Goal: Task Accomplishment & Management: Manage account settings

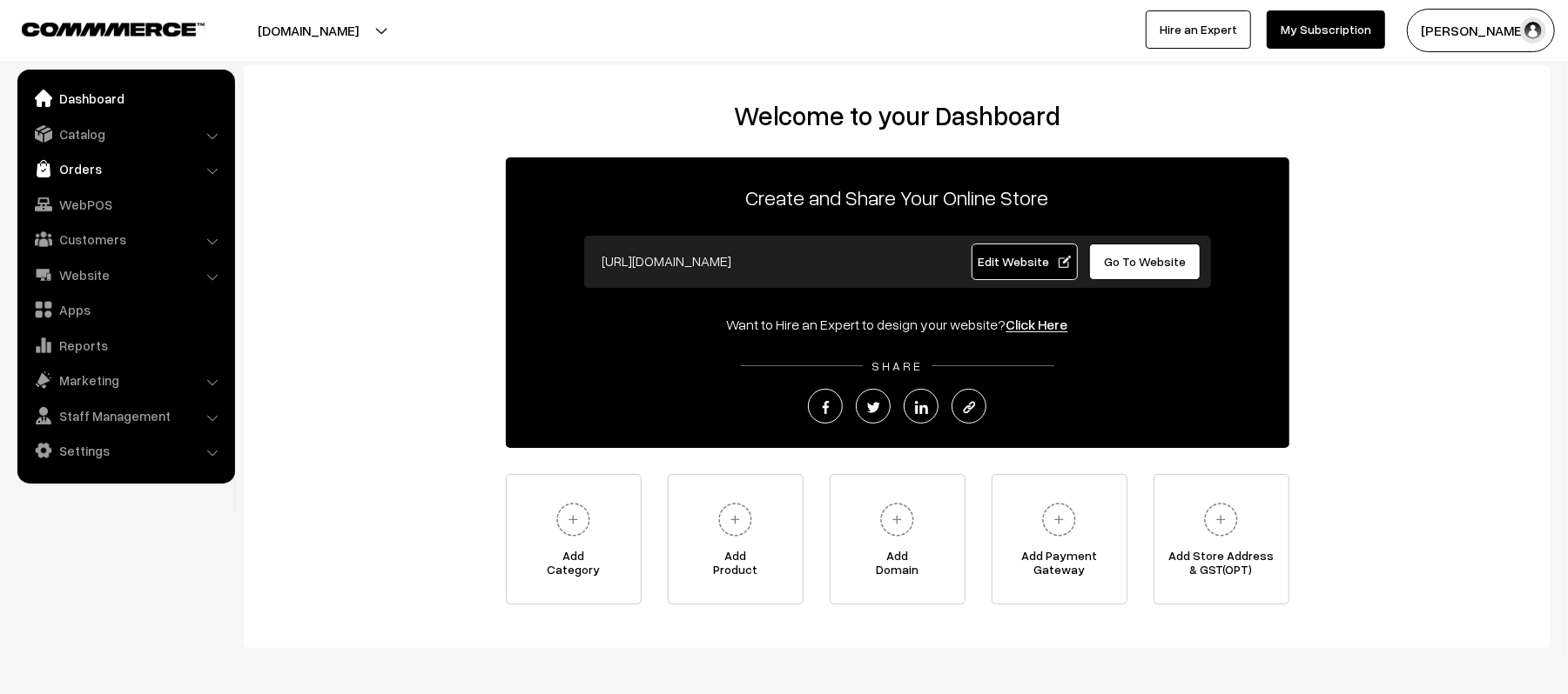
click at [91, 165] on link "Orders" at bounding box center [126, 169] width 207 height 32
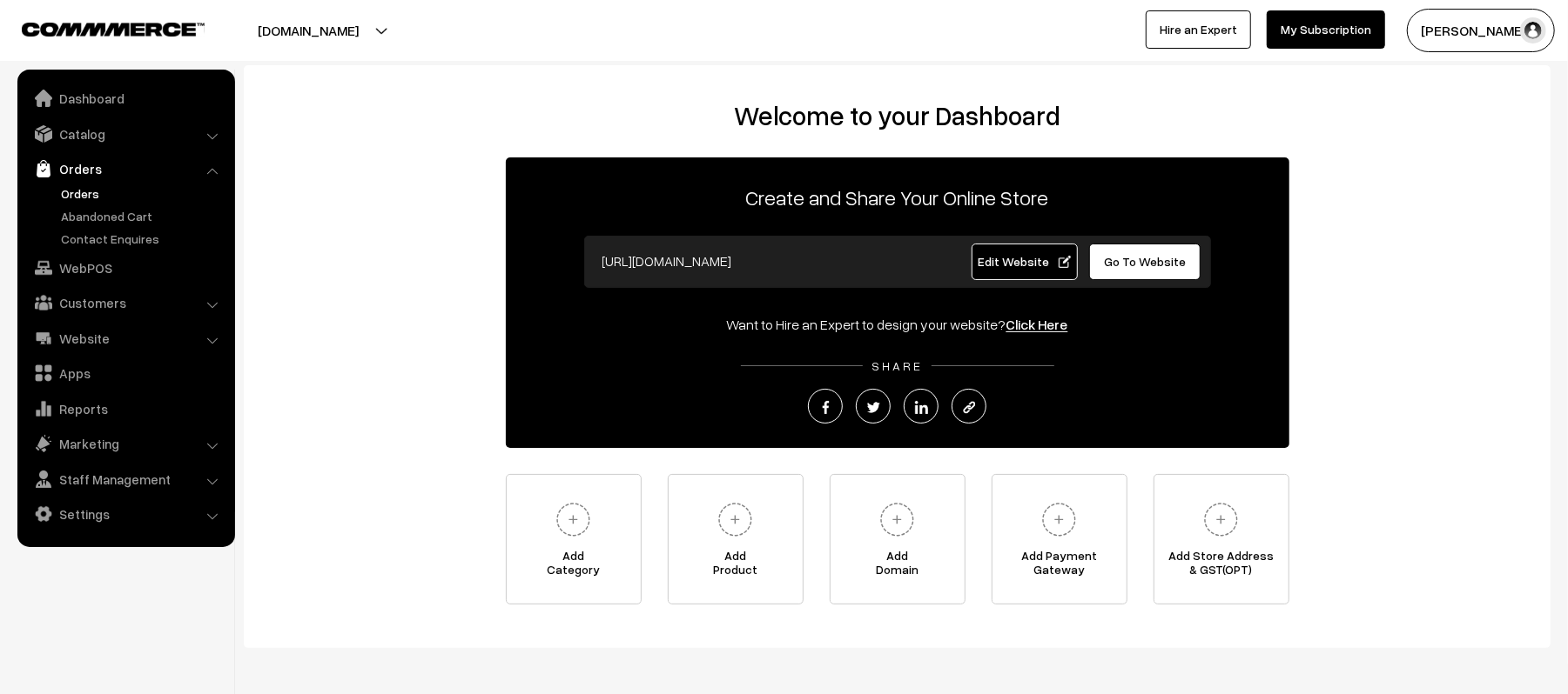
click at [75, 193] on link "Orders" at bounding box center [143, 193] width 173 height 18
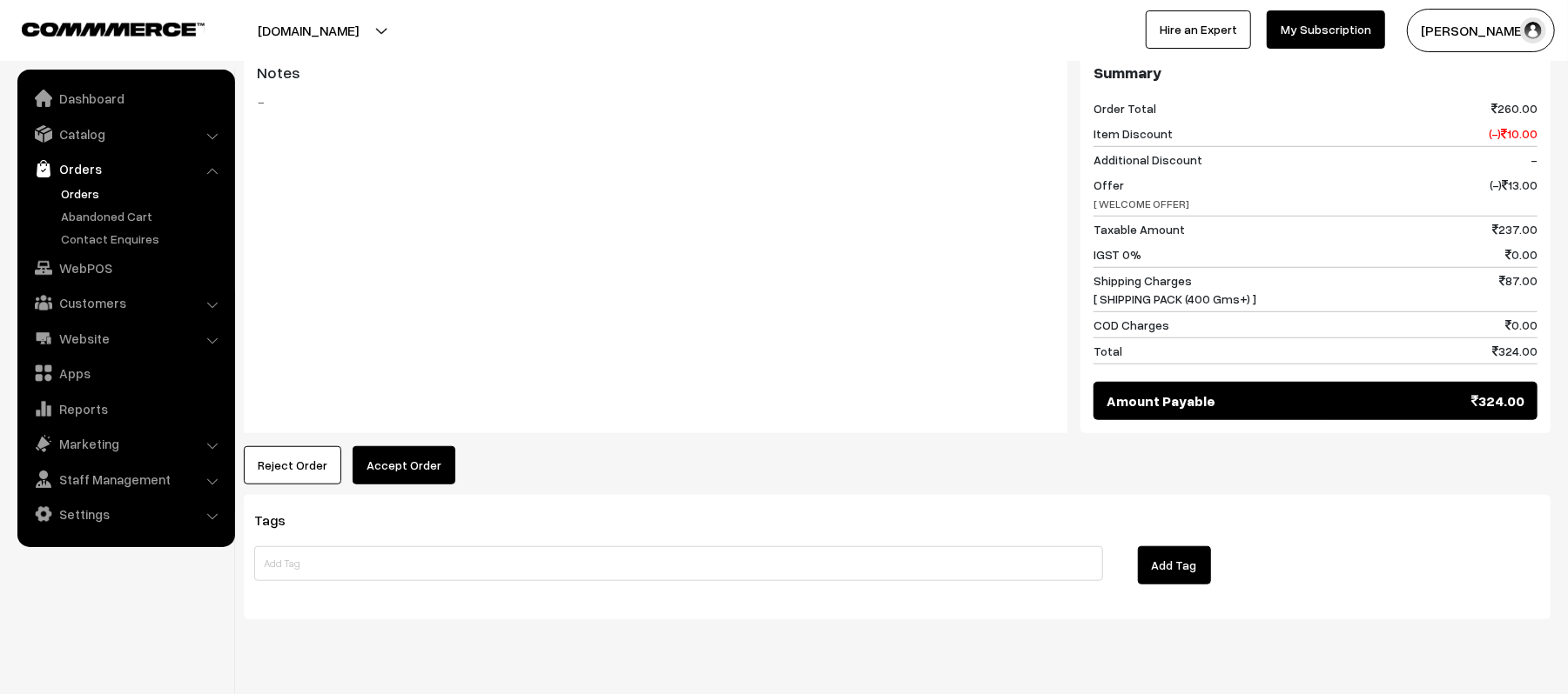
click at [408, 447] on button "Accept Order" at bounding box center [404, 466] width 103 height 38
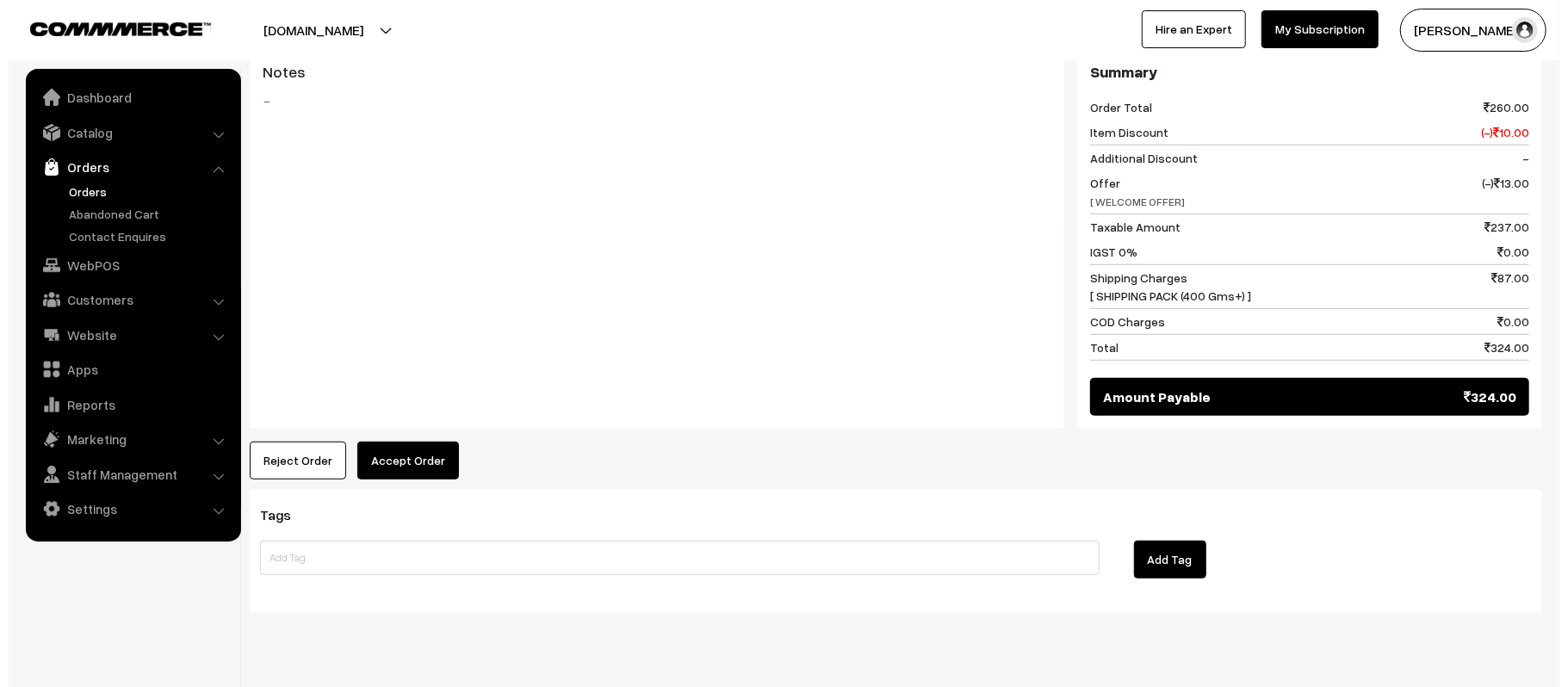
scroll to position [766, 0]
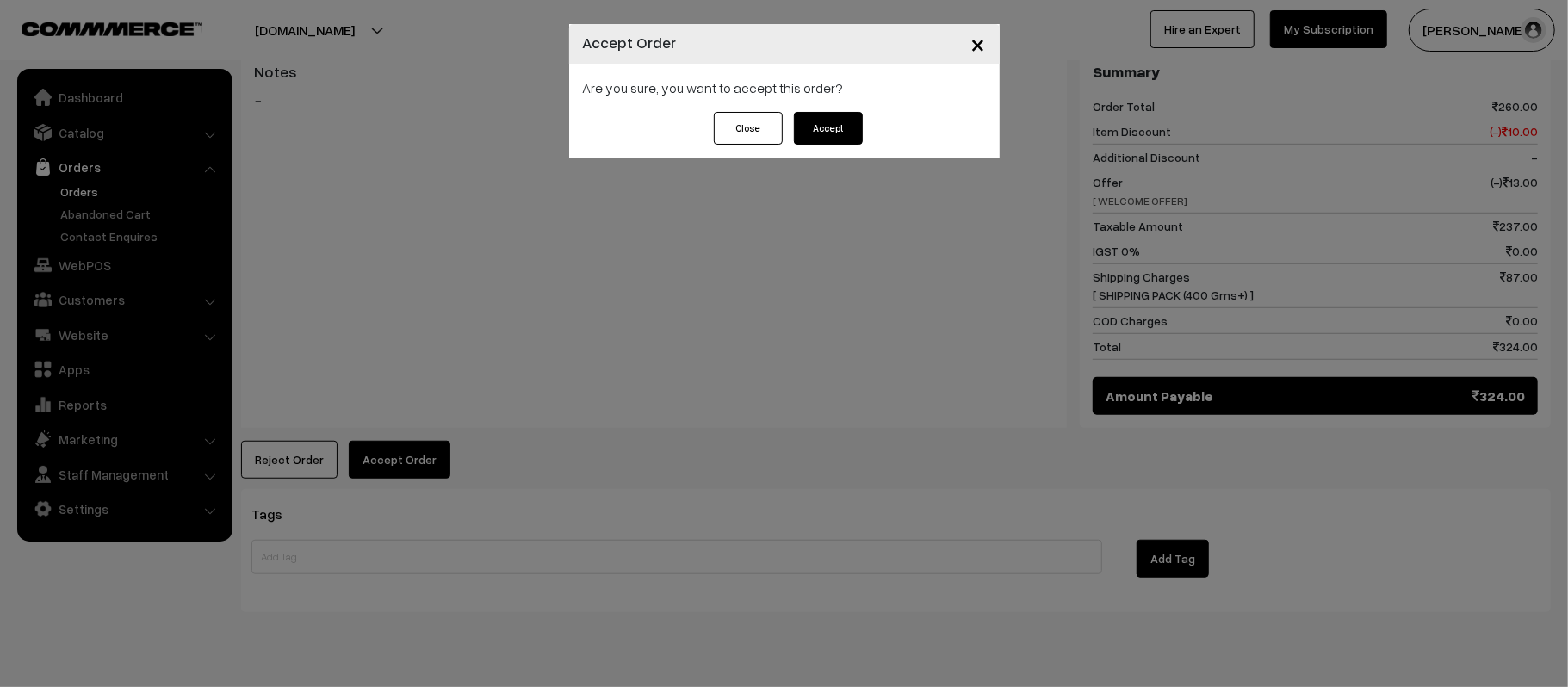
click at [817, 126] on button "Accept" at bounding box center [828, 128] width 69 height 32
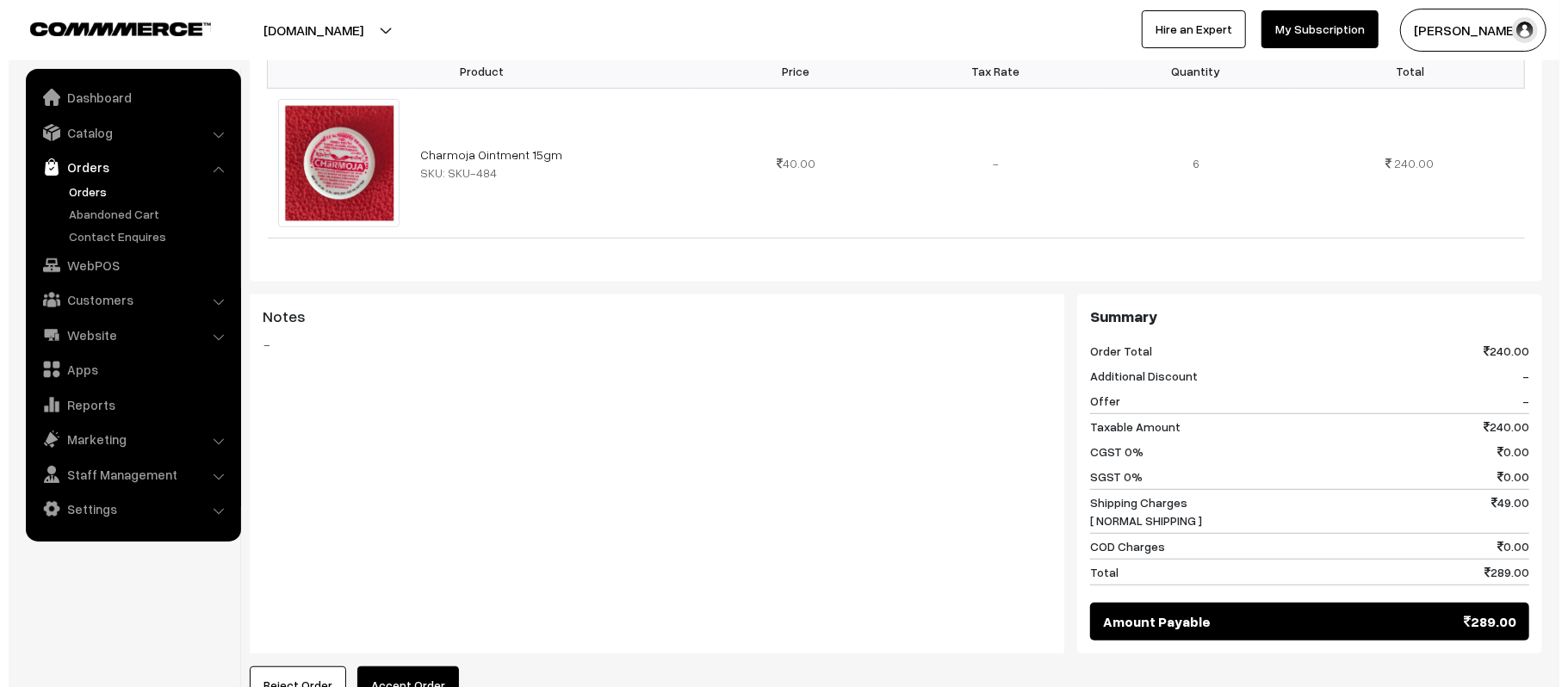
scroll to position [750, 0]
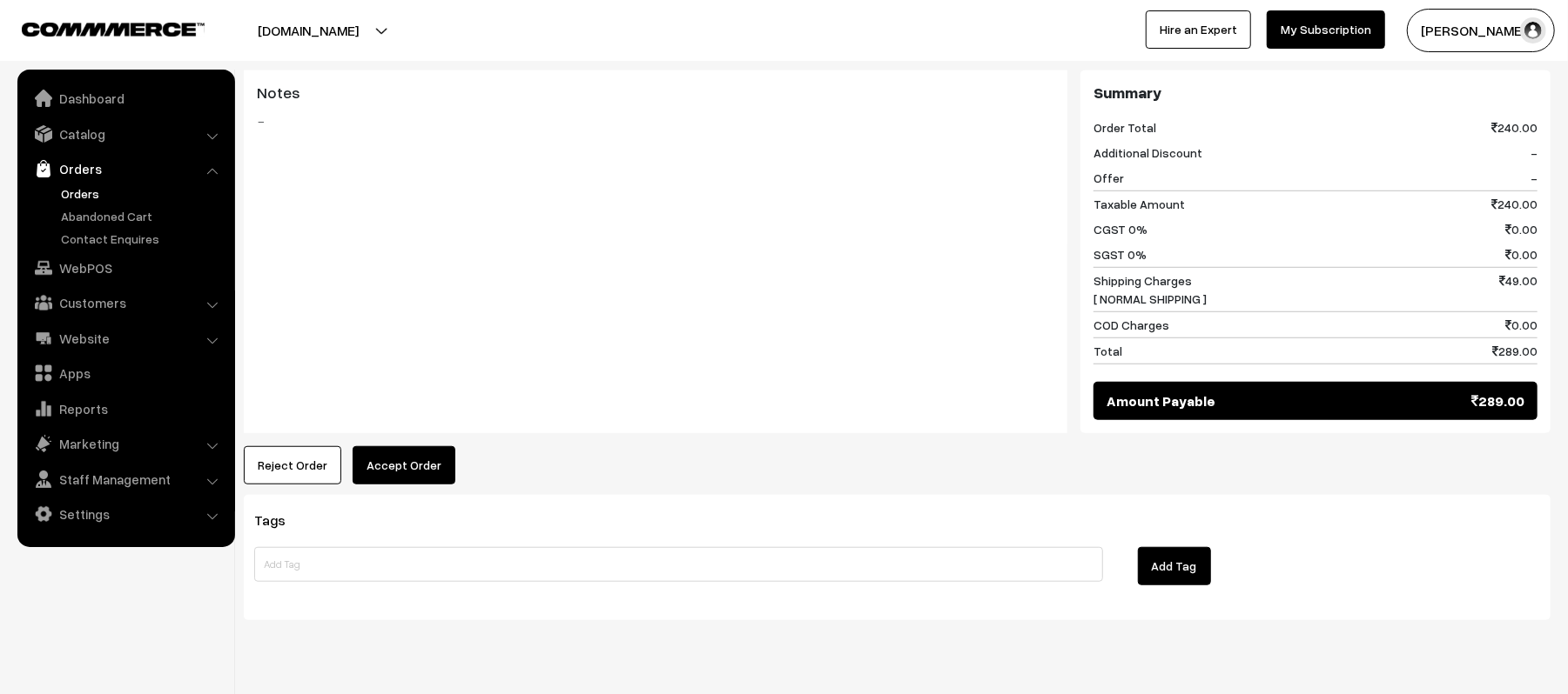
click at [1331, 513] on h3 "Tags" at bounding box center [897, 520] width 1286 height 16
click at [438, 447] on button "Accept Order" at bounding box center [404, 466] width 103 height 38
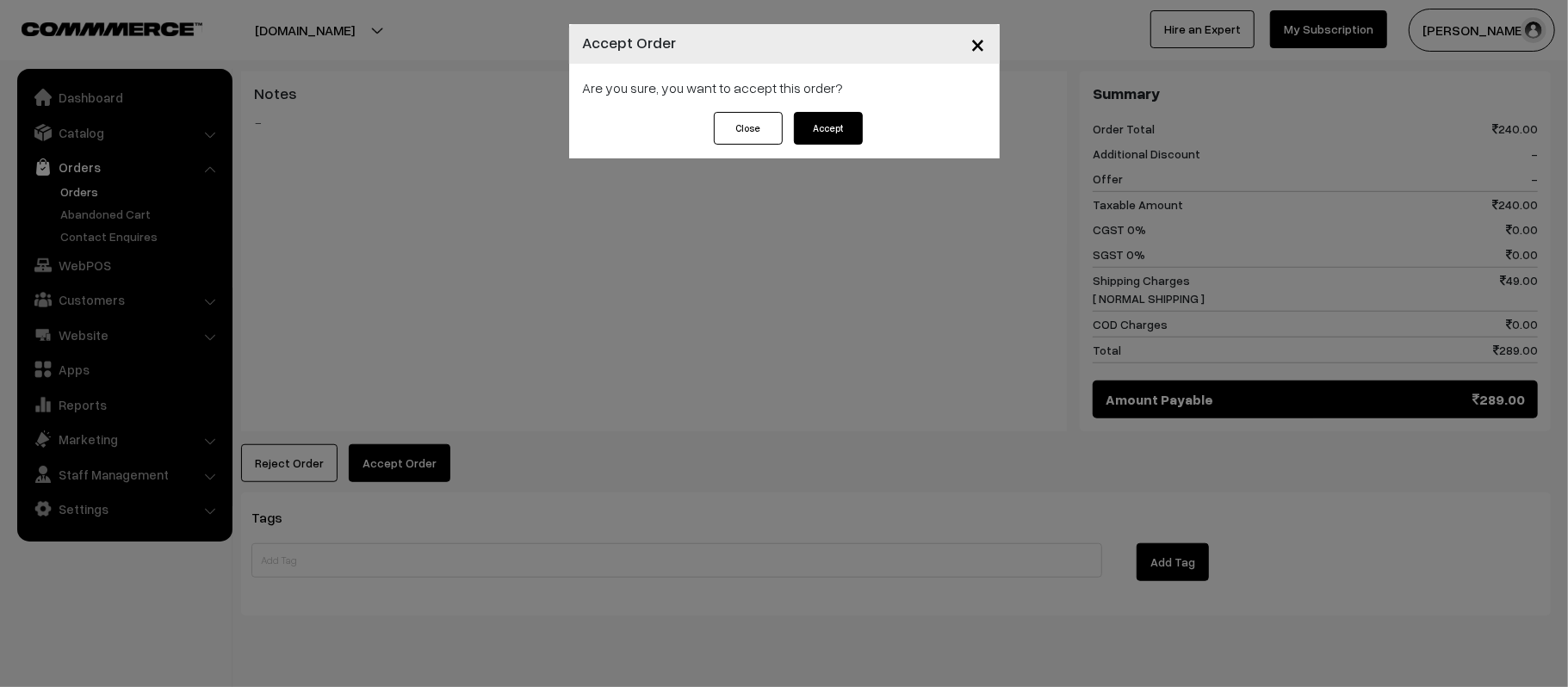
click at [825, 128] on button "Accept" at bounding box center [828, 128] width 69 height 32
click at [1371, 450] on div "× Accept Order Are you sure, you want to accept this order? Close Please Wait…" at bounding box center [784, 344] width 1568 height 687
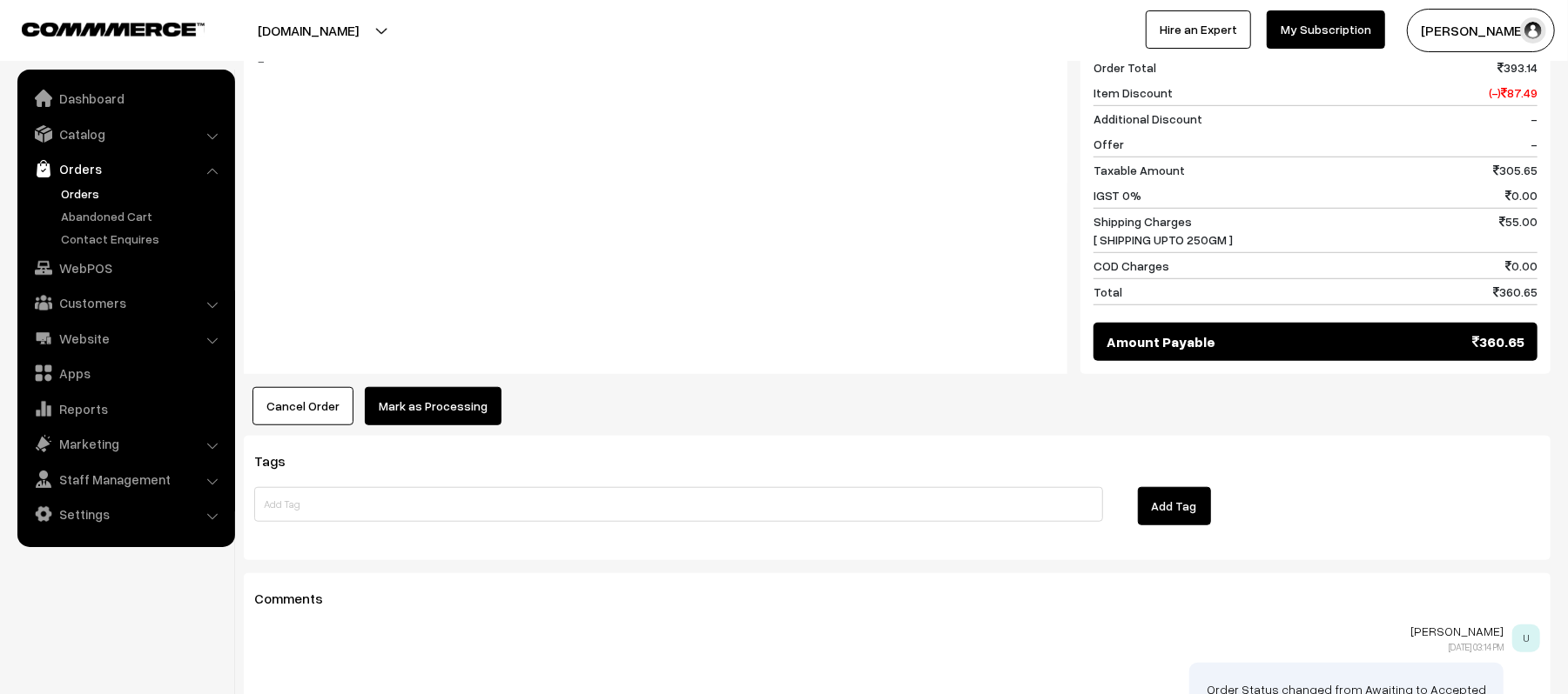
click at [467, 407] on button "Mark as Processing" at bounding box center [433, 406] width 137 height 38
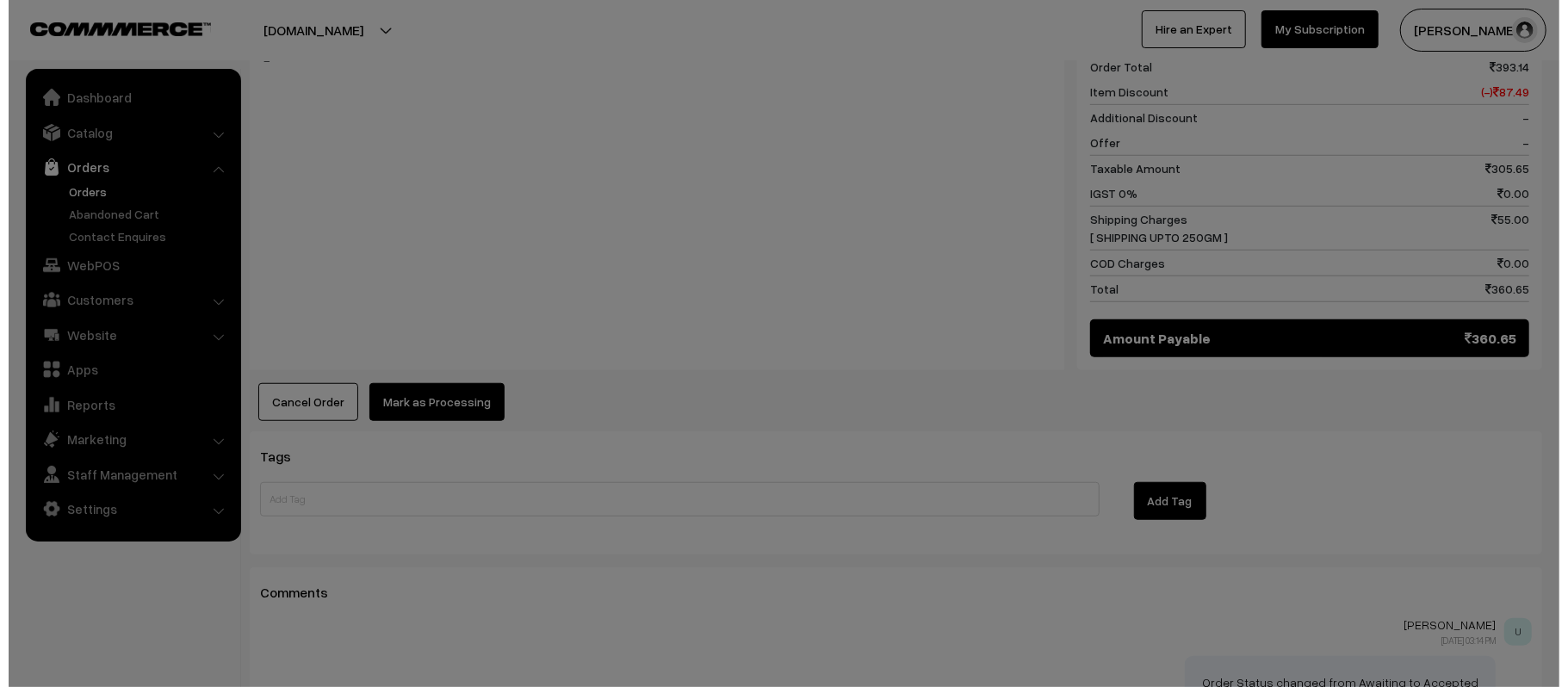
scroll to position [805, 0]
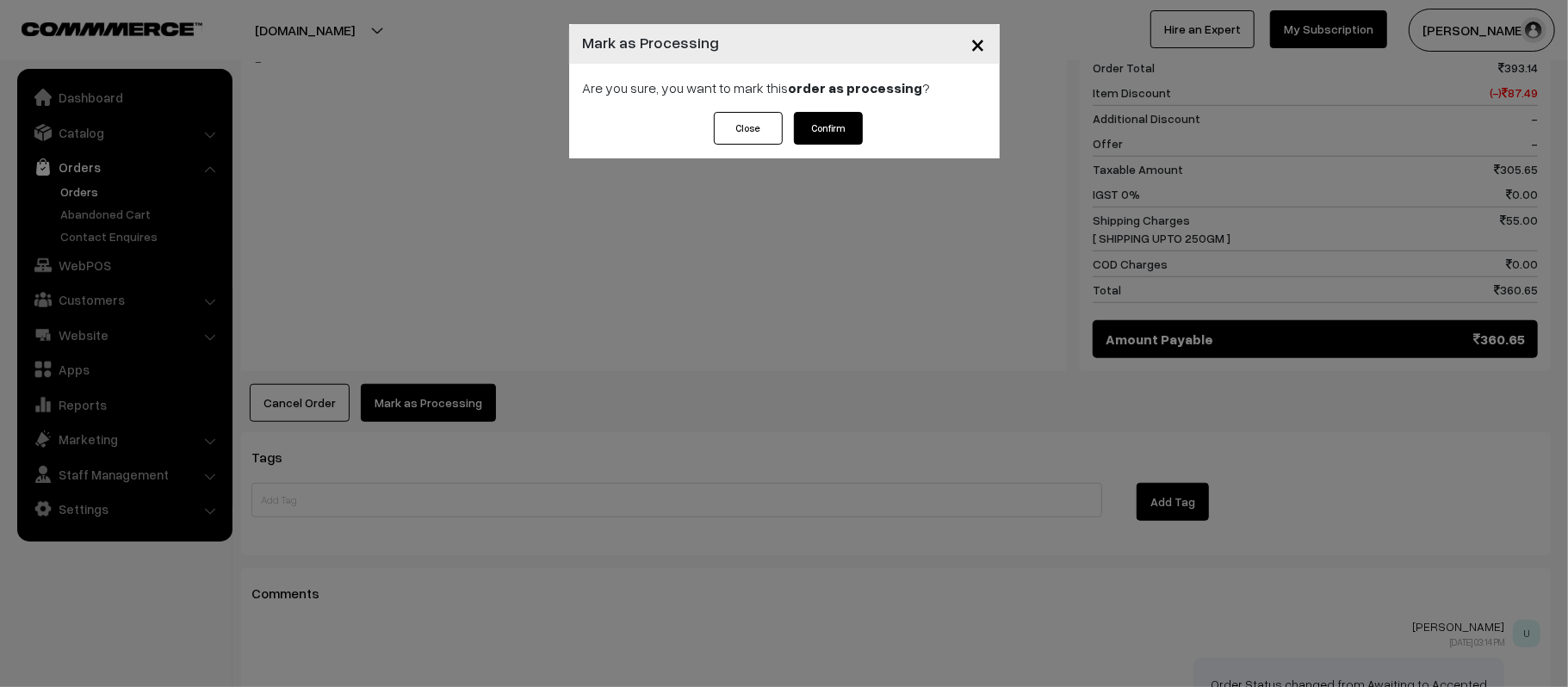
click at [844, 119] on button "Confirm" at bounding box center [828, 128] width 69 height 32
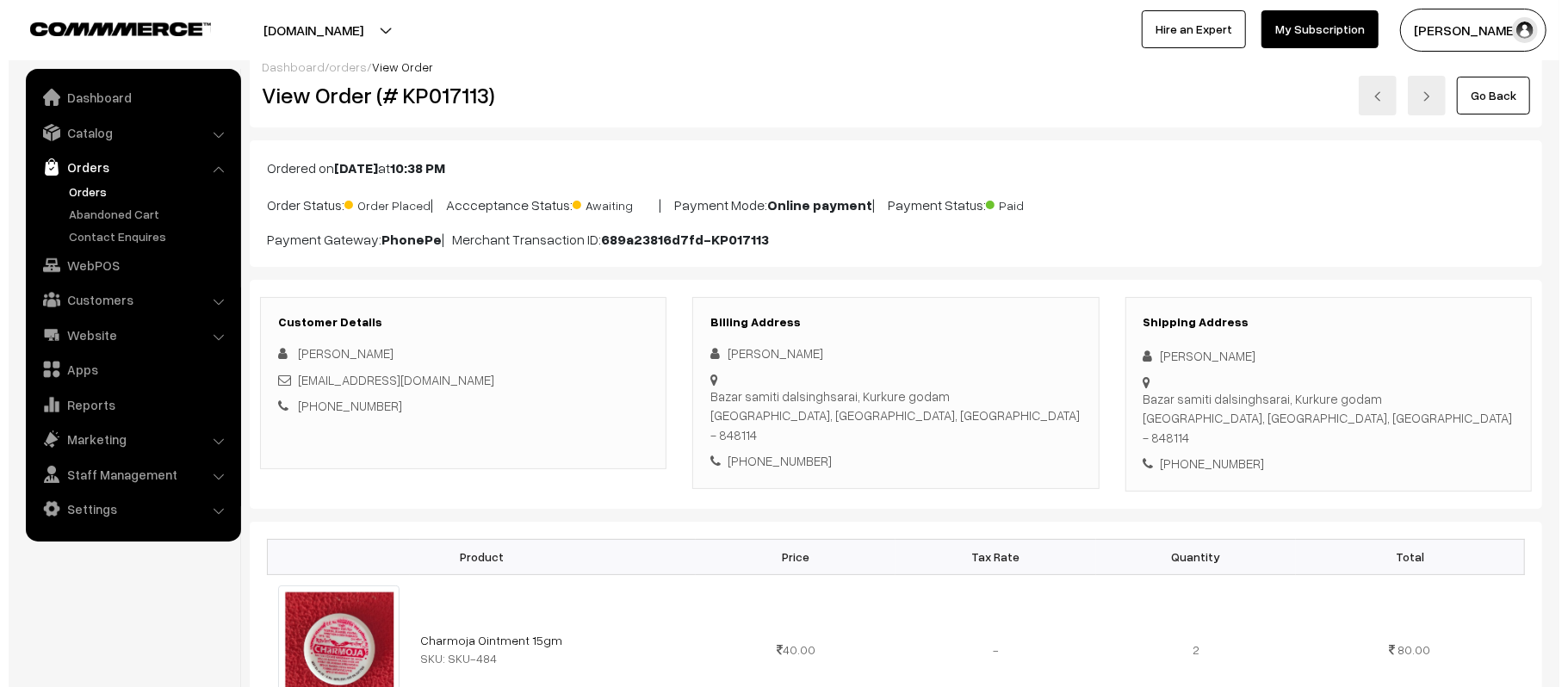
scroll to position [574, 0]
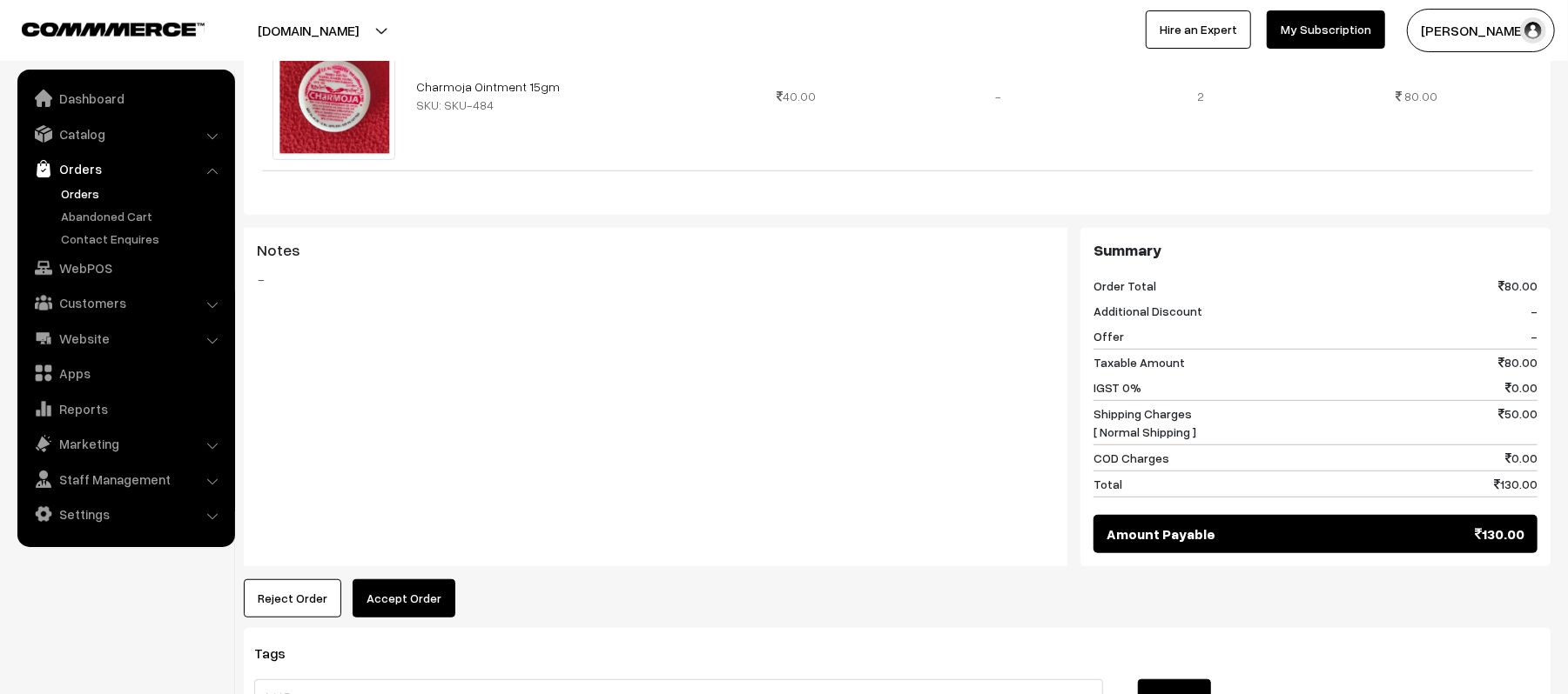
click at [415, 590] on button "Accept Order" at bounding box center [404, 599] width 103 height 38
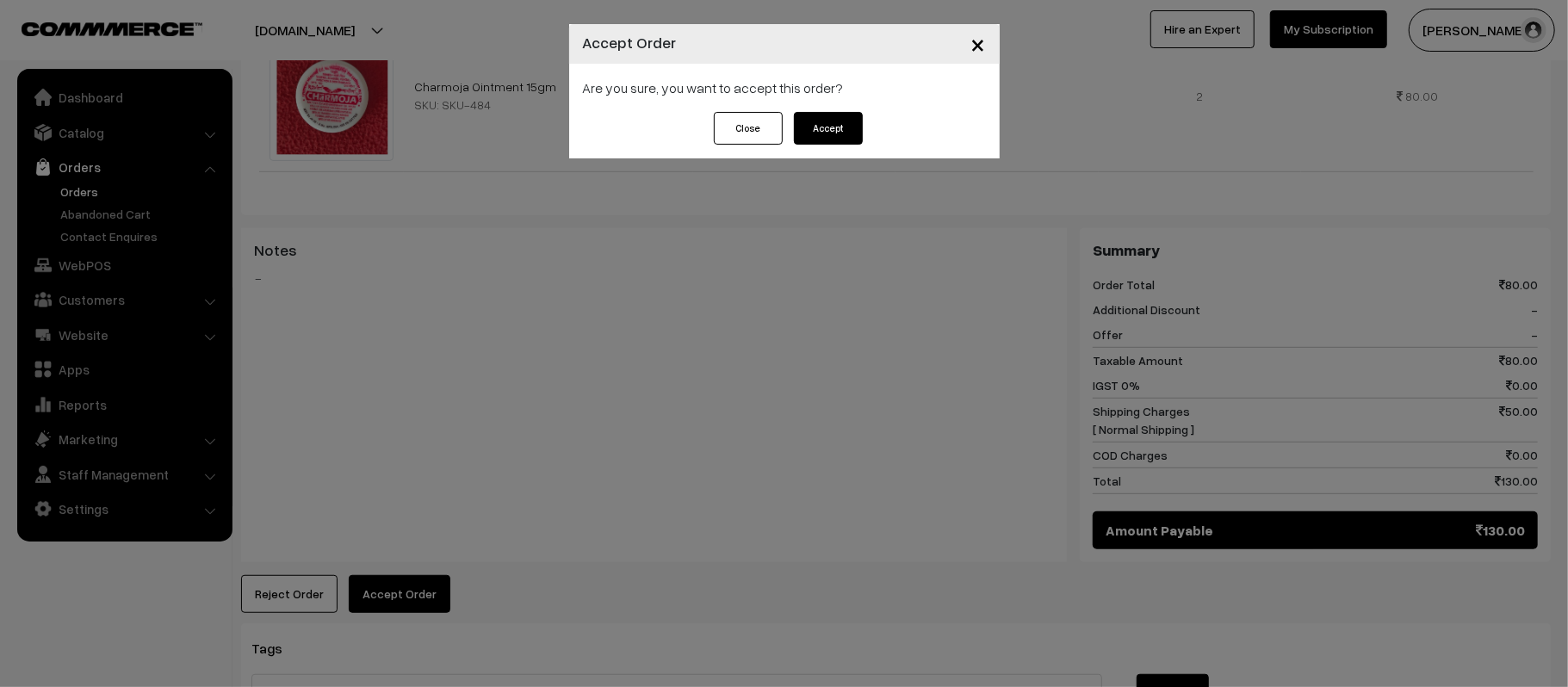
click at [844, 135] on button "Accept" at bounding box center [828, 128] width 69 height 32
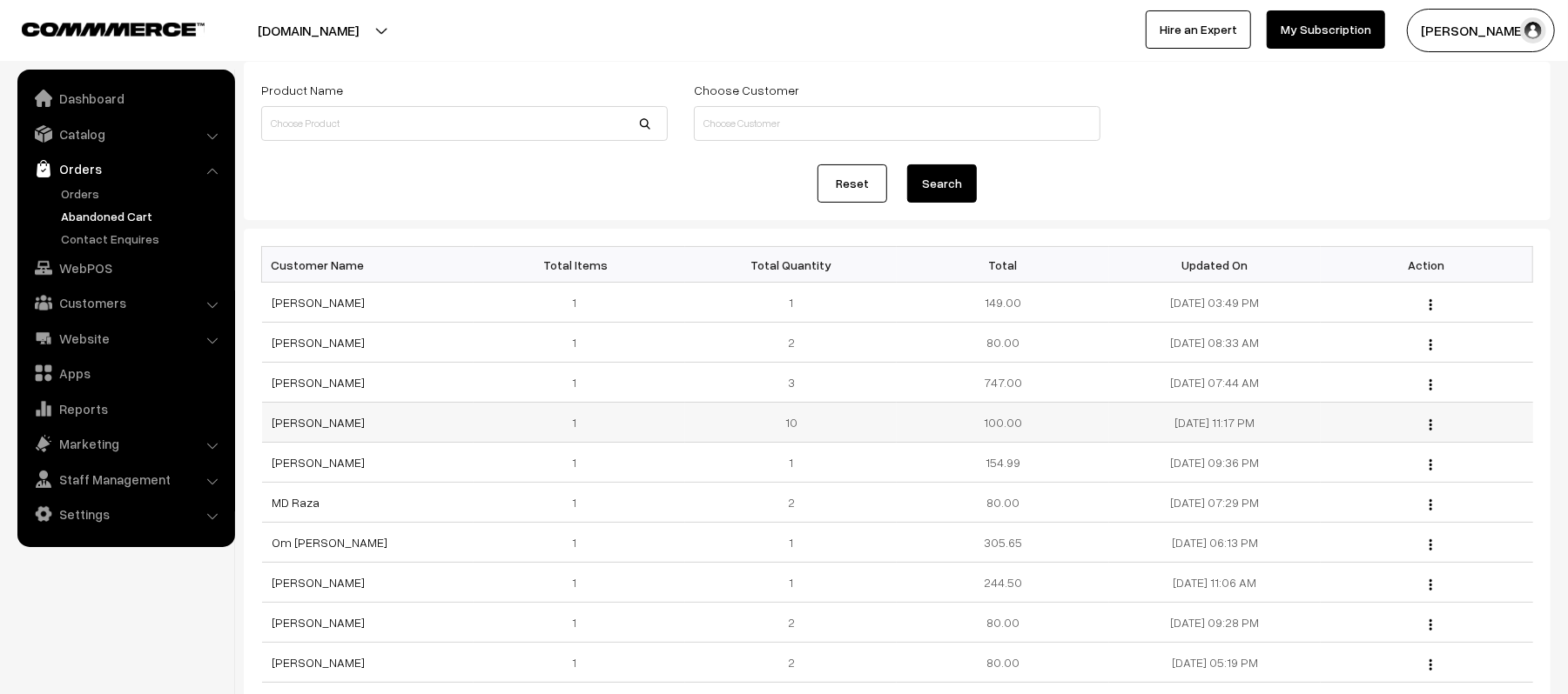
scroll to position [231, 0]
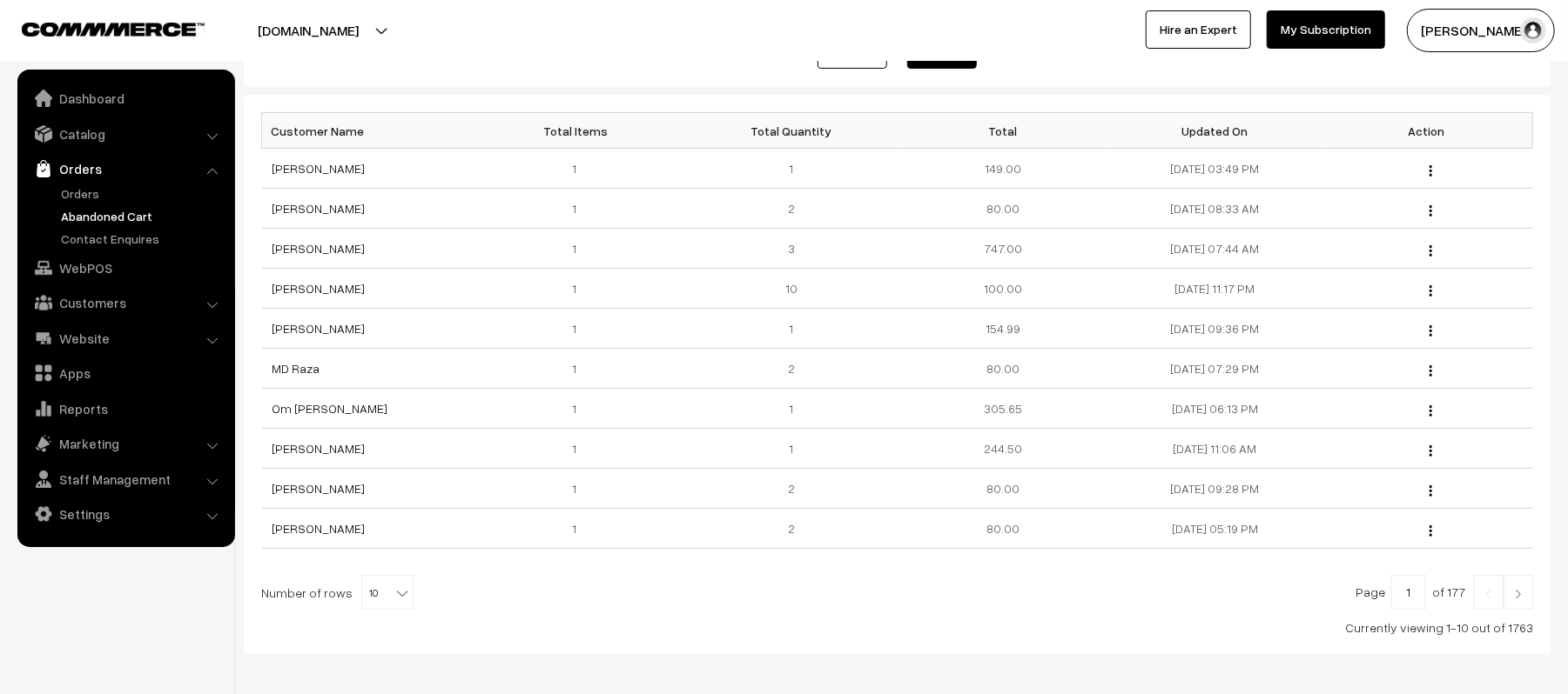
click at [1513, 599] on img at bounding box center [1518, 594] width 15 height 11
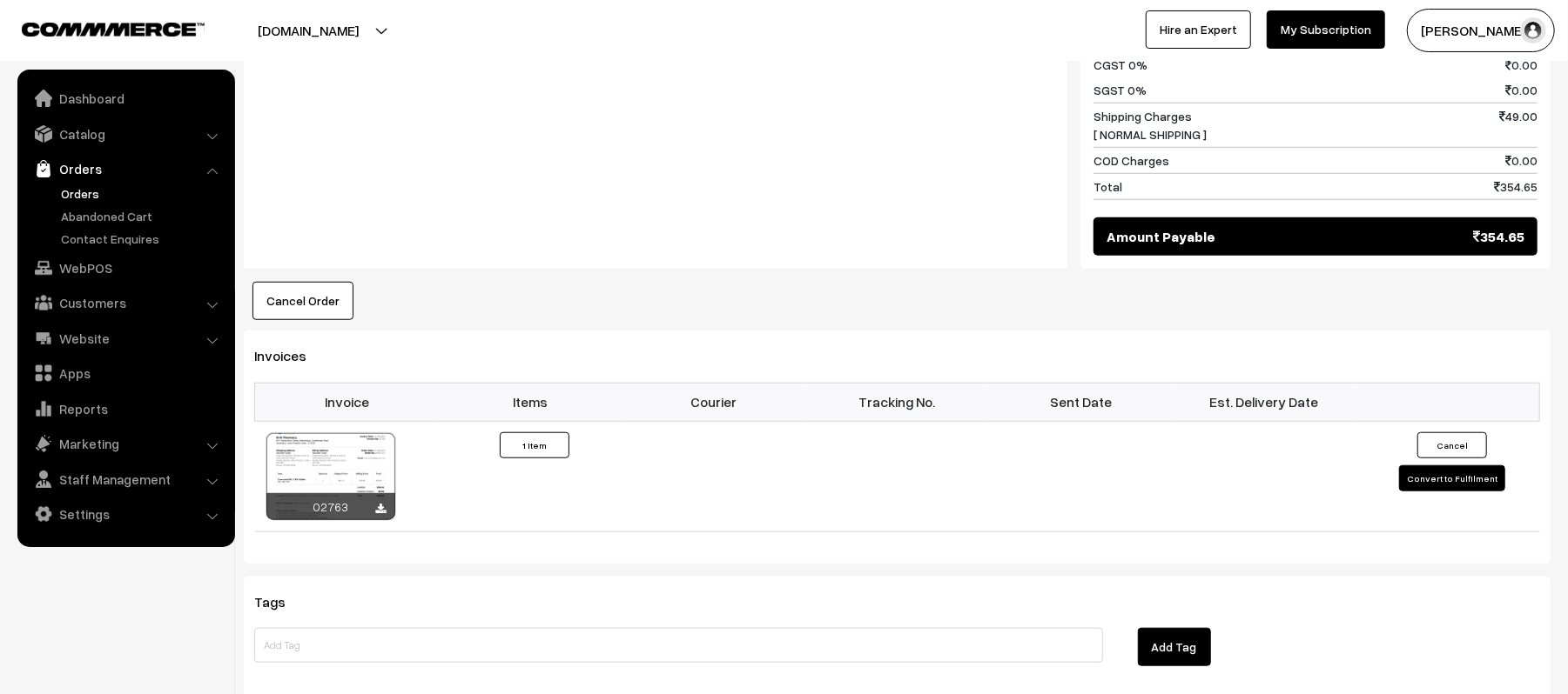
scroll to position [928, 0]
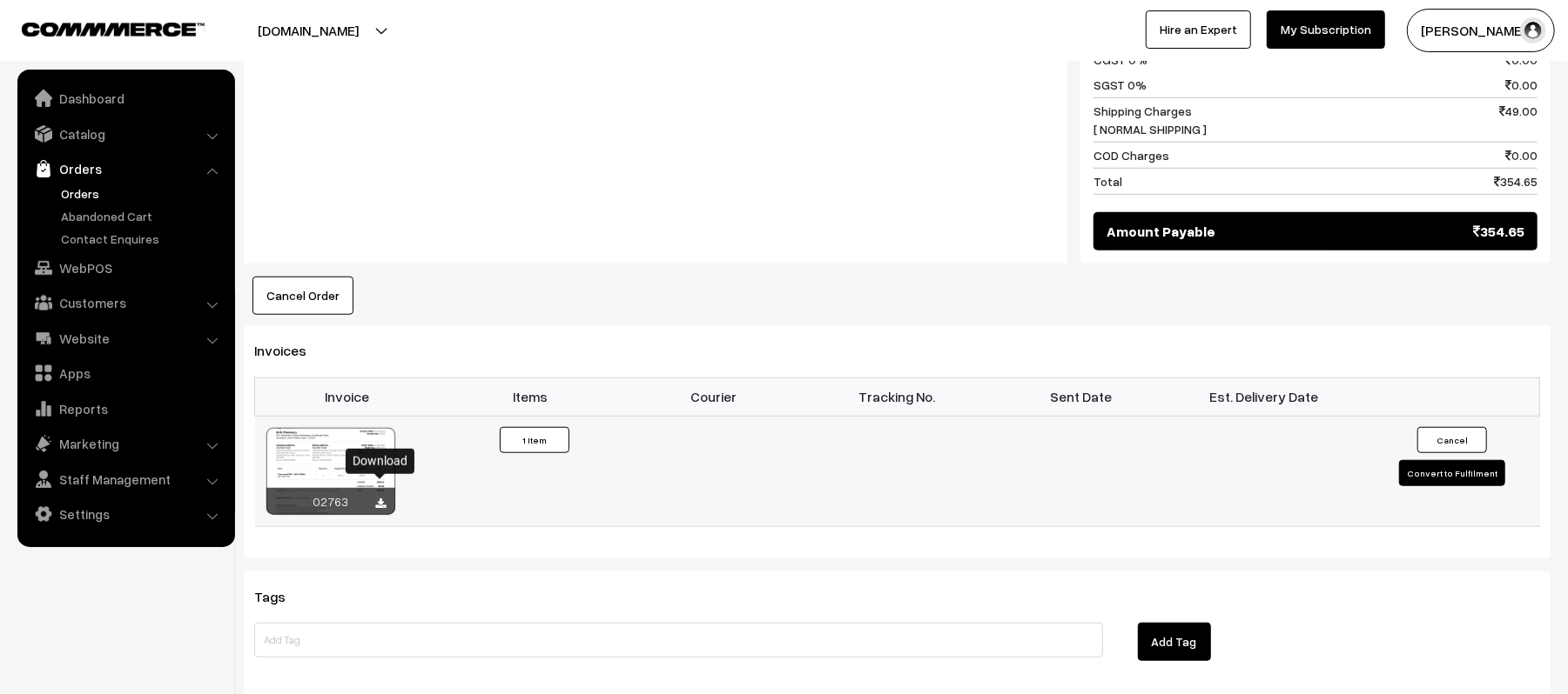
click at [383, 498] on icon at bounding box center [381, 504] width 11 height 12
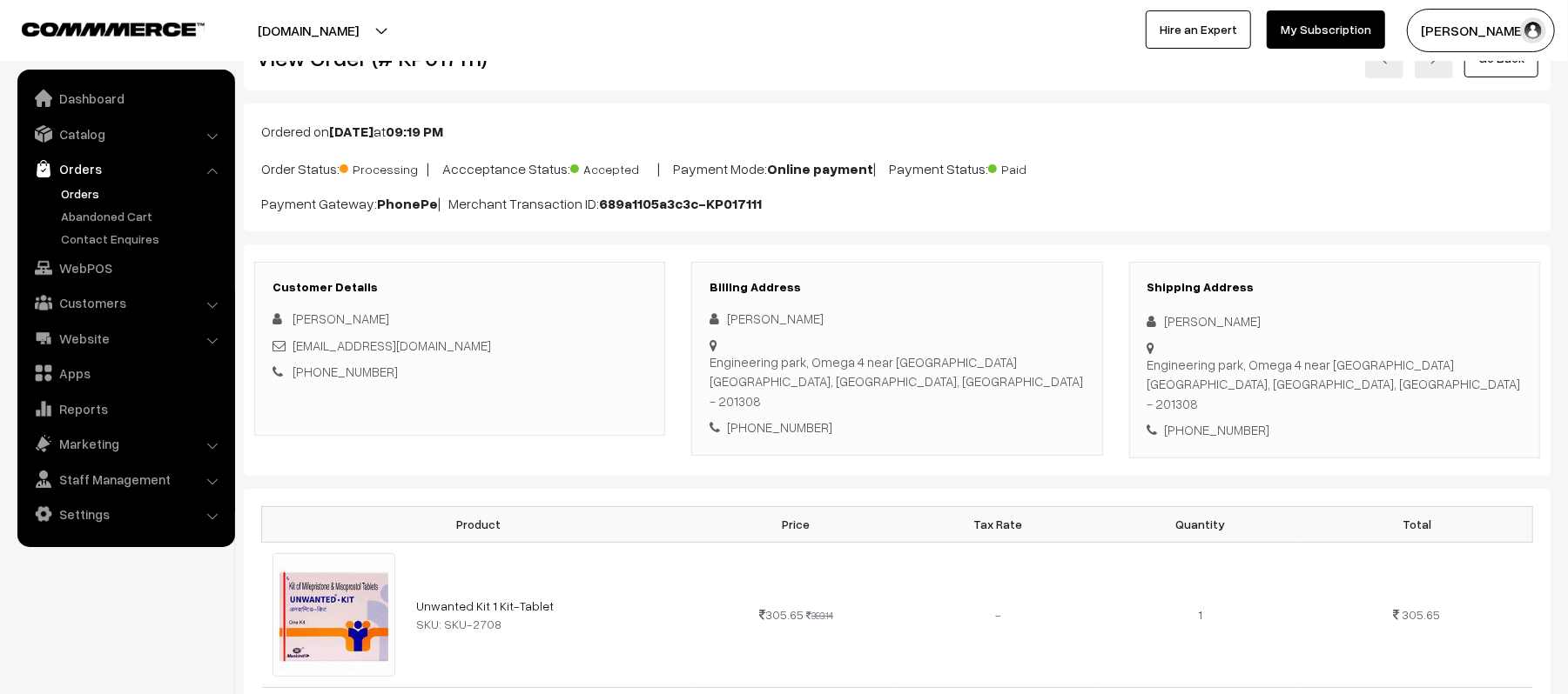
scroll to position [0, 0]
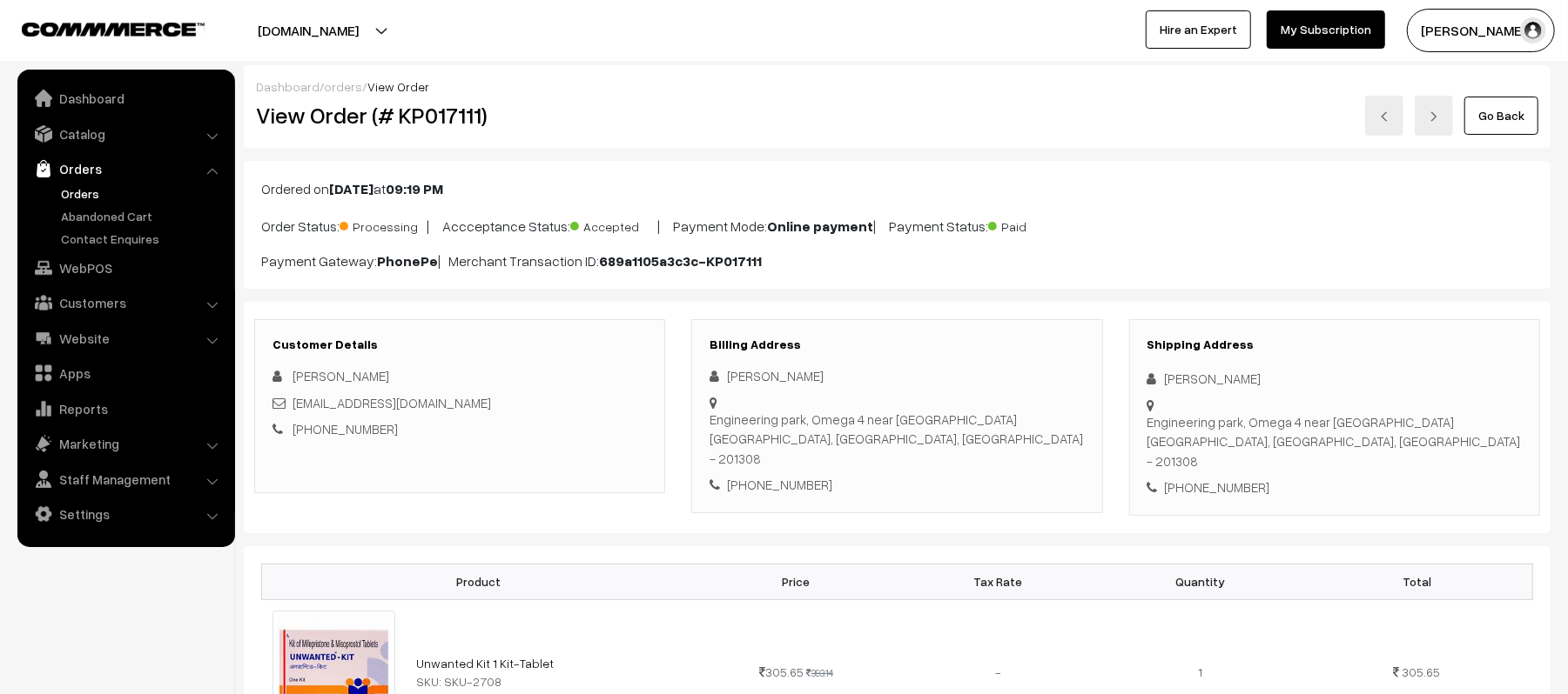
drag, startPoint x: 1265, startPoint y: 377, endPoint x: 1112, endPoint y: 380, distance: 153.0
click at [1112, 380] on div "Customer Details Ravinder Singh ravisrautela@gmail.com +91 8553657679 Billing A…" at bounding box center [897, 417] width 1312 height 197
click at [1290, 378] on div "Ravinder Singh" at bounding box center [1334, 379] width 374 height 20
drag, startPoint x: 1264, startPoint y: 383, endPoint x: 1158, endPoint y: 386, distance: 106.0
click at [1158, 386] on div "Ravinder Singh" at bounding box center [1334, 379] width 374 height 20
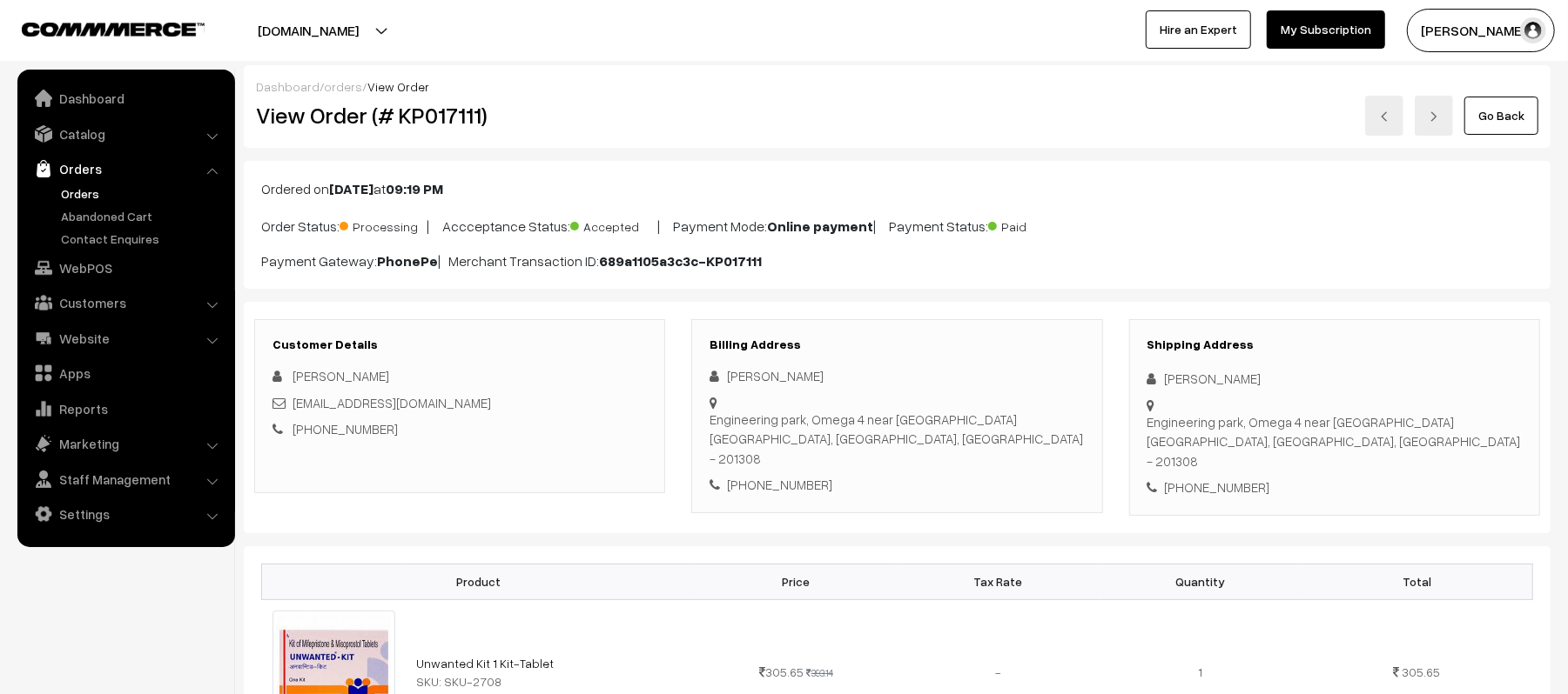
copy div "Ravinder Singh"
click at [1238, 477] on div "+91 8553657679" at bounding box center [1334, 487] width 374 height 20
copy div "8553657679"
drag, startPoint x: 454, startPoint y: 402, endPoint x: 293, endPoint y: 411, distance: 161.3
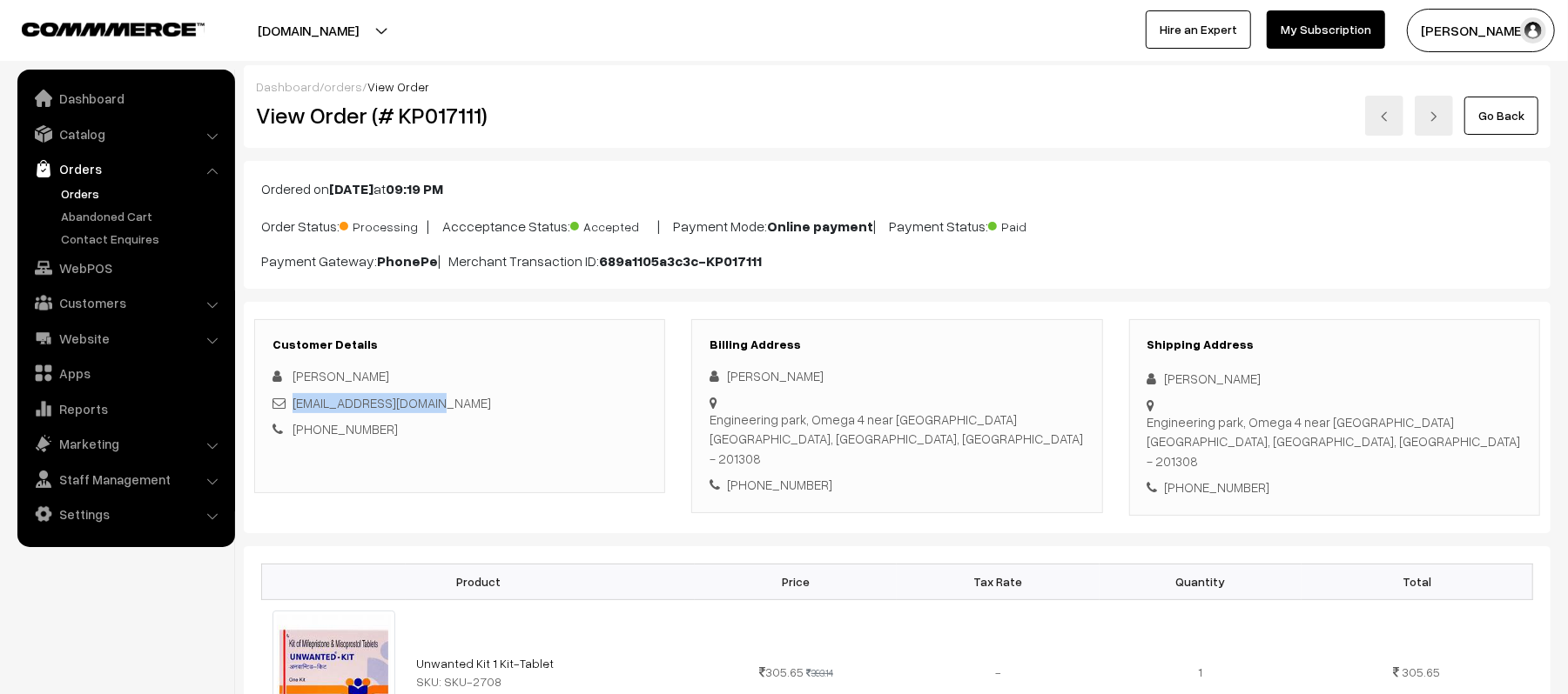
click at [293, 411] on div "ravisrautela@gmail.com" at bounding box center [459, 403] width 374 height 20
copy link "ravisrautela@gmail.com"
drag, startPoint x: 1165, startPoint y: 405, endPoint x: 1491, endPoint y: 439, distance: 327.8
click at [1491, 439] on div "Shipping Address Ravinder Singh Engineering park, Omega 4 near jp international…" at bounding box center [1334, 417] width 410 height 197
copy div "Engineering park, Omega 4 near jp international school Greater Noida, Uttar Pra…"
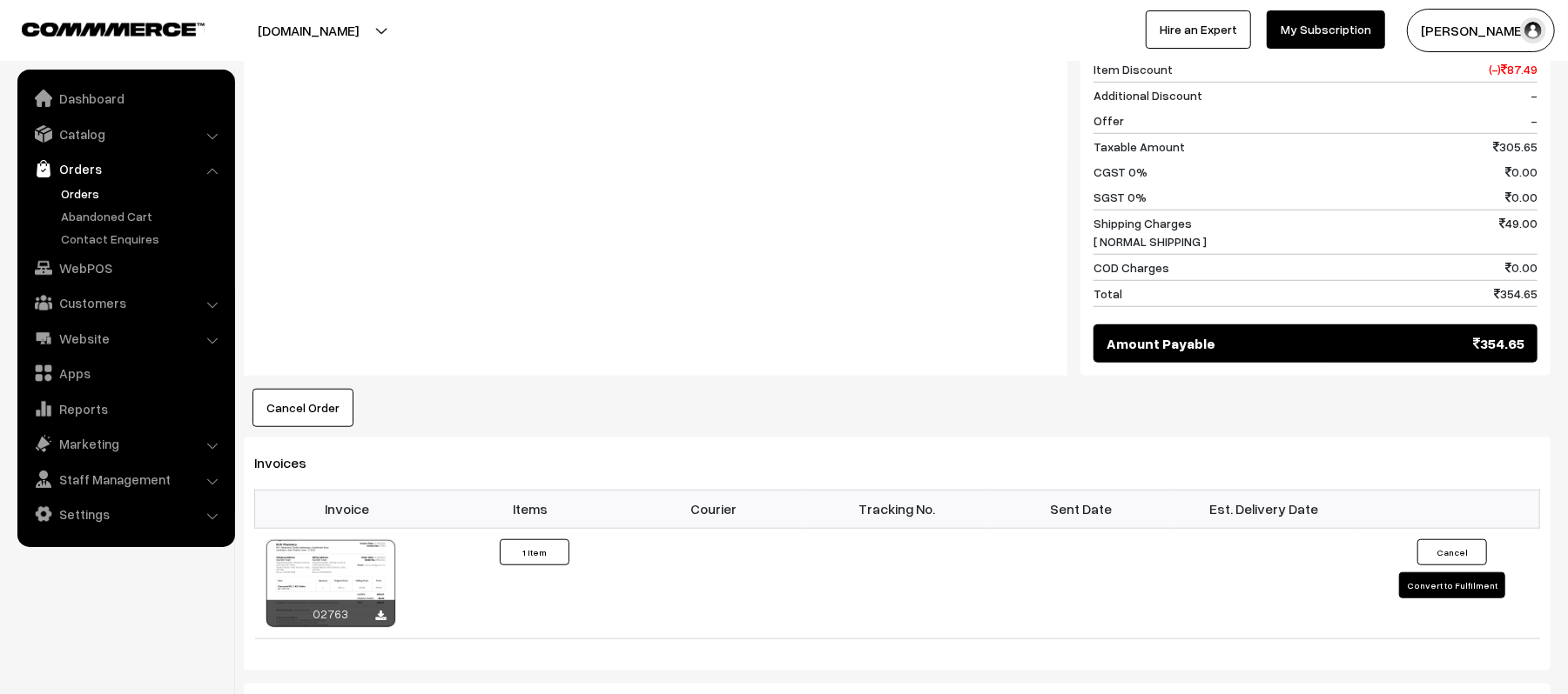
scroll to position [928, 0]
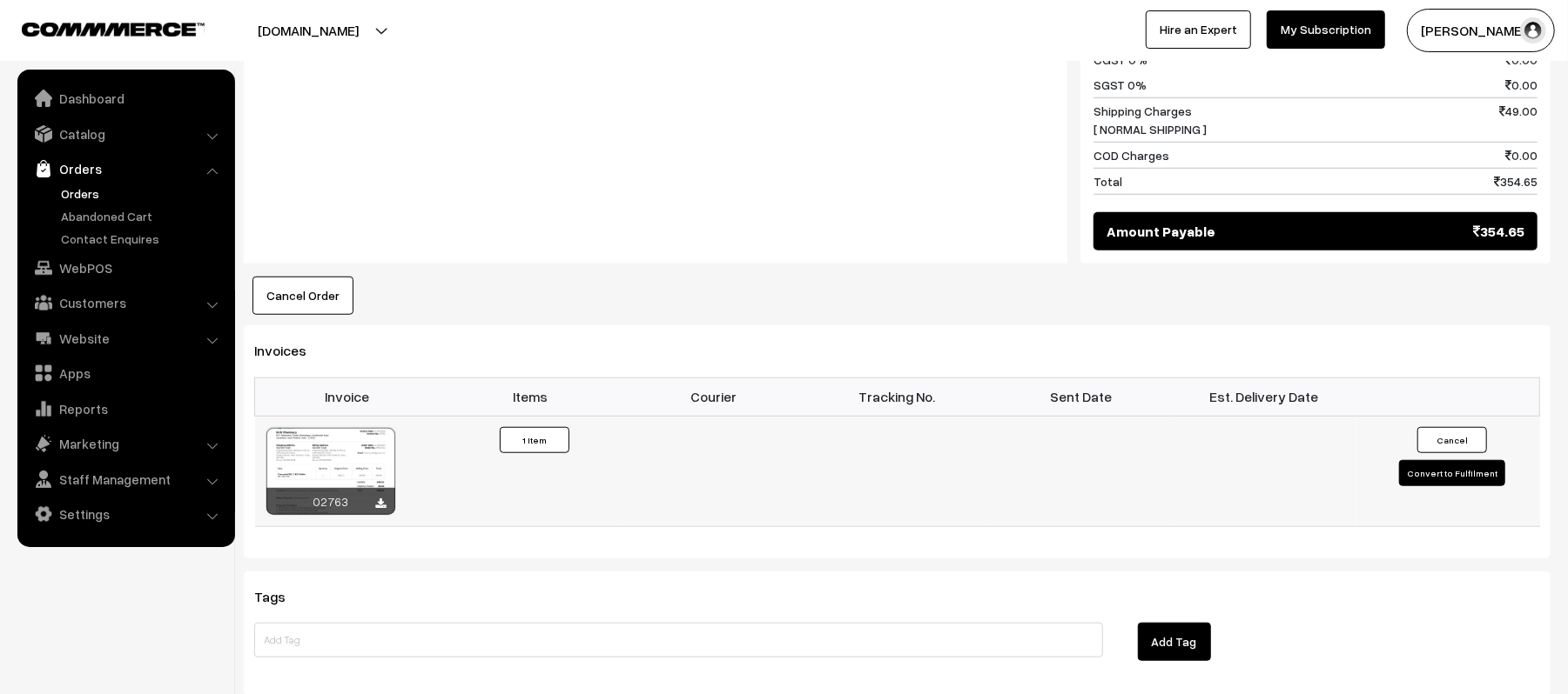
click at [1425, 439] on td "Cancel Convert to Fulfilment" at bounding box center [1448, 471] width 184 height 110
click at [1422, 460] on button "Convert to Fulfilment" at bounding box center [1452, 473] width 106 height 26
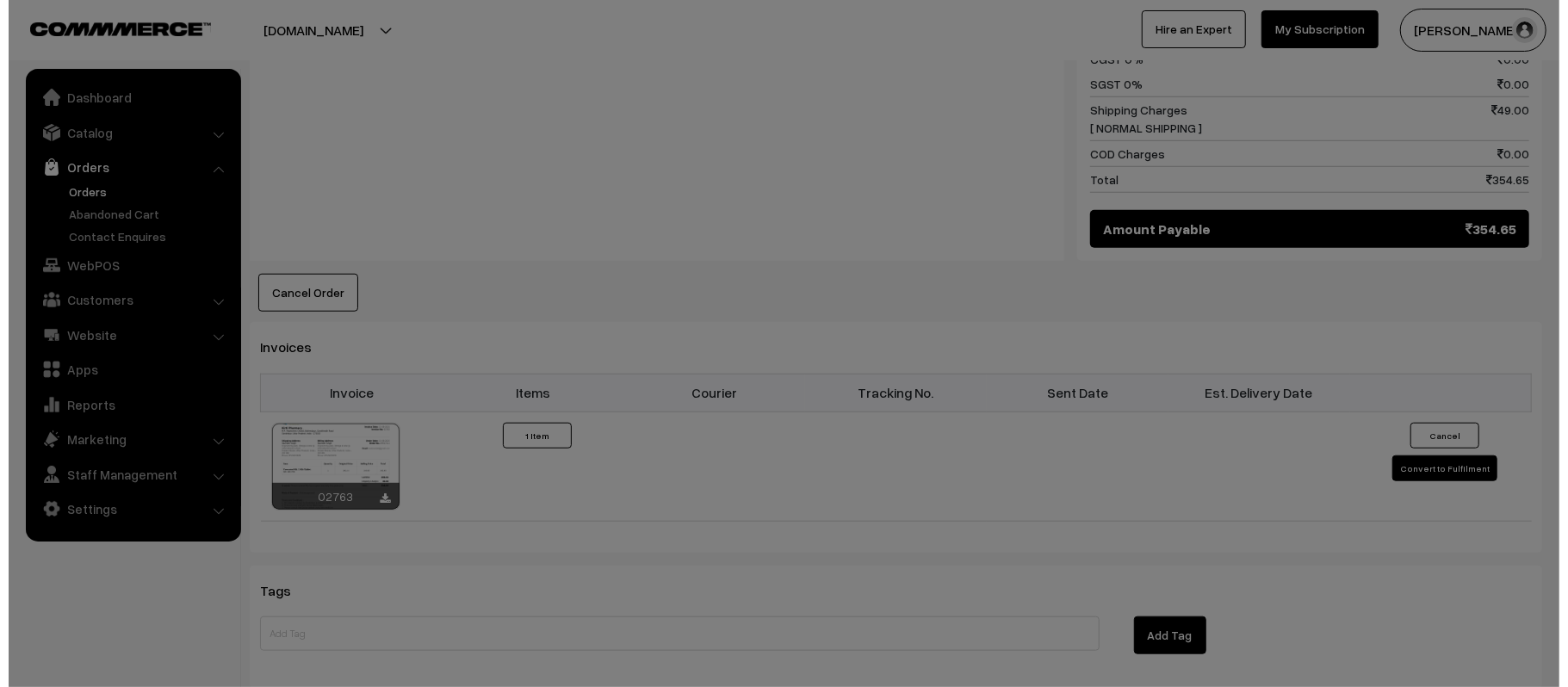
scroll to position [920, 0]
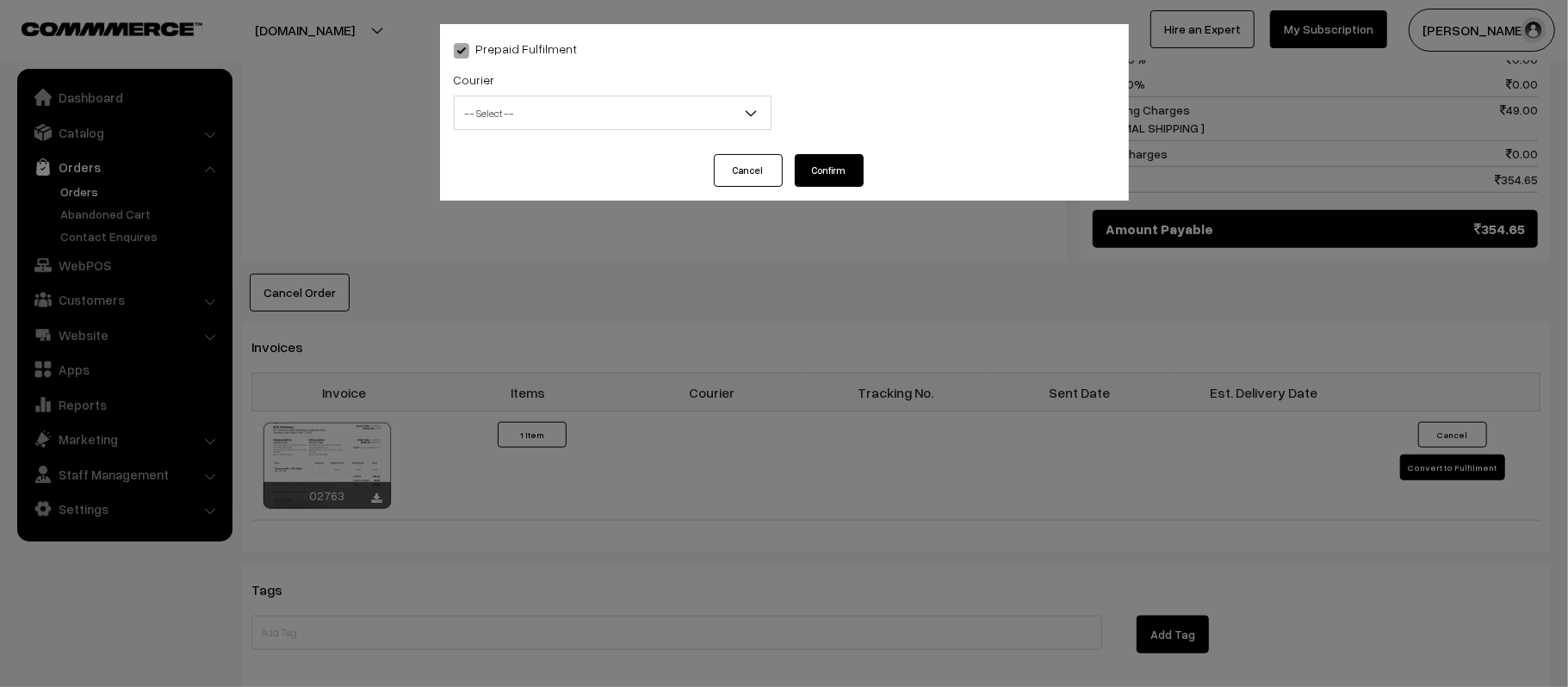
click at [504, 121] on span "-- Select --" at bounding box center [612, 113] width 316 height 30
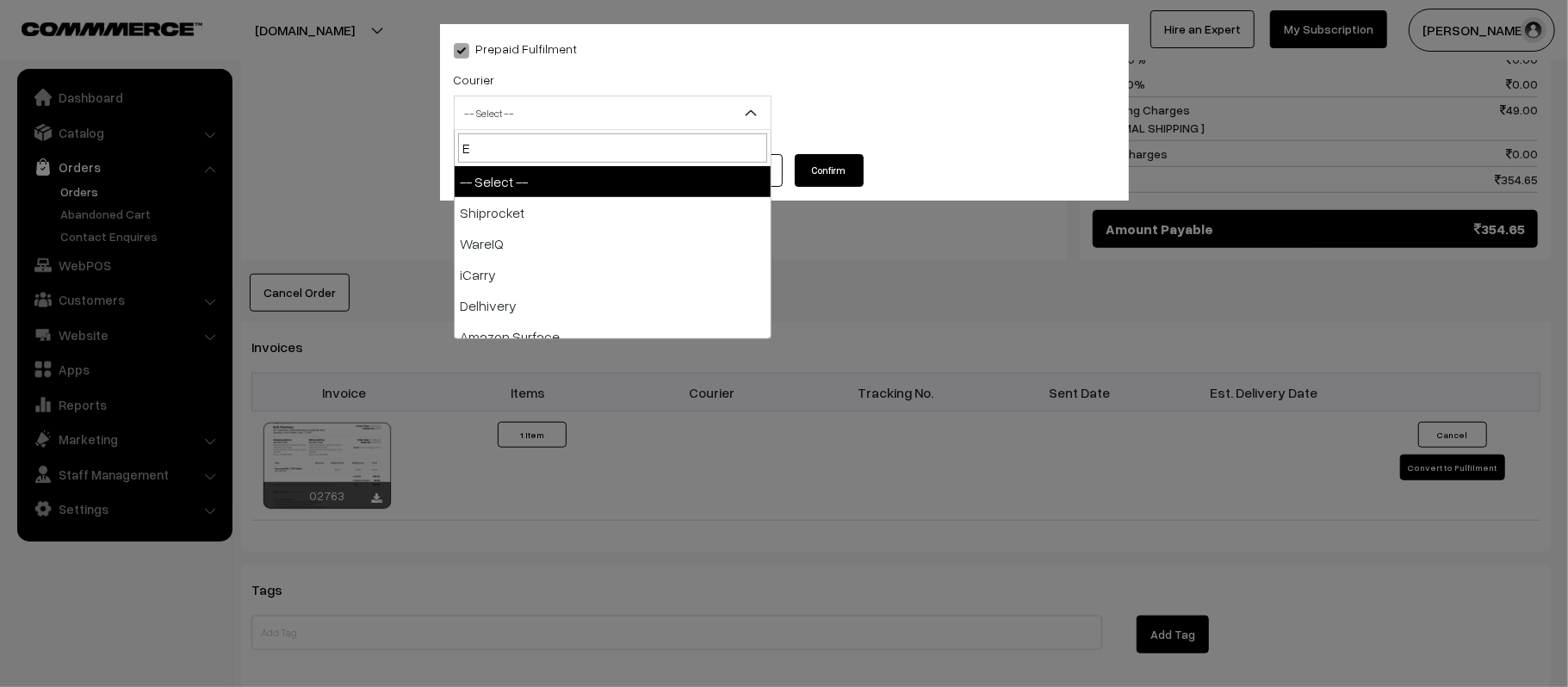
type input "E-"
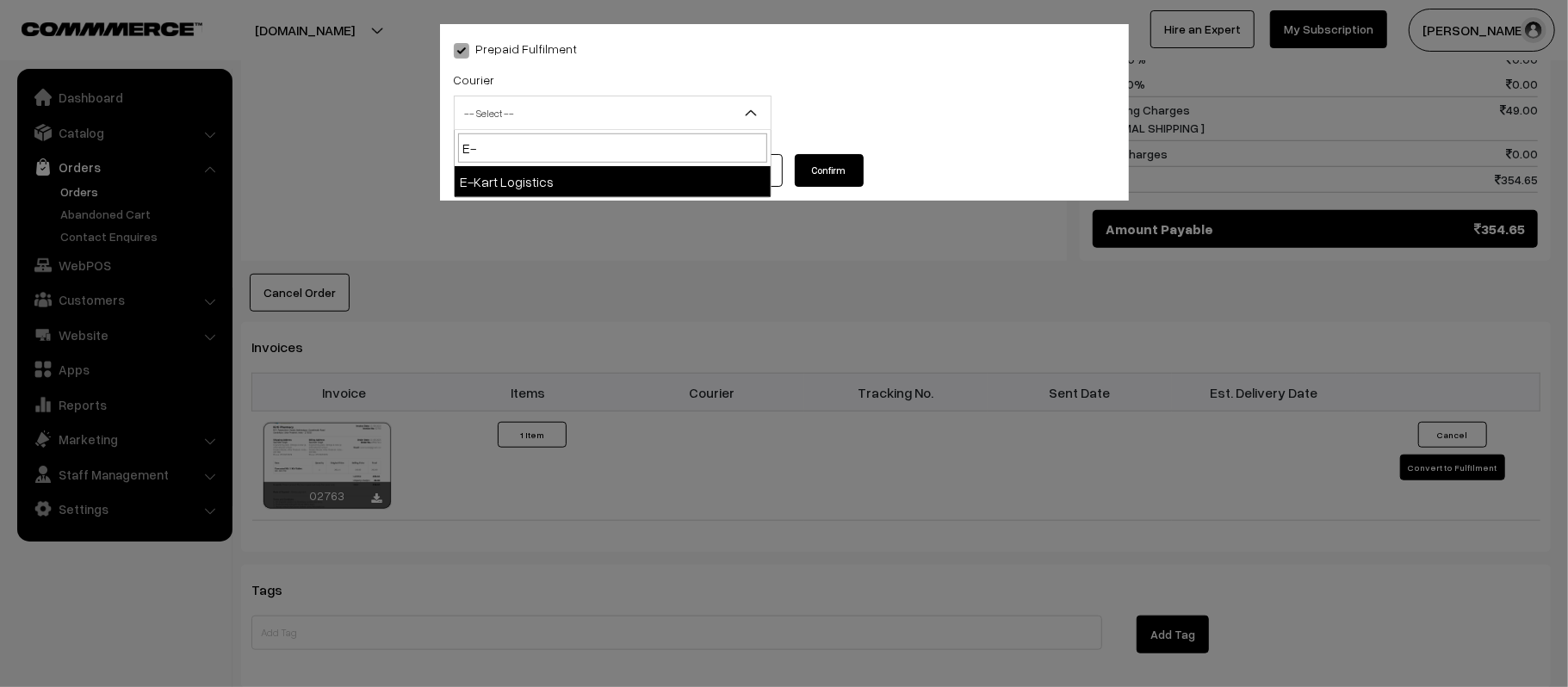
select select "6"
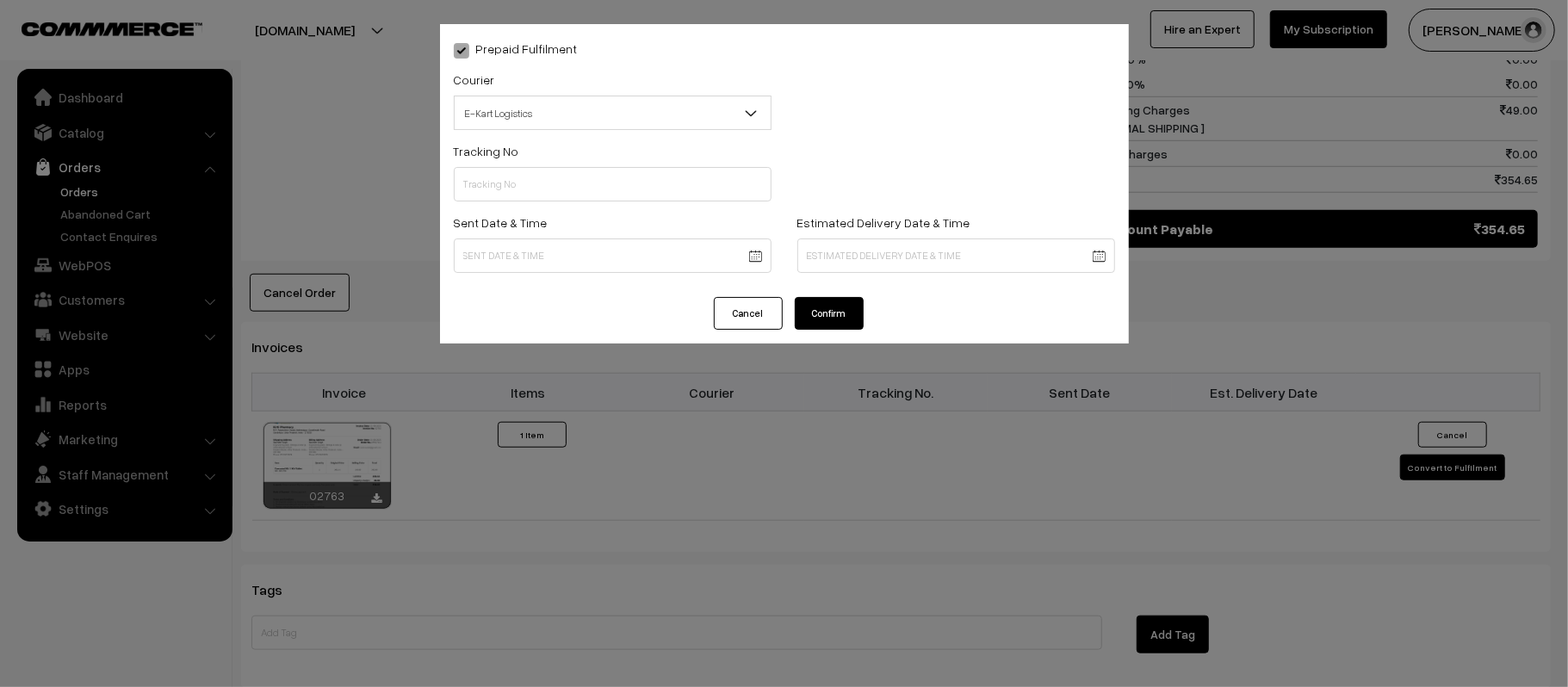
click at [553, 162] on div "Tracking No" at bounding box center [612, 171] width 318 height 61
click at [560, 190] on input "text" at bounding box center [612, 184] width 318 height 34
paste input "ICYP0003864151"
type input "ICYP0003864151"
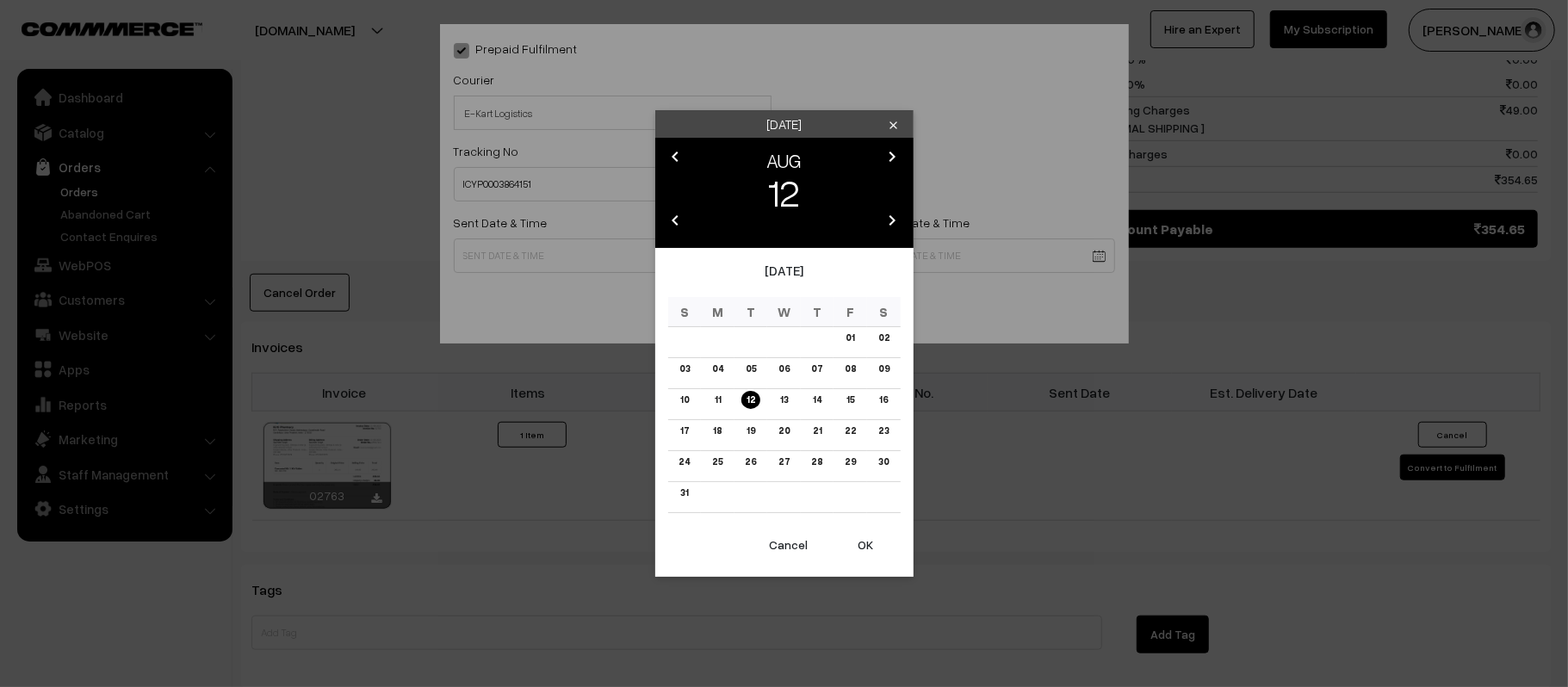
click at [638, 258] on body "Thank you for showing interest. Our team will call you shortly. Close kirtiphar…" at bounding box center [784, 88] width 1568 height 2018
click at [783, 403] on link "13" at bounding box center [784, 399] width 18 height 18
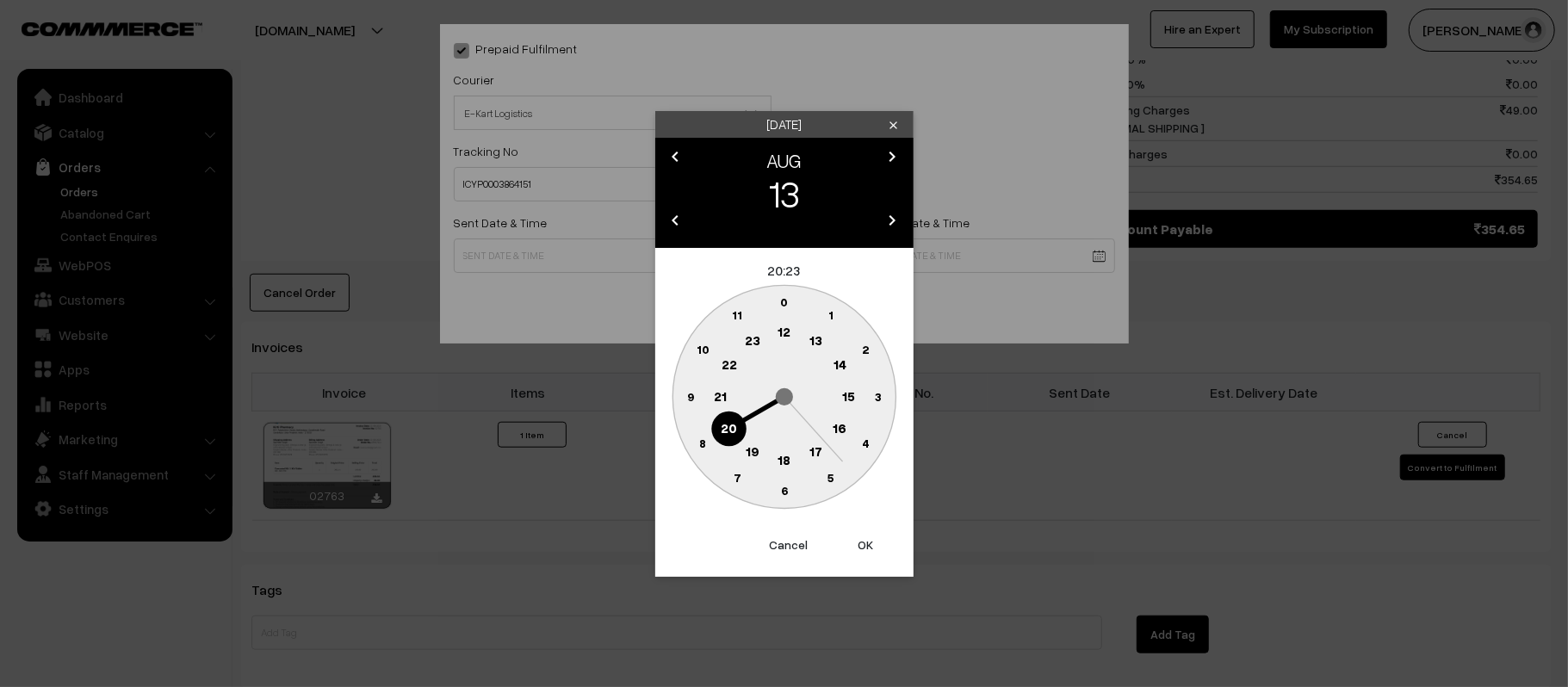
click at [741, 318] on text "11" at bounding box center [737, 314] width 10 height 14
click at [686, 404] on circle at bounding box center [690, 396] width 35 height 35
type input "13-08-2025 11:45"
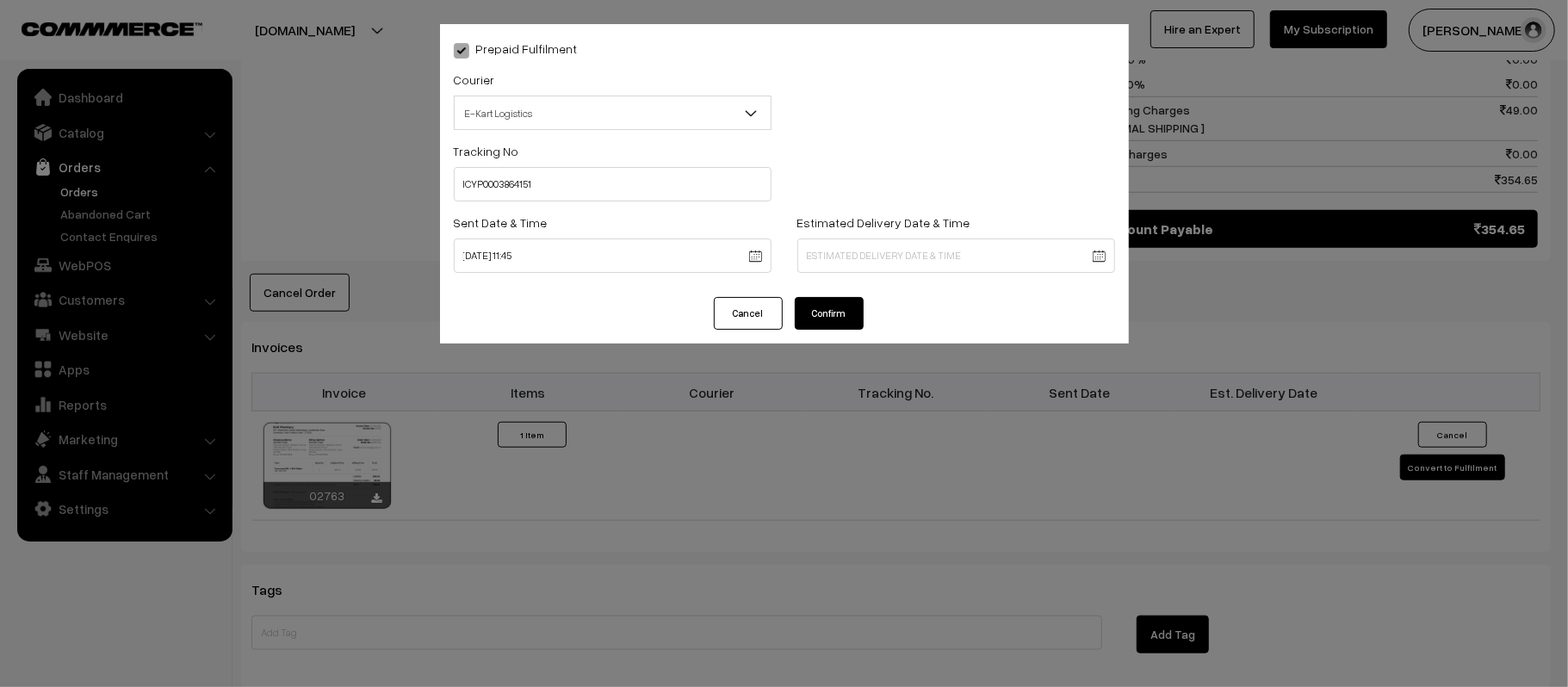
click at [962, 255] on body "Thank you for showing interest. Our team will call you shortly. Close kirtiphar…" at bounding box center [784, 88] width 1568 height 2018
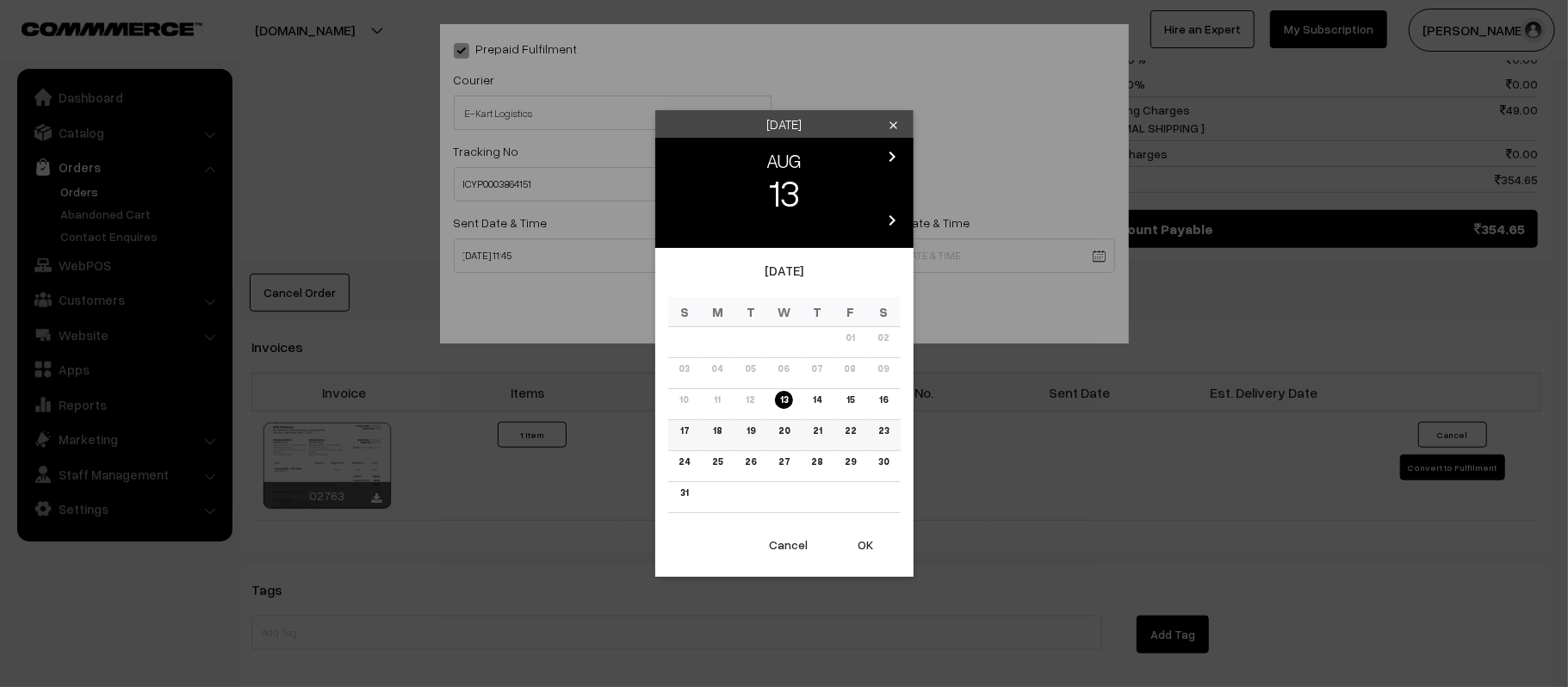
click at [754, 431] on link "19" at bounding box center [751, 431] width 19 height 18
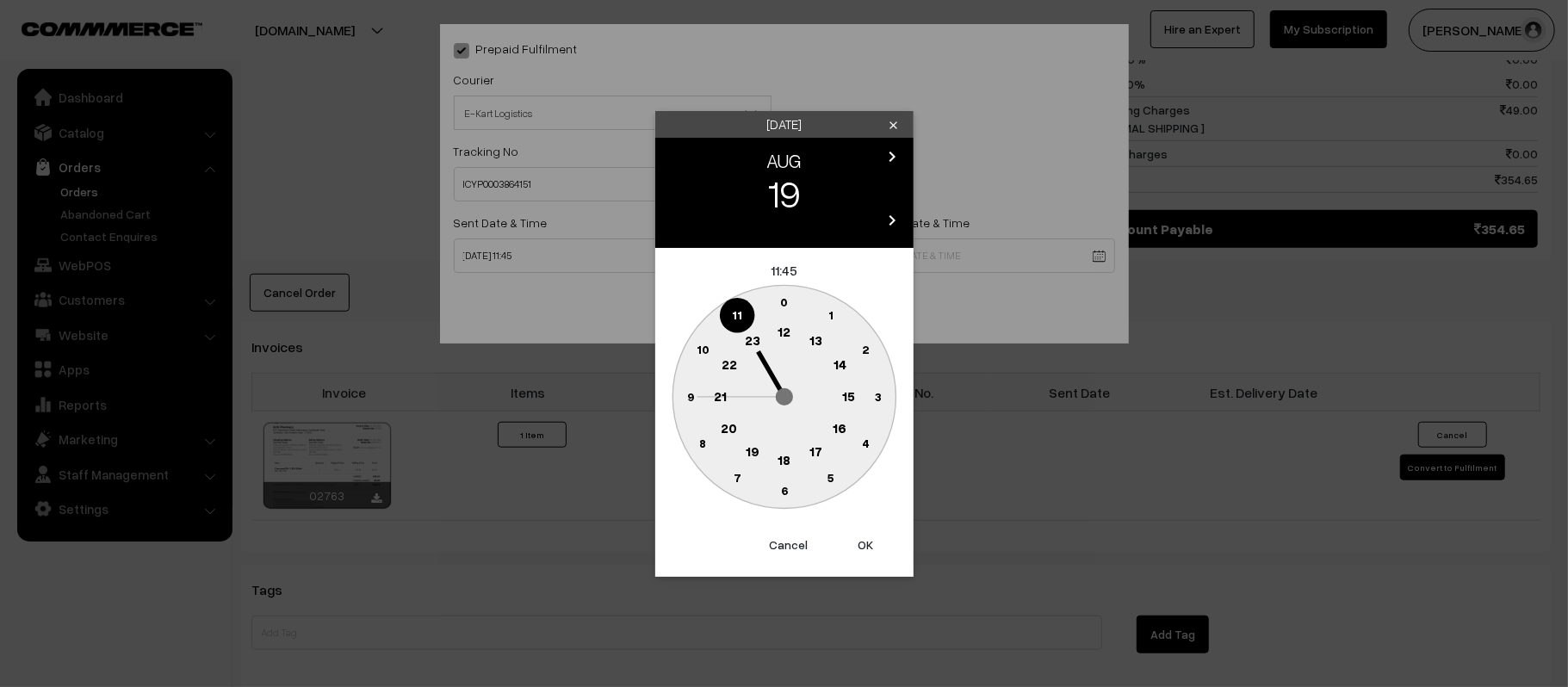
click at [711, 389] on circle at bounding box center [720, 396] width 35 height 35
click at [782, 493] on text "30" at bounding box center [784, 490] width 14 height 14
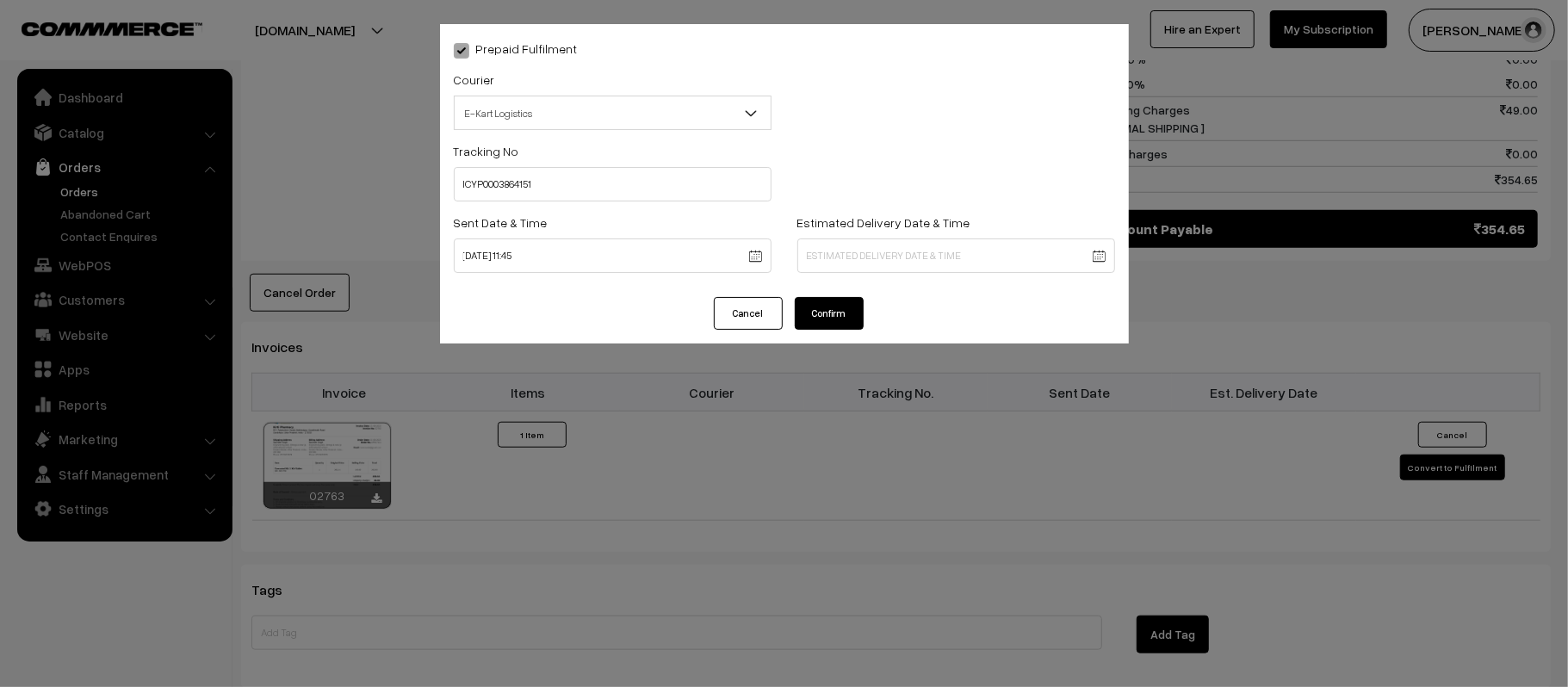
type input "19-08-2025 21:30"
click at [849, 308] on button "Confirm" at bounding box center [829, 313] width 69 height 32
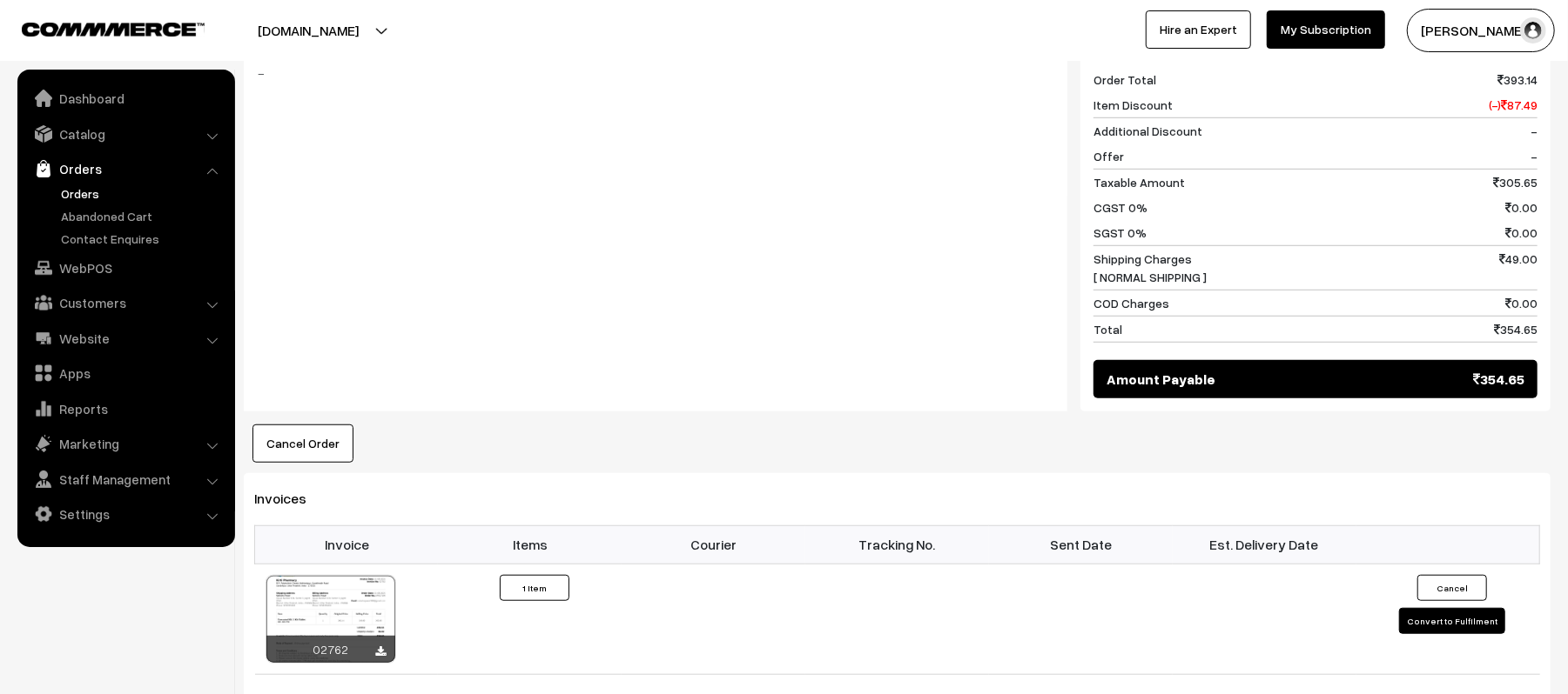
scroll to position [812, 0]
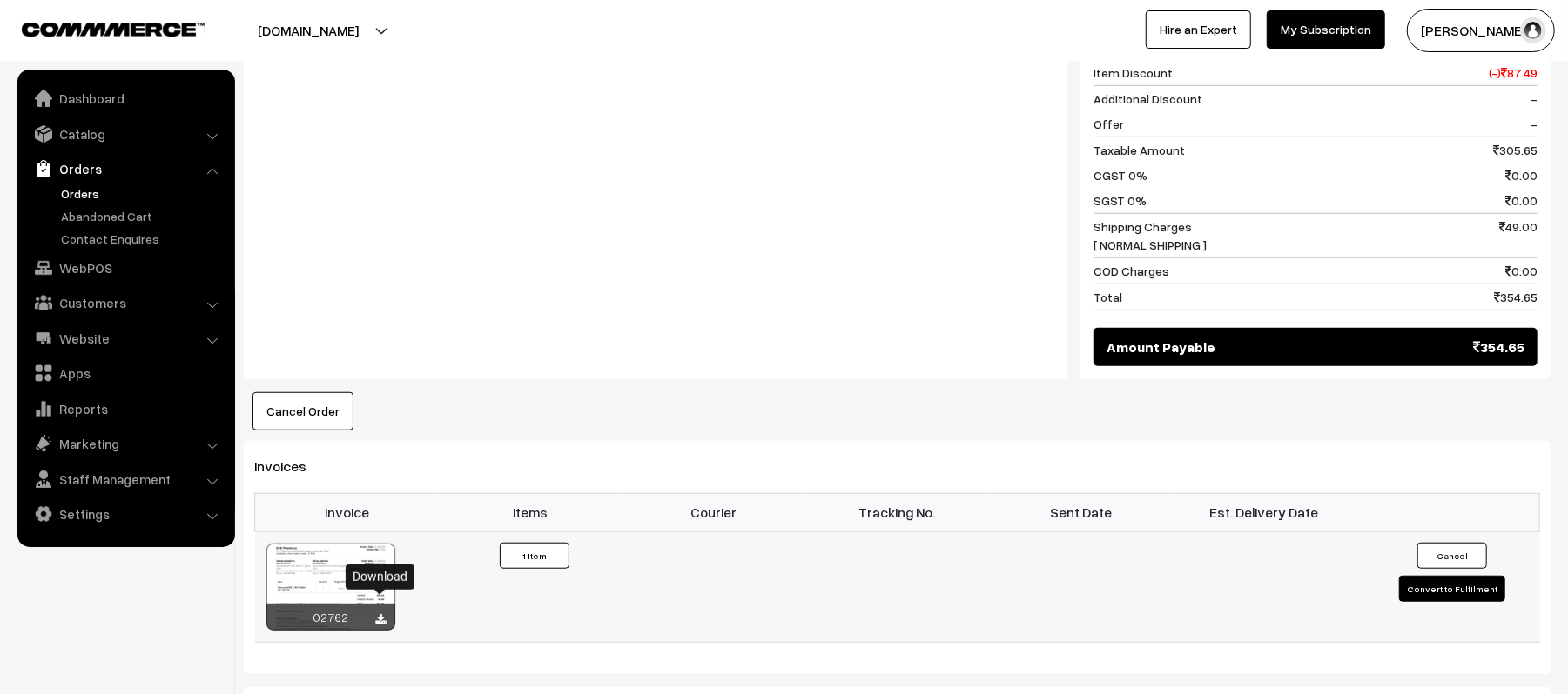
click at [380, 614] on icon at bounding box center [381, 620] width 11 height 12
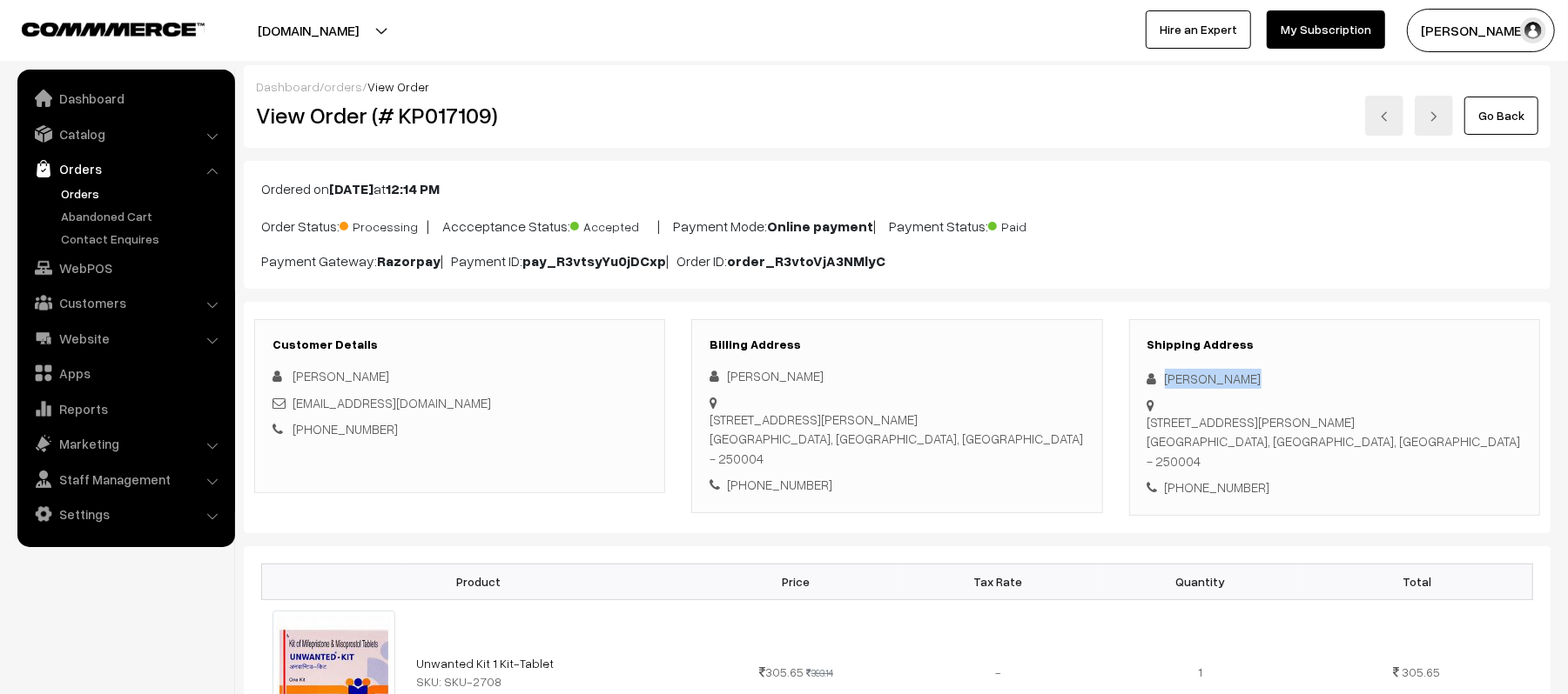
drag, startPoint x: 1257, startPoint y: 376, endPoint x: 1153, endPoint y: 376, distance: 104.0
click at [1153, 376] on div "Natasha Pawar" at bounding box center [1334, 379] width 374 height 20
copy div "Natasha Pawar"
click at [1208, 477] on div "+91 9799795693" at bounding box center [1334, 487] width 374 height 20
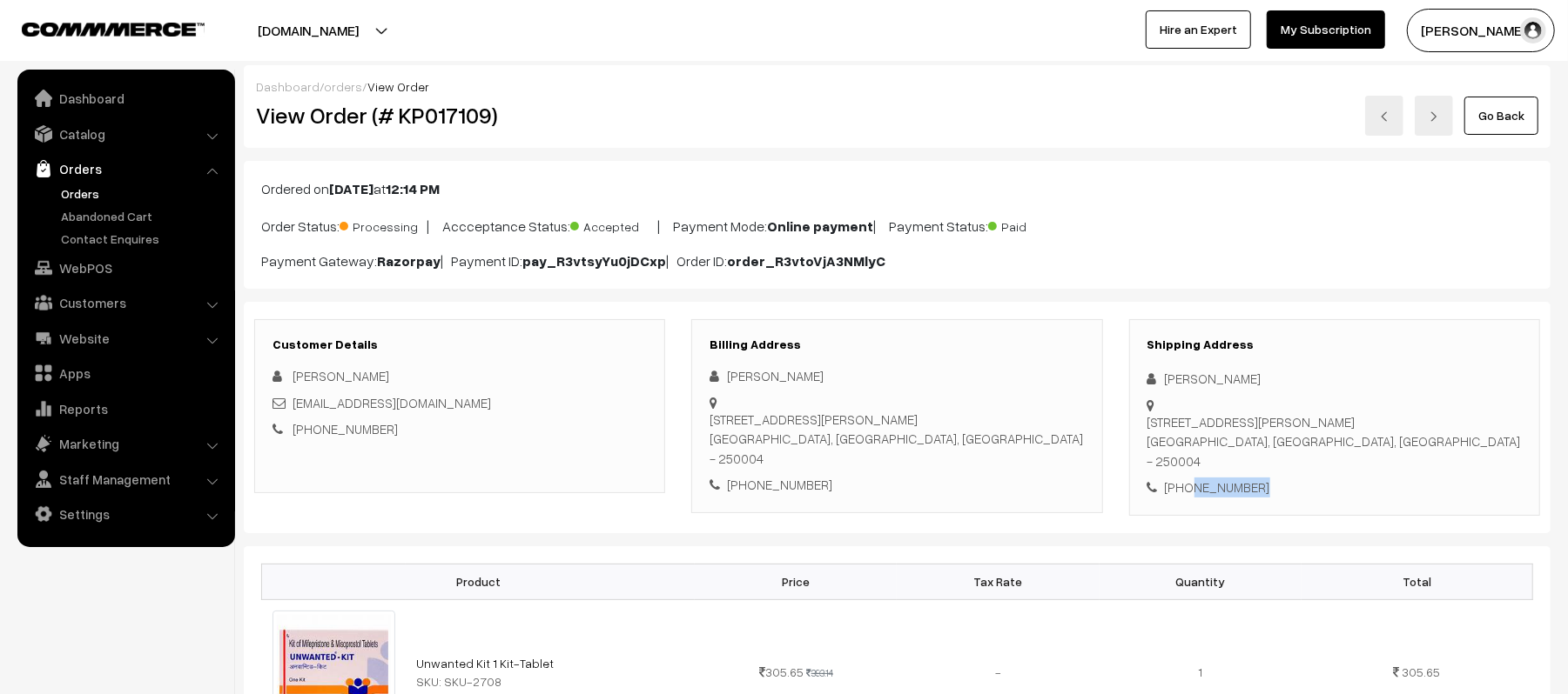
copy div "9799795693"
drag, startPoint x: 488, startPoint y: 402, endPoint x: 296, endPoint y: 412, distance: 192.3
click at [296, 412] on div "natashapawar2699@gmail.com" at bounding box center [459, 403] width 374 height 20
copy link "natashapawar2699@gmail.com"
drag, startPoint x: 1167, startPoint y: 405, endPoint x: 1396, endPoint y: 420, distance: 229.5
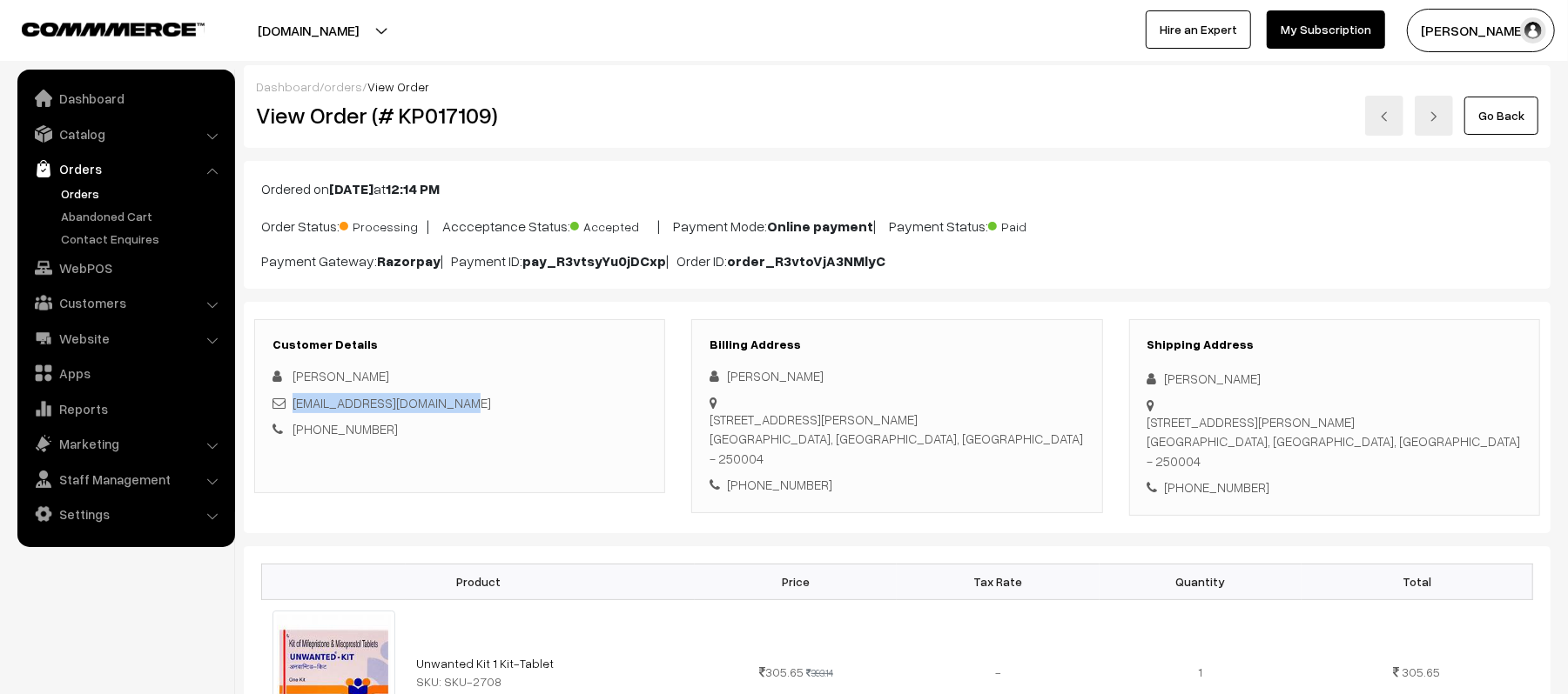
click at [1396, 420] on div "Shipping Address Natasha Pawar House Number 674, Sector 3,, Jagriti Vihar Meeru…" at bounding box center [1334, 417] width 410 height 197
copy div "House Number 674, Sector 3,, Jagriti Vihar Meerut, Uttar Pradesh, India - 250004"
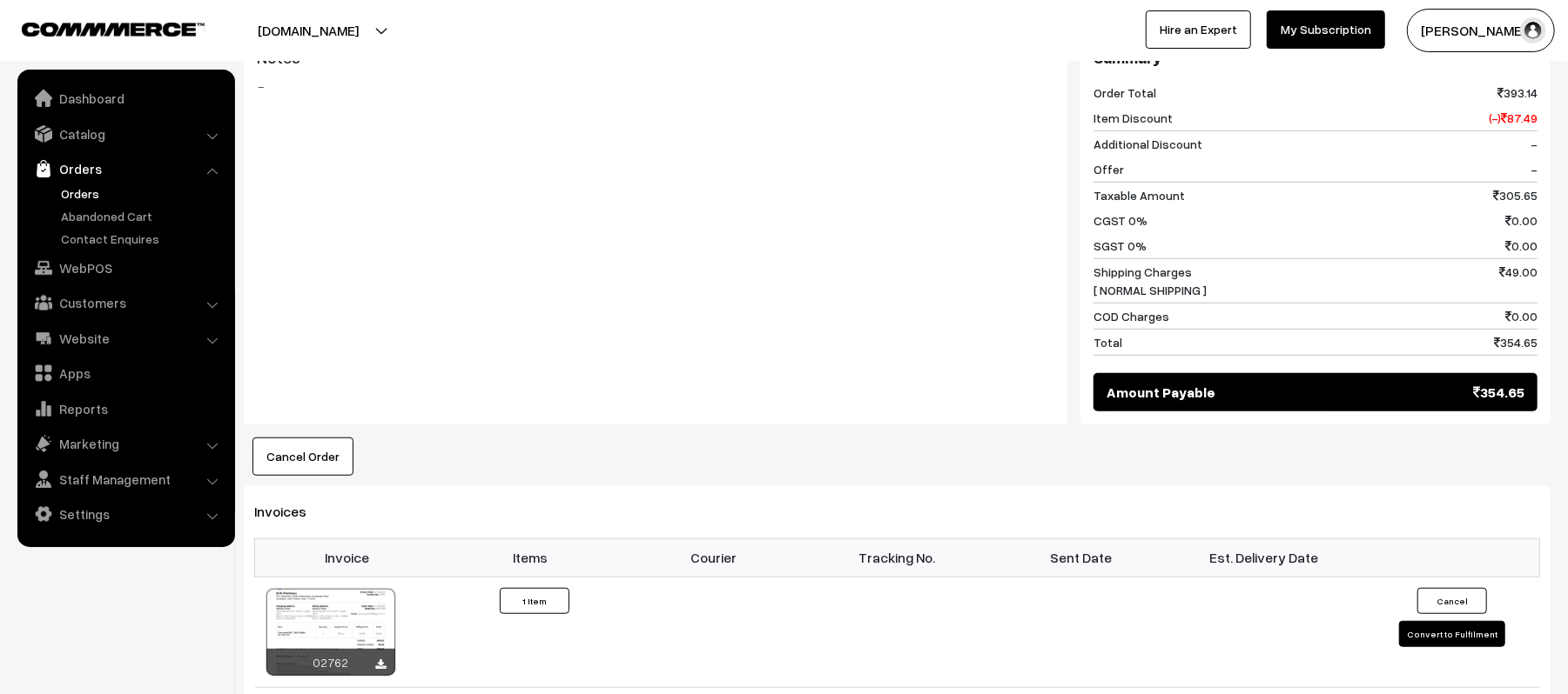
scroll to position [928, 0]
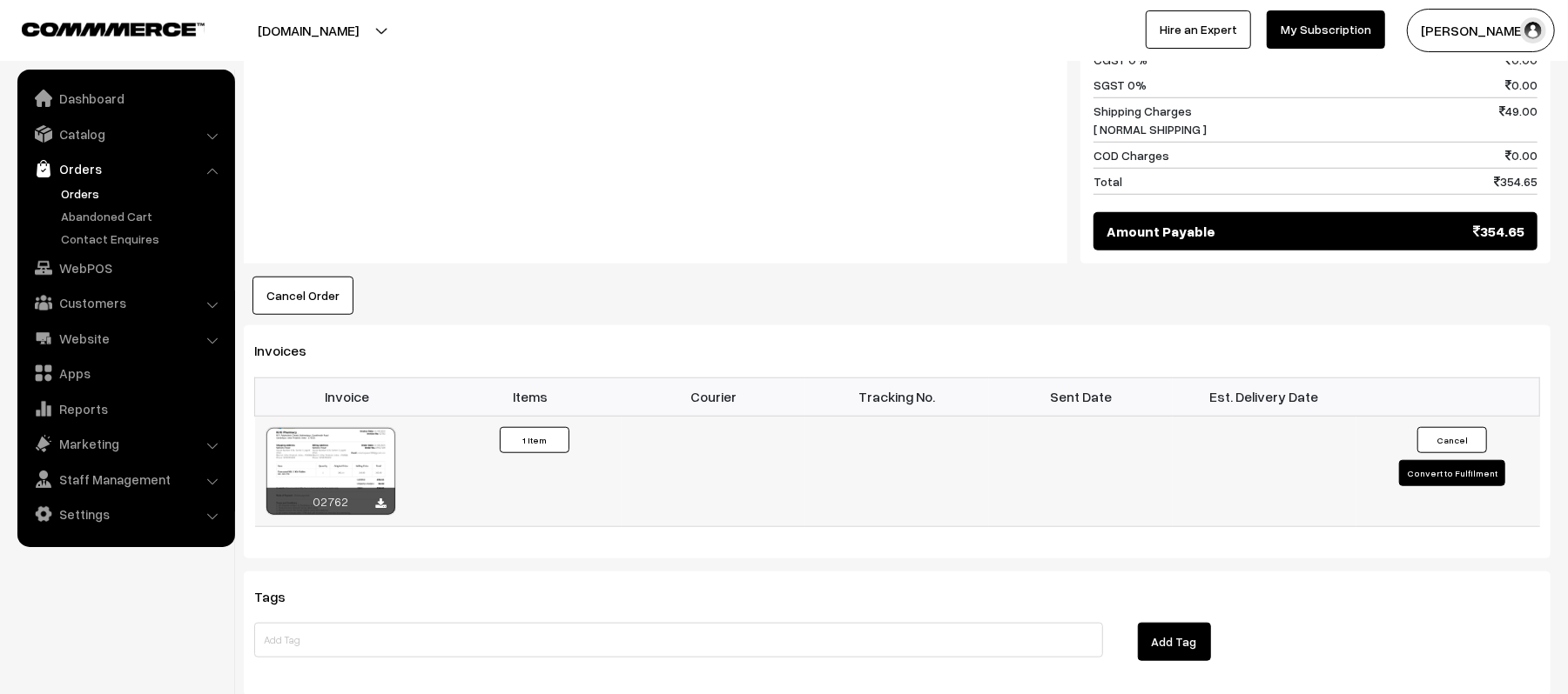
click at [1458, 461] on button "Convert to Fulfilment" at bounding box center [1452, 473] width 106 height 26
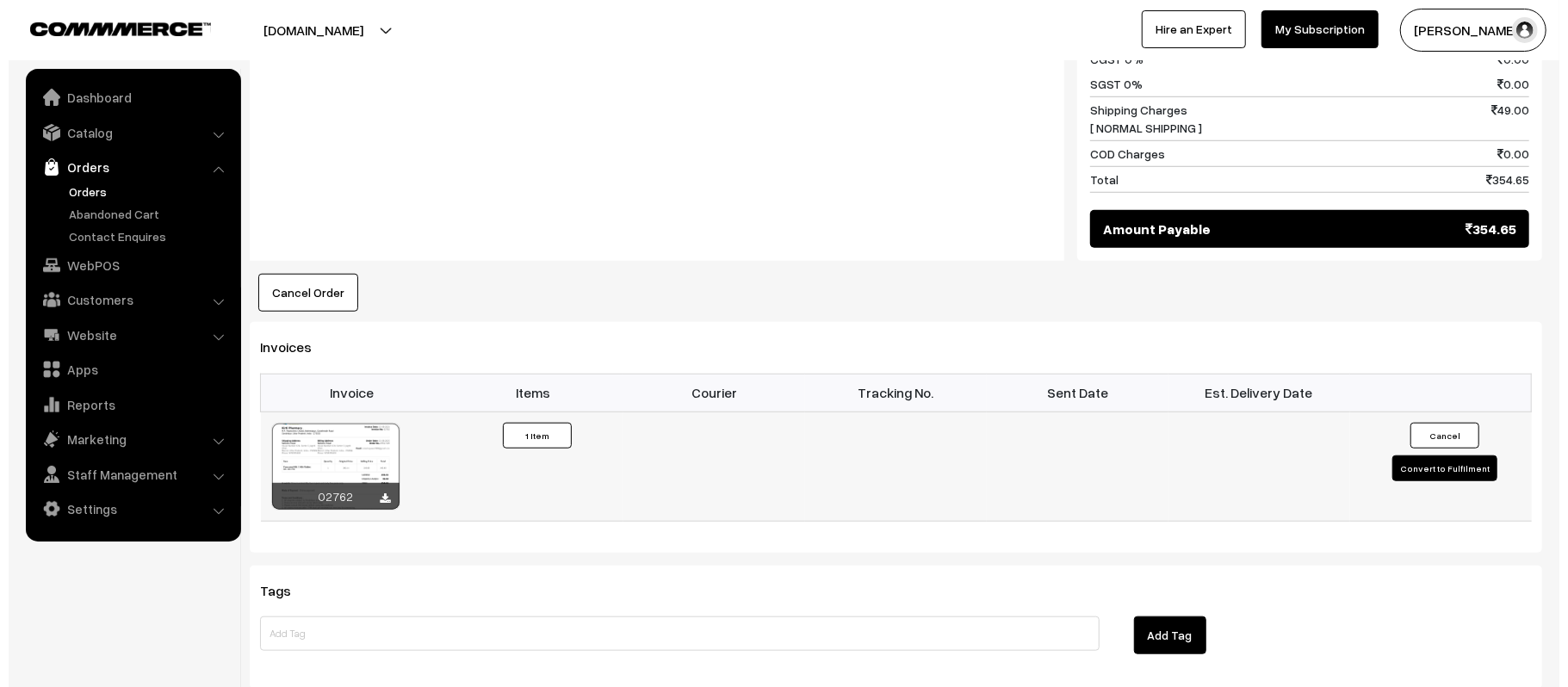
scroll to position [920, 0]
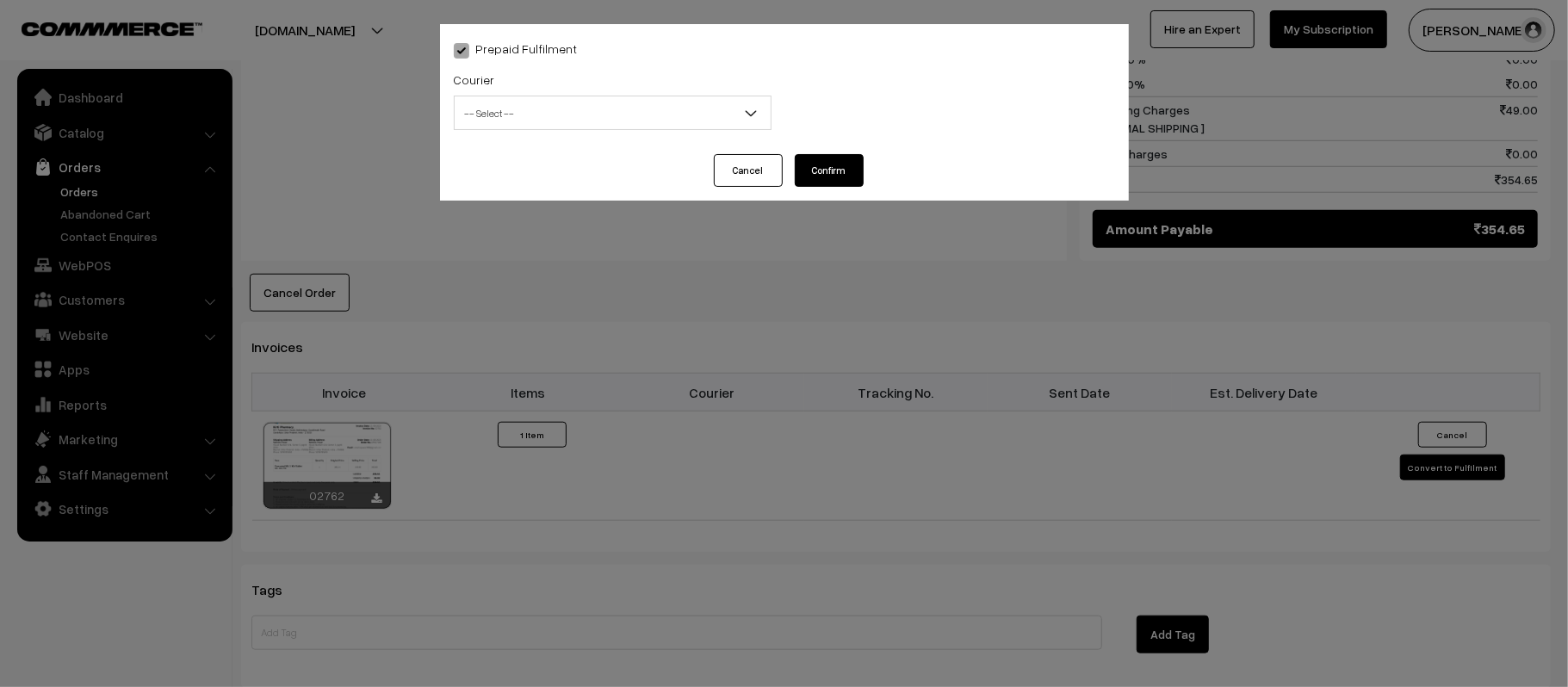
click at [538, 124] on span "-- Select --" at bounding box center [612, 113] width 316 height 30
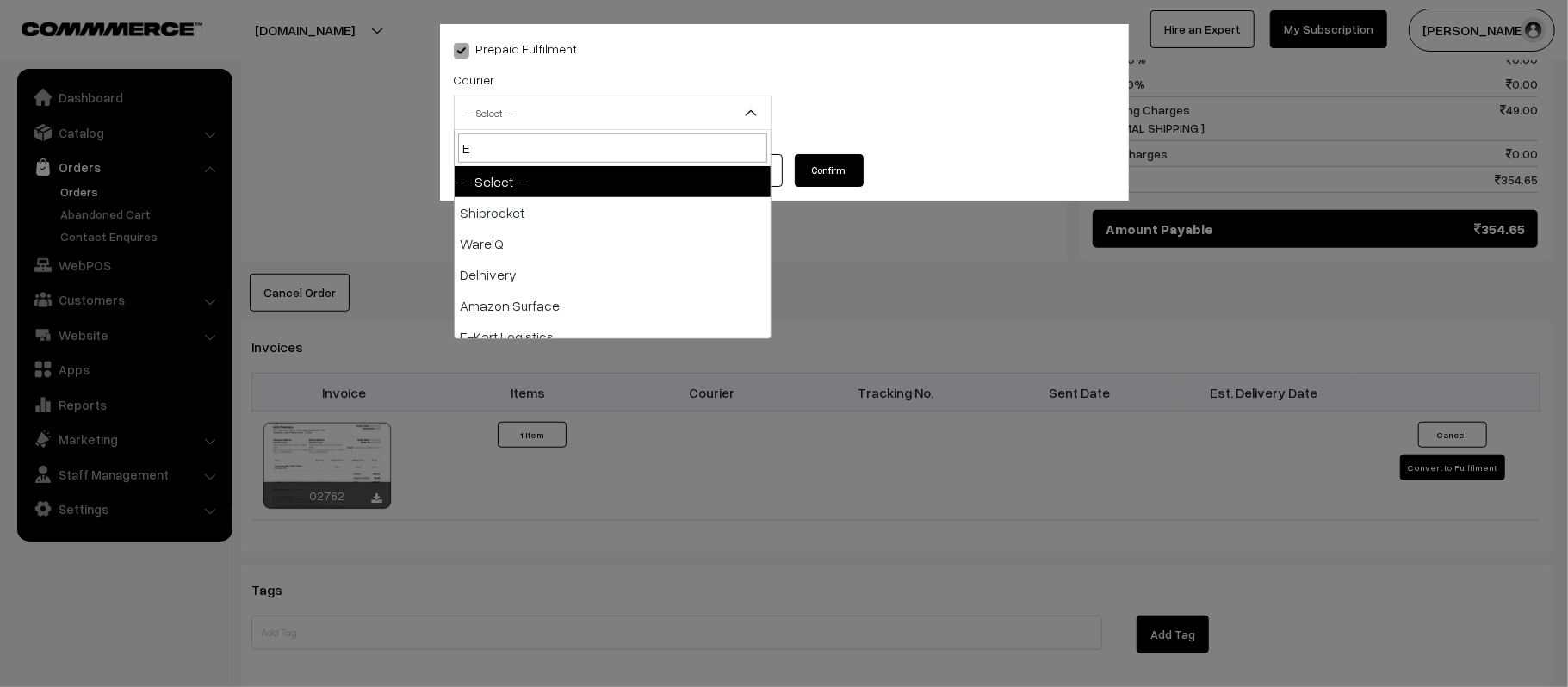
type input "E-"
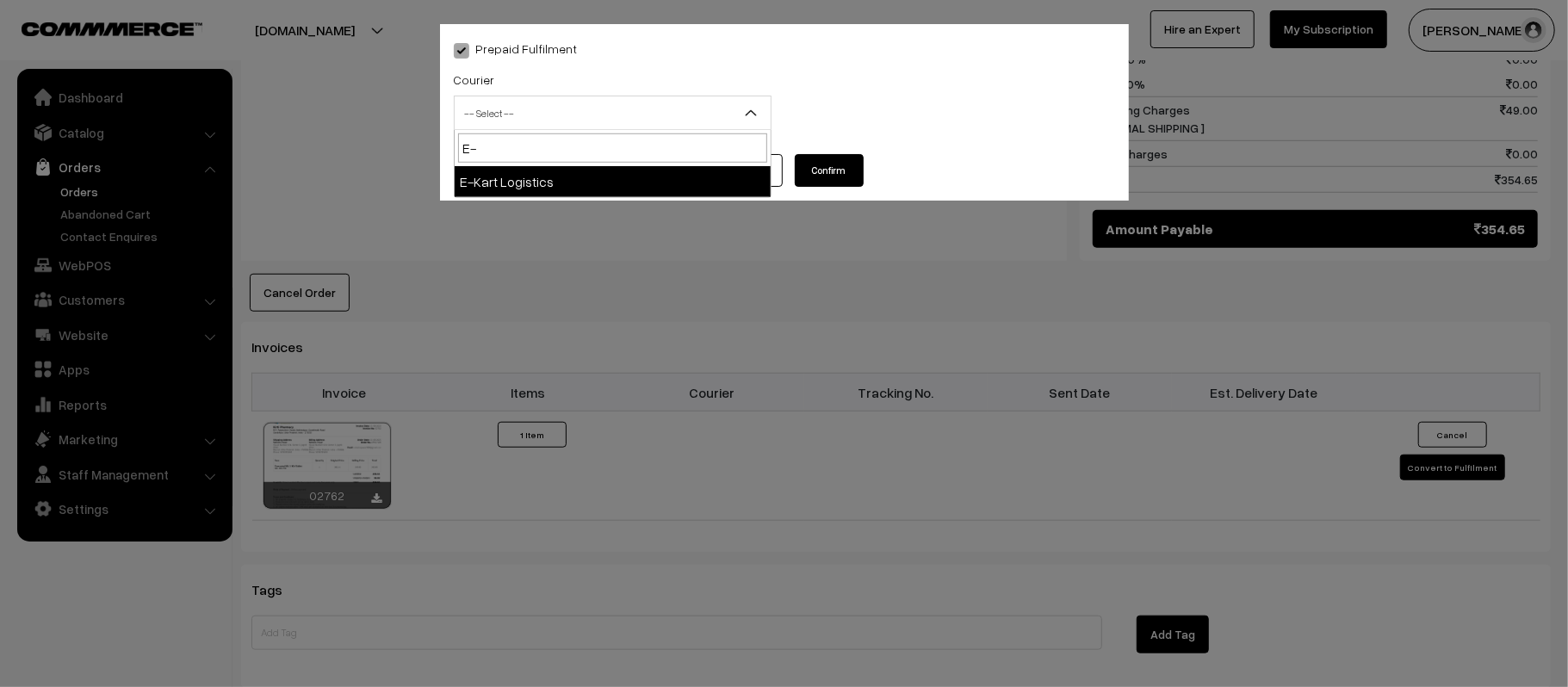
select select "6"
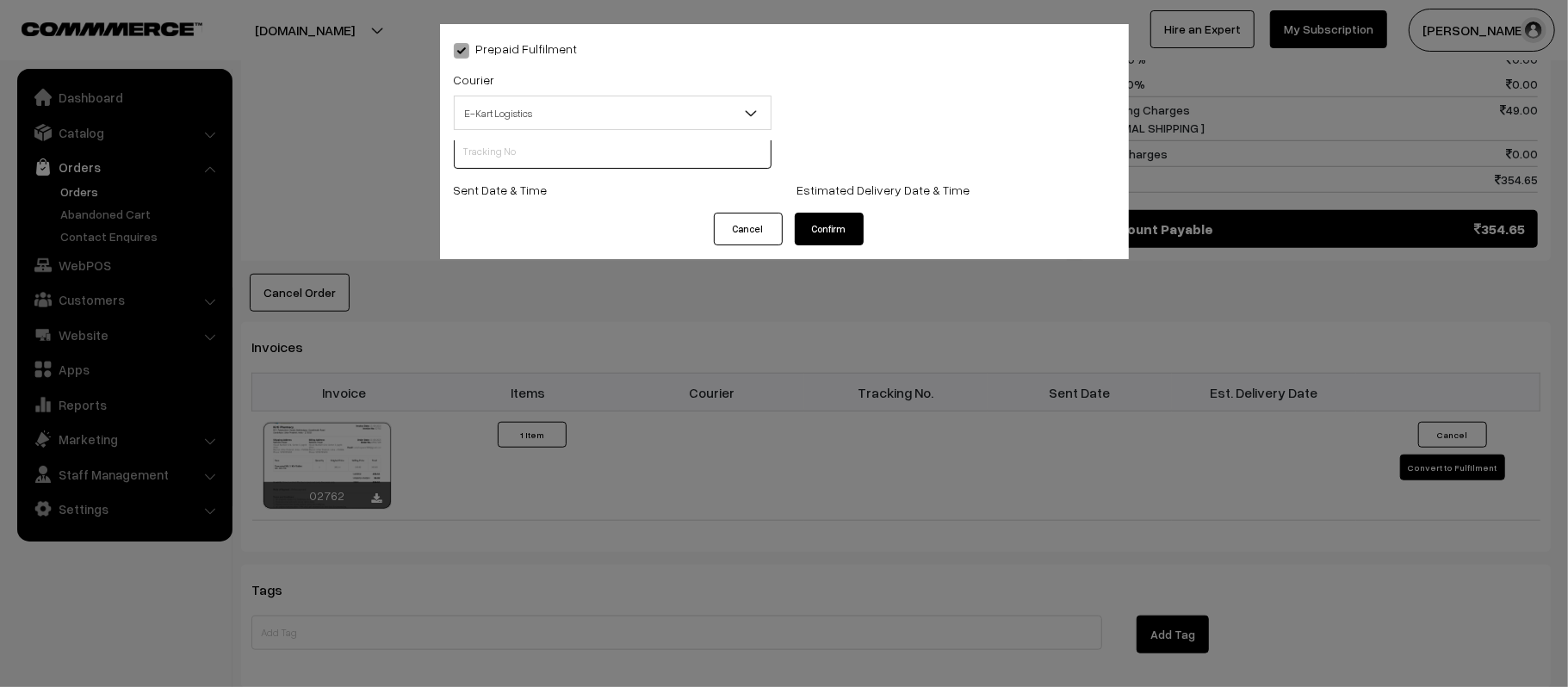
scroll to position [1, 0]
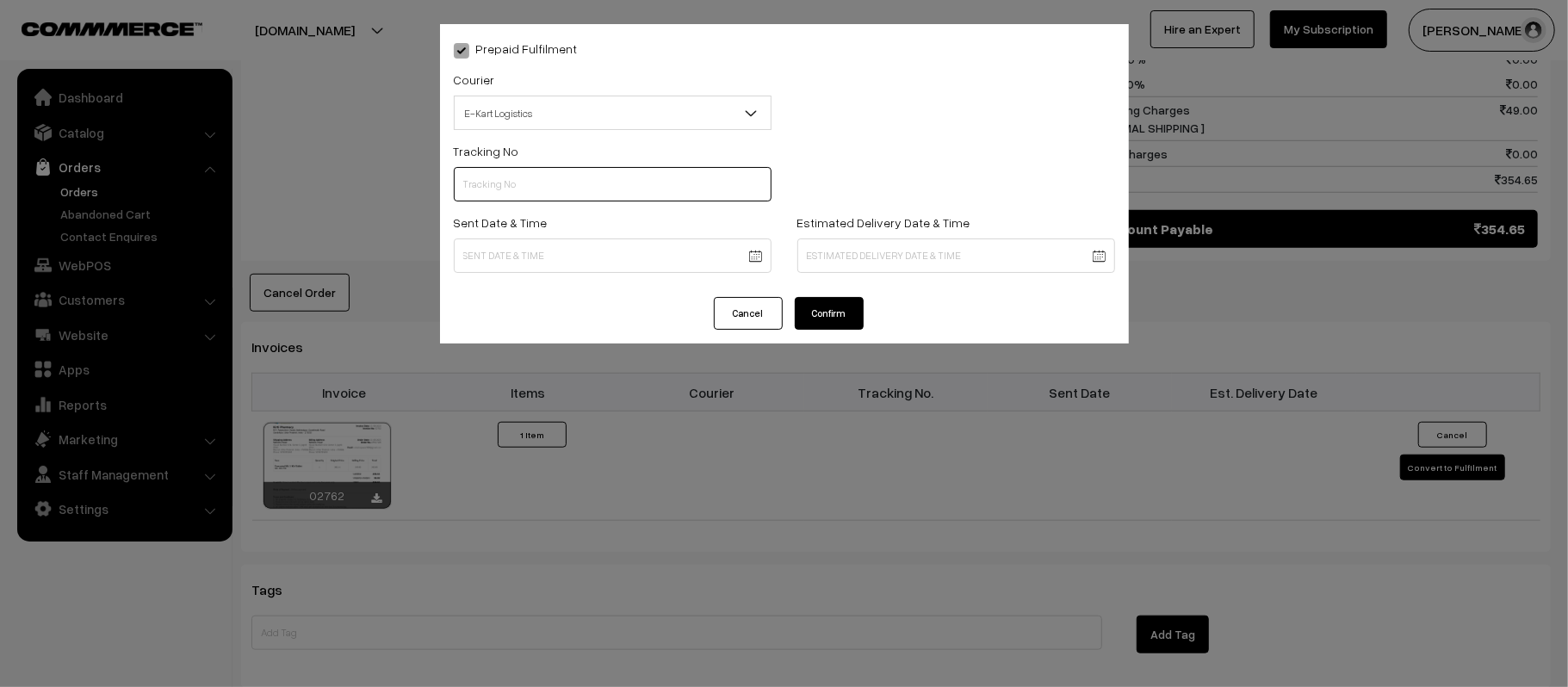
paste input "ICYP0003864127"
type input "ICYP0003864127"
click at [646, 260] on body "Thank you for showing interest. Our team will call you shortly. Close [DOMAIN_N…" at bounding box center [784, 88] width 1568 height 2018
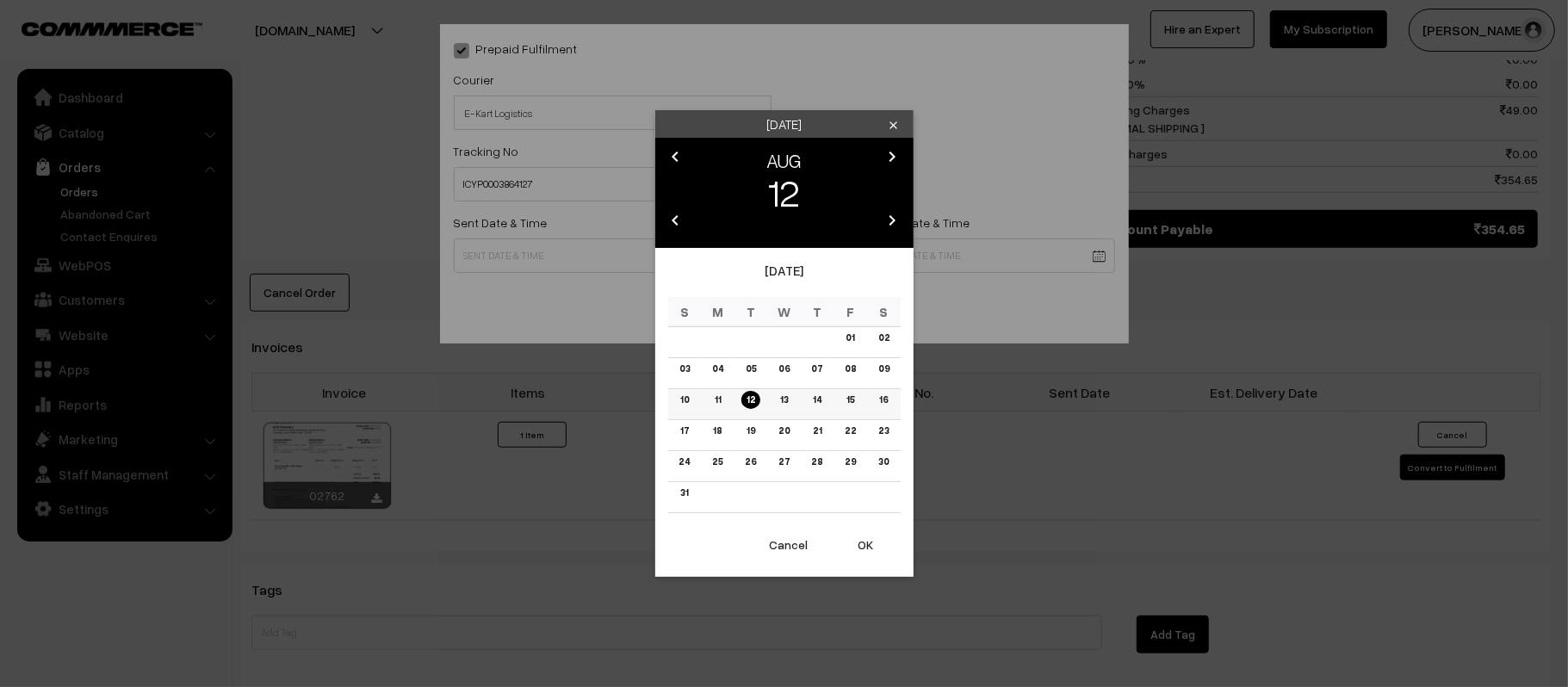
click at [779, 401] on link "13" at bounding box center [784, 399] width 18 height 18
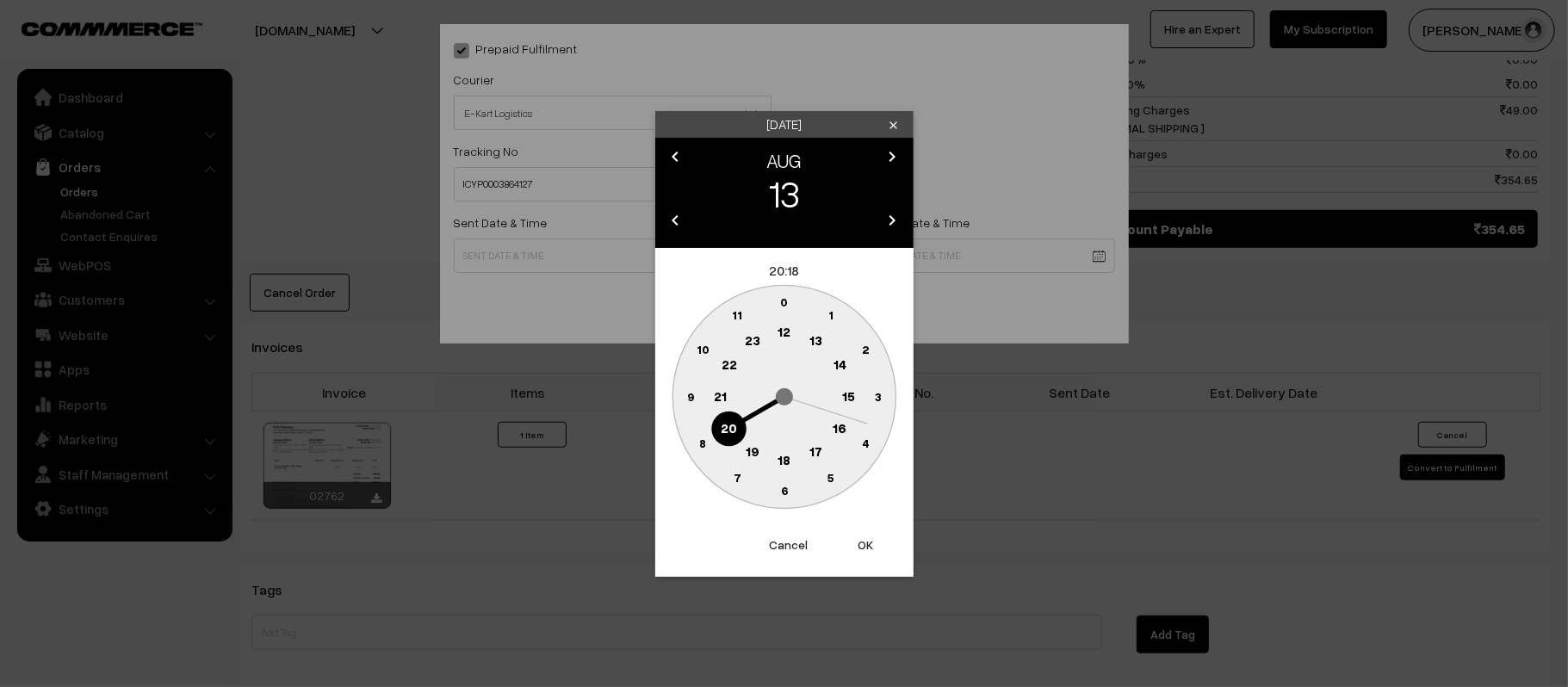
click at [697, 352] on text "10" at bounding box center [702, 348] width 13 height 14
click at [689, 404] on circle at bounding box center [690, 396] width 35 height 35
type input "13-08-2025 10:45"
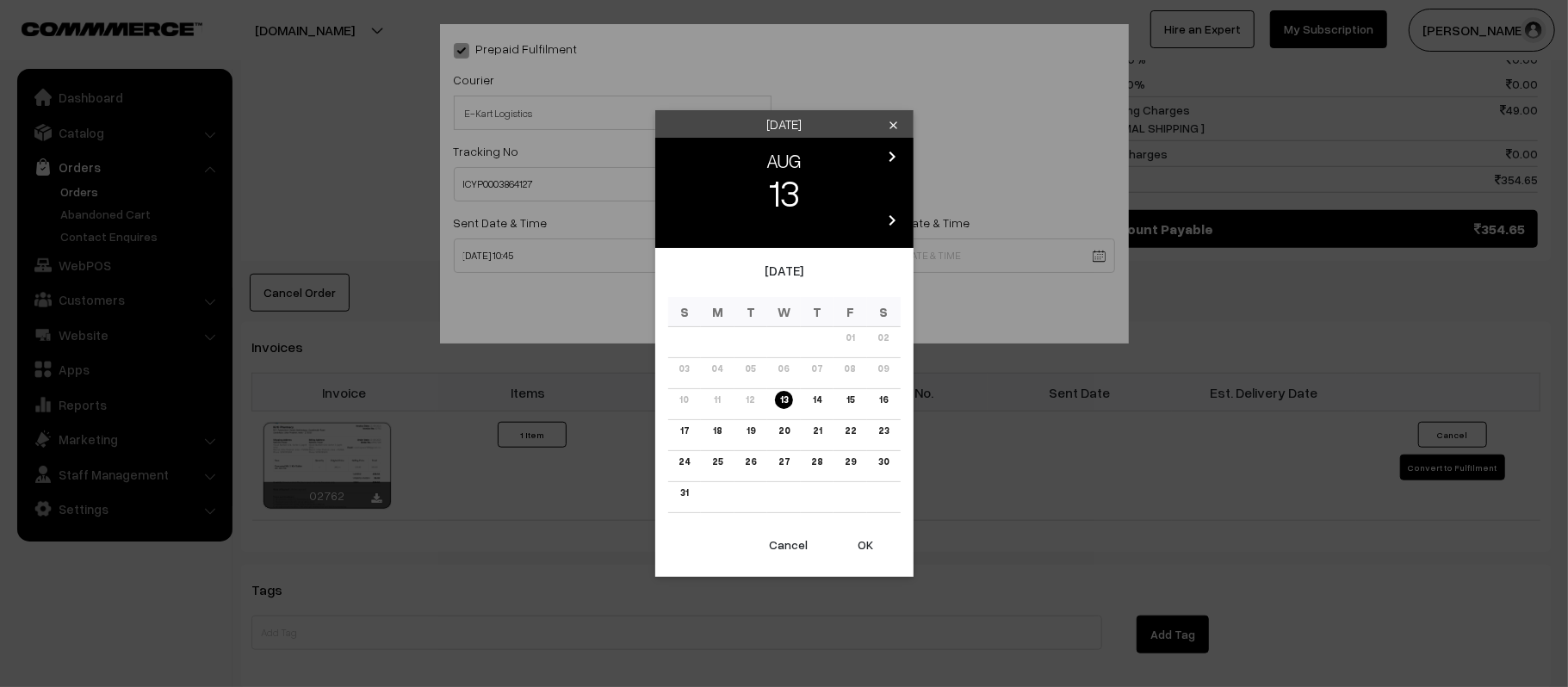
click at [979, 269] on body "Thank you for showing interest. Our team will call you shortly. Close kirtiphar…" at bounding box center [784, 88] width 1568 height 2018
click at [716, 439] on link "18" at bounding box center [717, 431] width 19 height 18
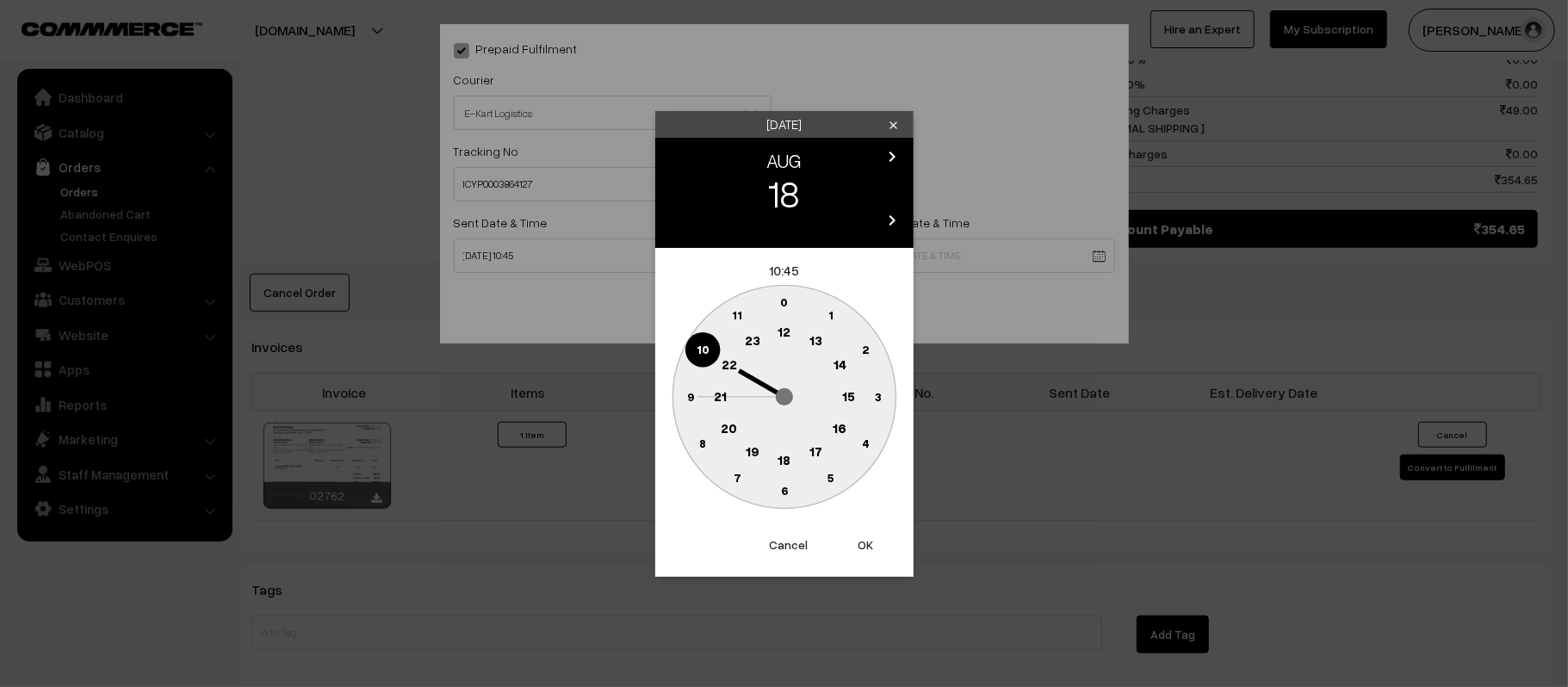
click at [717, 401] on text "21" at bounding box center [720, 395] width 13 height 15
click at [783, 493] on text "30" at bounding box center [784, 490] width 14 height 14
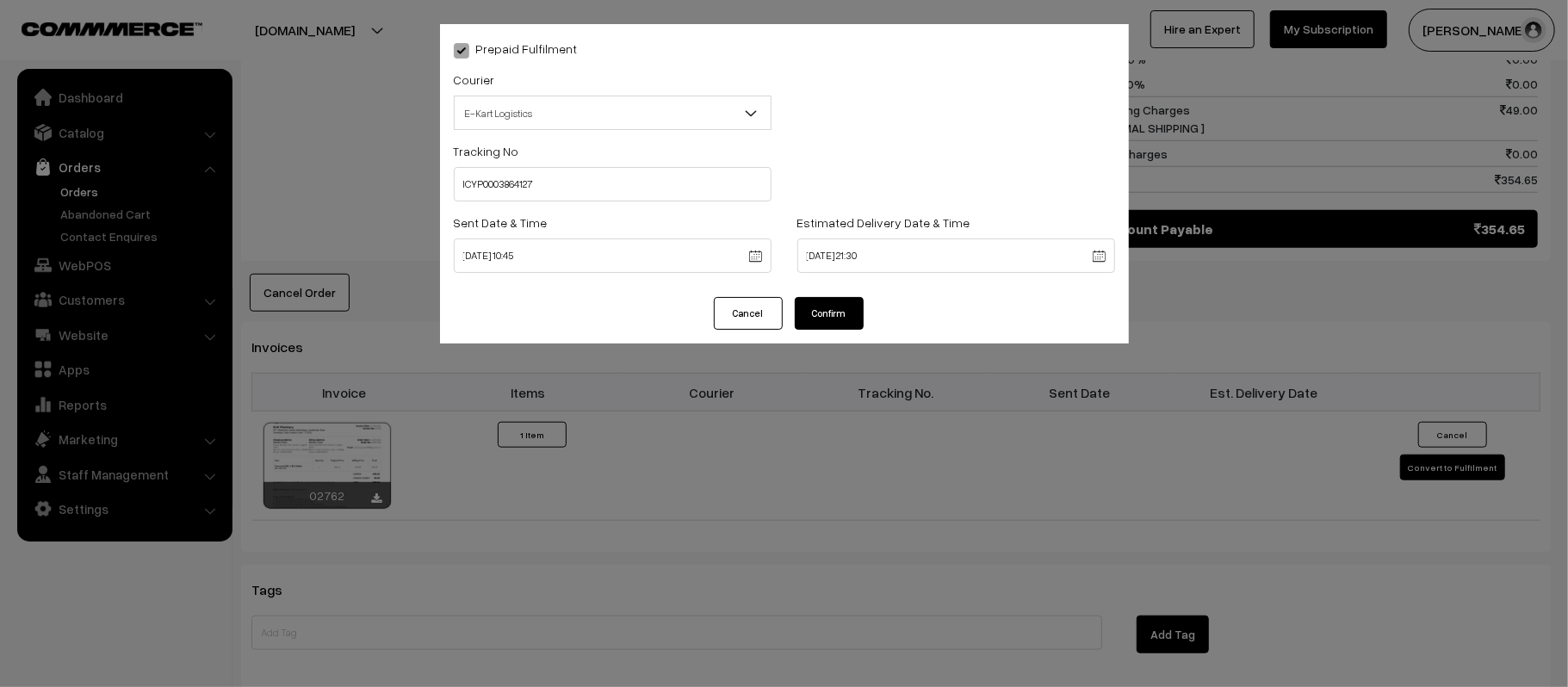
click at [883, 260] on body "Thank you for showing interest. Our team will call you shortly. Close kirtiphar…" at bounding box center [784, 88] width 1568 height 2018
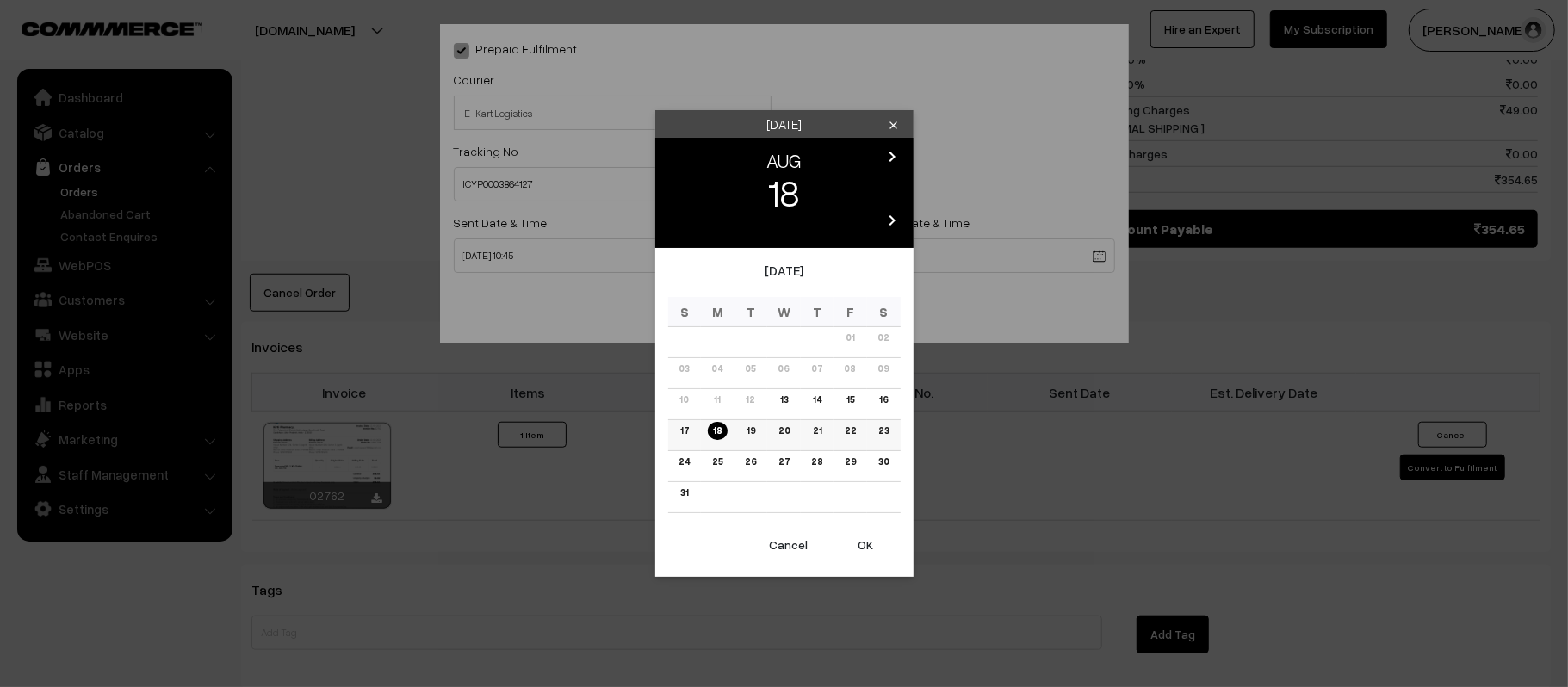
click at [742, 428] on link "19" at bounding box center [751, 431] width 19 height 18
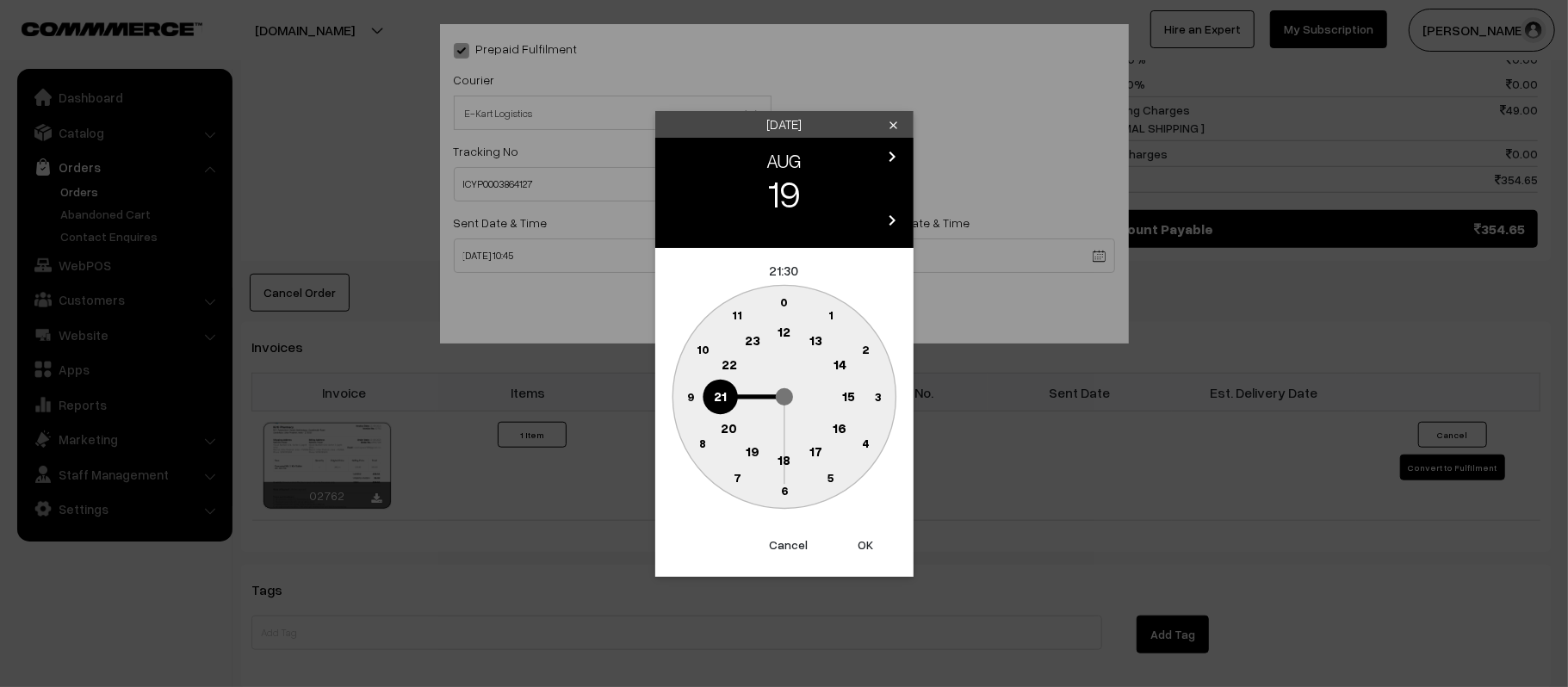
click at [854, 537] on button "OK" at bounding box center [866, 546] width 69 height 38
click at [862, 546] on button "OK" at bounding box center [866, 546] width 69 height 38
type input "19-08-2025 21:30"
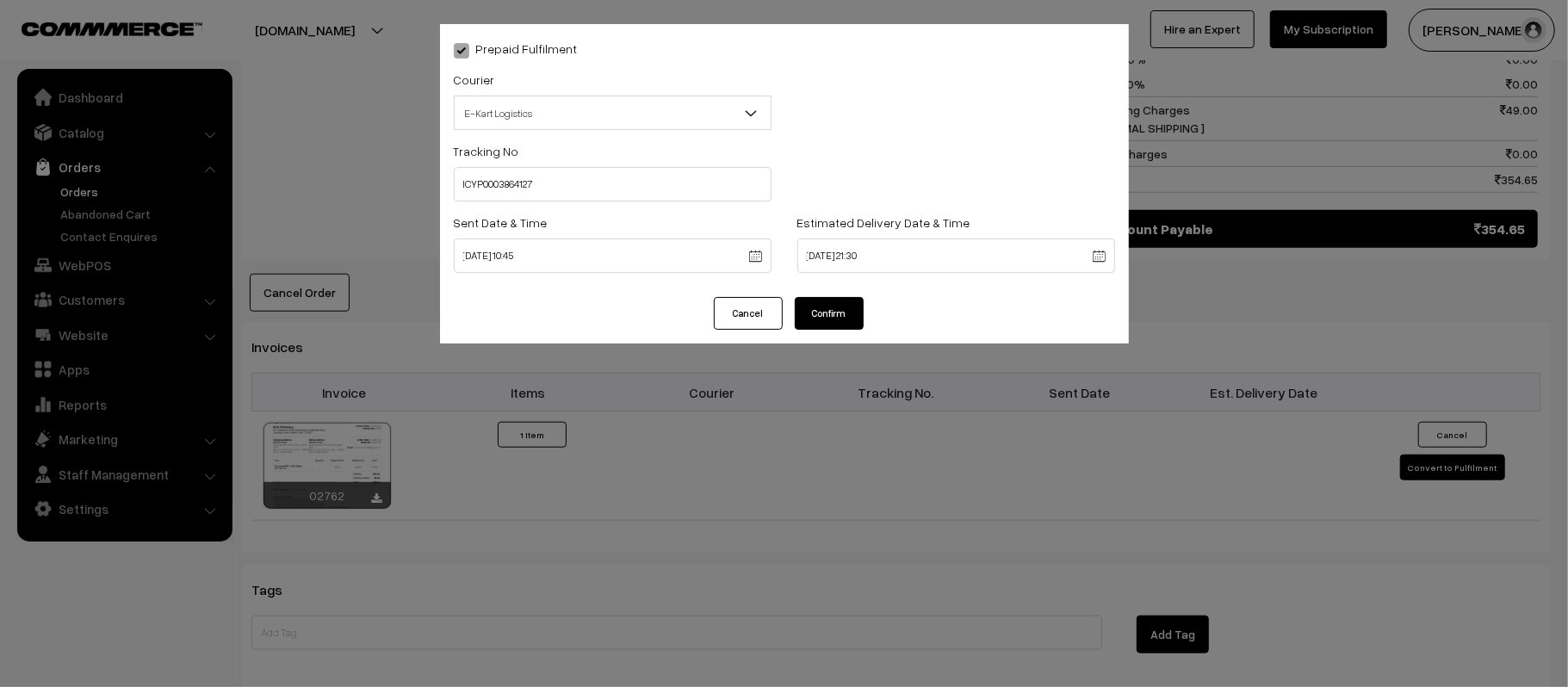
click at [842, 328] on button "Confirm" at bounding box center [829, 313] width 69 height 32
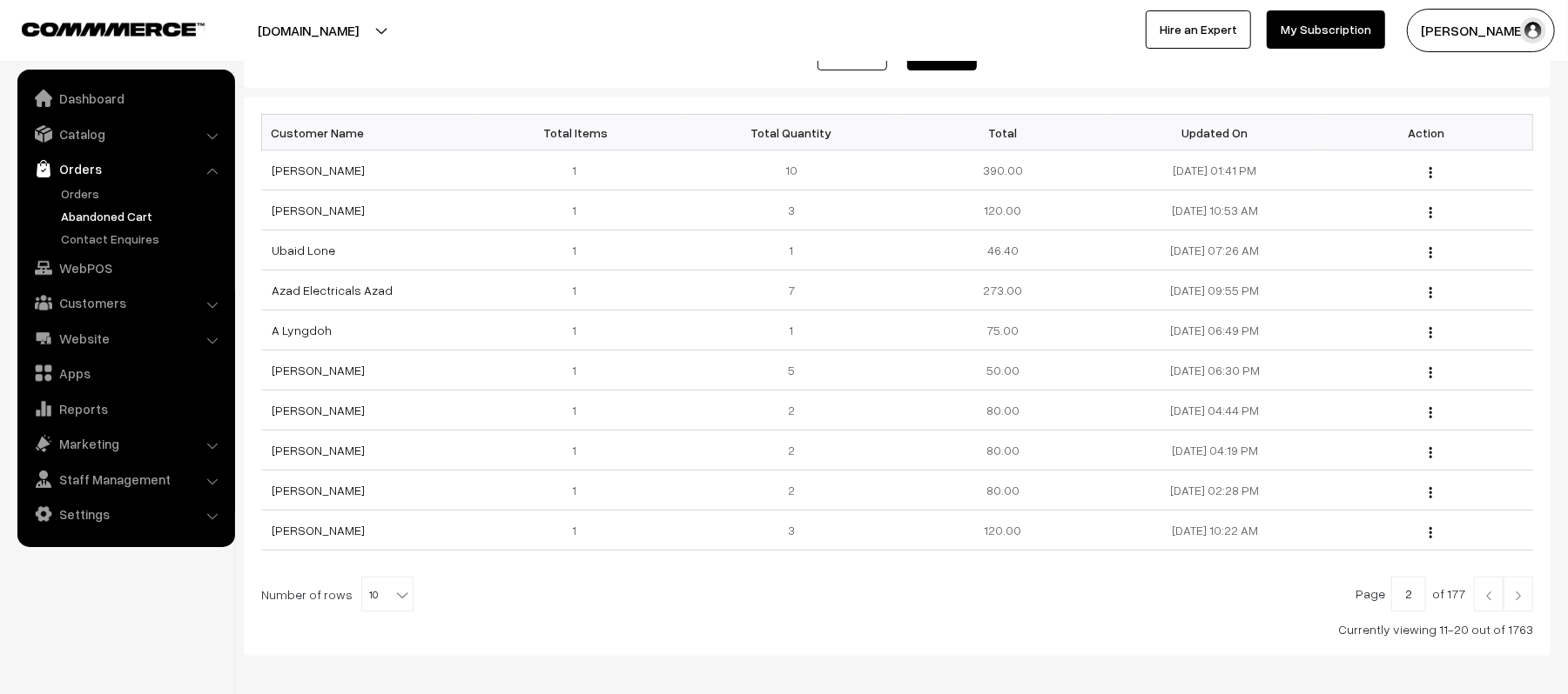
scroll to position [231, 0]
click at [75, 196] on link "Orders" at bounding box center [143, 193] width 173 height 18
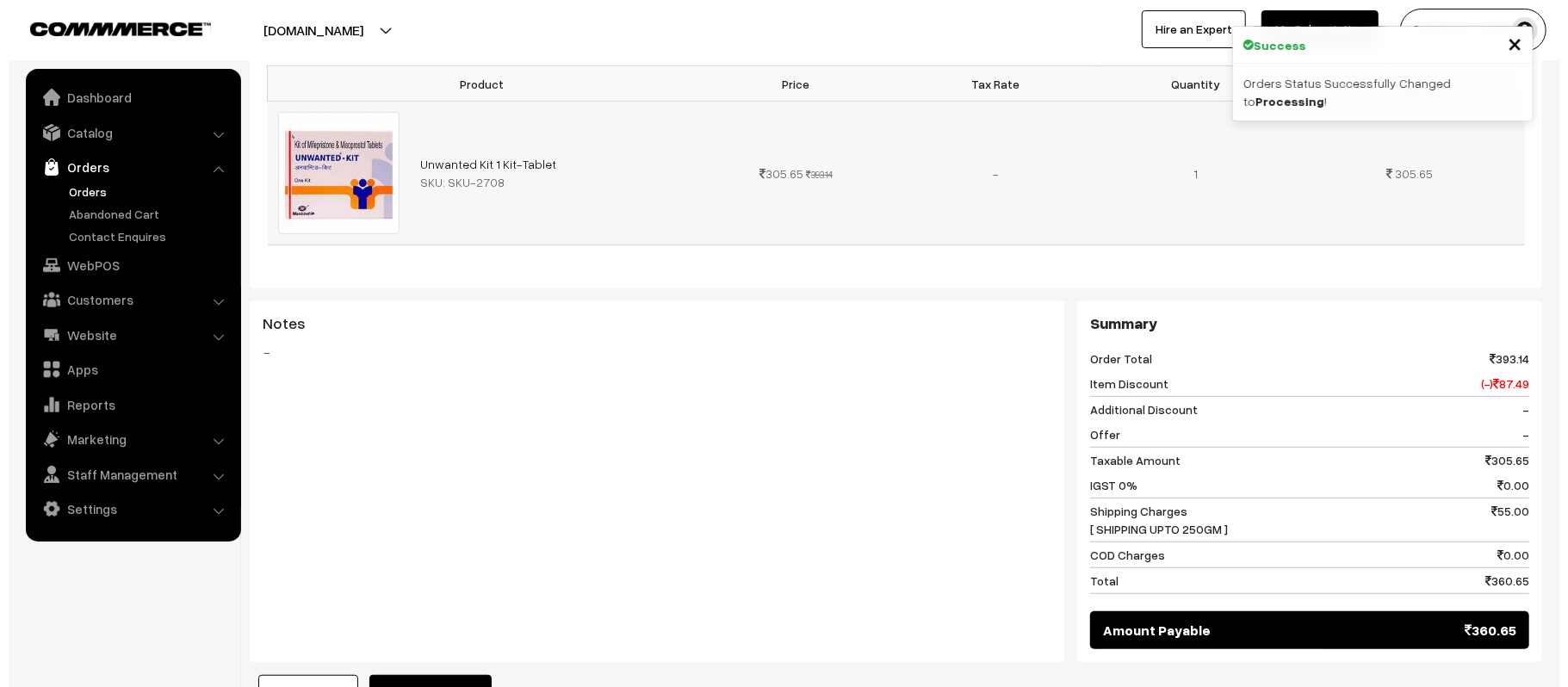
scroll to position [689, 0]
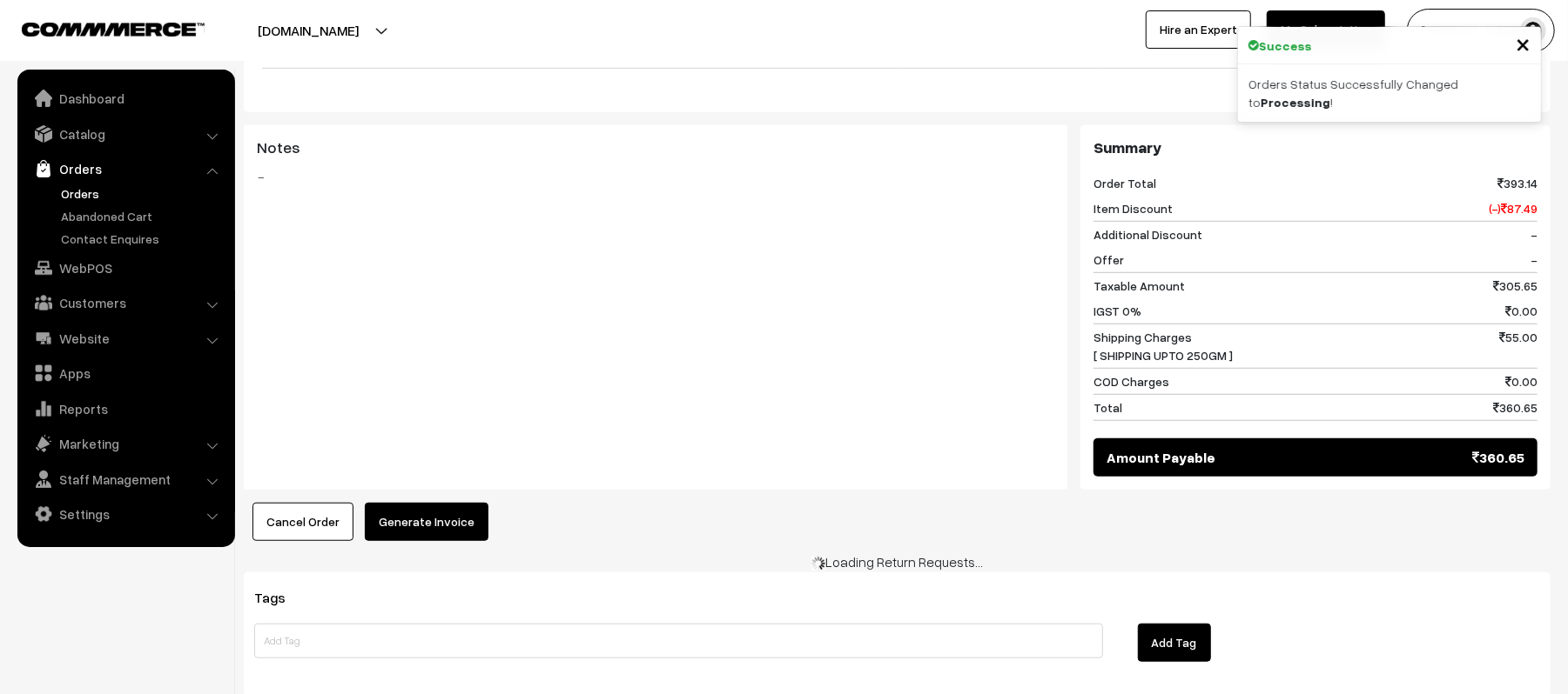
click at [401, 506] on button "Generate Invoice" at bounding box center [426, 522] width 124 height 38
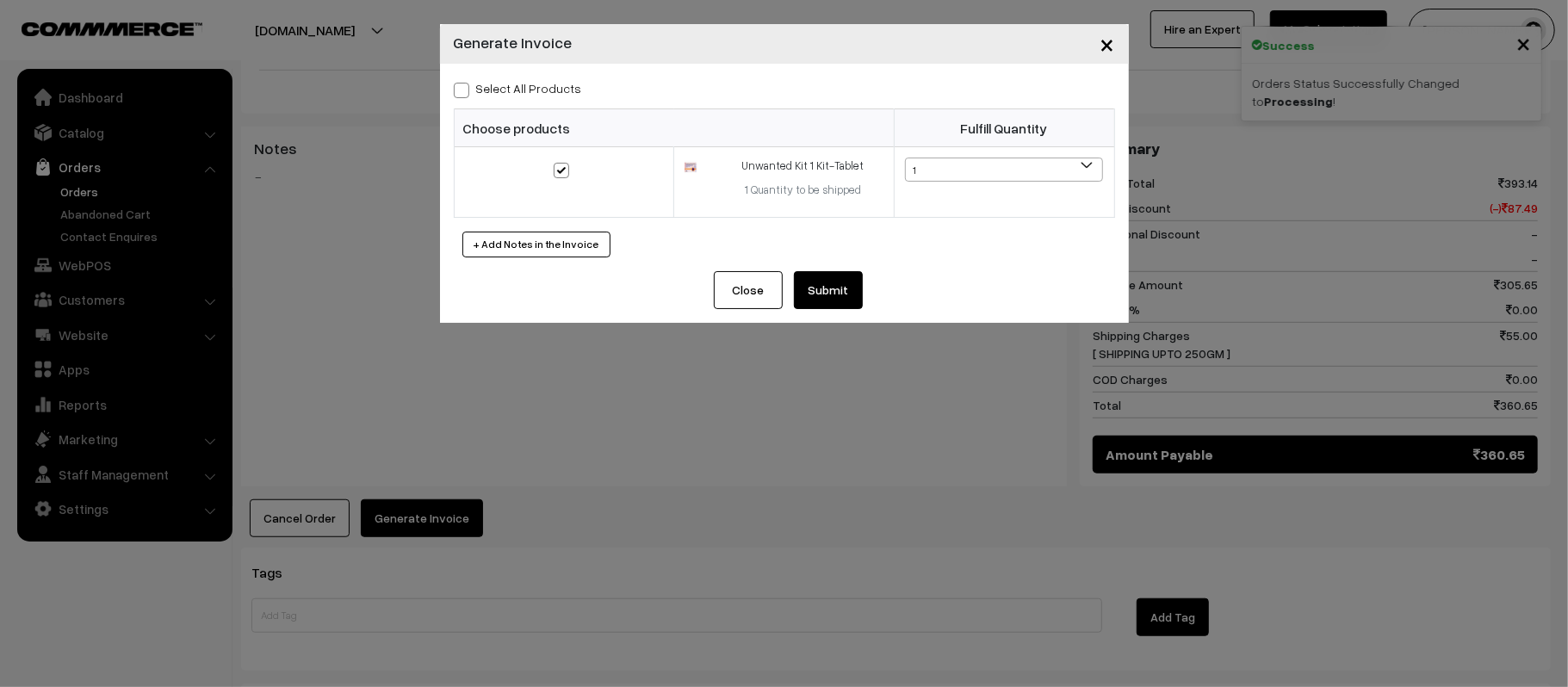
click at [832, 291] on button "Submit" at bounding box center [828, 290] width 69 height 38
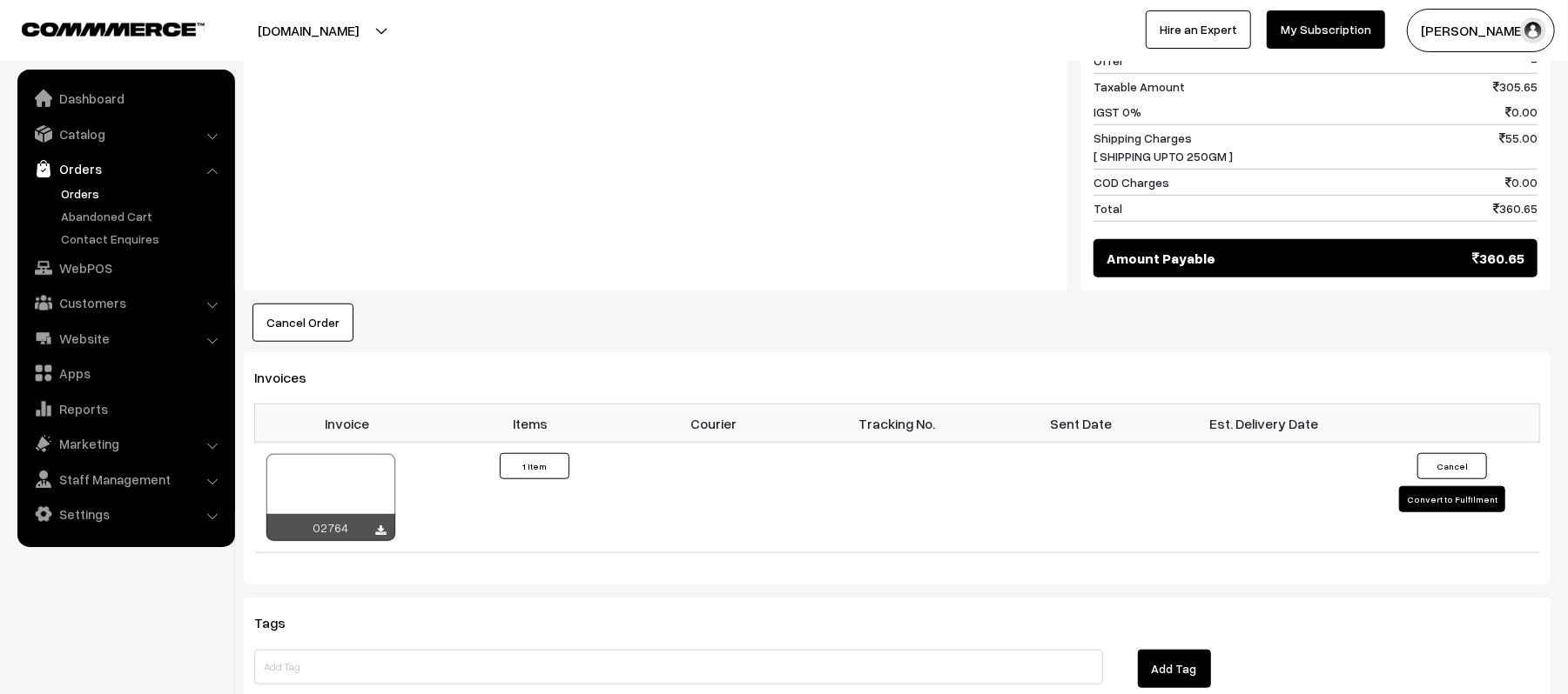
scroll to position [858, 0]
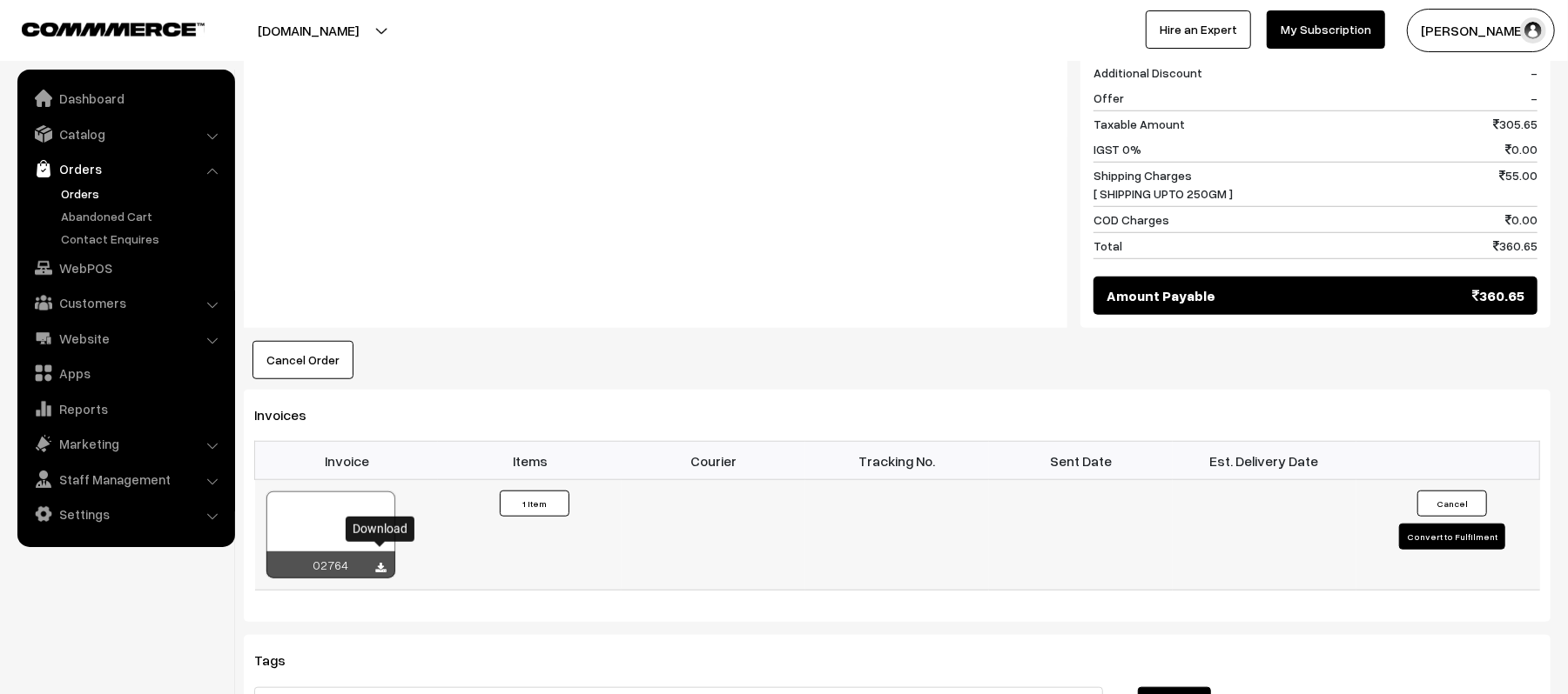
click at [377, 563] on icon at bounding box center [381, 568] width 11 height 12
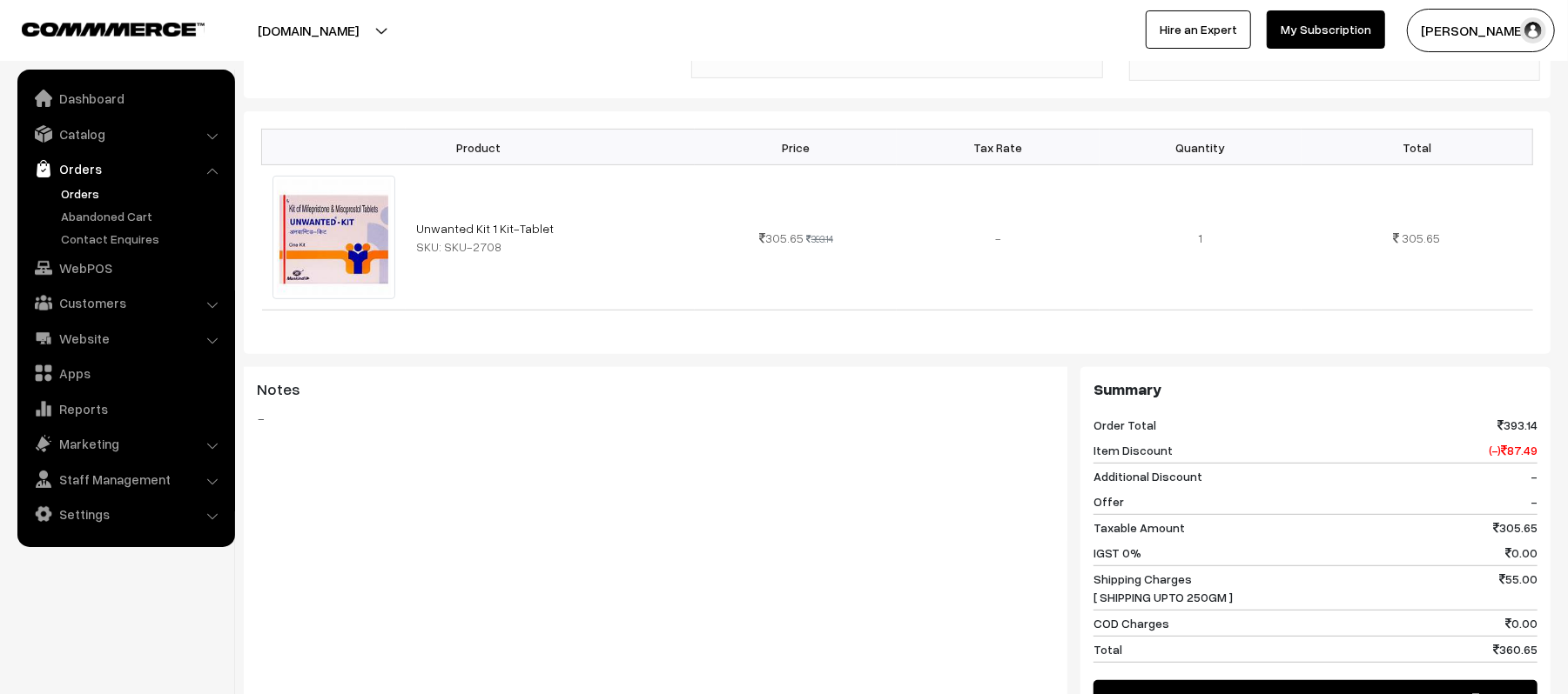
scroll to position [0, 0]
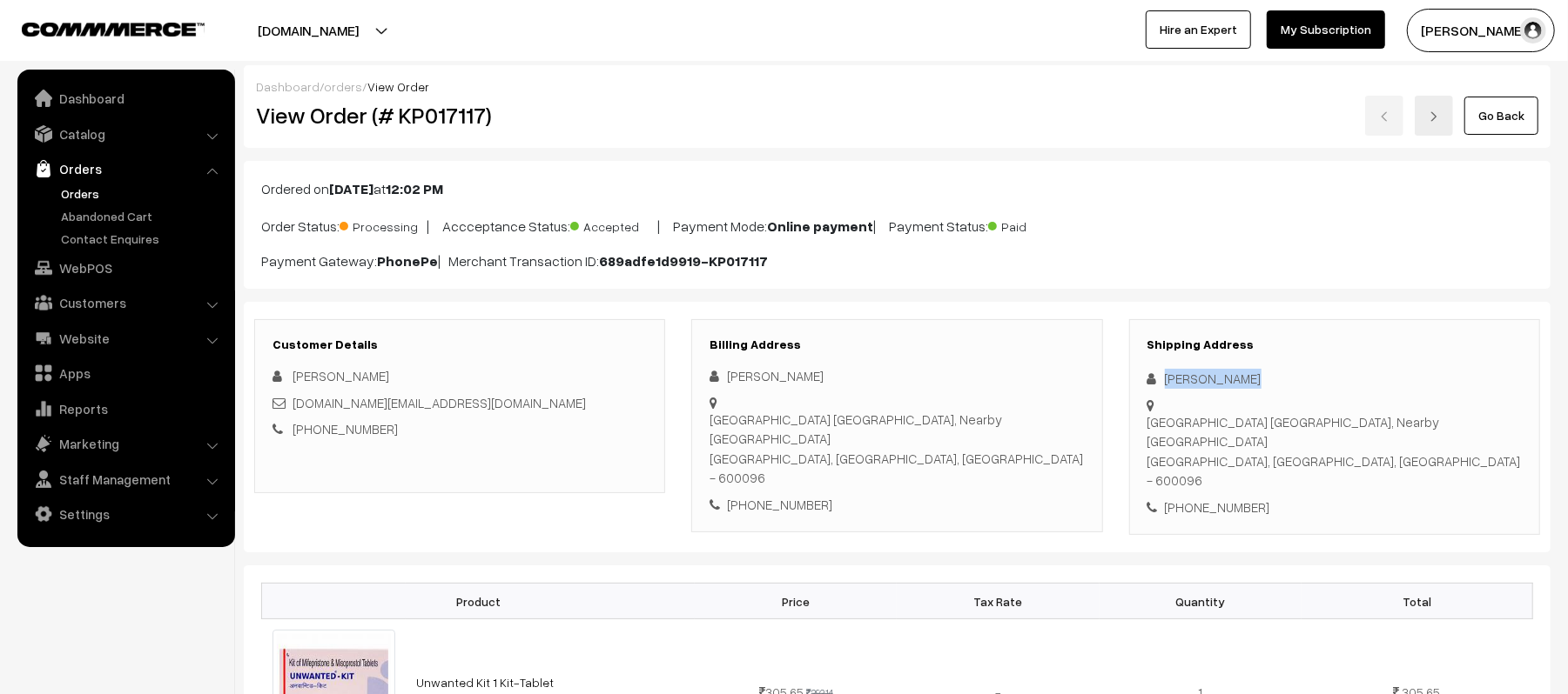
drag, startPoint x: 1252, startPoint y: 373, endPoint x: 1126, endPoint y: 378, distance: 126.1
click at [1126, 378] on div "Shipping Address [PERSON_NAME] [STREET_ADDRESS] [PHONE_NUMBER]" at bounding box center [1335, 428] width 437 height 217
copy div "[PERSON_NAME]"
click at [1212, 497] on div "[PHONE_NUMBER]" at bounding box center [1334, 507] width 374 height 20
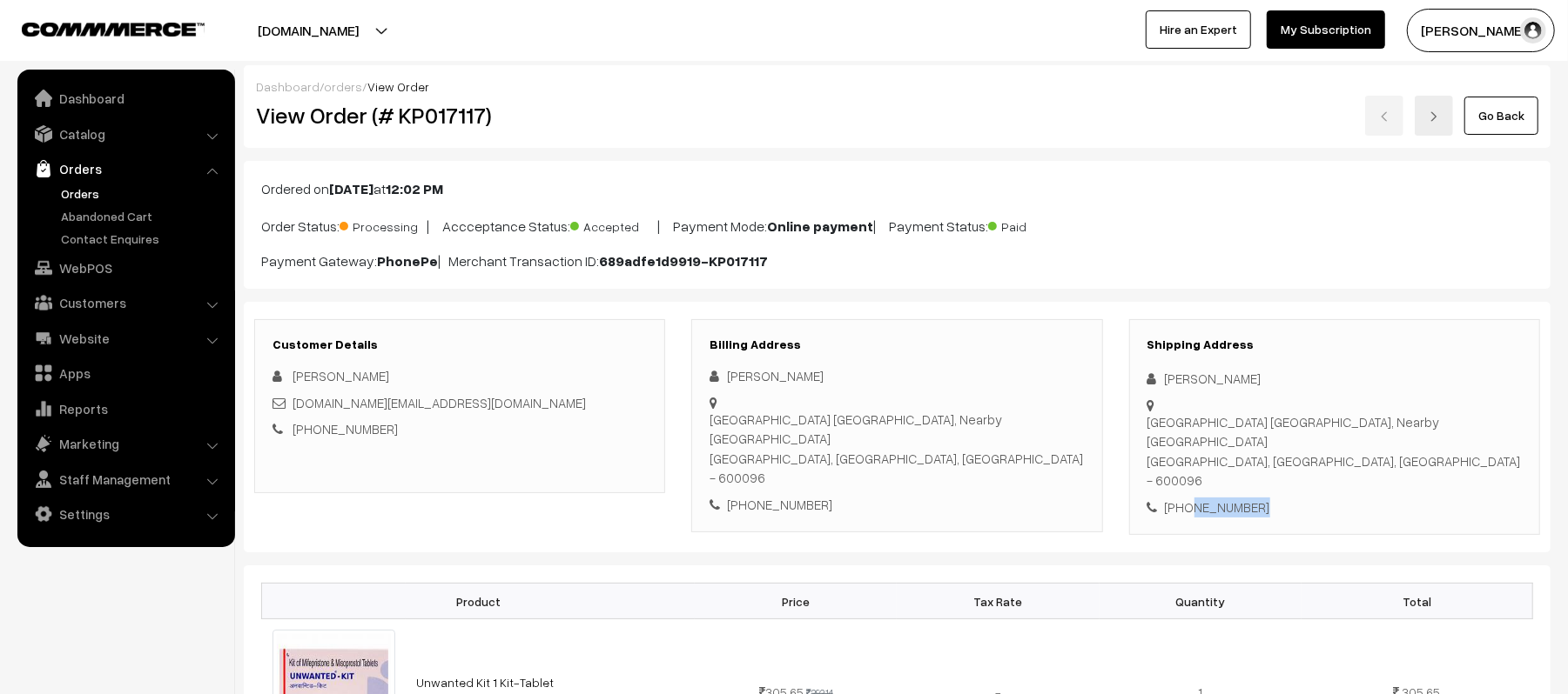
click at [1212, 497] on div "[PHONE_NUMBER]" at bounding box center [1334, 507] width 374 height 20
copy div "8015516381"
drag, startPoint x: 459, startPoint y: 401, endPoint x: 293, endPoint y: 408, distance: 166.1
click at [293, 408] on div "[DOMAIN_NAME][EMAIL_ADDRESS][DOMAIN_NAME]" at bounding box center [459, 403] width 374 height 20
copy link "[DOMAIN_NAME][EMAIL_ADDRESS][DOMAIN_NAME]"
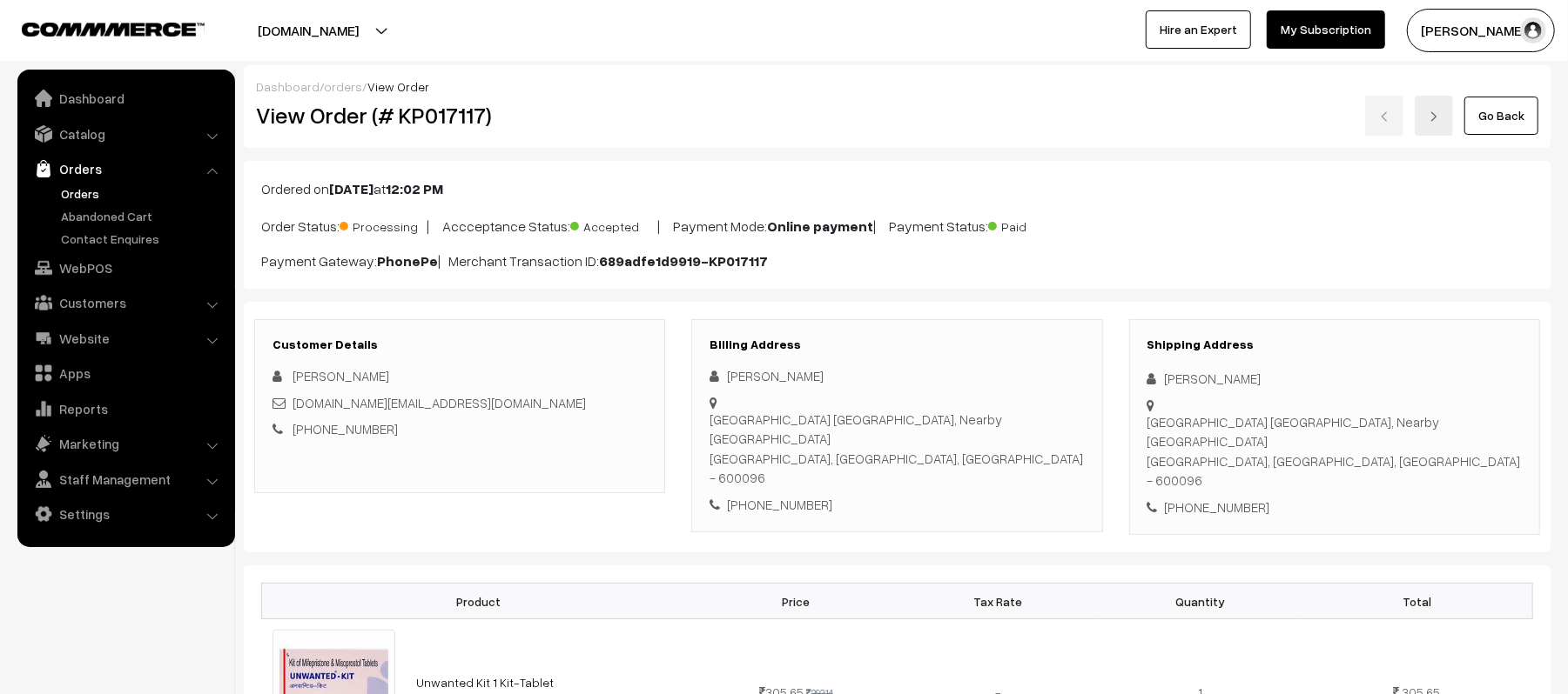
click at [1151, 425] on div "26e Kamarajar Street Thiruvalluvar Nagar Perungudi, Nearby perumudi railway sta…" at bounding box center [1334, 451] width 374 height 79
drag, startPoint x: 1150, startPoint y: 425, endPoint x: 1412, endPoint y: 463, distance: 264.7
click at [1412, 463] on div "26e Kamarajar Street Thiruvalluvar Nagar Perungudi, Nearby perumudi railway sta…" at bounding box center [1334, 451] width 374 height 79
copy div "26e Kamarajar Street Thiruvalluvar Nagar Perungudi, Nearby perumudi railway sta…"
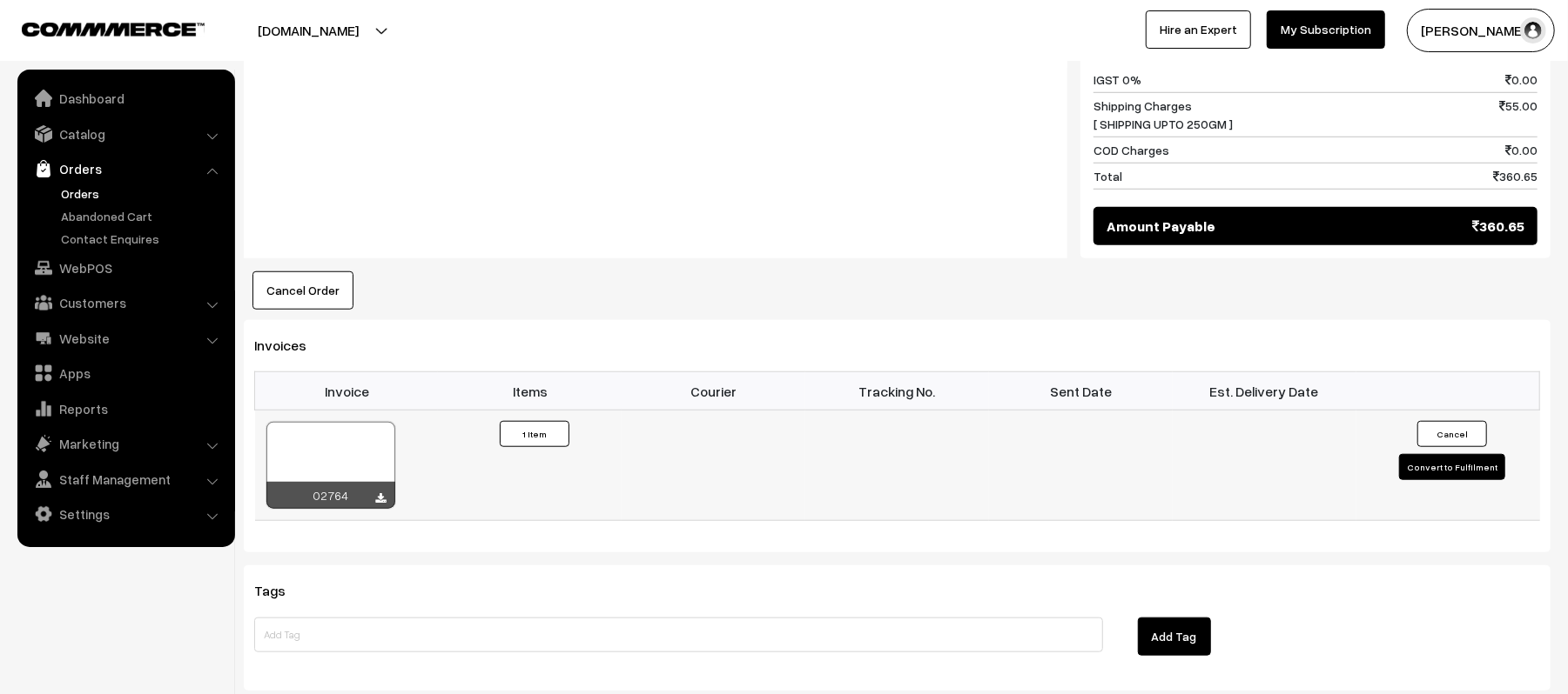
click at [1448, 454] on button "Convert to Fulfilment" at bounding box center [1452, 467] width 106 height 26
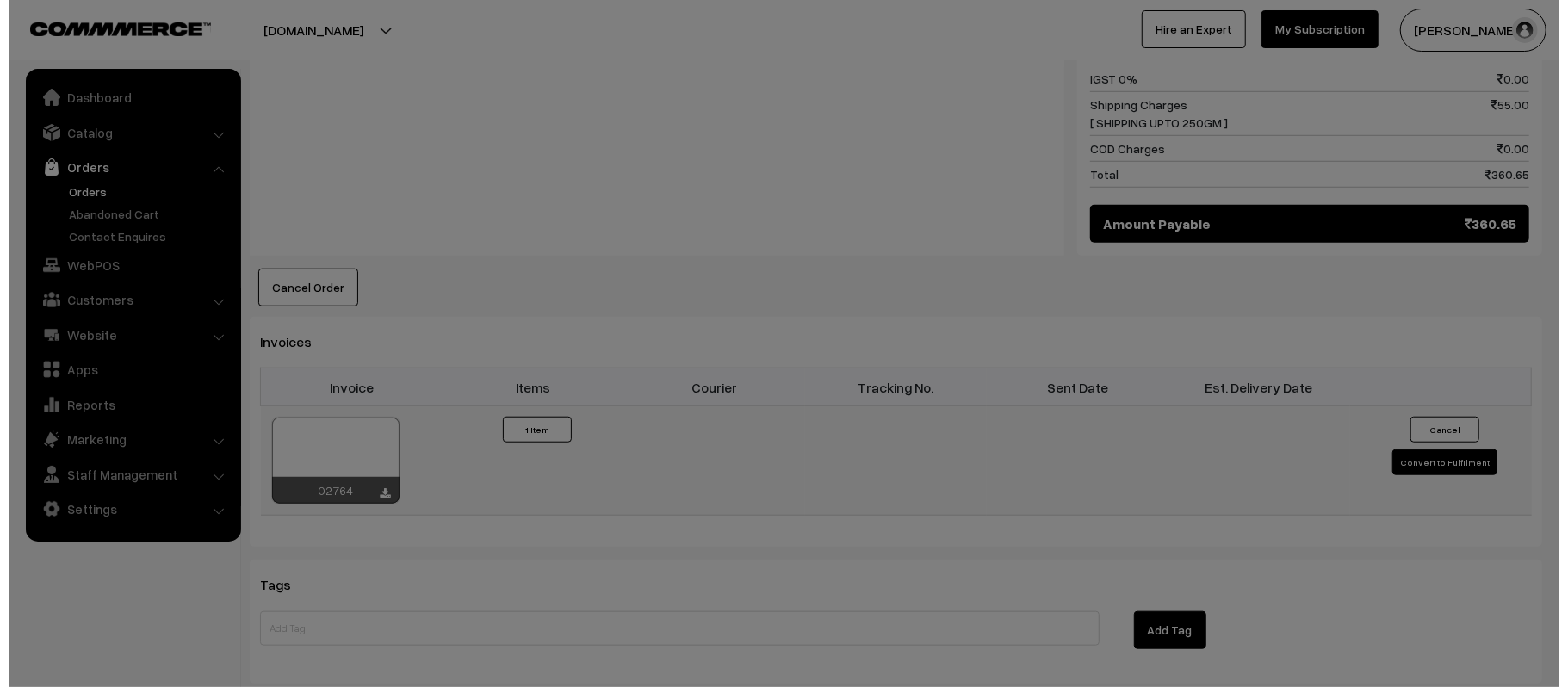
scroll to position [920, 0]
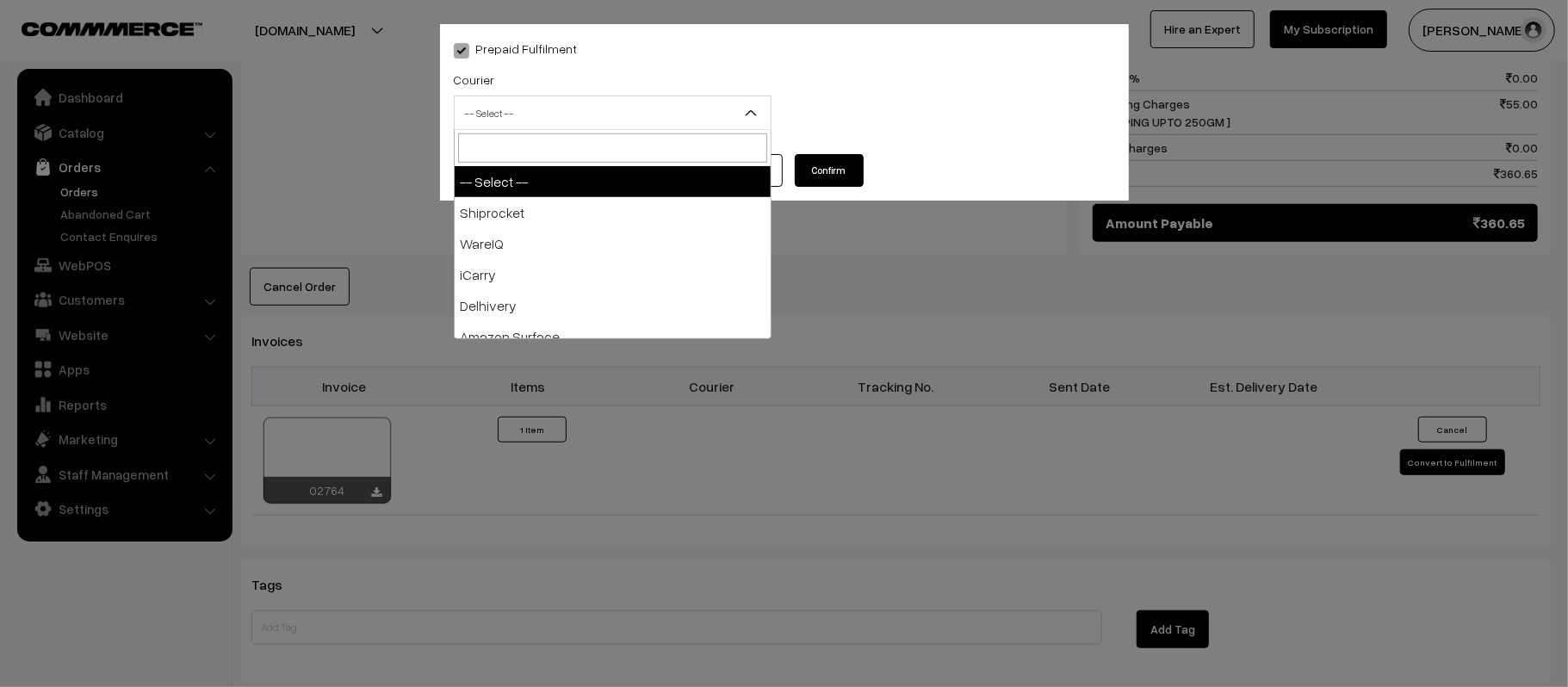
click at [547, 96] on span "-- Select --" at bounding box center [612, 113] width 318 height 34
type input "AMA"
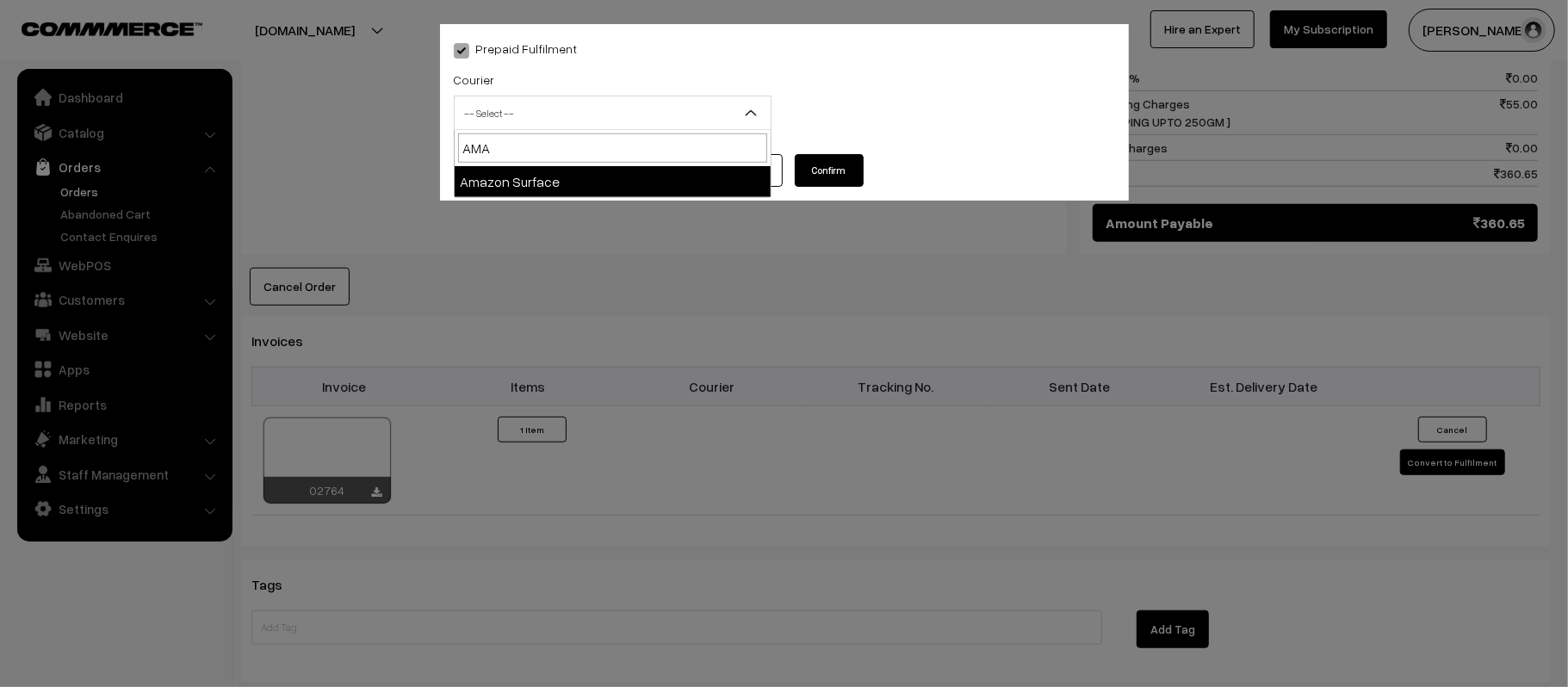
select select "5"
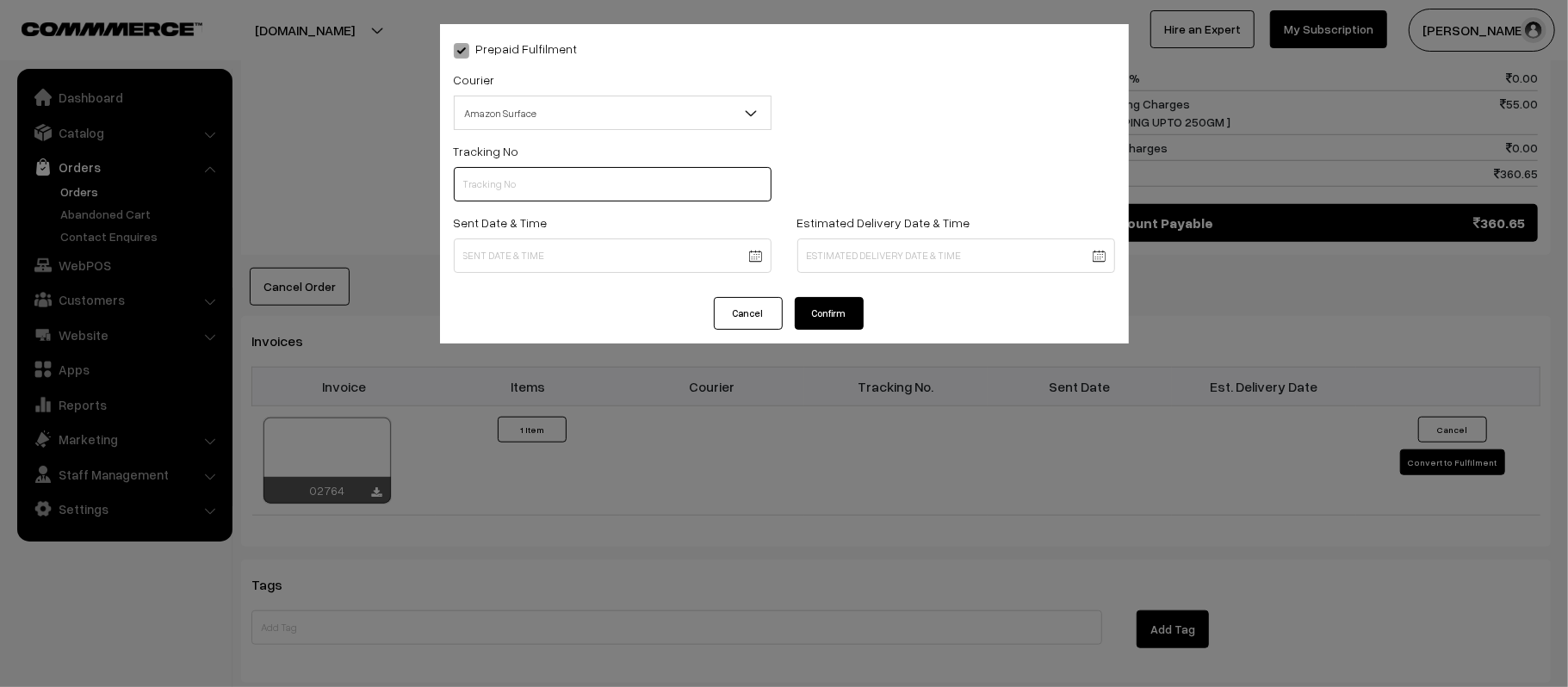
click at [559, 186] on input "text" at bounding box center [612, 184] width 318 height 34
paste input "362736811283"
type input "362736811283"
click at [579, 258] on body "Thank you for showing interest. Our team will call you shortly. Close kirtiphar…" at bounding box center [784, 85] width 1568 height 2012
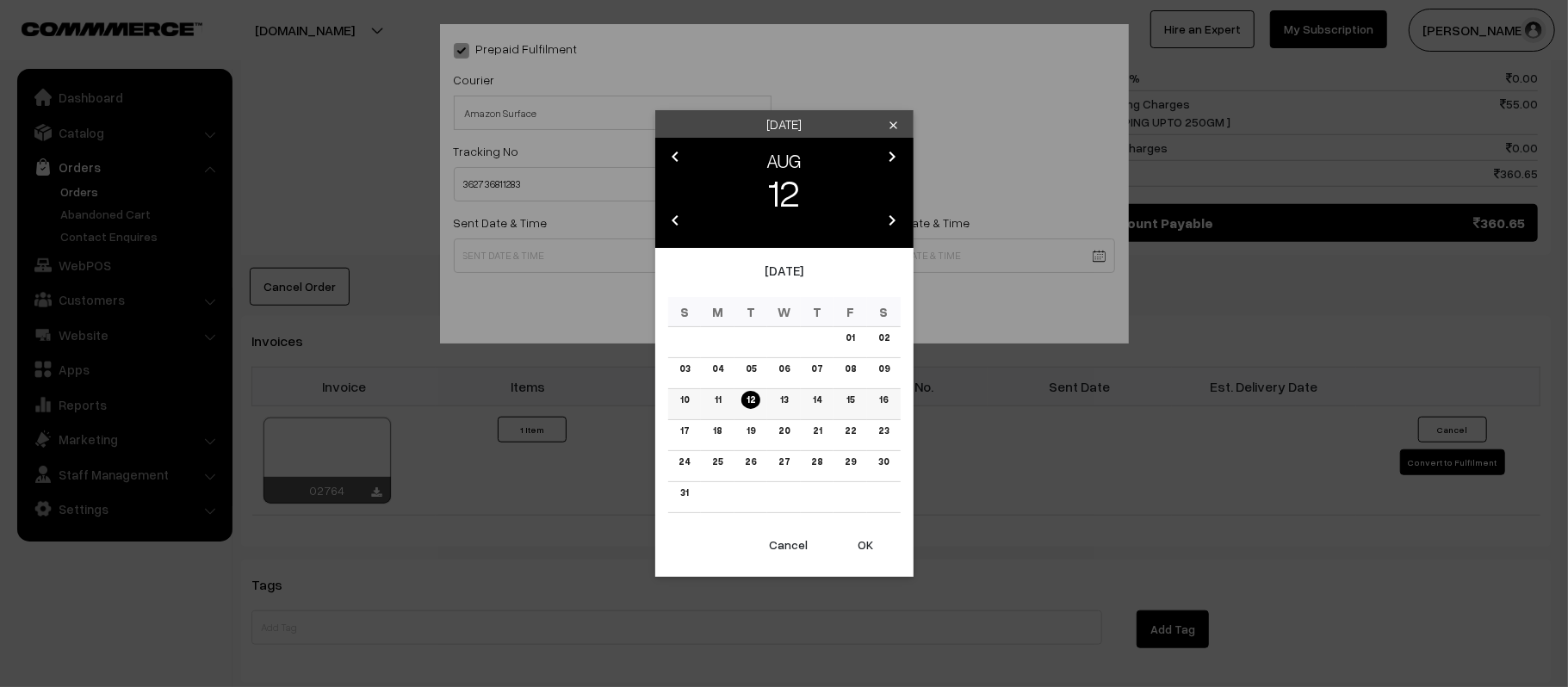
click at [786, 403] on link "13" at bounding box center [784, 399] width 18 height 18
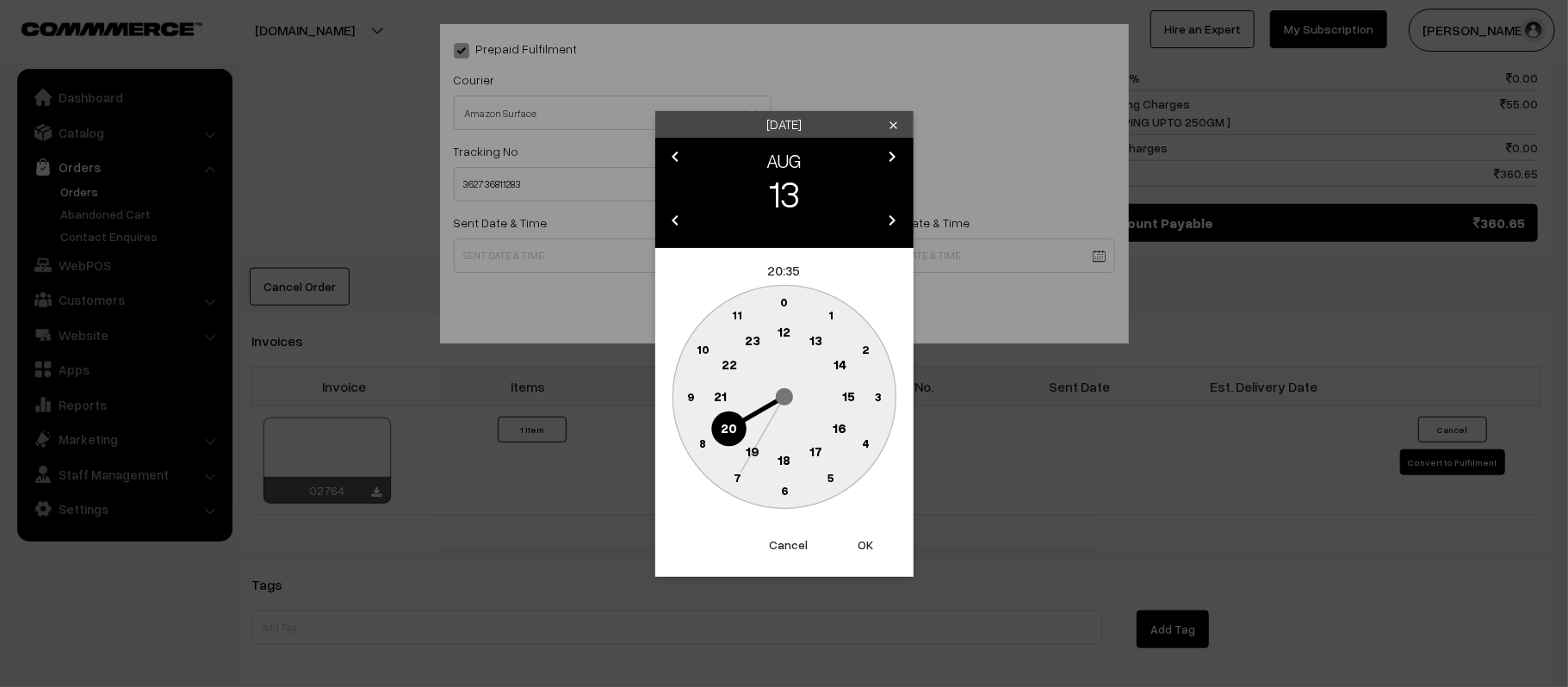
click at [732, 307] on text "11" at bounding box center [737, 314] width 10 height 14
click at [683, 397] on text "45" at bounding box center [690, 395] width 14 height 14
type input "13-08-2025 11:45"
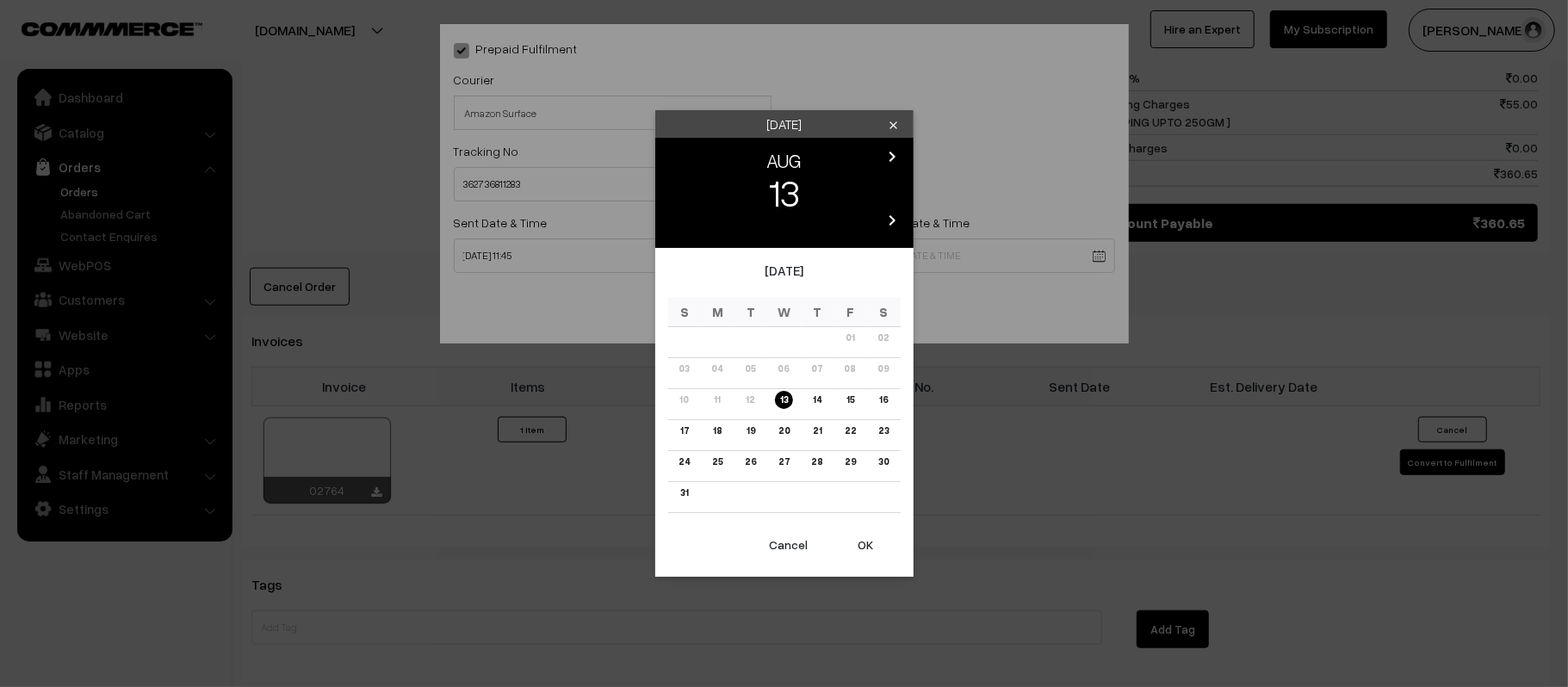
click at [930, 248] on body "Thank you for showing interest. Our team will call you shortly. Close kirtiphar…" at bounding box center [784, 85] width 1568 height 2012
click at [754, 428] on link "19" at bounding box center [751, 431] width 19 height 18
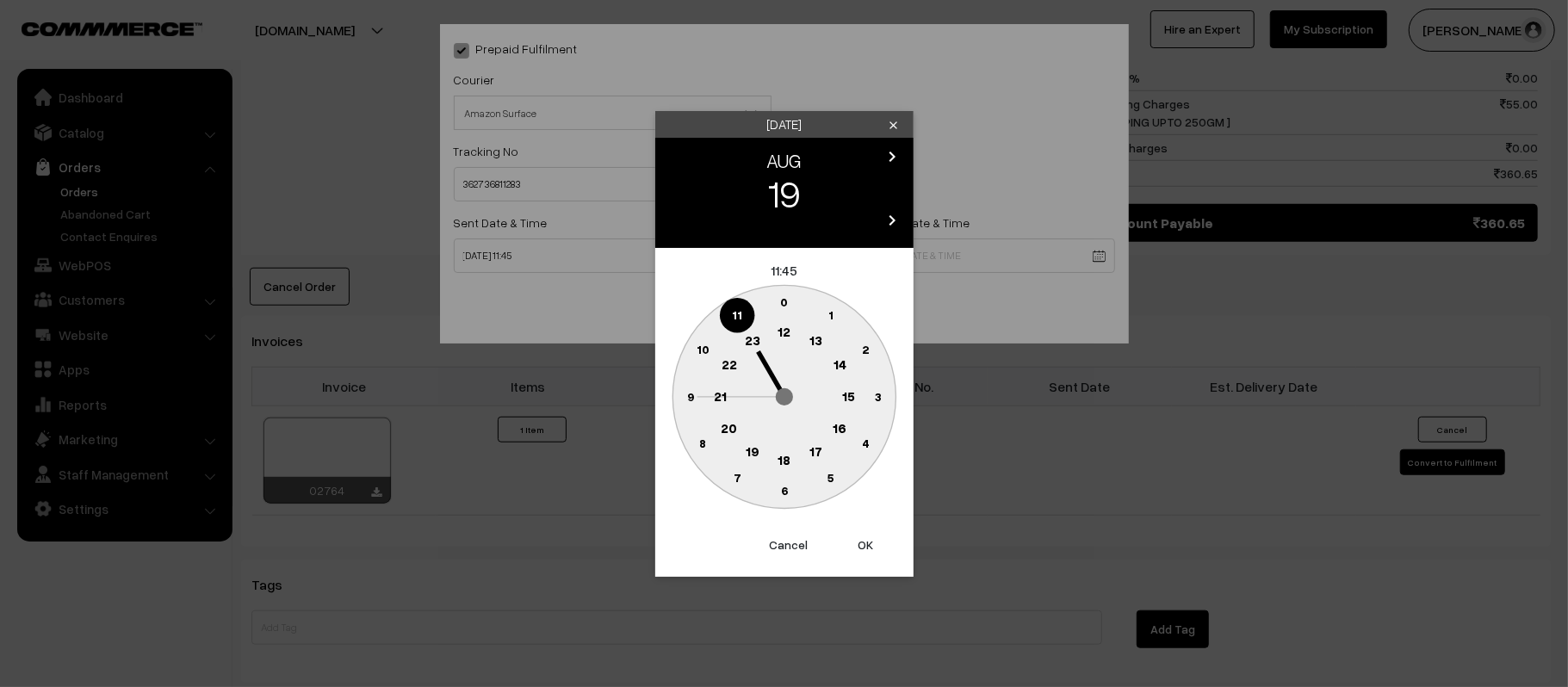
click at [717, 397] on text "21" at bounding box center [720, 395] width 13 height 15
click at [787, 482] on circle at bounding box center [784, 491] width 35 height 35
type input "19-08-2025 21:30"
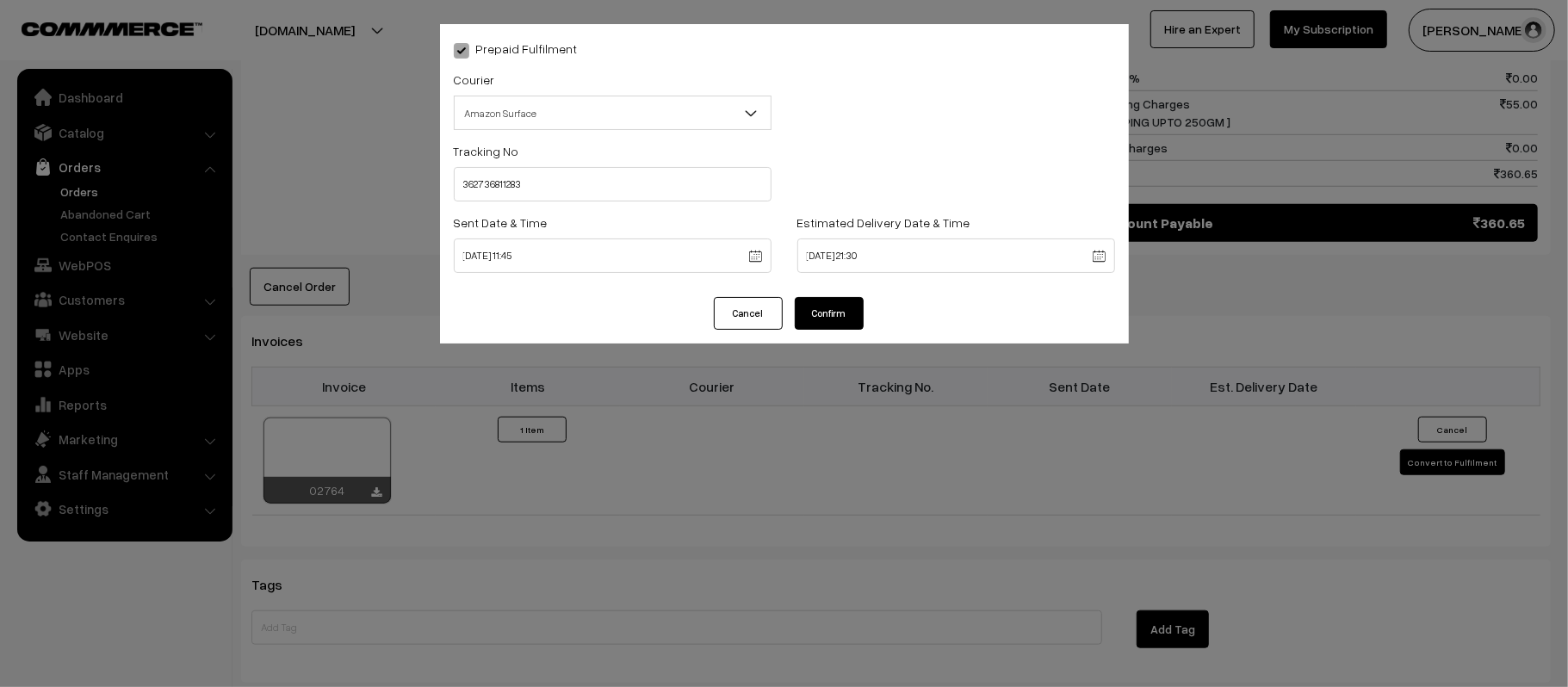
click at [813, 306] on button "Confirm" at bounding box center [829, 313] width 69 height 32
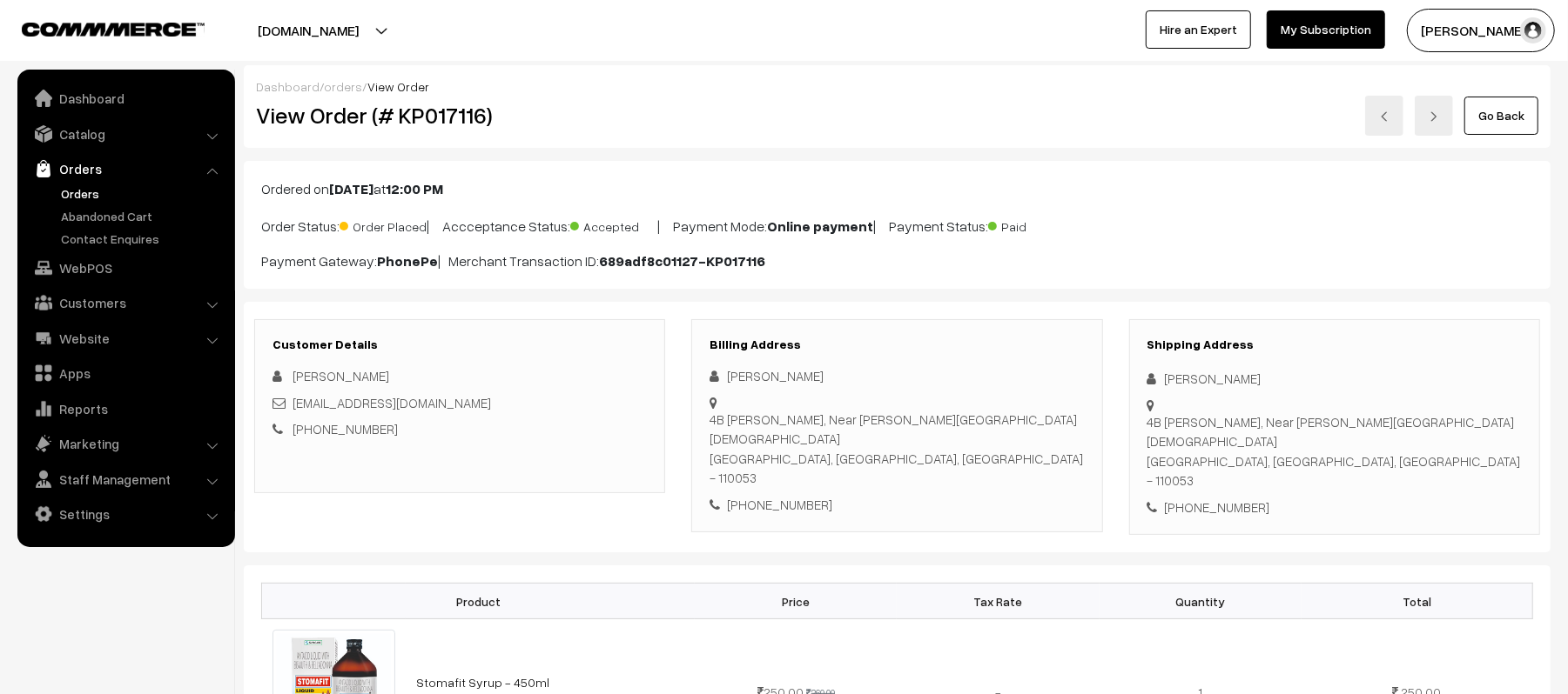
drag, startPoint x: 0, startPoint y: 0, endPoint x: 1380, endPoint y: 241, distance: 1400.9
click at [1380, 241] on div "Ordered on [DATE] 12:00 PM Order Status: Order Placed | Accceptance Status: Acc…" at bounding box center [897, 224] width 1306 height 127
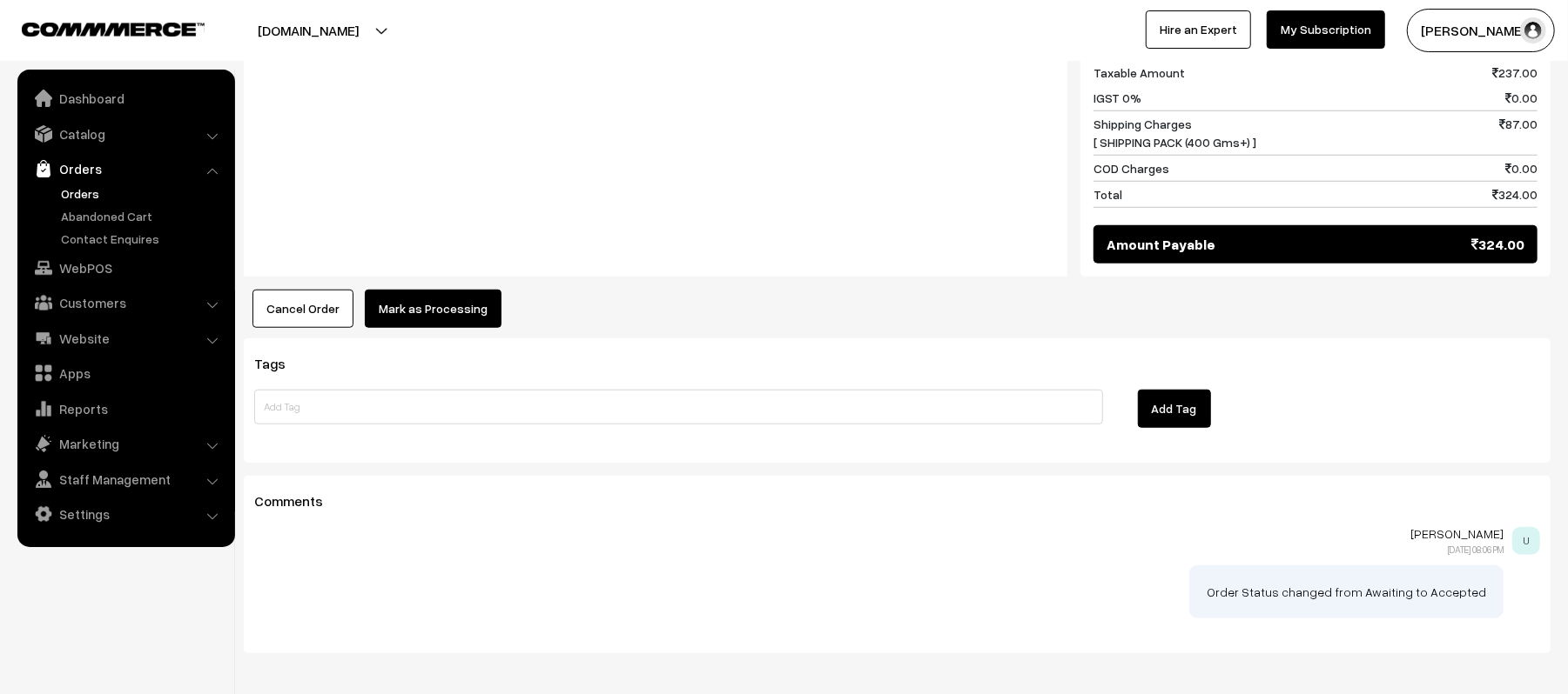
click at [437, 289] on button "Mark as Processing" at bounding box center [433, 309] width 137 height 38
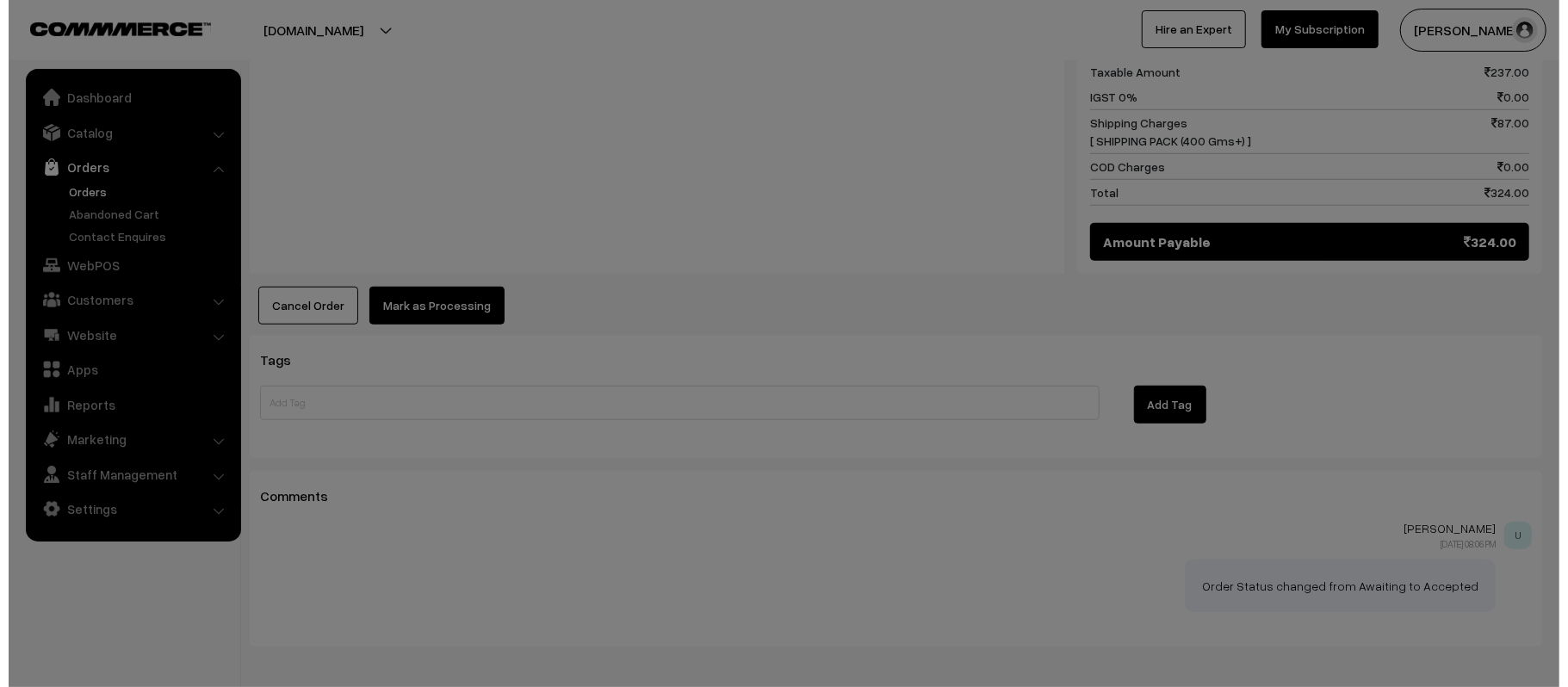
scroll to position [920, 0]
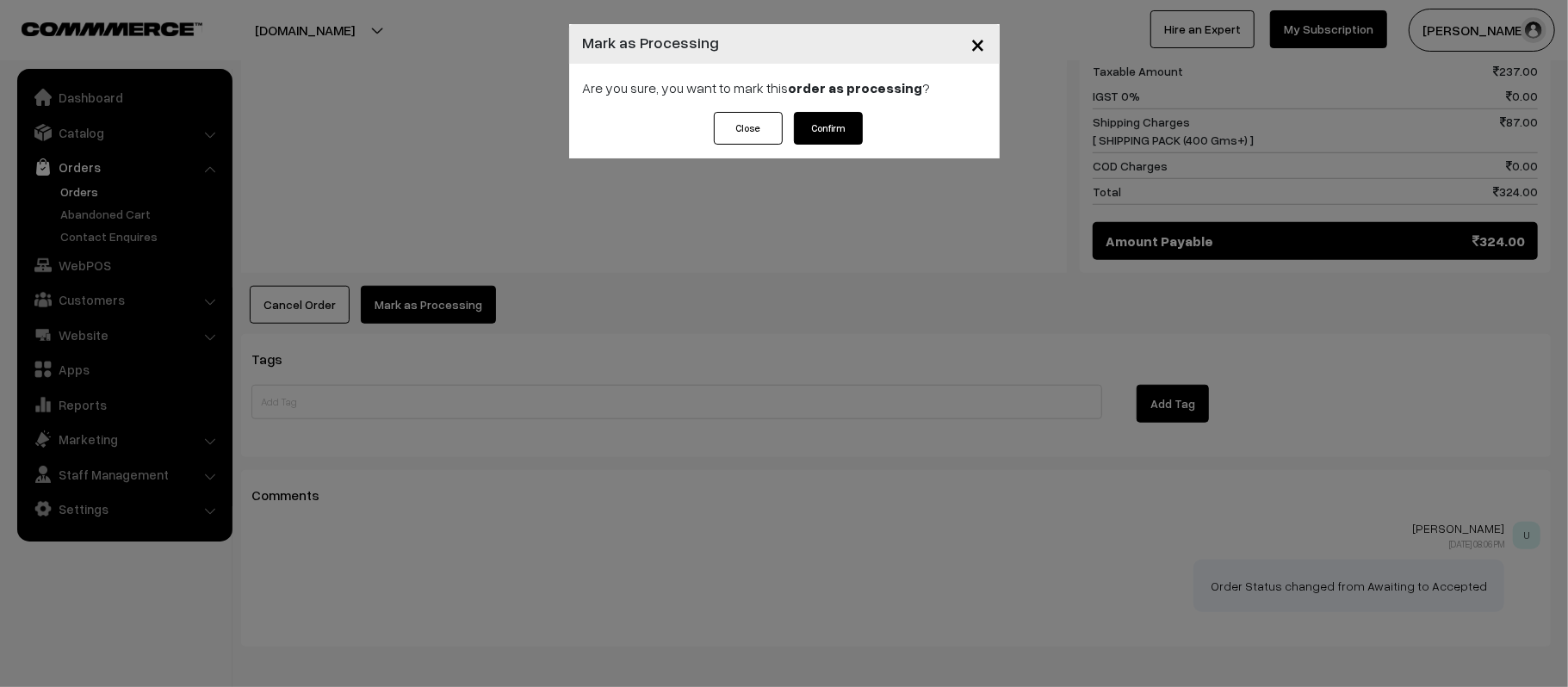
click at [847, 125] on button "Confirm" at bounding box center [828, 128] width 69 height 32
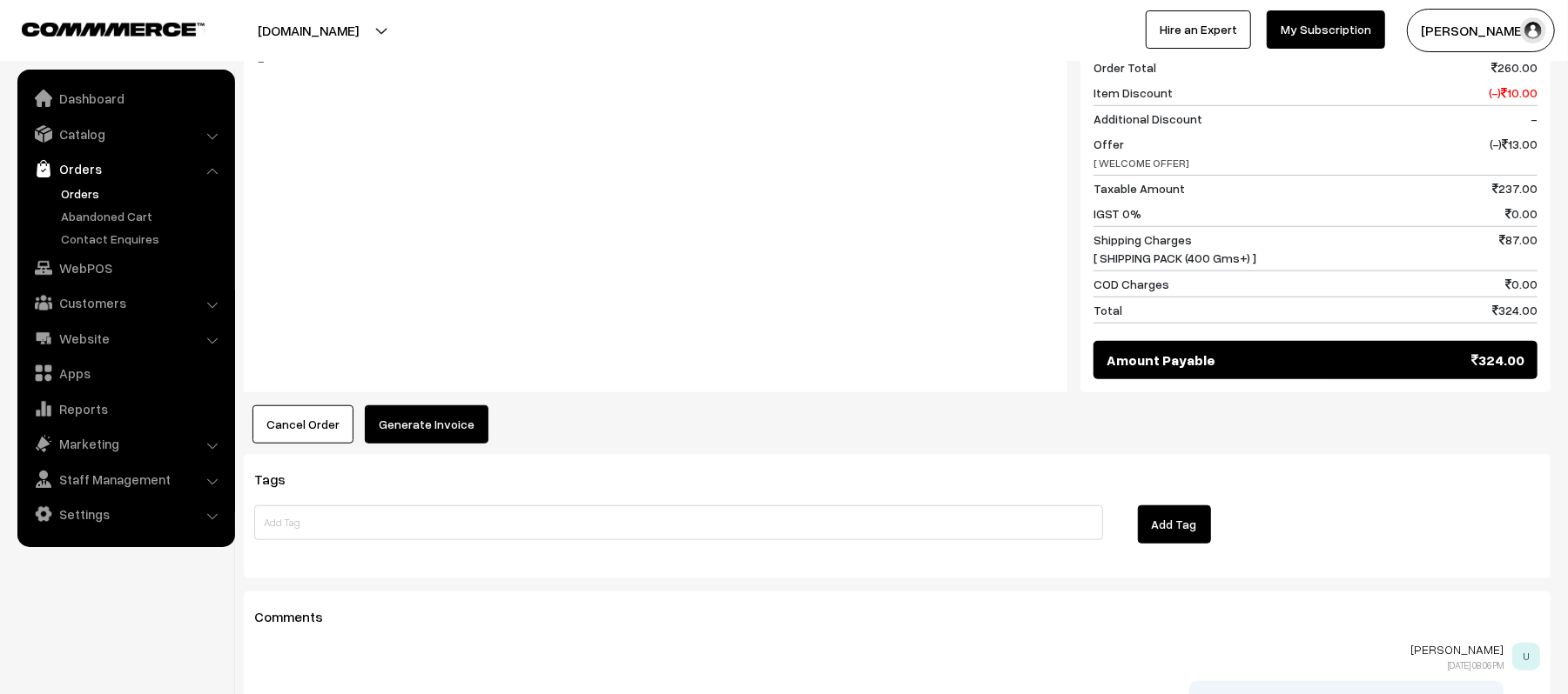
click at [454, 405] on button "Generate Invoice" at bounding box center [426, 425] width 124 height 38
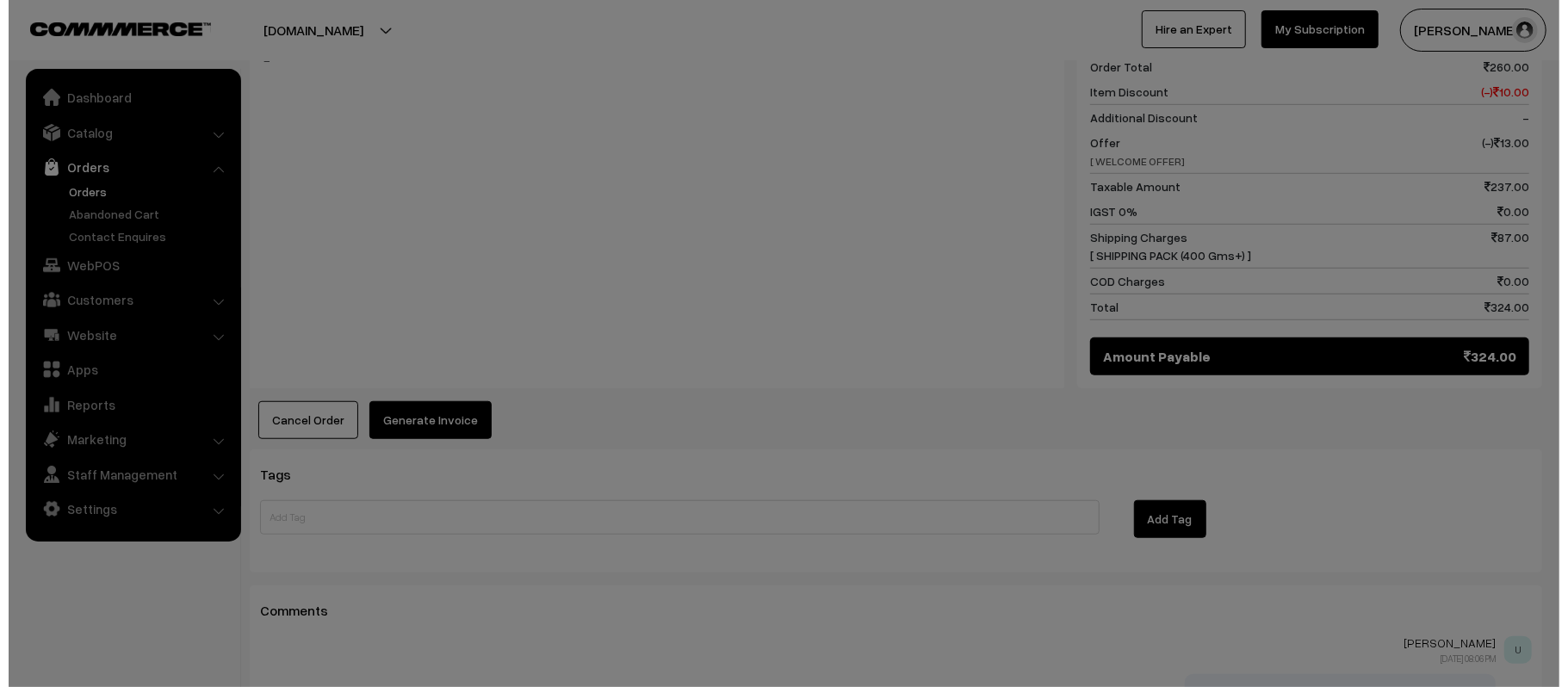
scroll to position [807, 0]
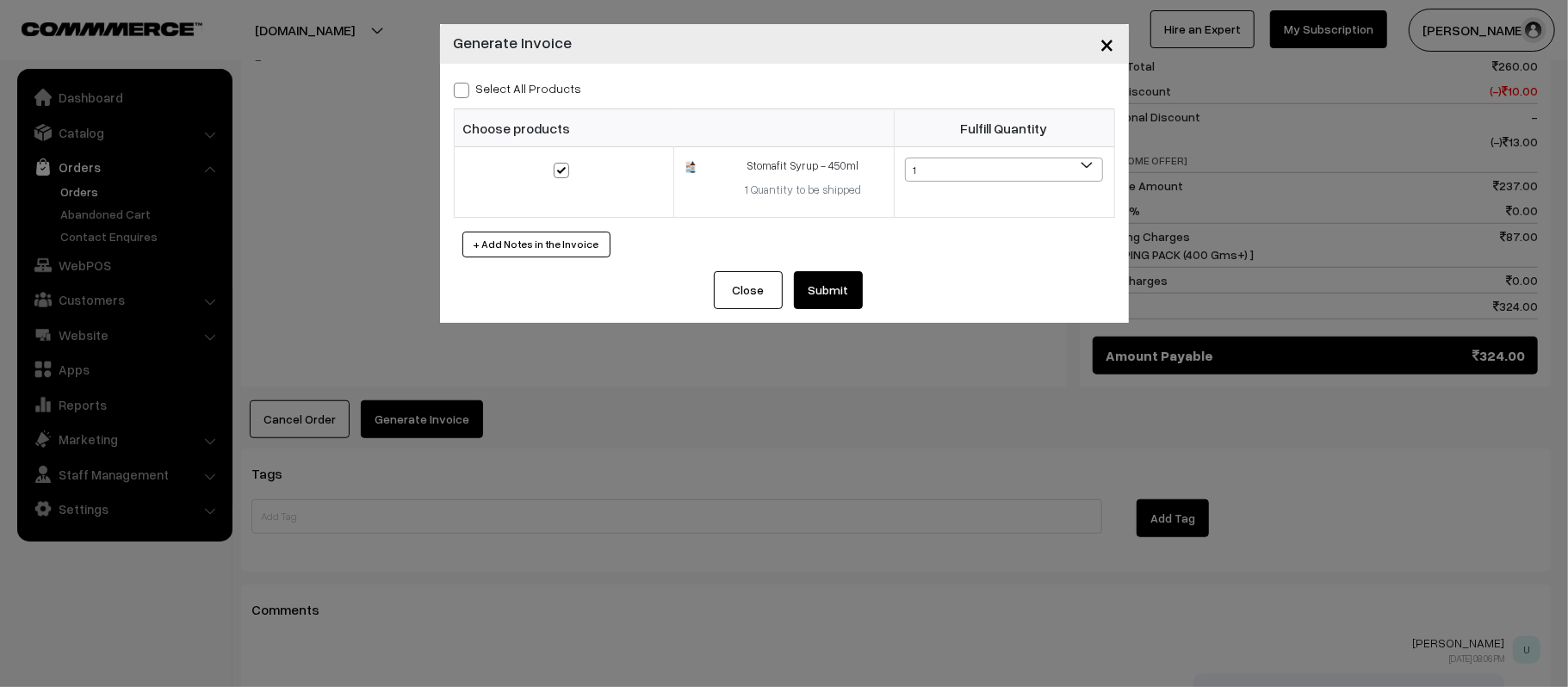
click at [821, 273] on button "Submit" at bounding box center [828, 290] width 69 height 38
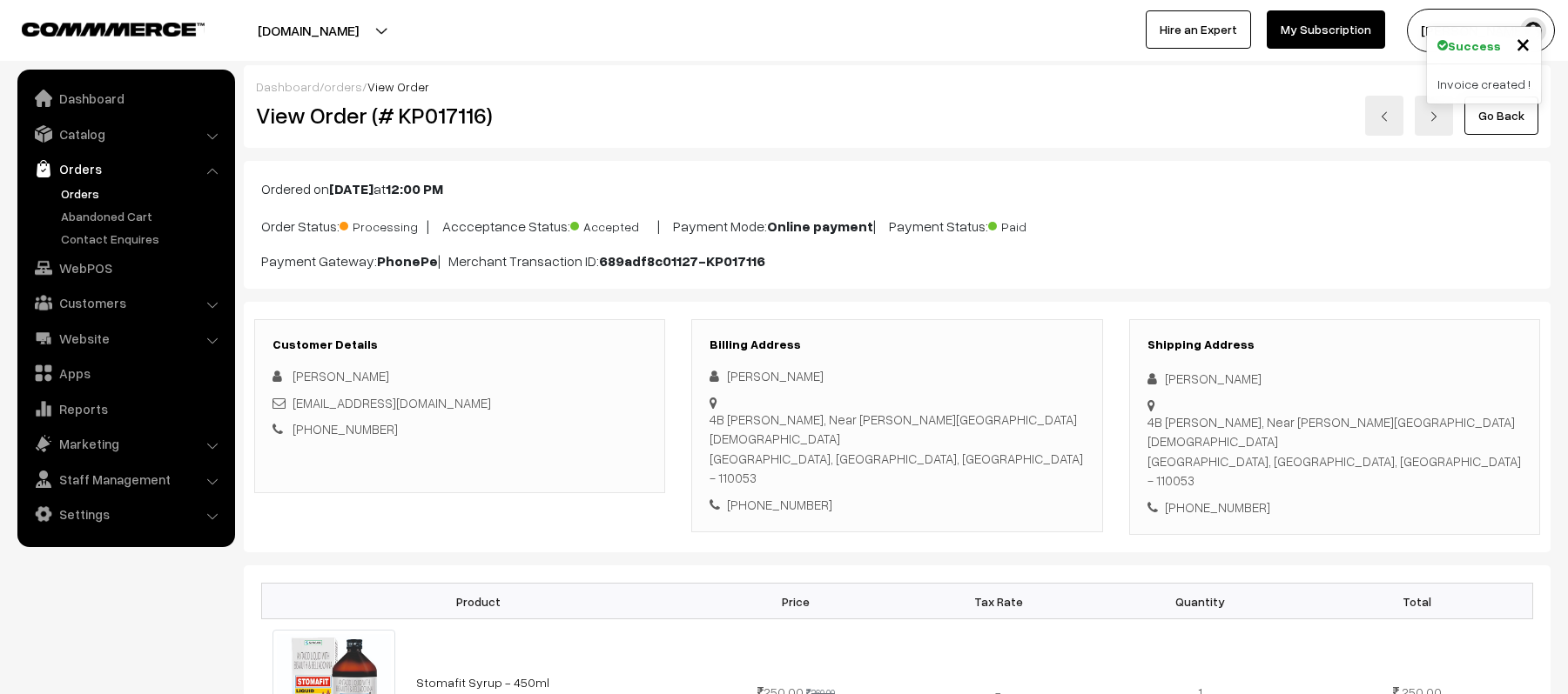
scroll to position [929, 0]
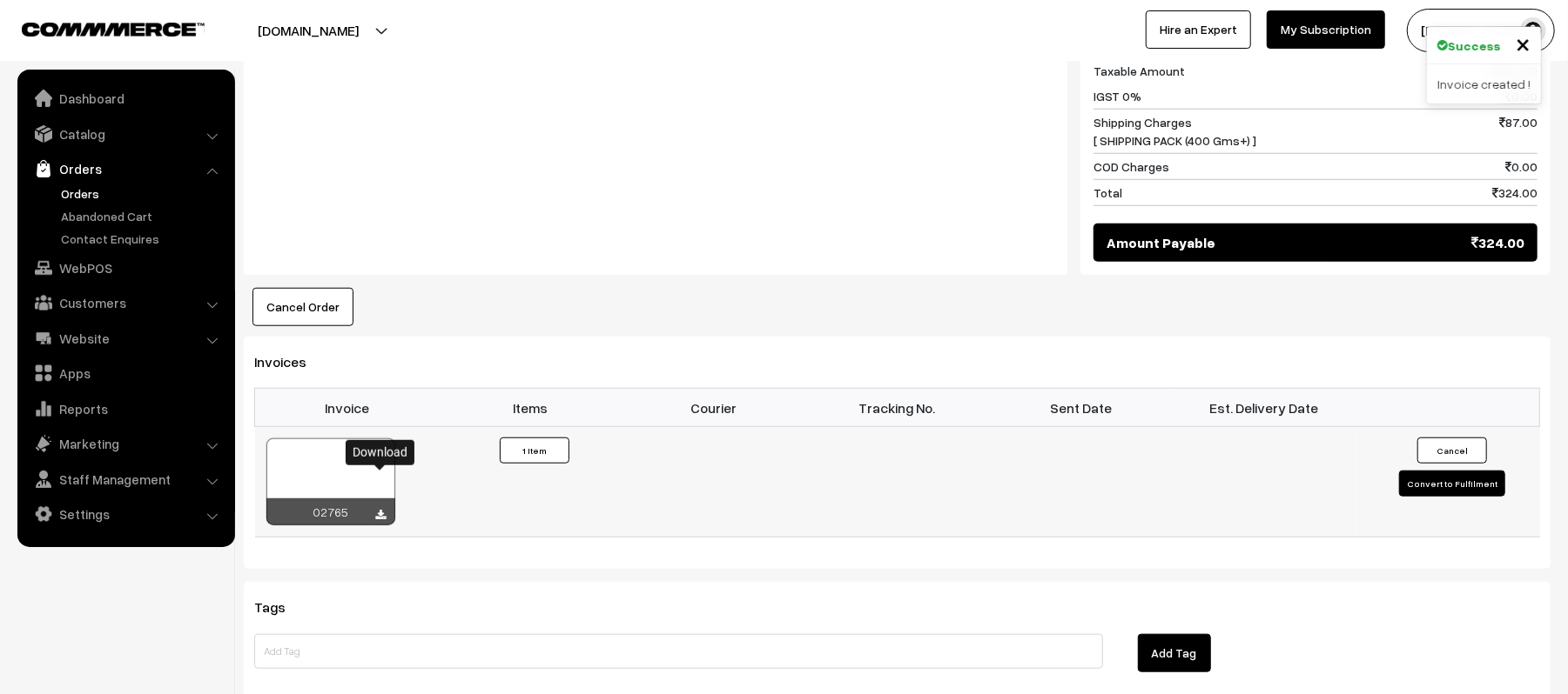
click at [376, 510] on icon at bounding box center [381, 516] width 11 height 12
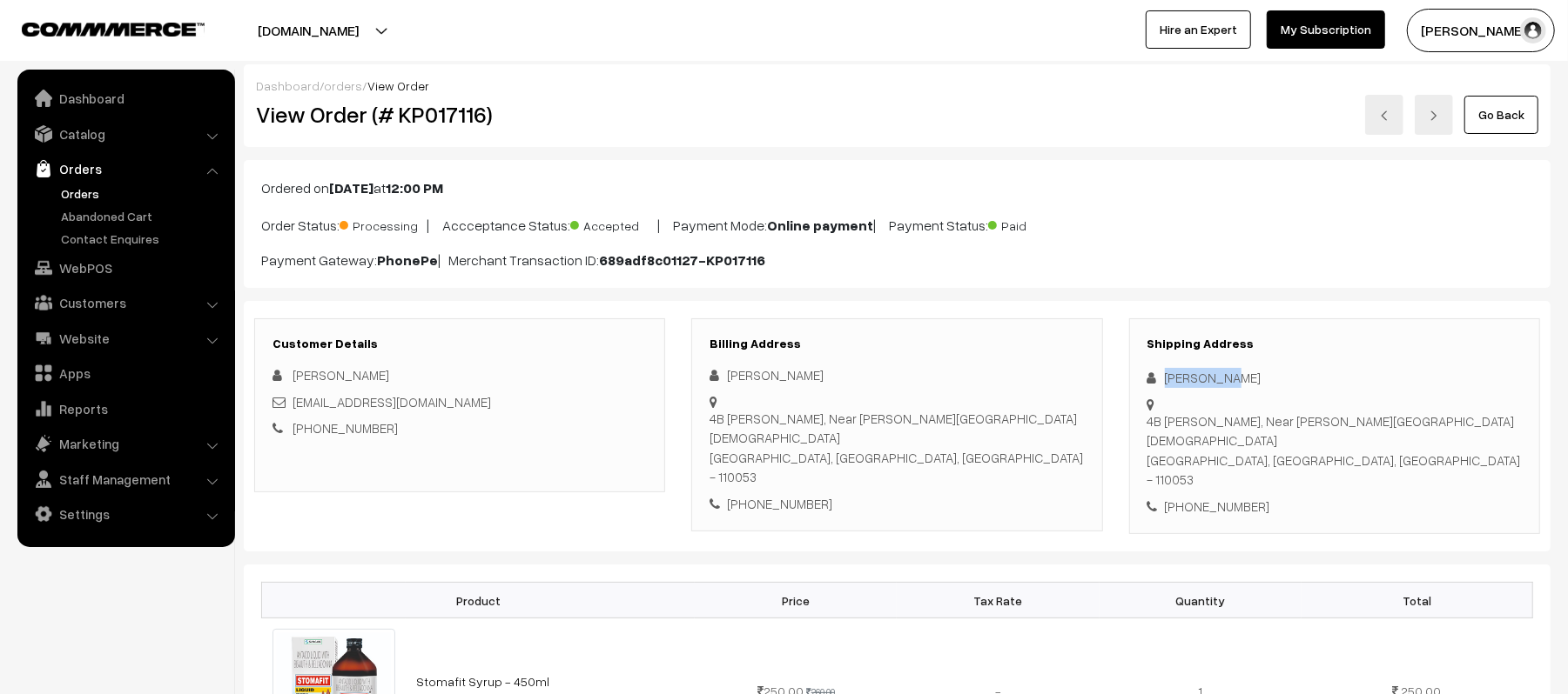
drag, startPoint x: 1237, startPoint y: 380, endPoint x: 1153, endPoint y: 382, distance: 84.0
click at [1153, 382] on div "Aisha Khan" at bounding box center [1334, 378] width 374 height 20
copy div "Aisha Khan"
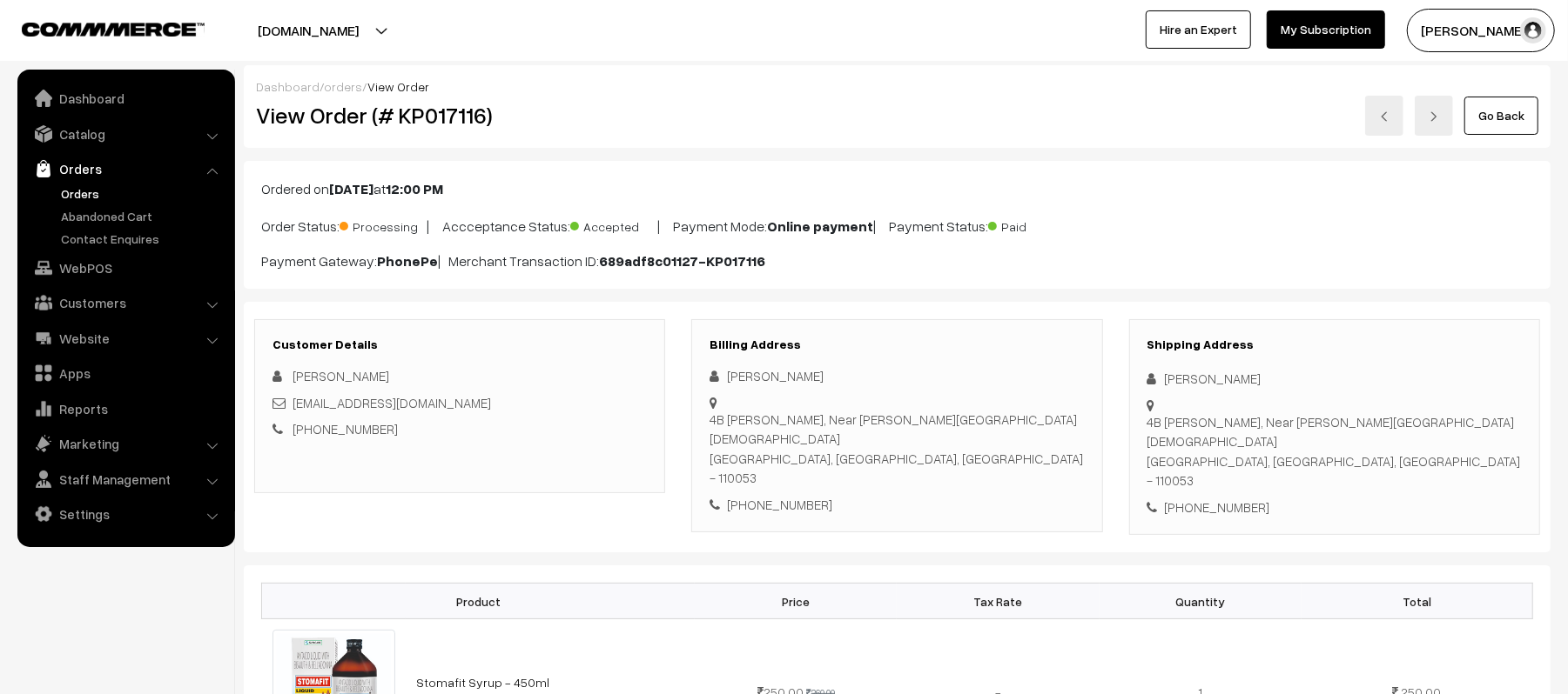
click at [1217, 472] on div "Shipping Address Aisha Khan 4B gurudwara mohalla moujpur, Near Fatima masjid De…" at bounding box center [1334, 428] width 410 height 217
copy div "9953104200"
drag, startPoint x: 471, startPoint y: 405, endPoint x: 296, endPoint y: 401, distance: 175.0
click at [296, 401] on div "saddamsadaf786@gmail.com" at bounding box center [459, 403] width 374 height 20
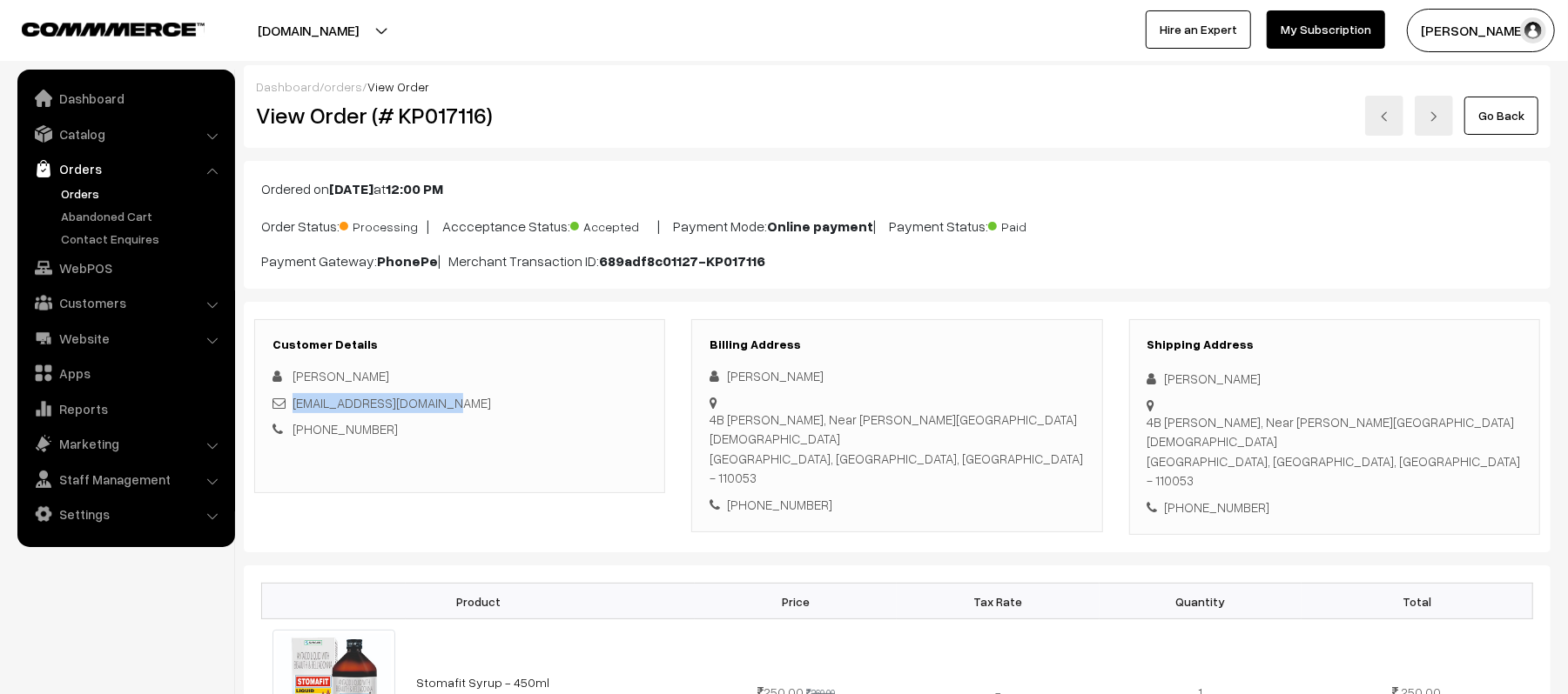
copy link "saddamsadaf786@gmail.com"
drag, startPoint x: 1166, startPoint y: 409, endPoint x: 1362, endPoint y: 419, distance: 196.3
click at [1362, 419] on div "4B gurudwara mohalla moujpur, Near Fatima masjid Delhi, Delhi, India - 110053" at bounding box center [1334, 451] width 374 height 79
copy div "4B gurudwara mohalla moujpur, Near Fatima masjid Delhi, Delhi, India - 110053"
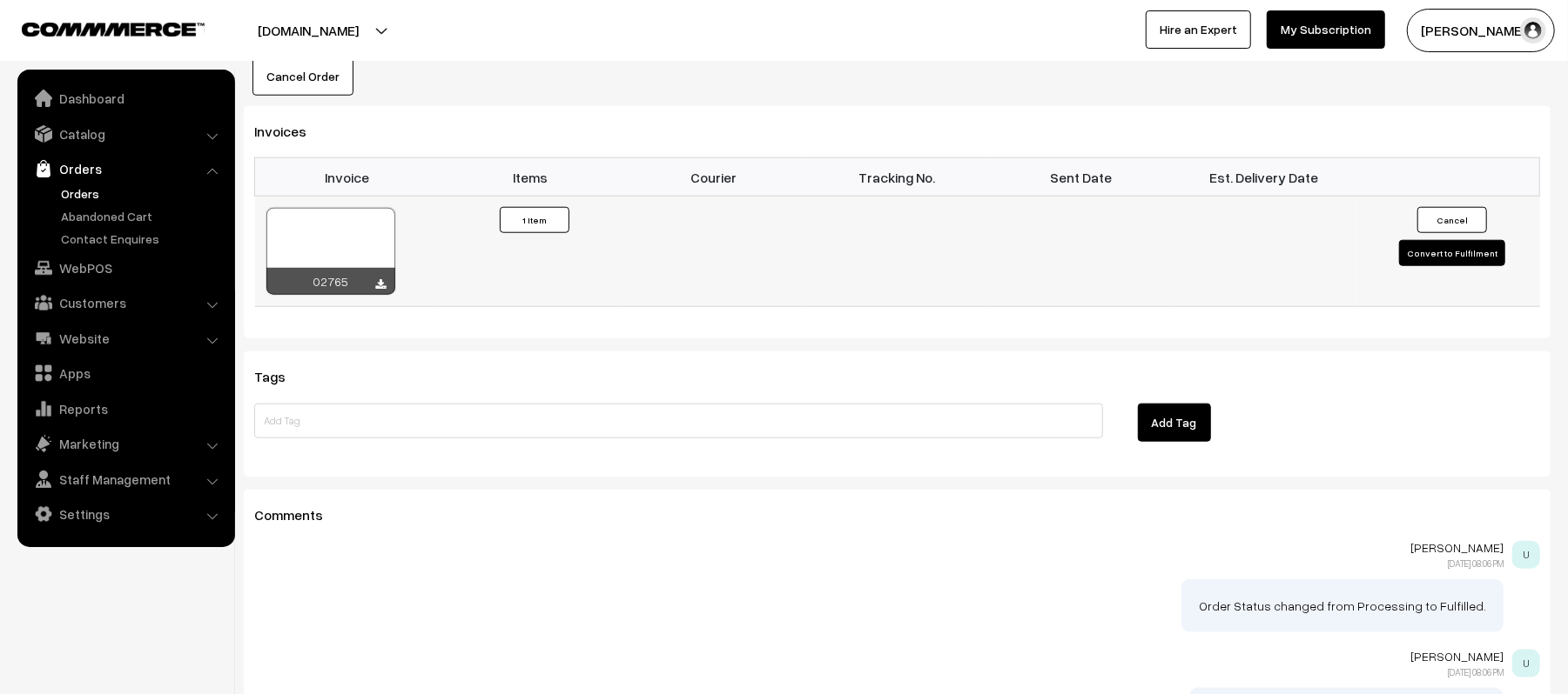
click at [1414, 241] on button "Convert to Fulfilment" at bounding box center [1452, 253] width 106 height 26
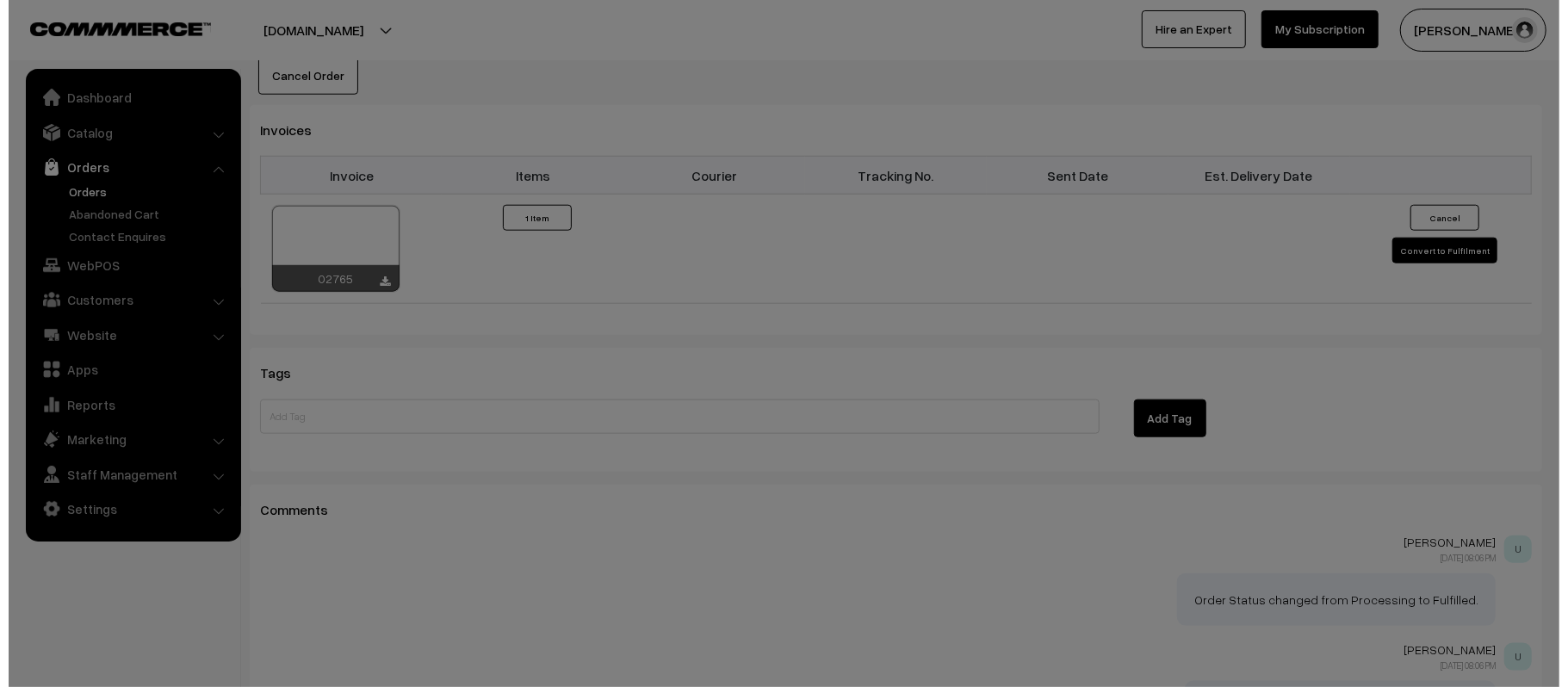
scroll to position [1151, 0]
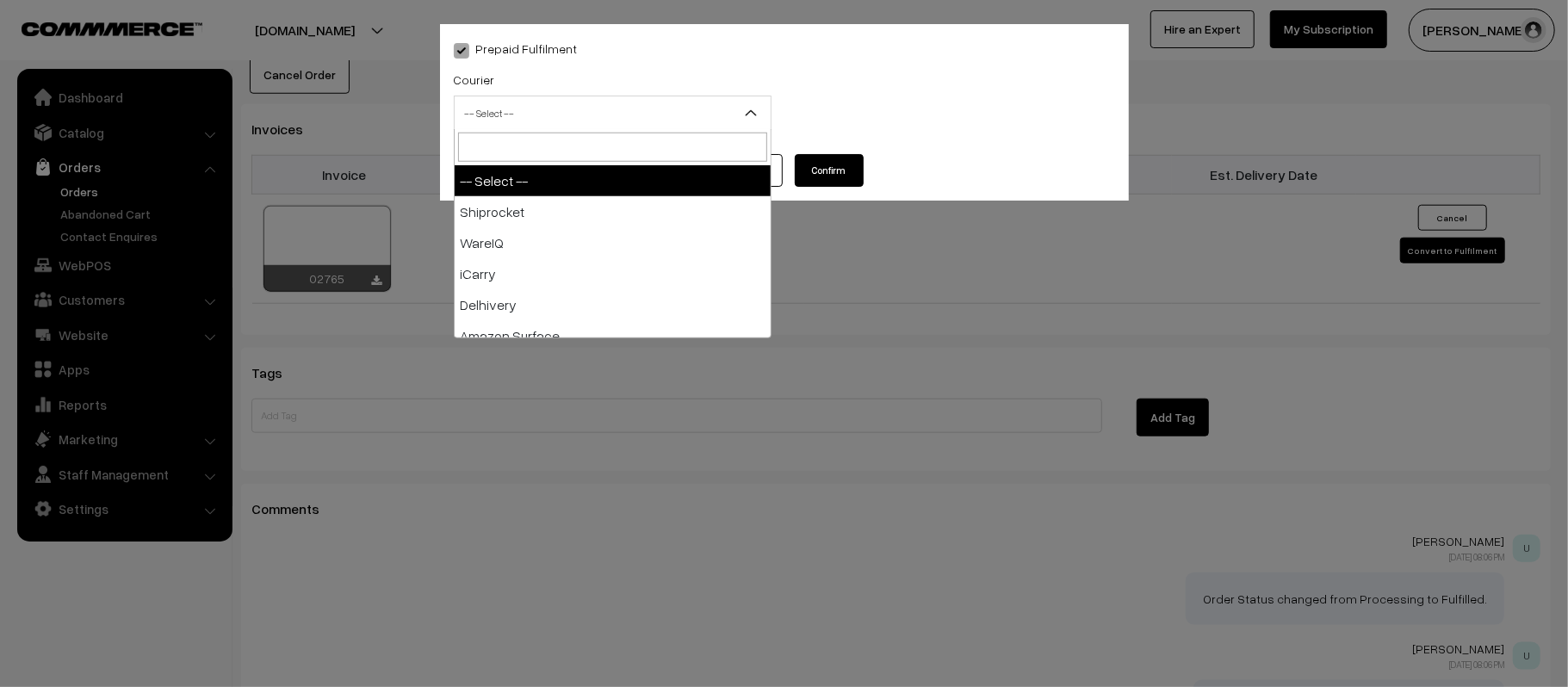
click at [581, 125] on span "-- Select --" at bounding box center [612, 113] width 316 height 30
type input "E-"
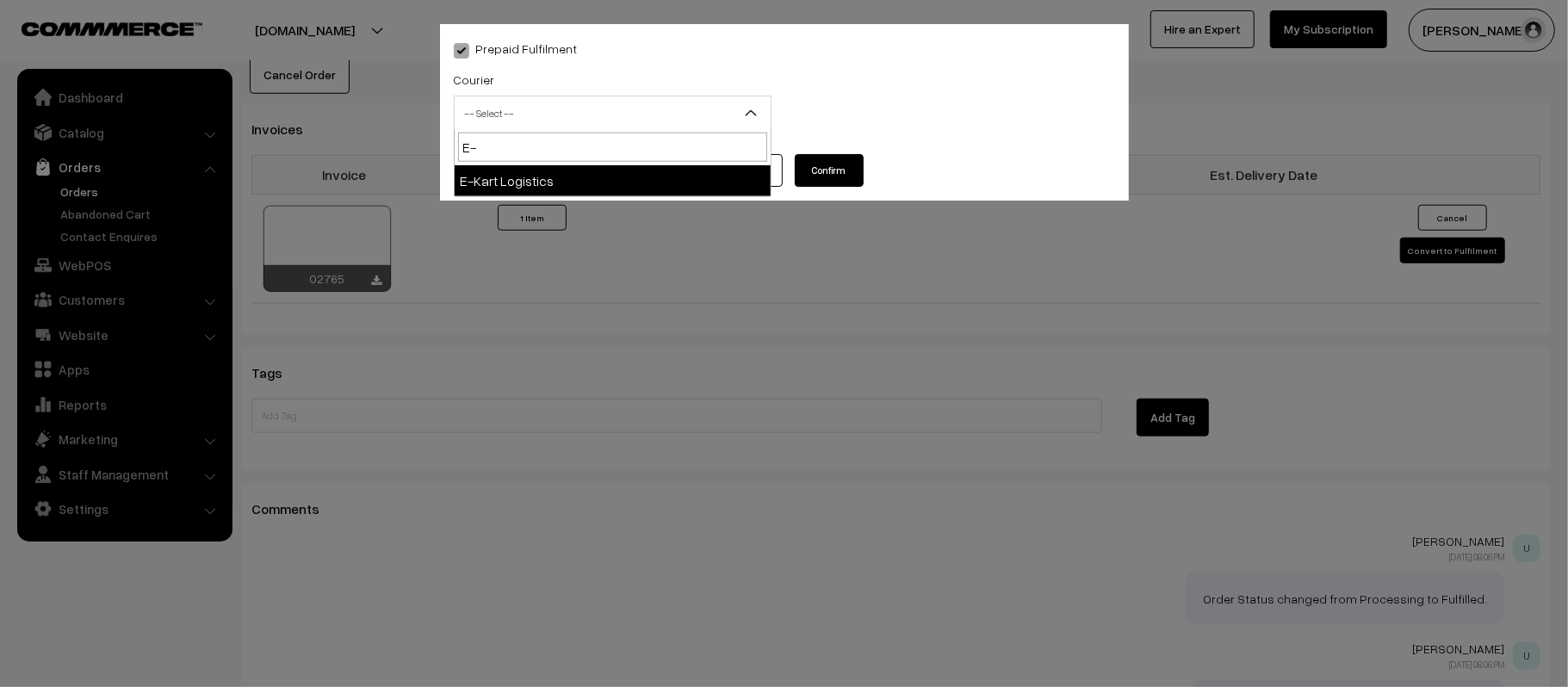
select select "6"
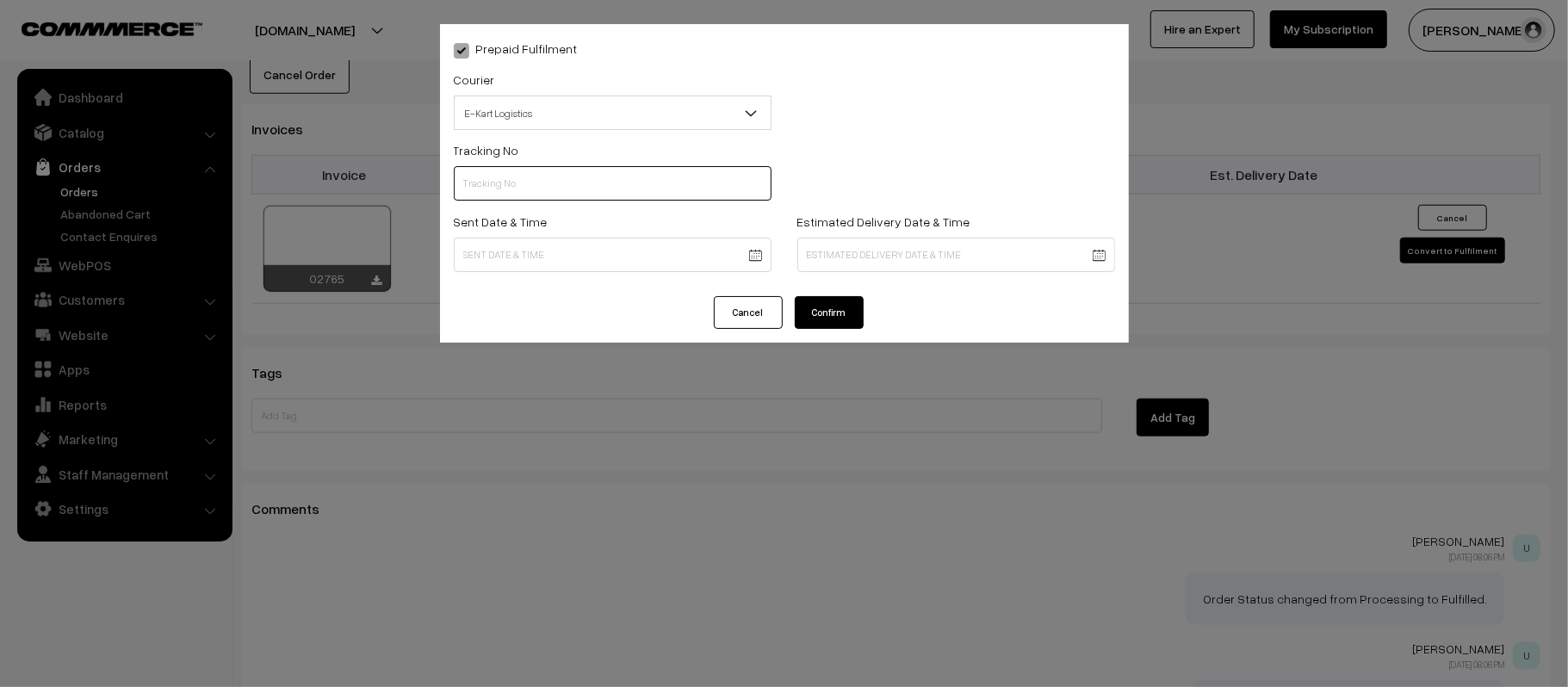
scroll to position [0, 0]
paste input "ICYP0003864218"
type input "ICYP0003864218"
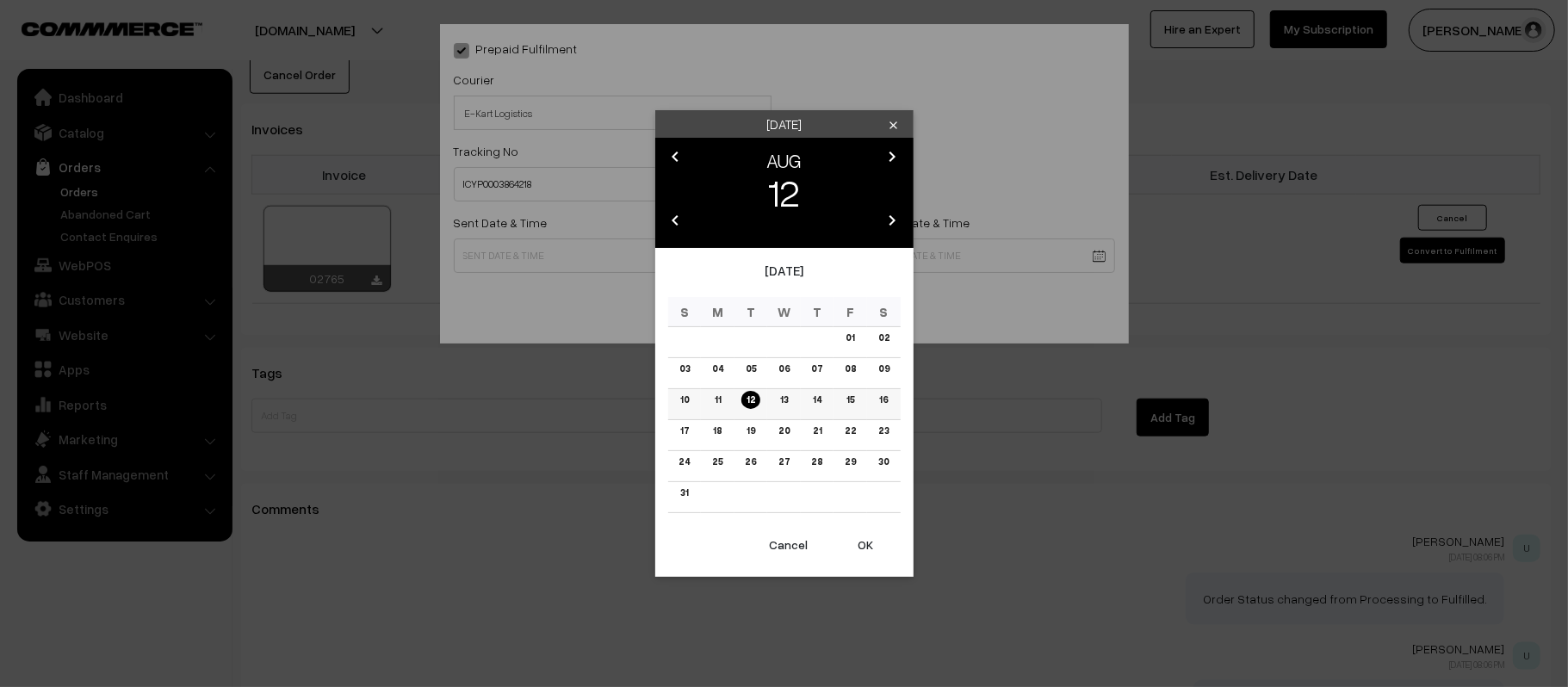
click at [786, 403] on link "13" at bounding box center [784, 399] width 18 height 18
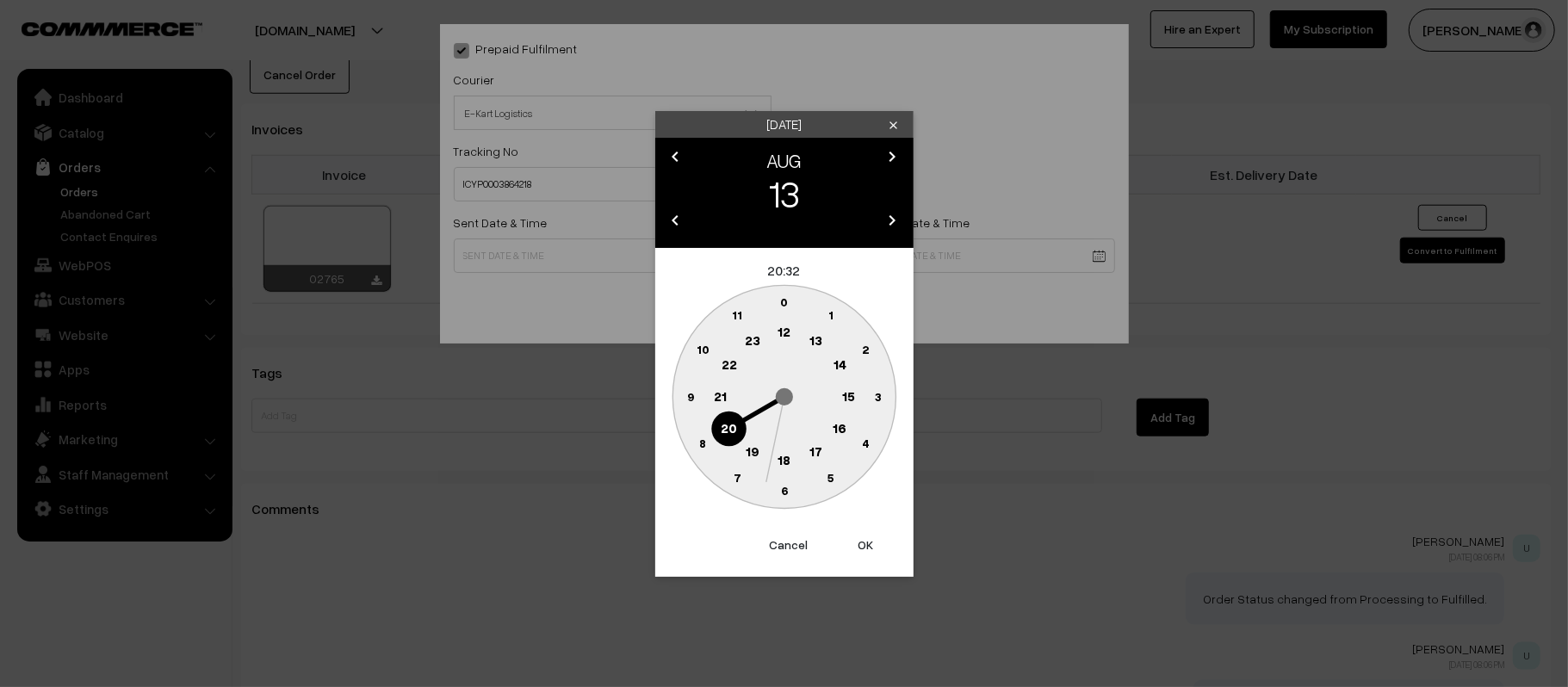
click at [738, 318] on text "11" at bounding box center [737, 314] width 10 height 14
click at [679, 397] on circle at bounding box center [690, 396] width 35 height 35
type input "13-08-2025 11:45"
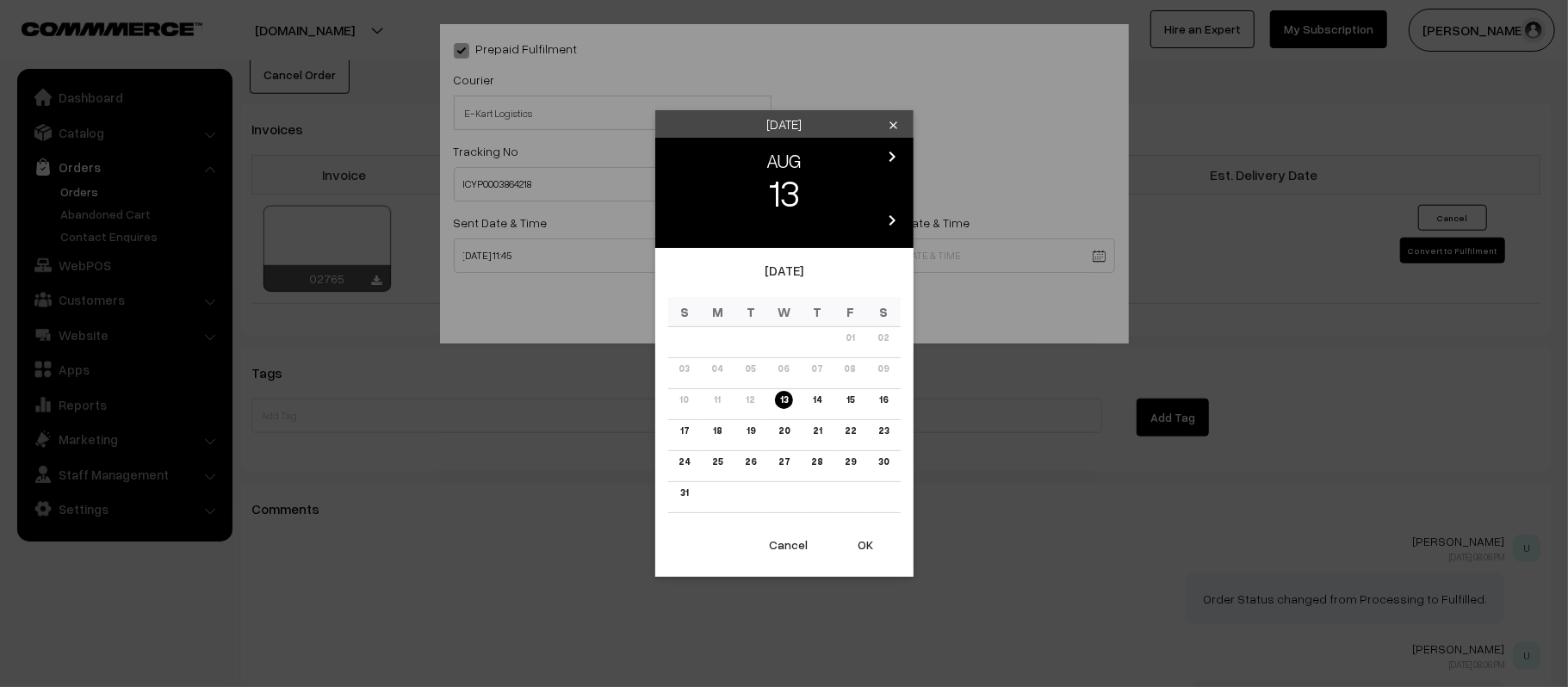
click at [716, 434] on link "18" at bounding box center [717, 431] width 19 height 18
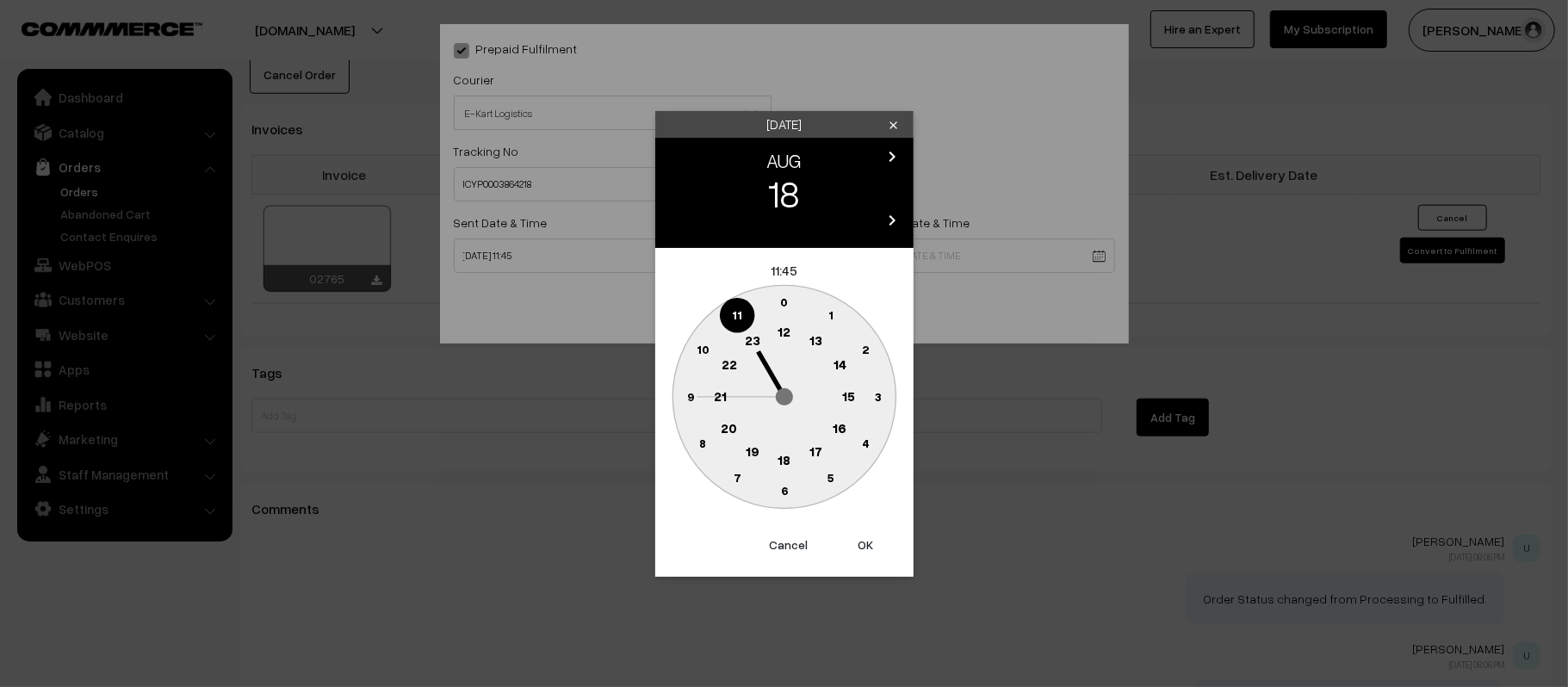
click at [722, 391] on text "21" at bounding box center [720, 395] width 13 height 15
click at [784, 499] on circle at bounding box center [784, 491] width 35 height 35
type input "18-08-2025 21:30"
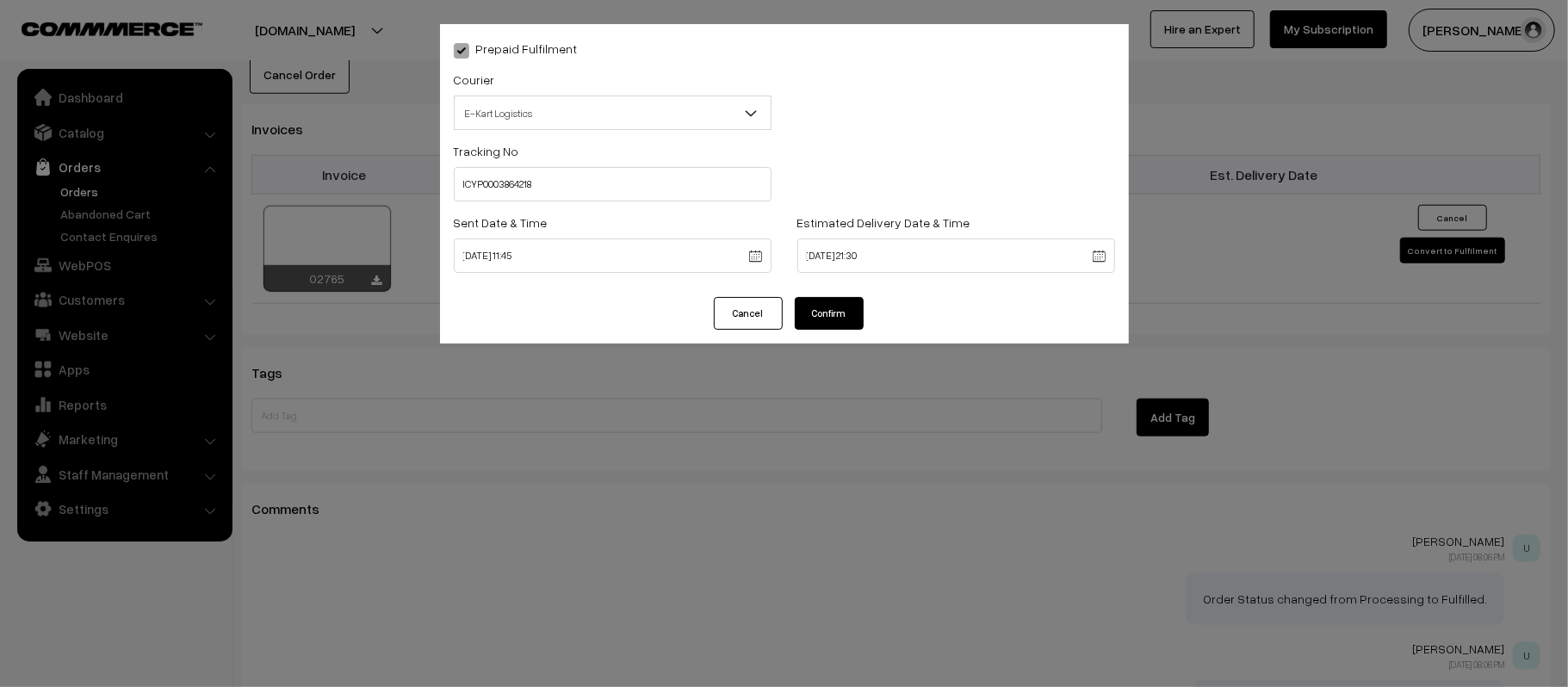
click at [809, 308] on button "Confirm" at bounding box center [829, 313] width 69 height 32
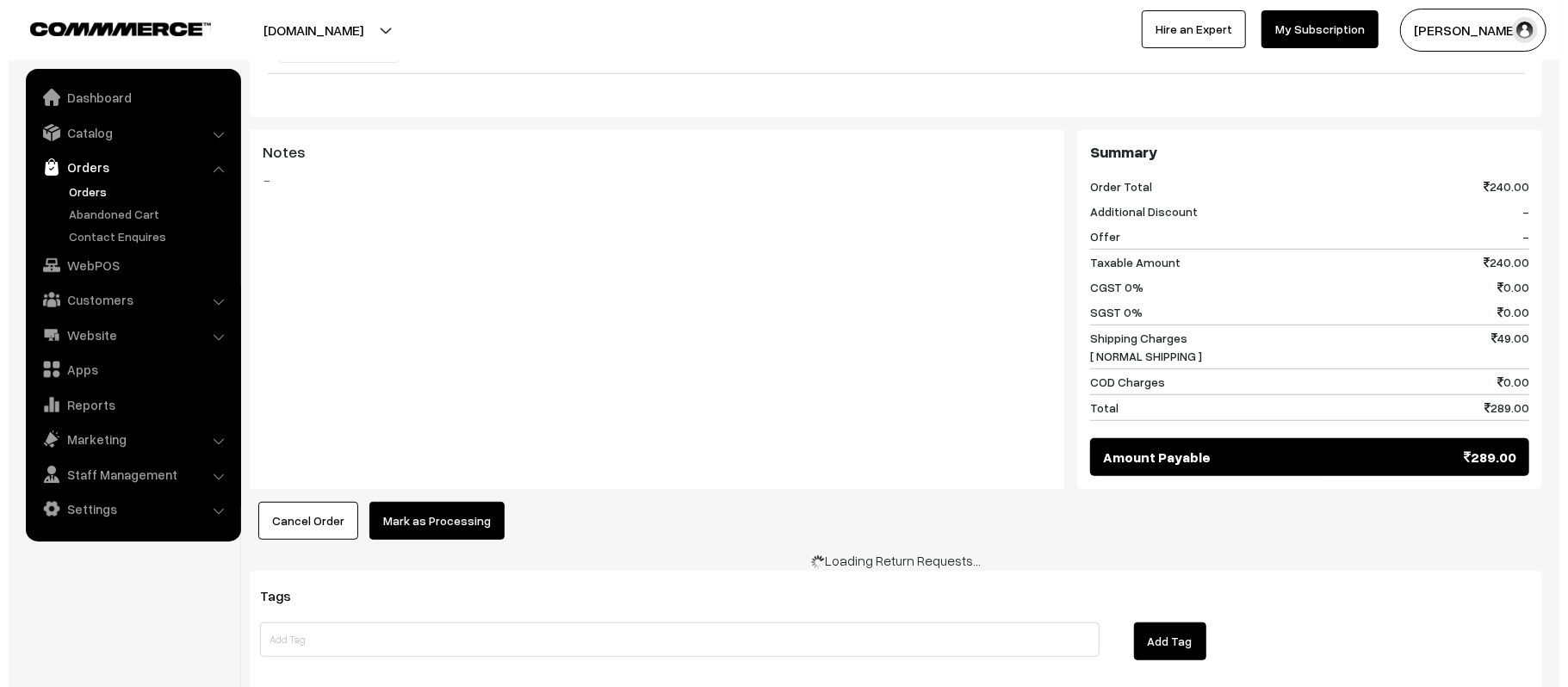
scroll to position [689, 0]
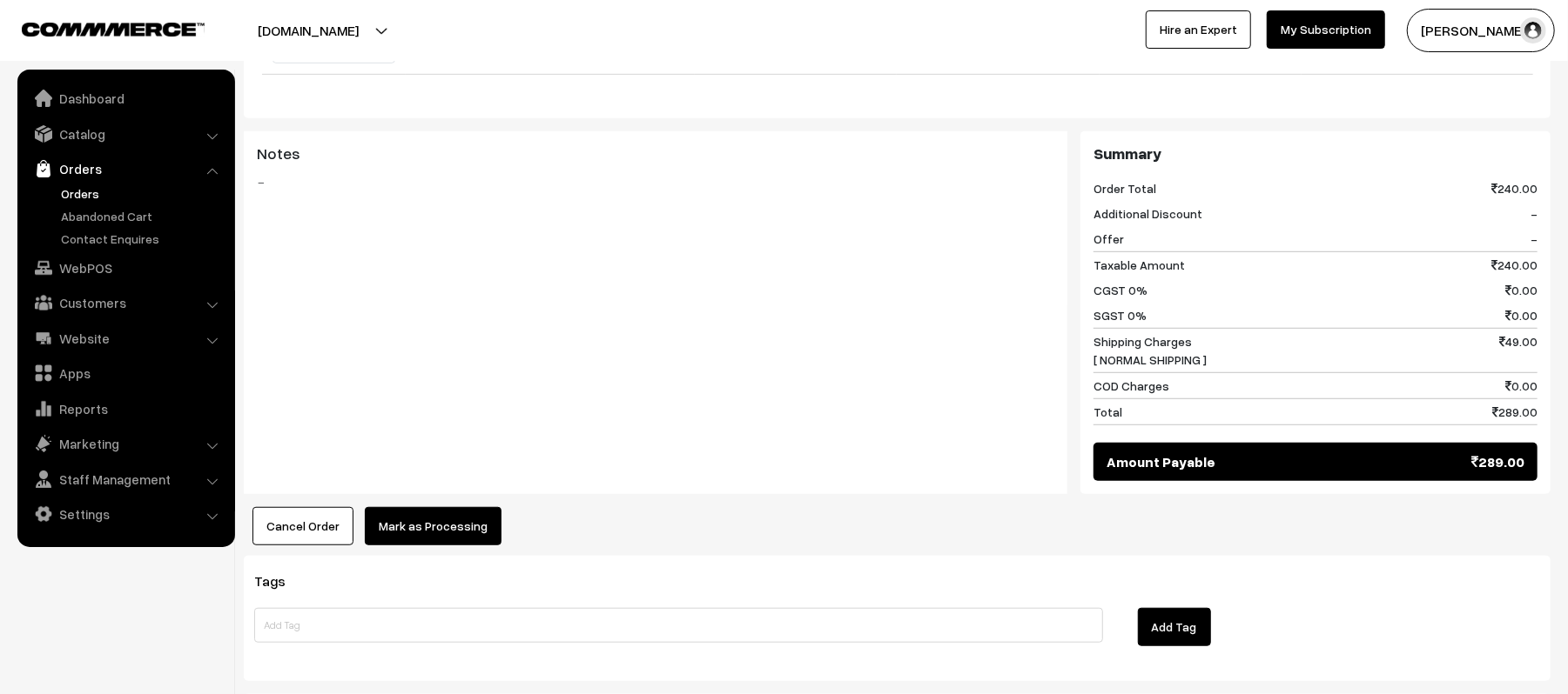
click at [449, 507] on button "Mark as Processing" at bounding box center [433, 526] width 137 height 38
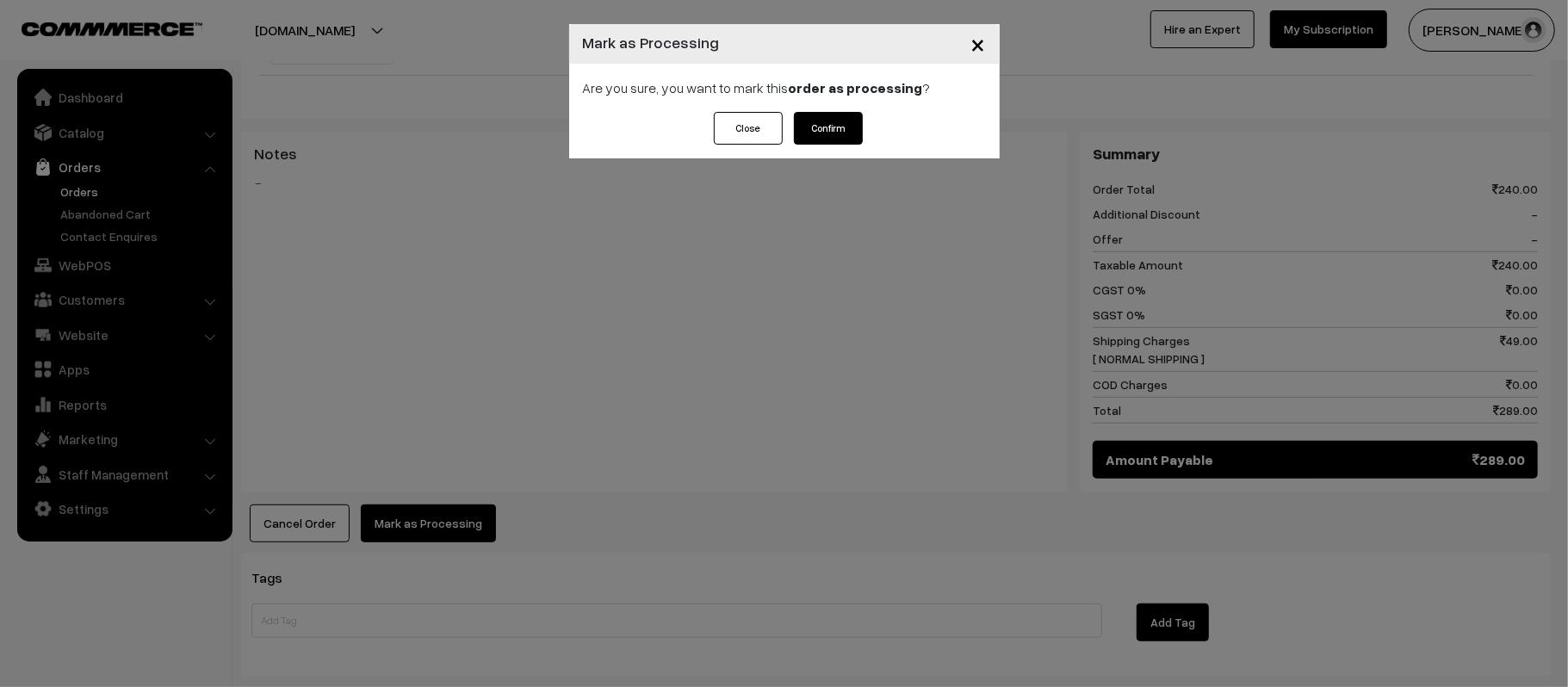
click at [835, 122] on button "Confirm" at bounding box center [828, 128] width 69 height 32
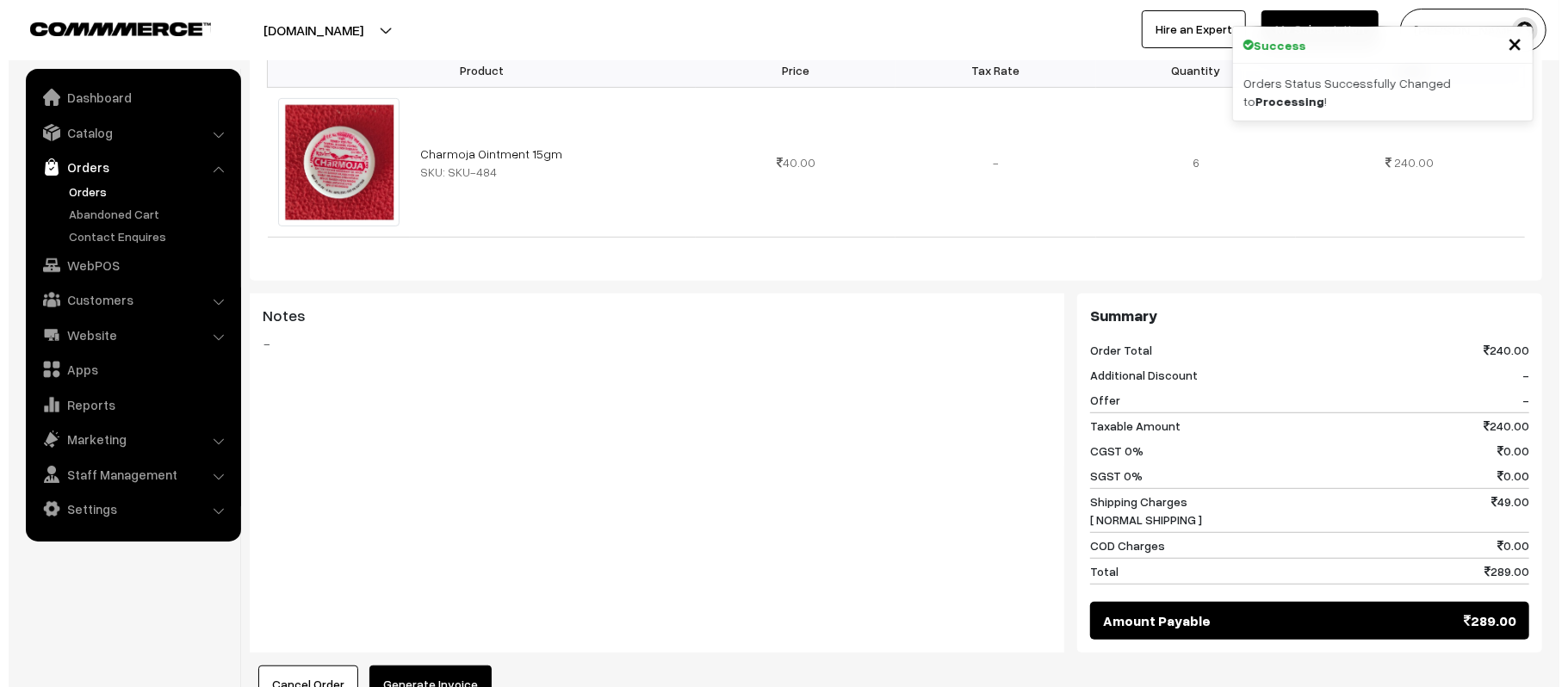
scroll to position [689, 0]
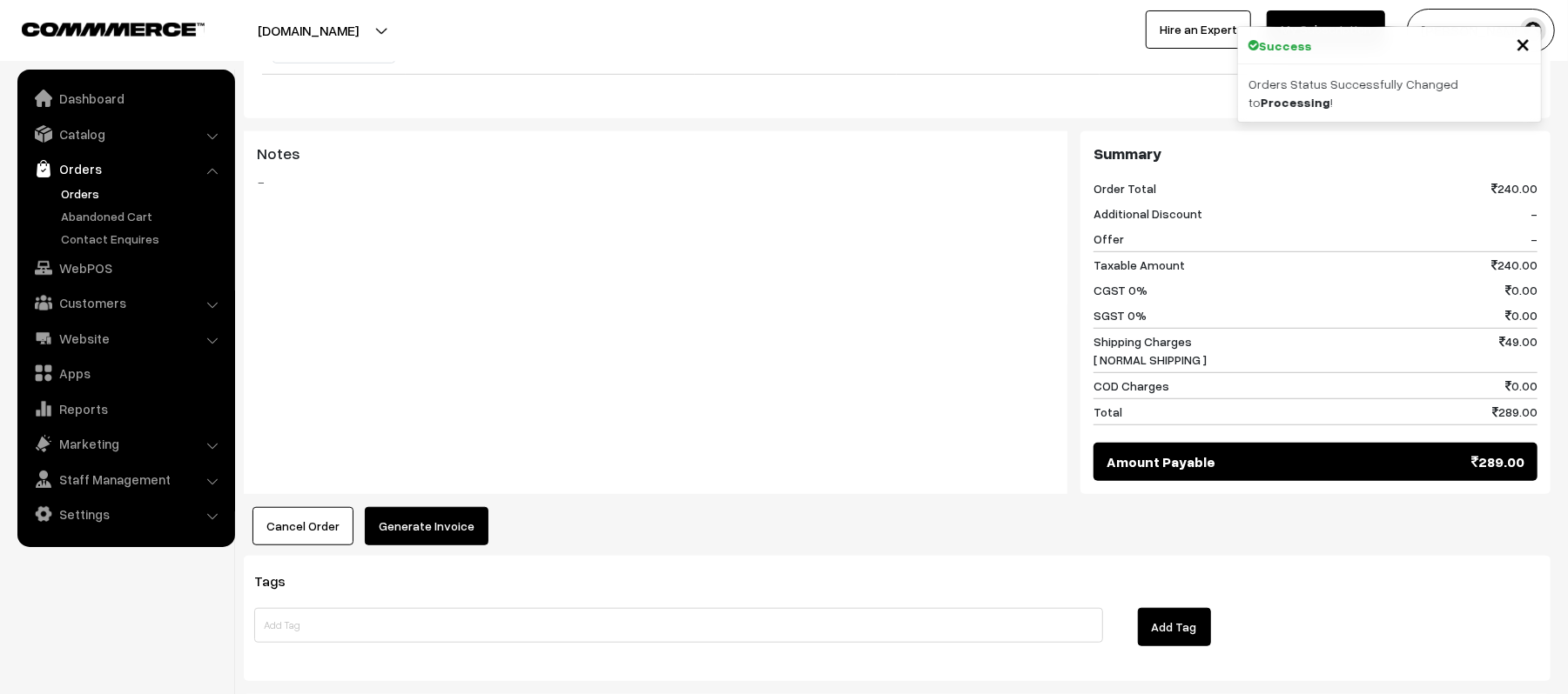
click at [410, 507] on button "Generate Invoice" at bounding box center [426, 526] width 124 height 38
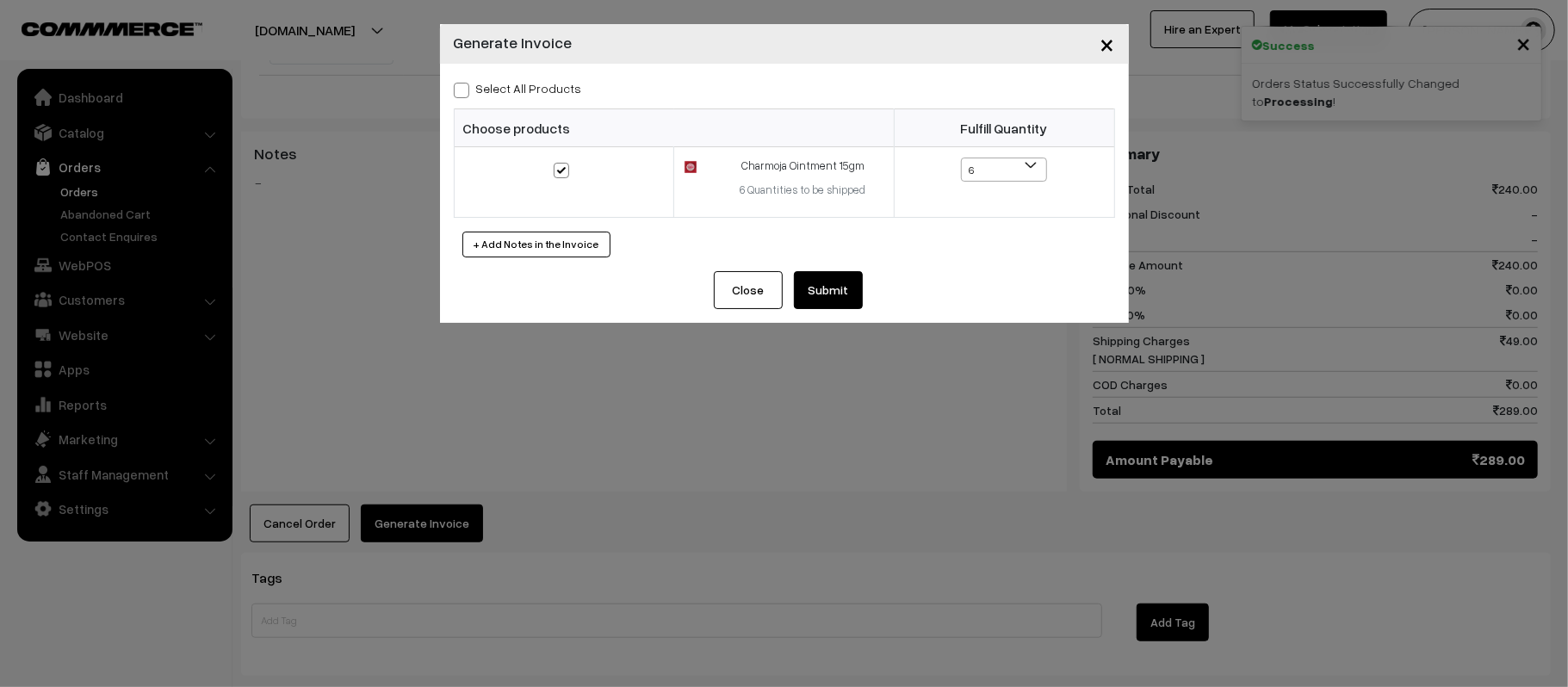
click at [830, 290] on button "Submit" at bounding box center [828, 290] width 69 height 38
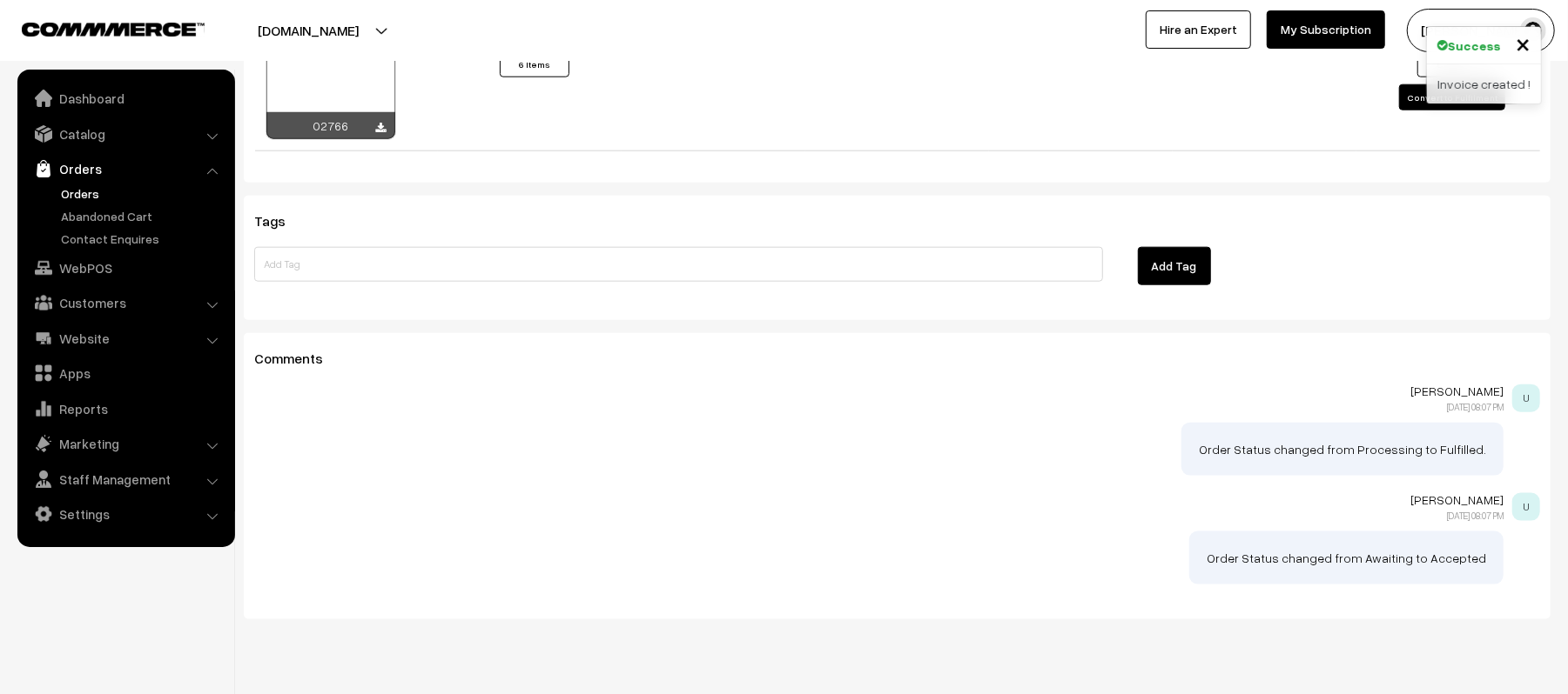
scroll to position [1303, 0]
click at [377, 123] on icon at bounding box center [381, 128] width 11 height 12
click at [1343, 202] on div "Tags Add Tag" at bounding box center [897, 258] width 1306 height 125
click at [1355, 202] on div "Tags Add Tag" at bounding box center [897, 258] width 1306 height 125
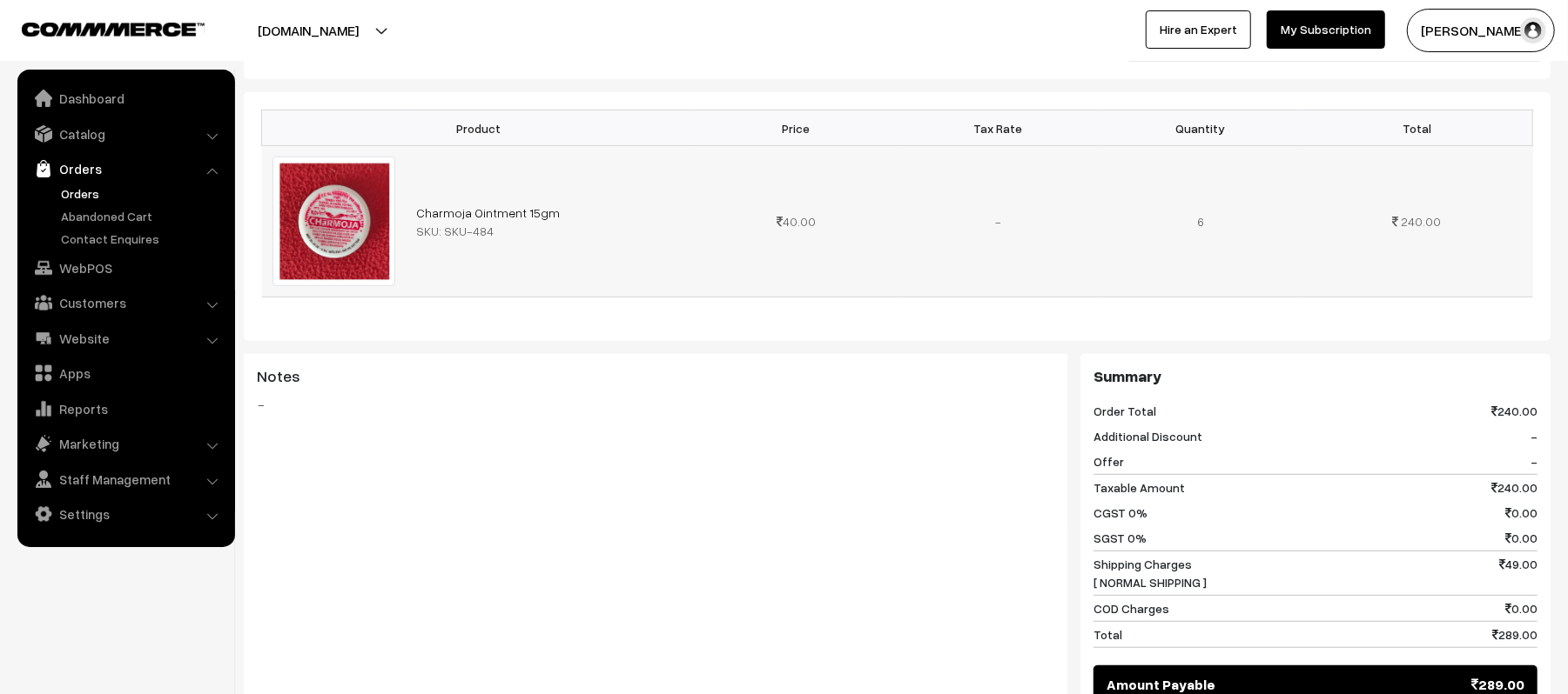
scroll to position [0, 0]
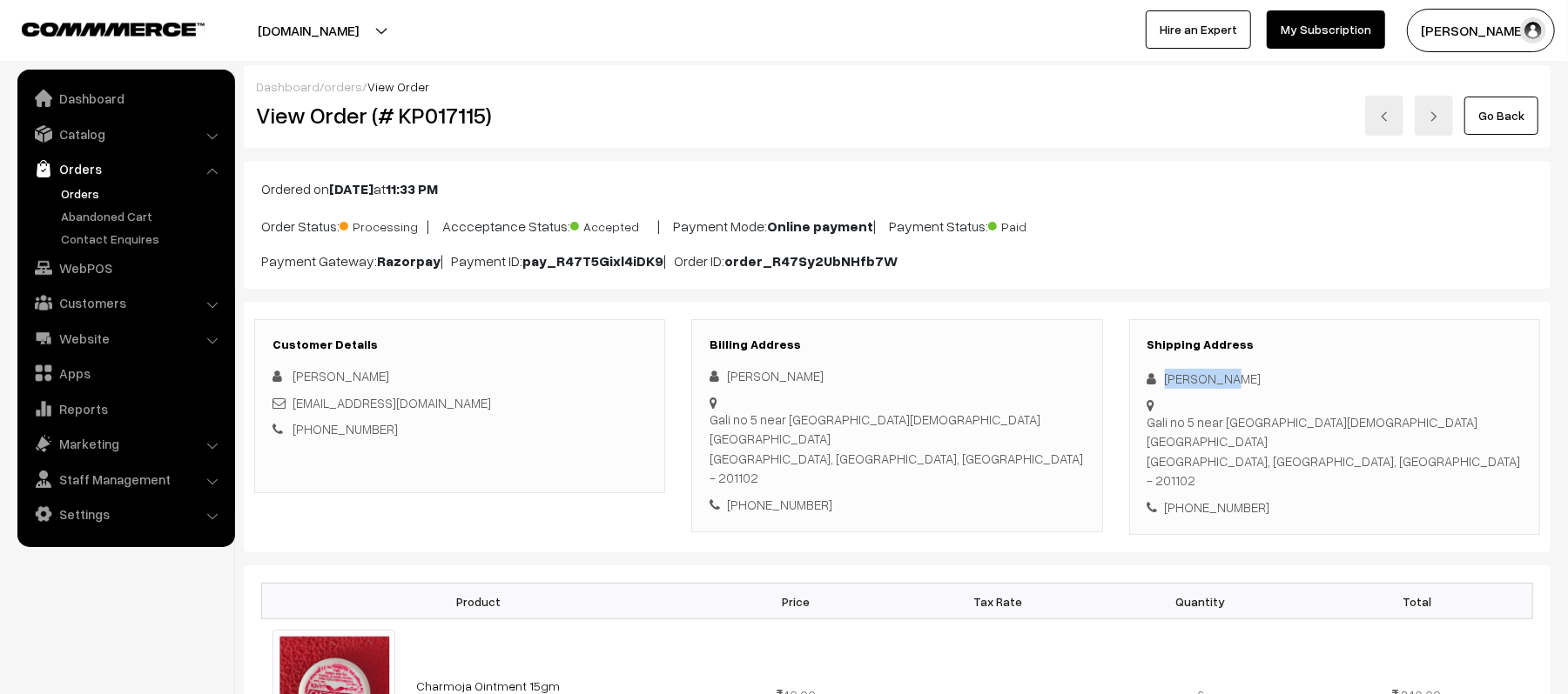
drag, startPoint x: 1248, startPoint y: 382, endPoint x: 1136, endPoint y: 387, distance: 112.1
click at [1136, 387] on div "Shipping Address [PERSON_NAME] Gali no 5 near [GEOGRAPHIC_DATA][DEMOGRAPHIC_DAT…" at bounding box center [1334, 428] width 410 height 217
copy div "[PERSON_NAME]"
click at [1232, 497] on div "[PHONE_NUMBER]" at bounding box center [1334, 507] width 374 height 20
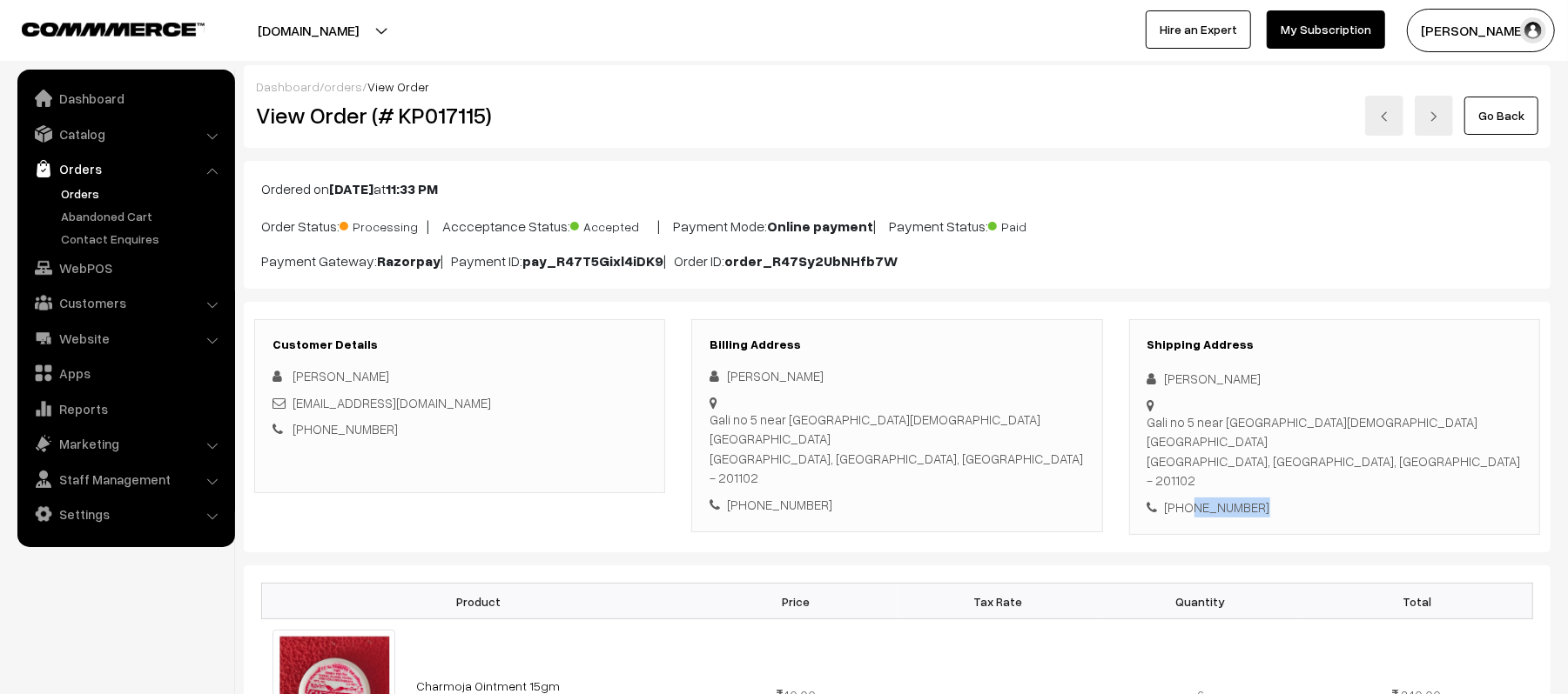
copy div "9643146436"
drag, startPoint x: 438, startPoint y: 402, endPoint x: 293, endPoint y: 408, distance: 145.1
click at [293, 408] on div "[EMAIL_ADDRESS][DOMAIN_NAME]" at bounding box center [459, 403] width 374 height 20
copy link "[EMAIL_ADDRESS][DOMAIN_NAME]"
drag, startPoint x: 1168, startPoint y: 408, endPoint x: 1428, endPoint y: 426, distance: 260.6
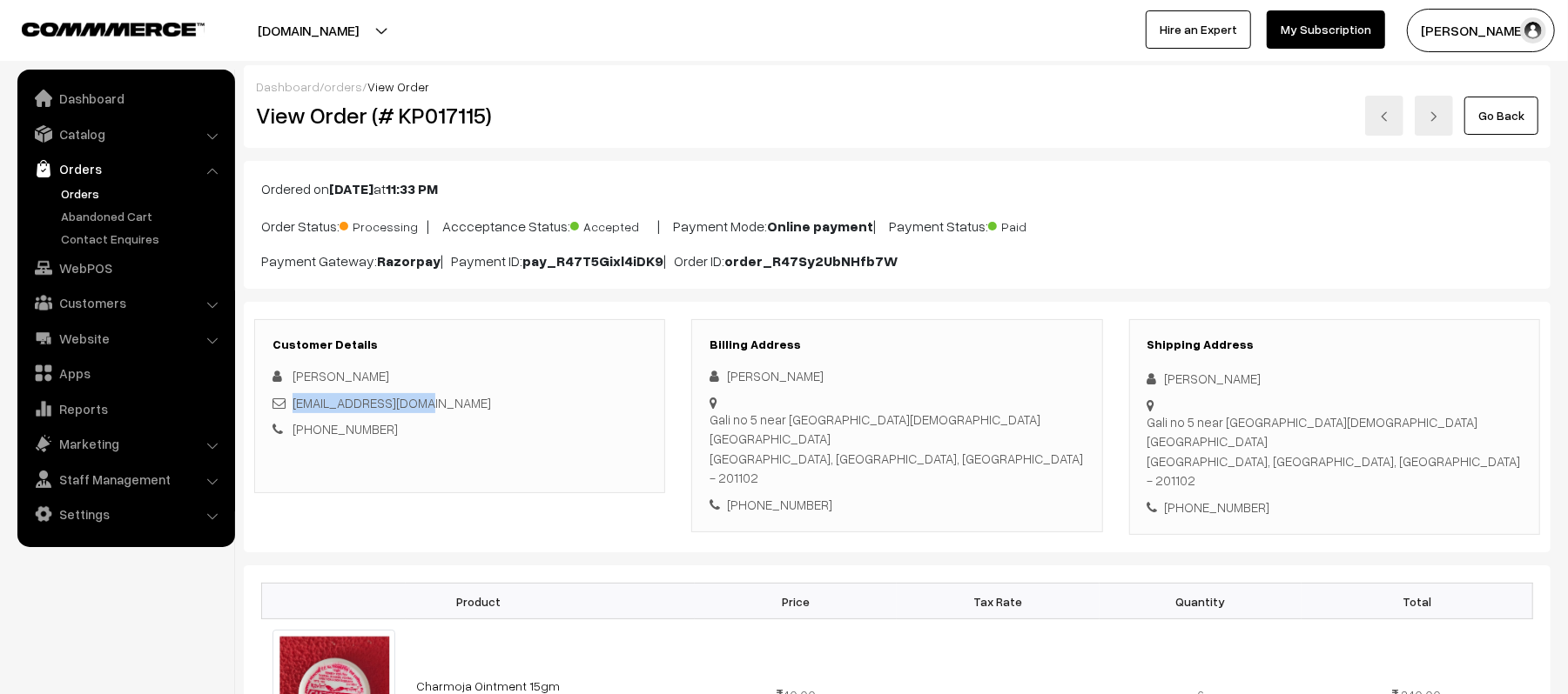
click at [1428, 426] on div "Gali no 5 near [GEOGRAPHIC_DATA][DEMOGRAPHIC_DATA] [GEOGRAPHIC_DATA] [GEOGRAPHI…" at bounding box center [1334, 451] width 374 height 79
copy div "Gali no 5 near [GEOGRAPHIC_DATA][DEMOGRAPHIC_DATA] [GEOGRAPHIC_DATA] [GEOGRAPHI…"
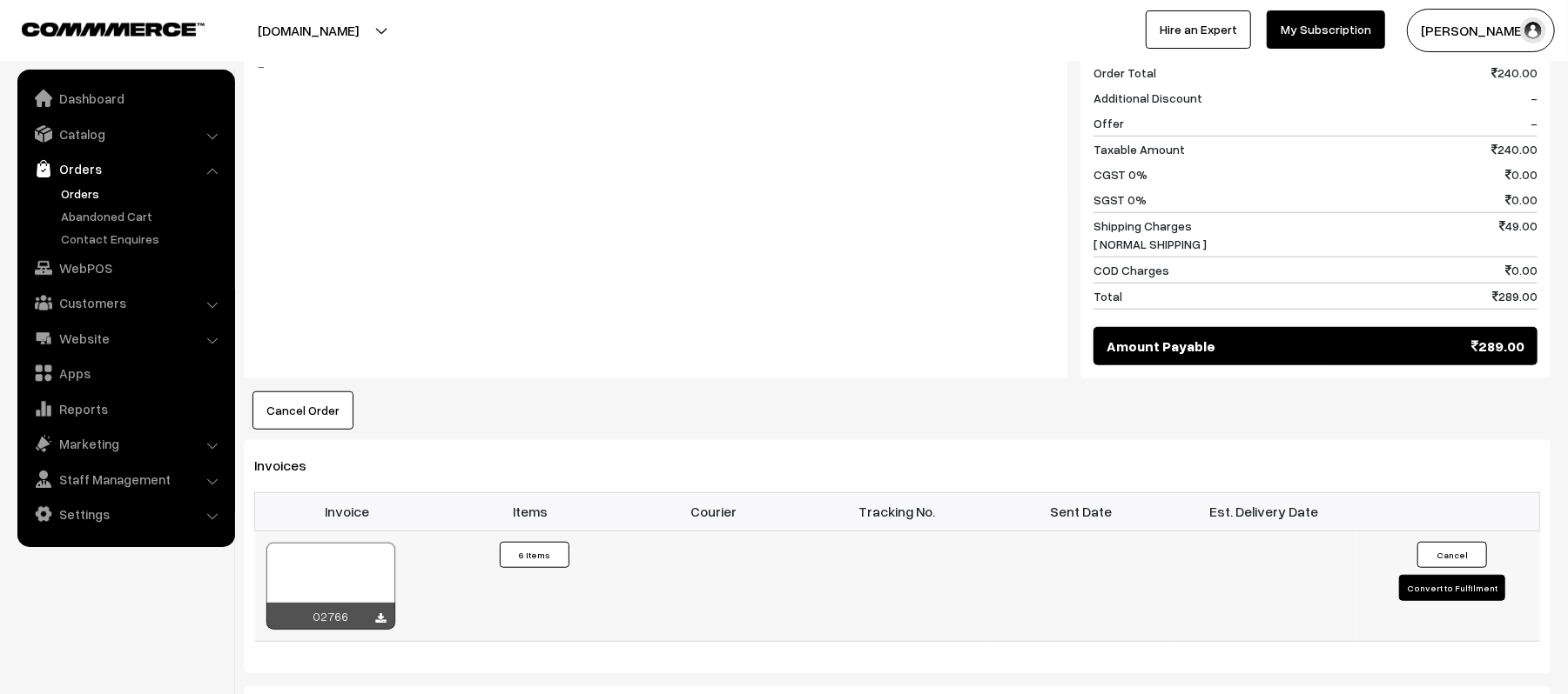
click at [1408, 575] on button "Convert to Fulfilment" at bounding box center [1452, 588] width 106 height 26
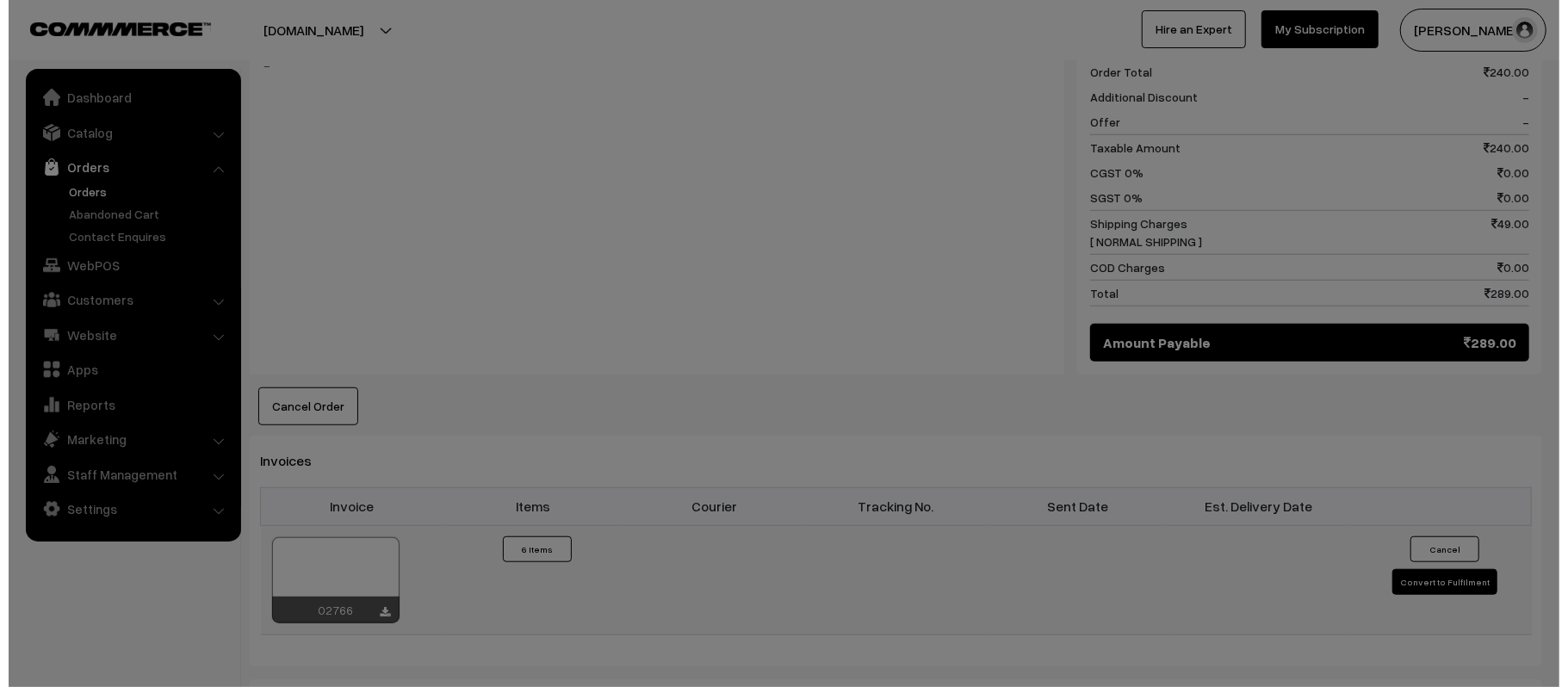
scroll to position [807, 0]
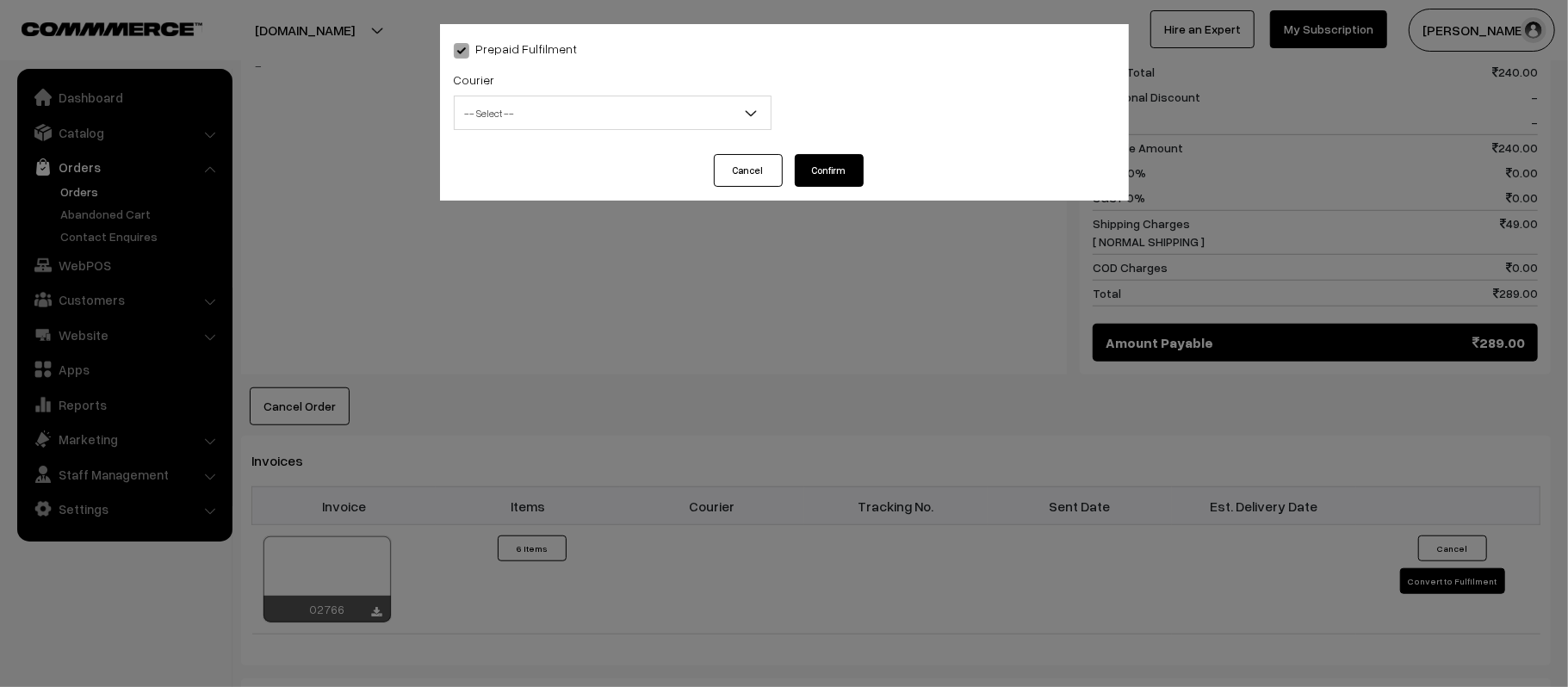
click at [620, 103] on span "-- Select --" at bounding box center [612, 113] width 316 height 30
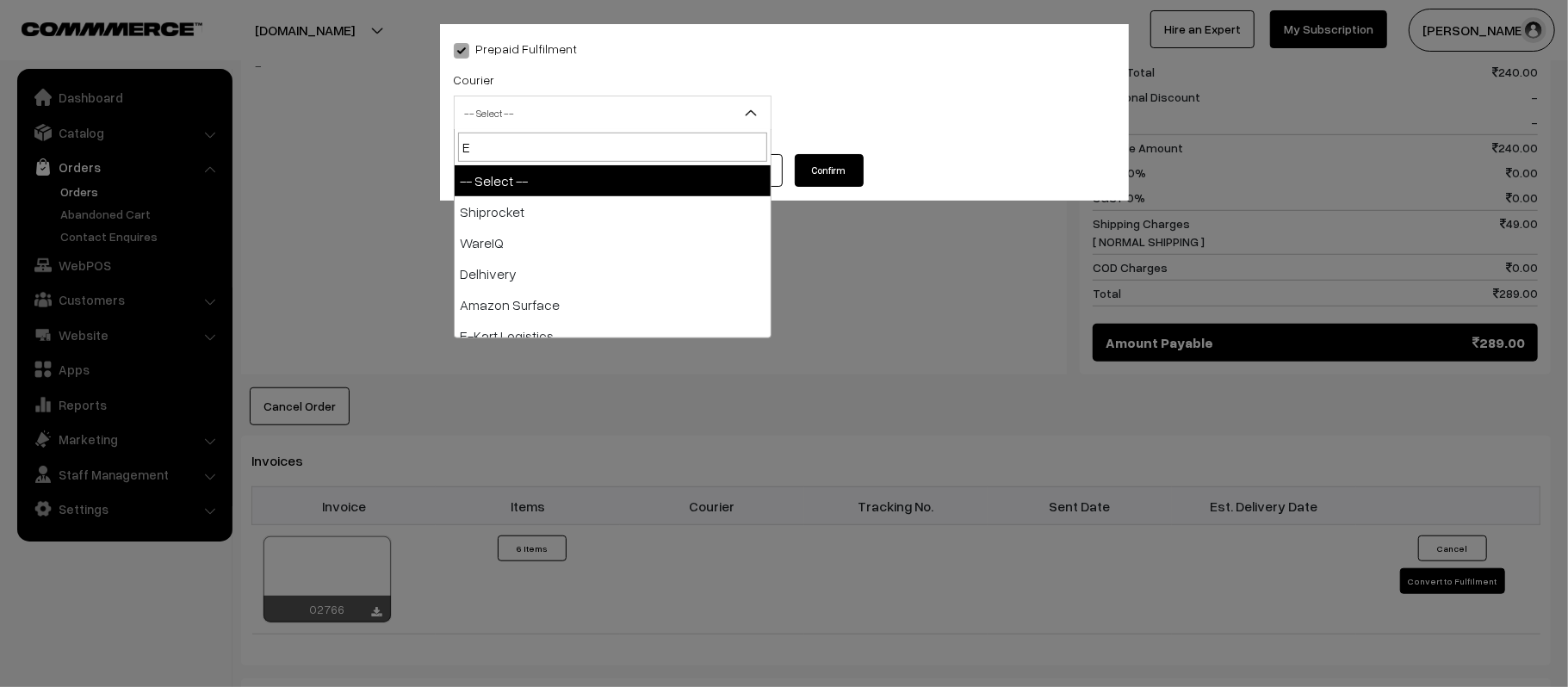
type input "E-"
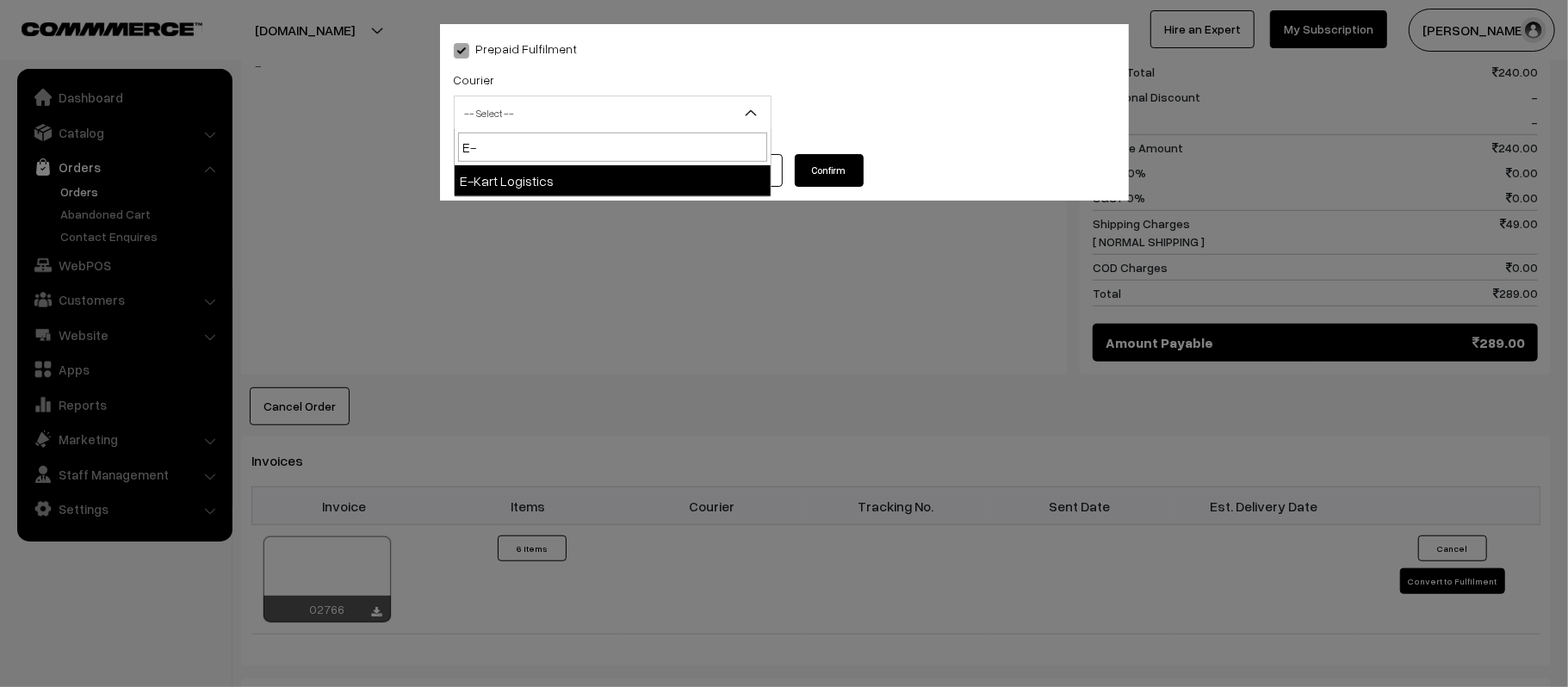
select select "6"
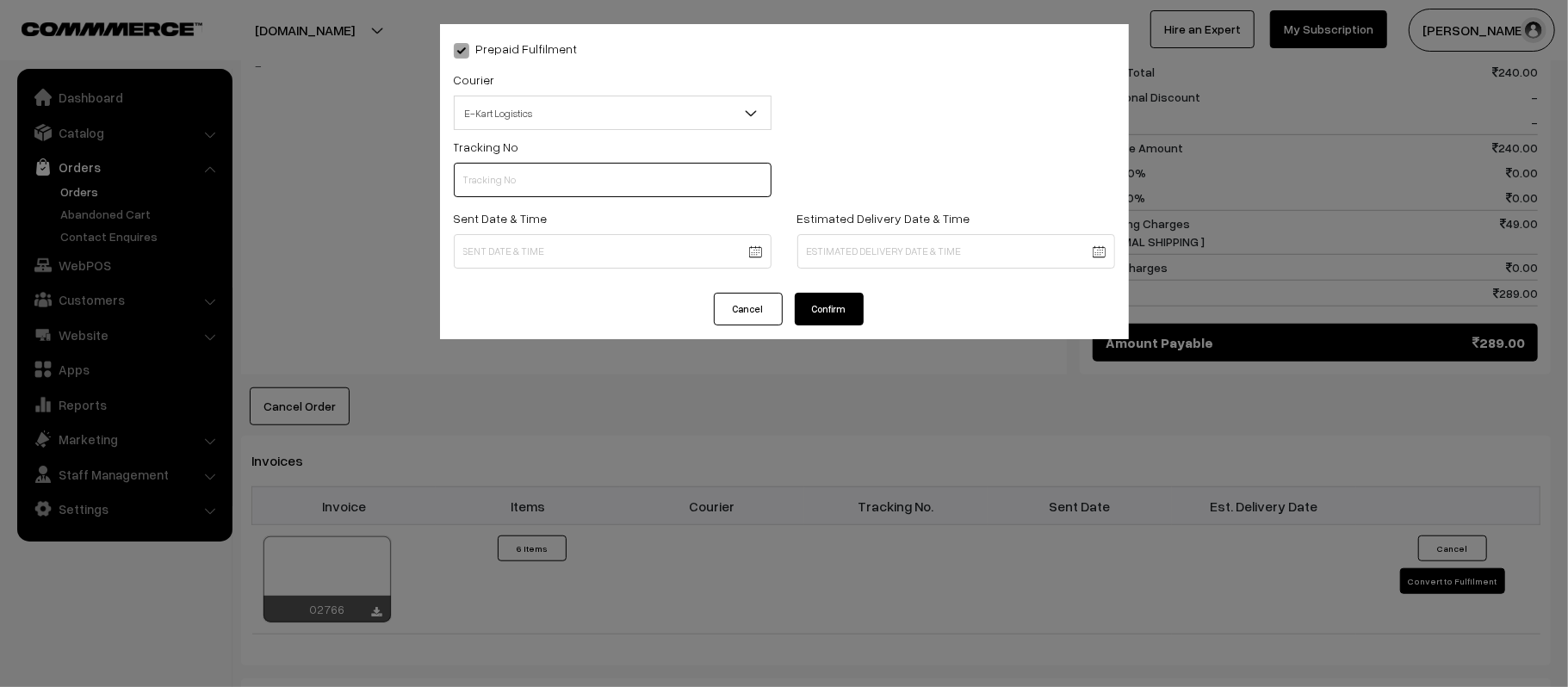
scroll to position [1, 0]
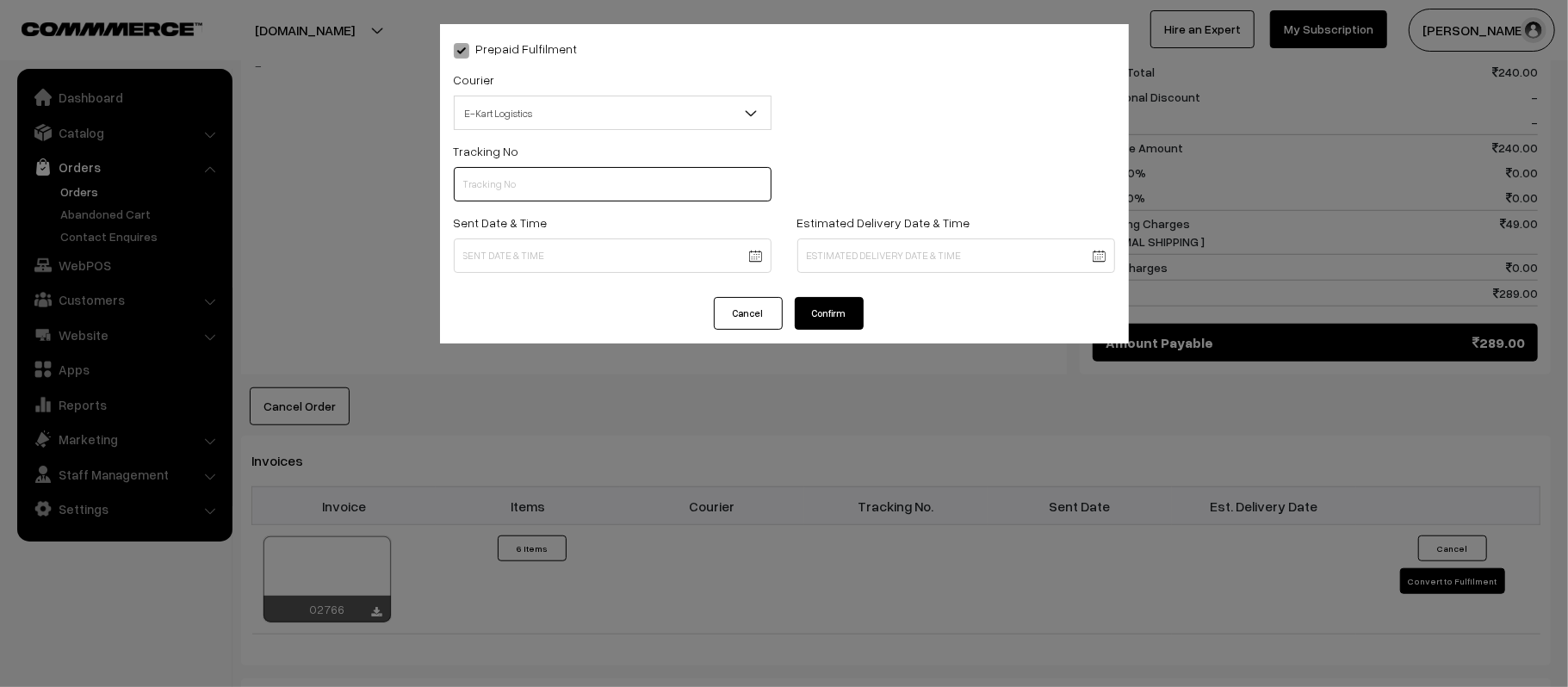
paste input "ICYP0003864178"
type input "ICYP0003864178"
click at [655, 264] on body "Thank you for showing interest. Our team will call you shortly. Close kirtiphar…" at bounding box center [784, 202] width 1568 height 2017
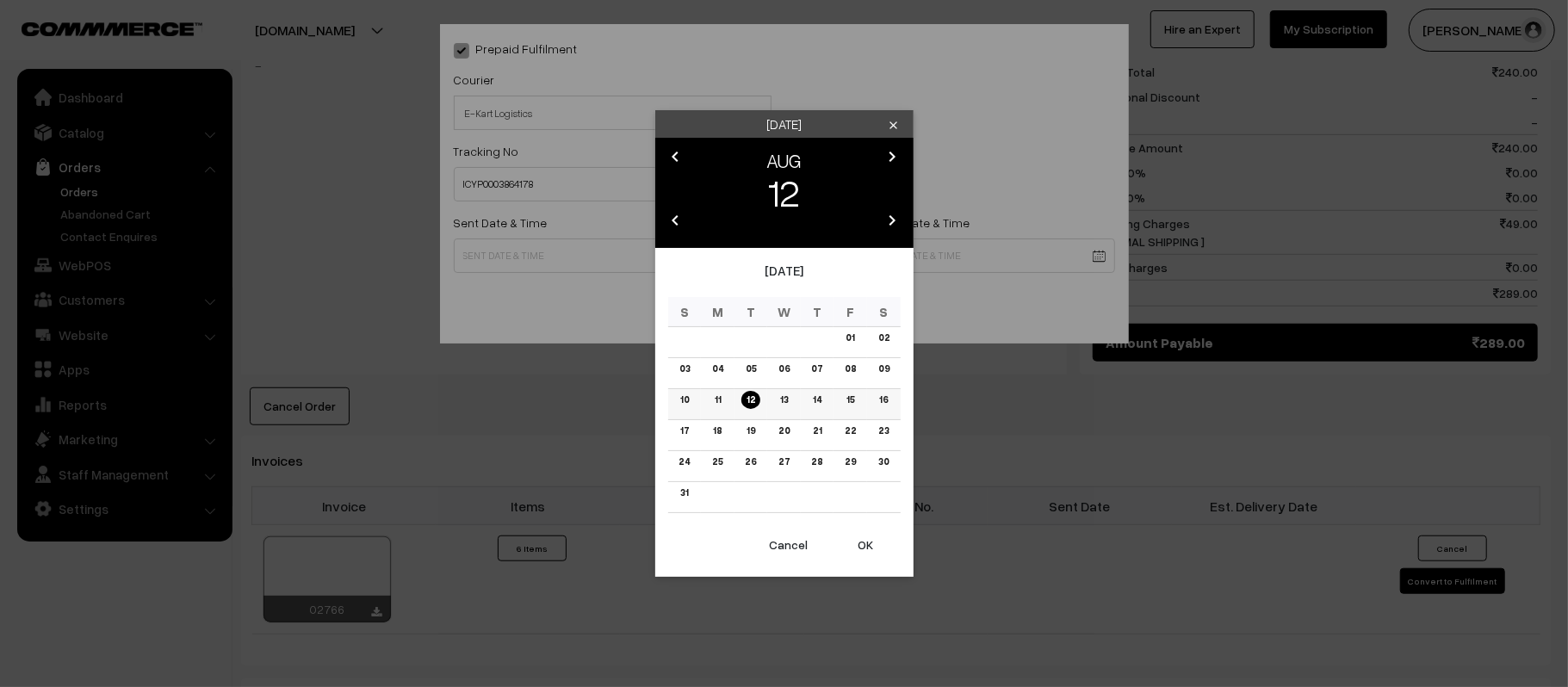
click at [785, 405] on link "13" at bounding box center [784, 399] width 18 height 18
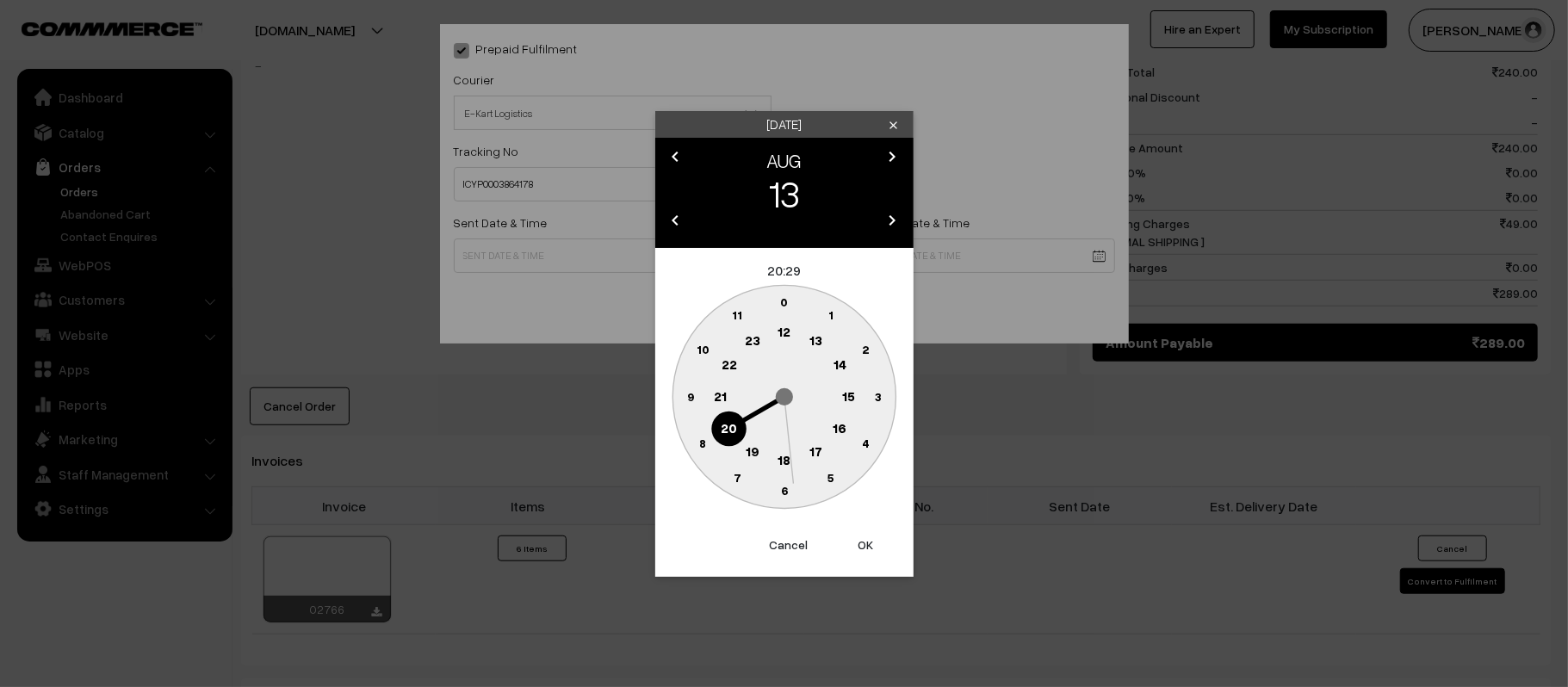
click at [738, 314] on text "11" at bounding box center [737, 314] width 10 height 14
click at [675, 395] on circle at bounding box center [690, 396] width 35 height 35
type input "13-08-2025 11:45"
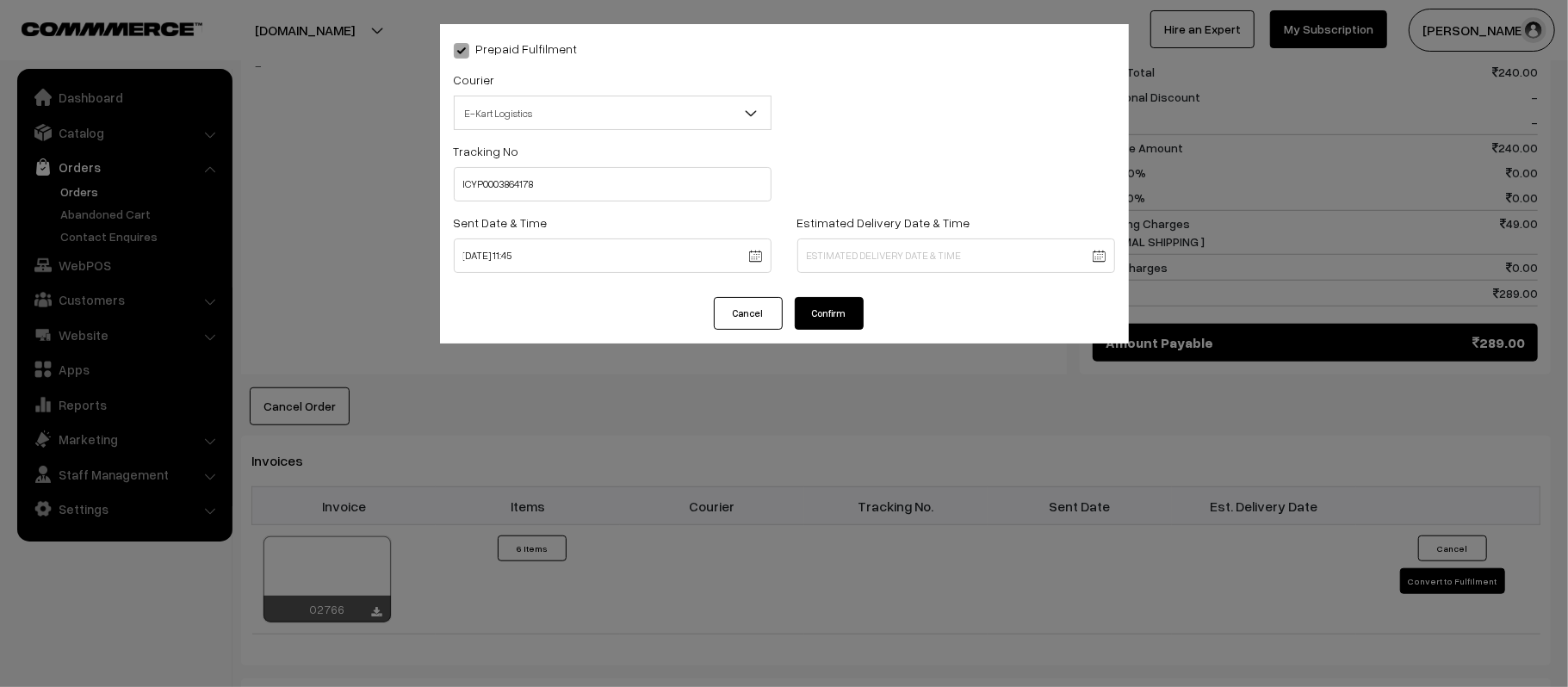
click at [917, 276] on div "Estimated Delivery Date & Time" at bounding box center [956, 247] width 343 height 71
click at [933, 263] on body "Thank you for showing interest. Our team will call you shortly. Close kirtiphar…" at bounding box center [784, 202] width 1568 height 2017
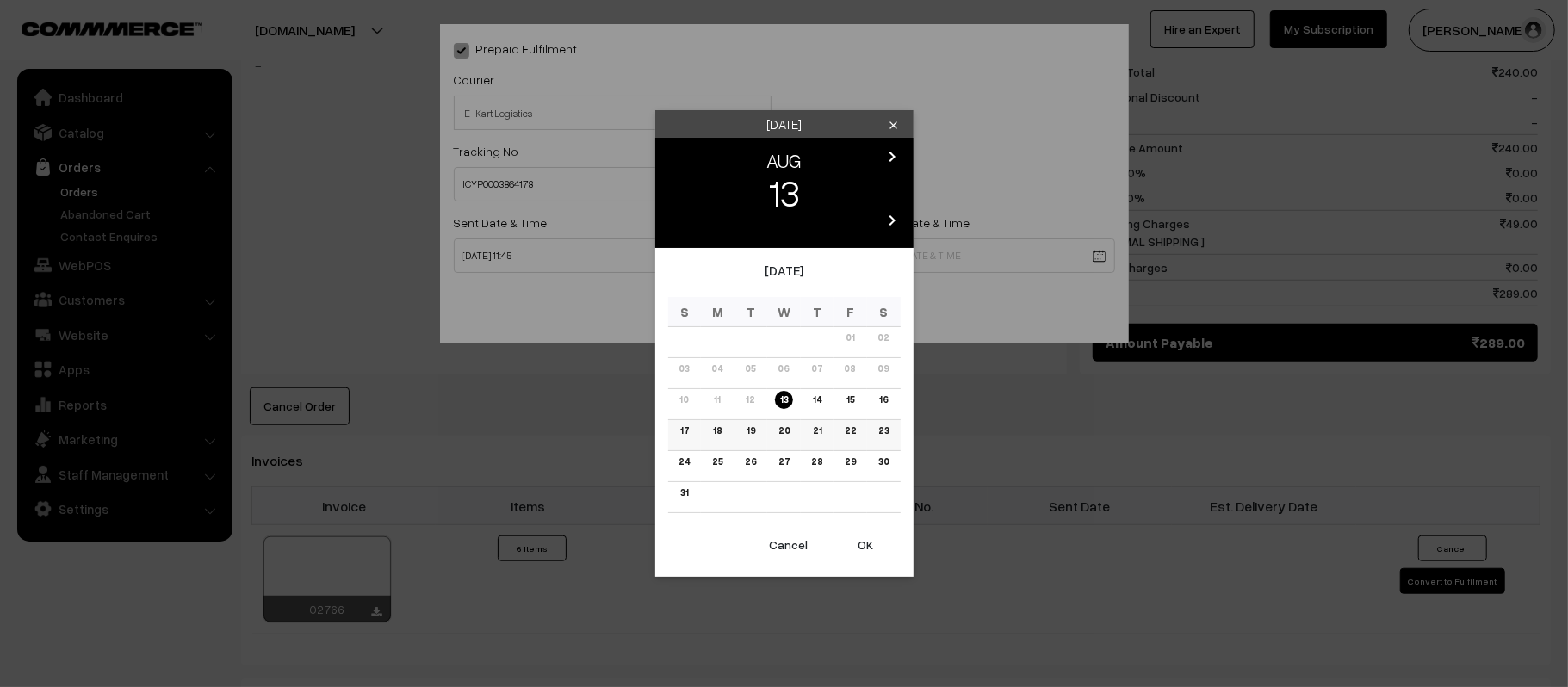
click at [716, 436] on link "18" at bounding box center [717, 431] width 19 height 18
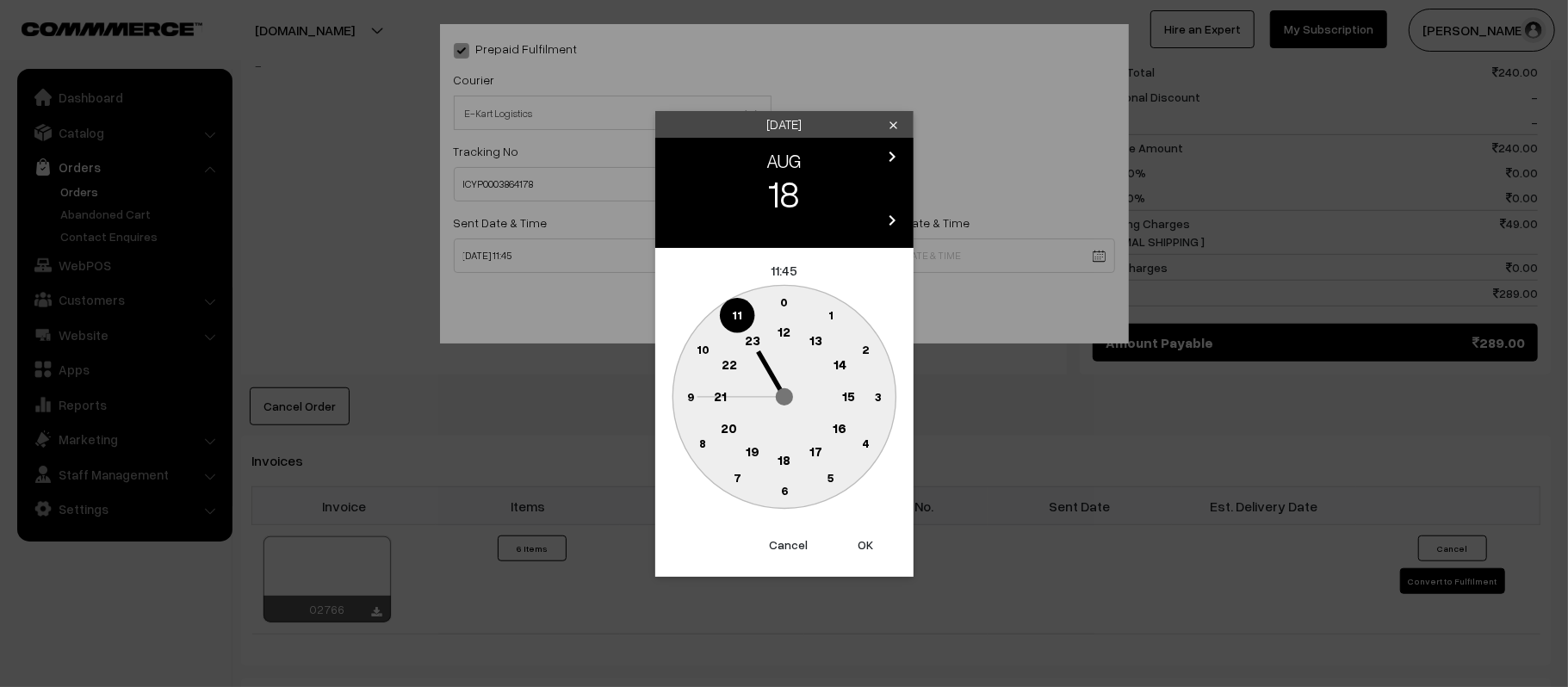
click at [724, 393] on text "21" at bounding box center [720, 395] width 13 height 15
click at [783, 496] on text "30" at bounding box center [784, 490] width 14 height 14
type input "18-08-2025 21:30"
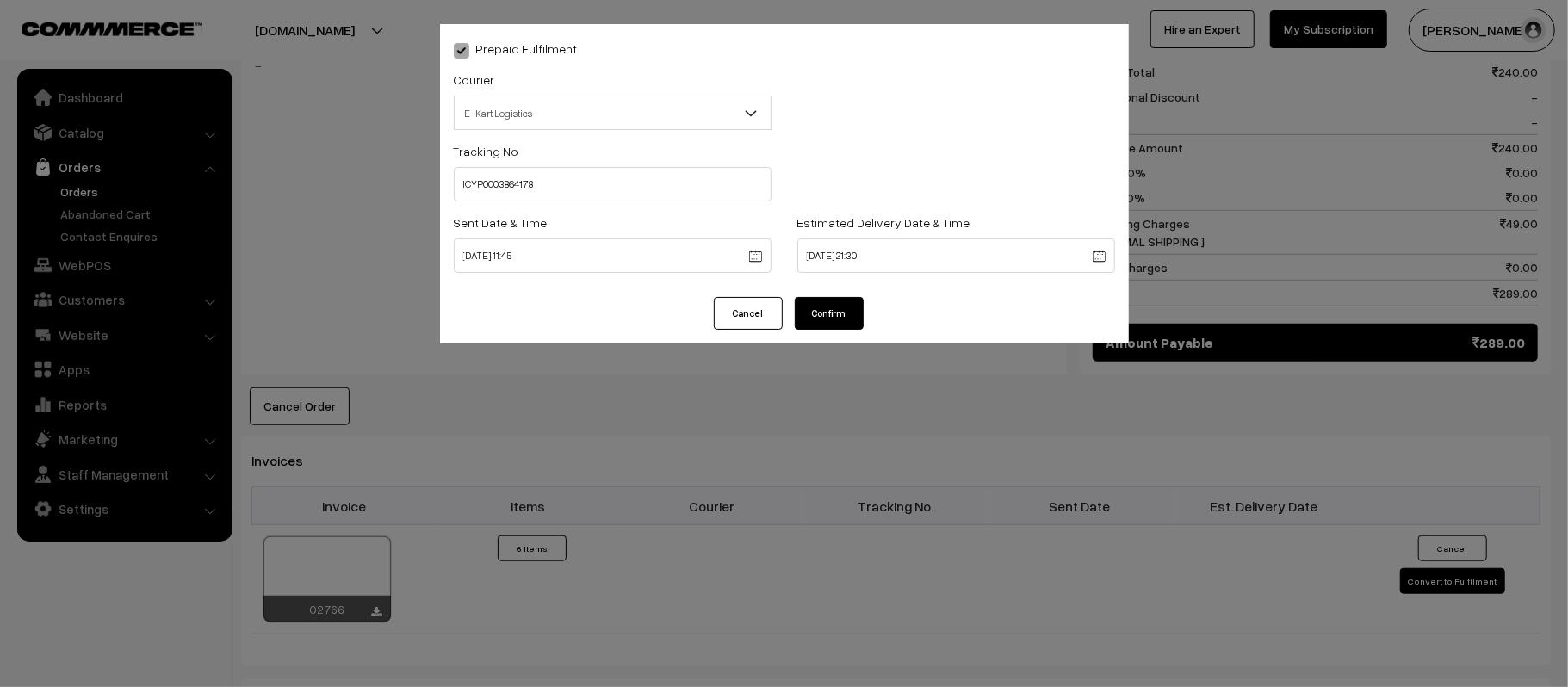
click at [807, 321] on button "Confirm" at bounding box center [829, 313] width 69 height 32
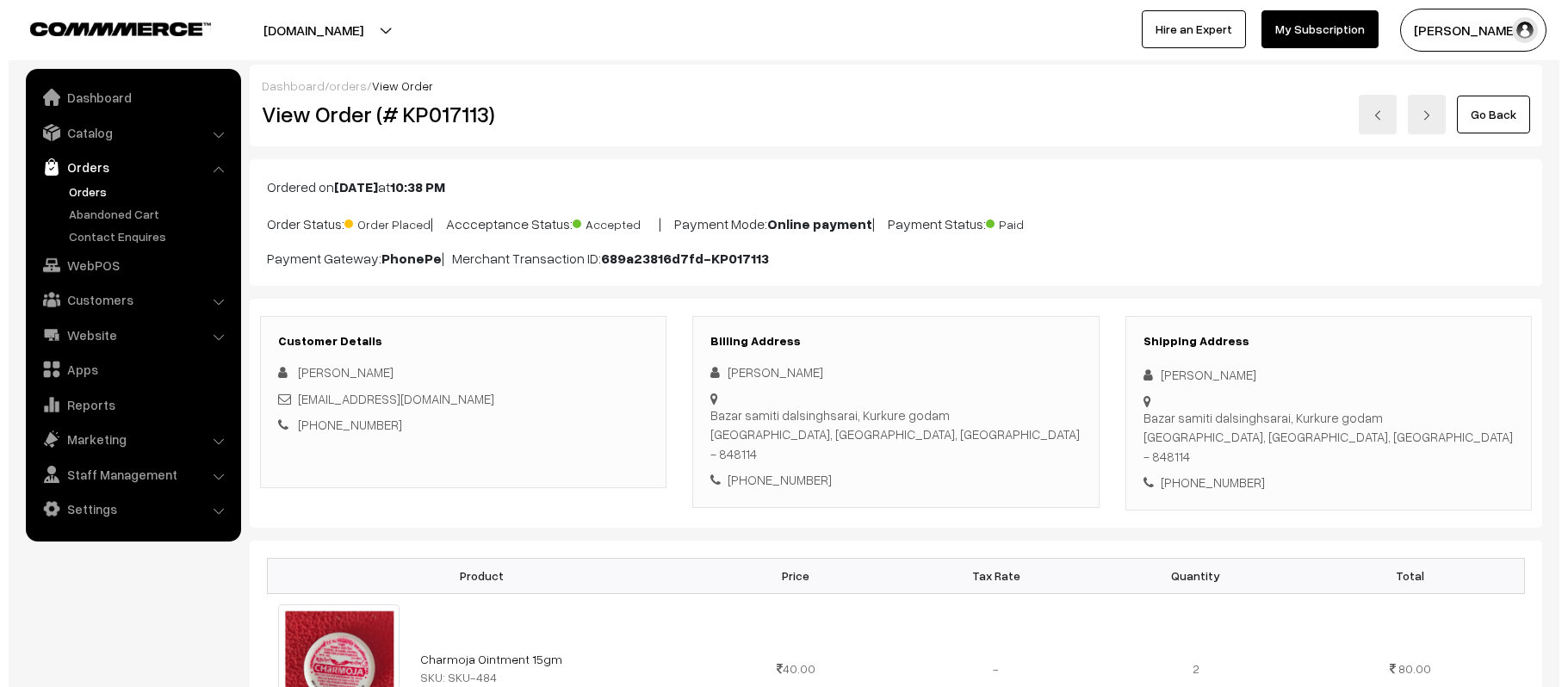
scroll to position [807, 0]
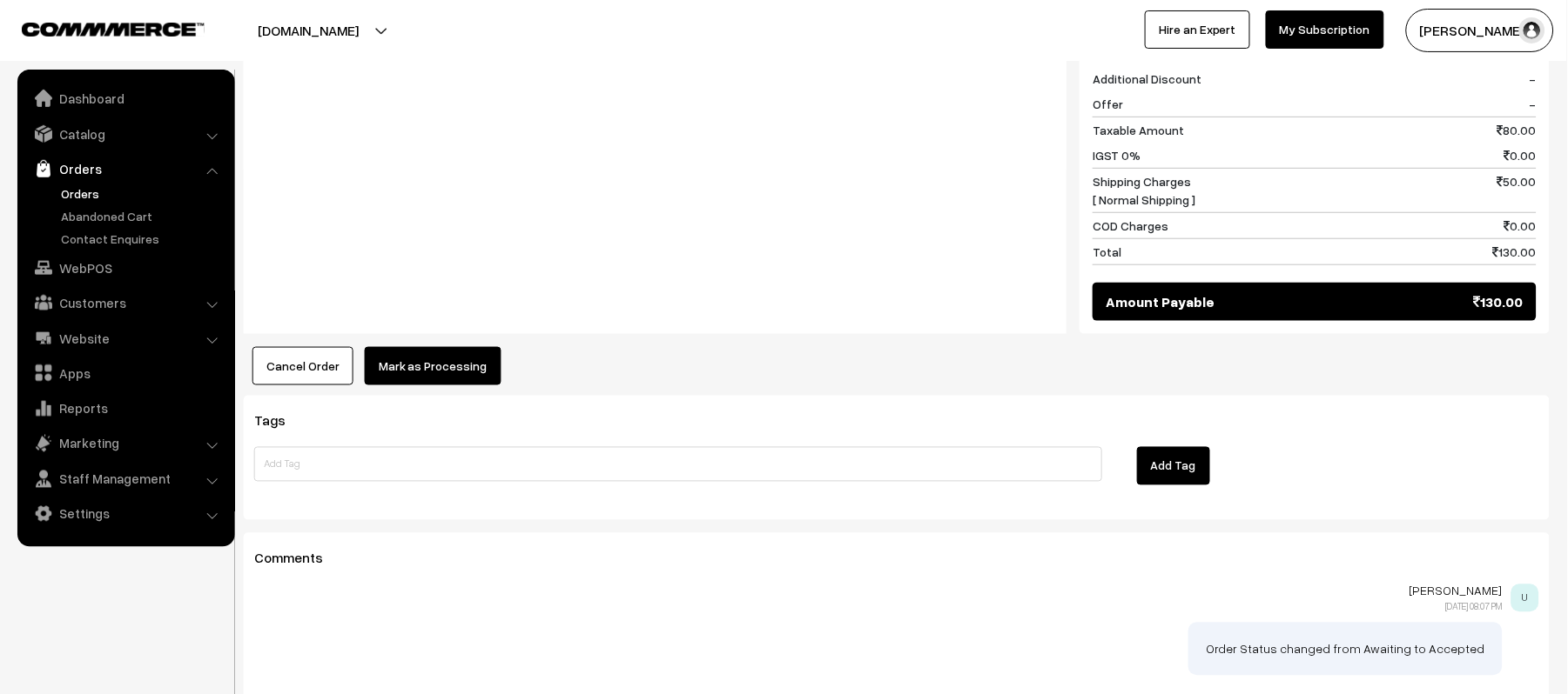
click at [443, 347] on button "Mark as Processing" at bounding box center [433, 366] width 137 height 38
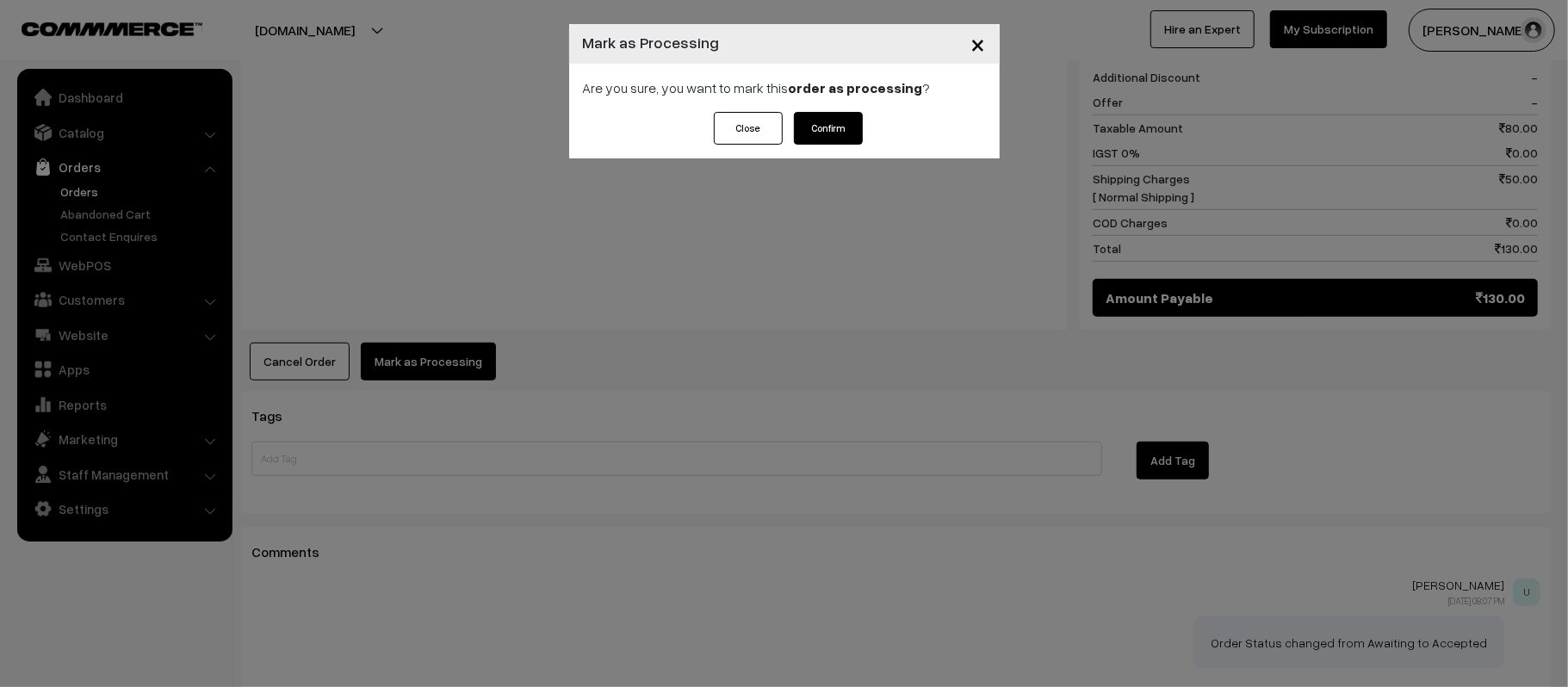
click at [848, 132] on button "Confirm" at bounding box center [828, 128] width 69 height 32
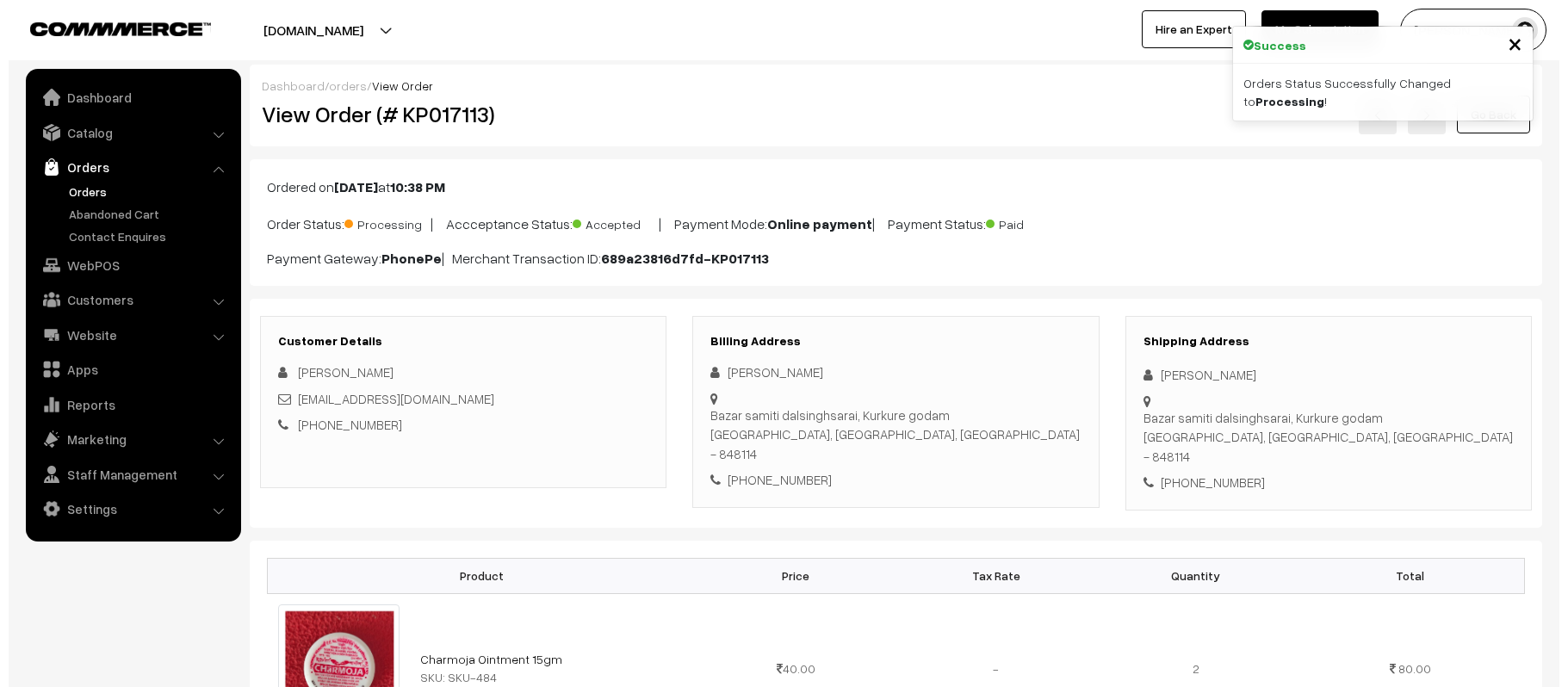
scroll to position [574, 0]
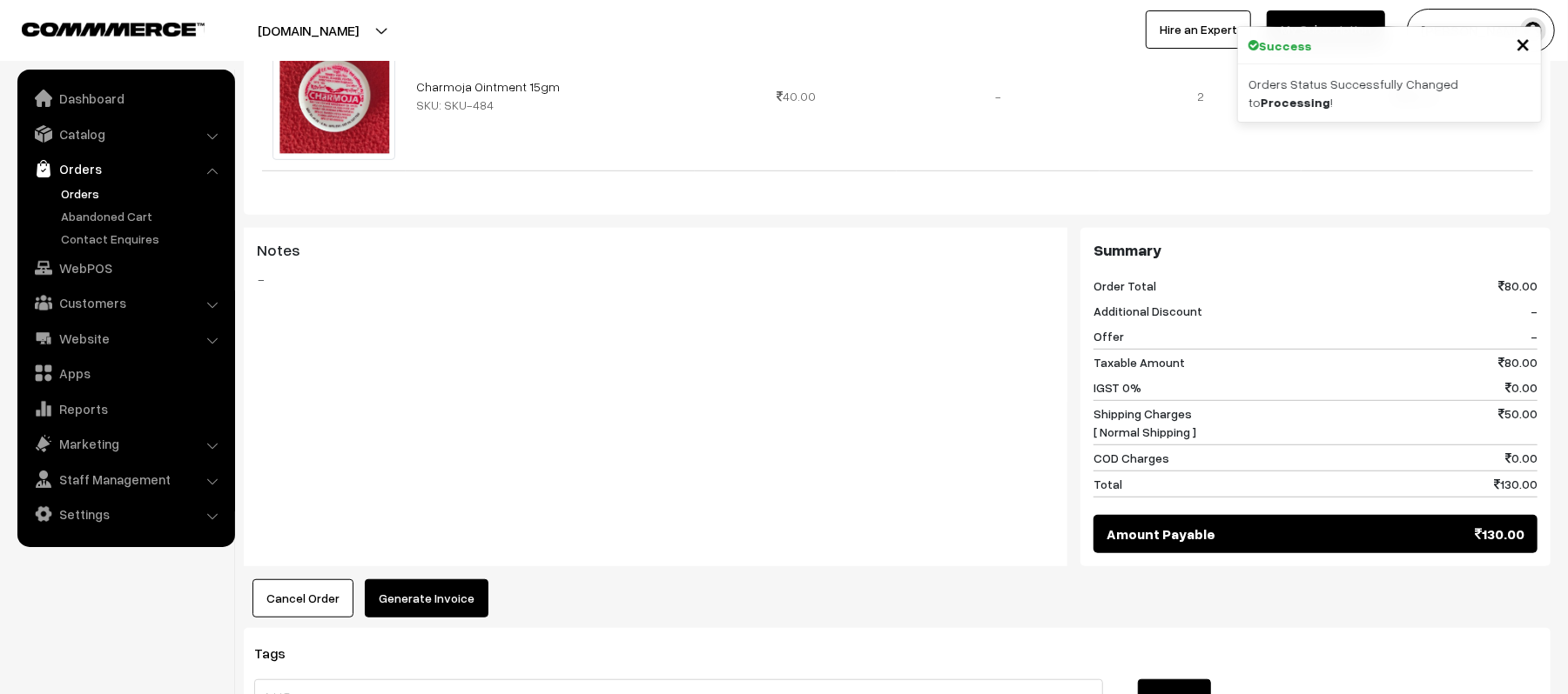
click at [430, 580] on button "Generate Invoice" at bounding box center [426, 599] width 124 height 38
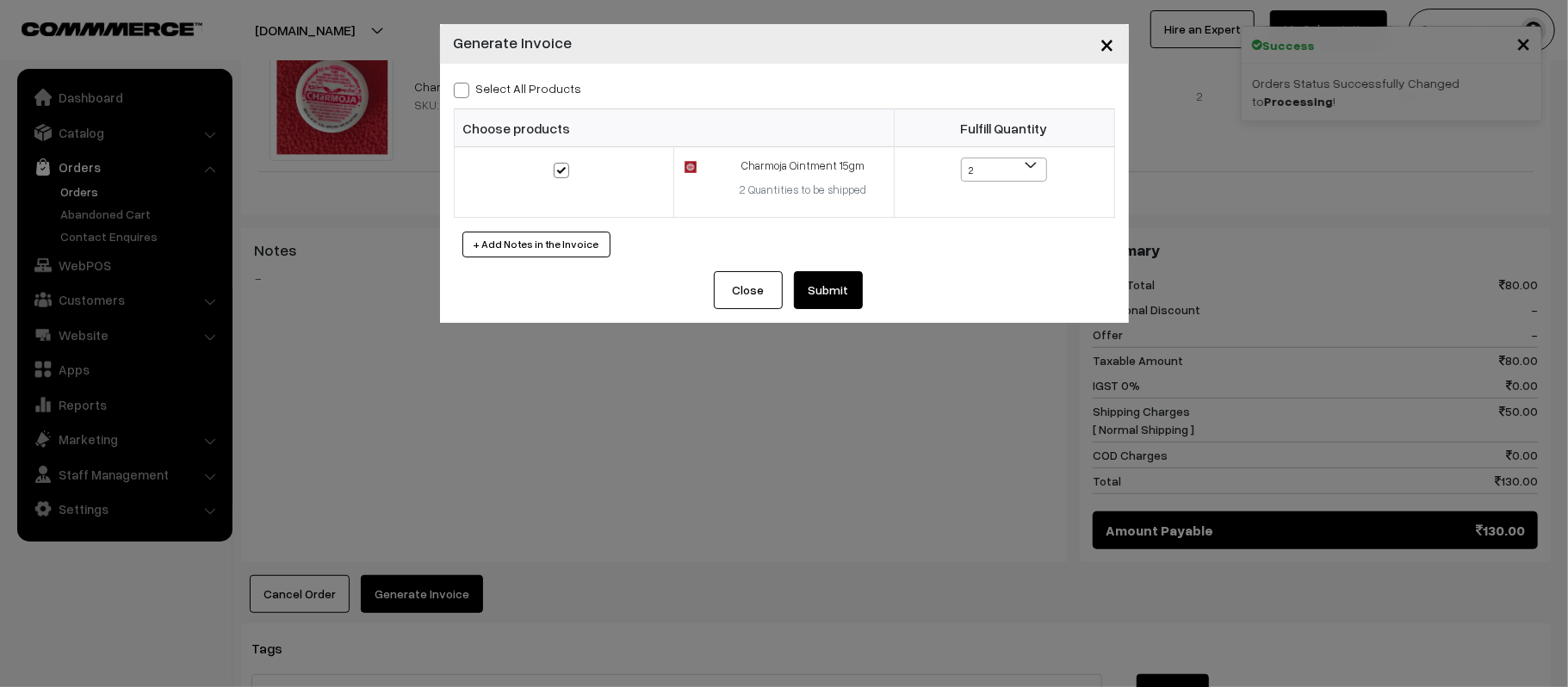
click at [811, 294] on button "Submit" at bounding box center [828, 290] width 69 height 38
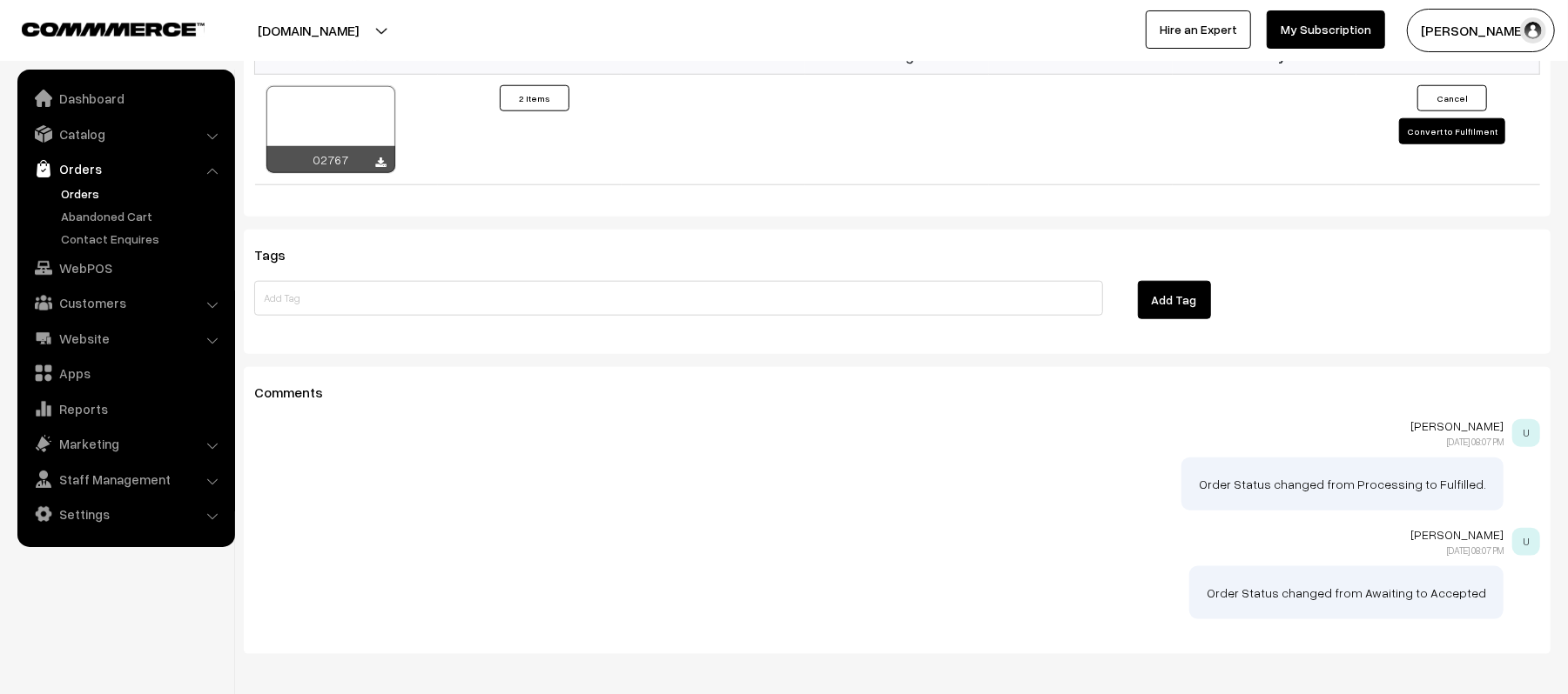
scroll to position [1278, 0]
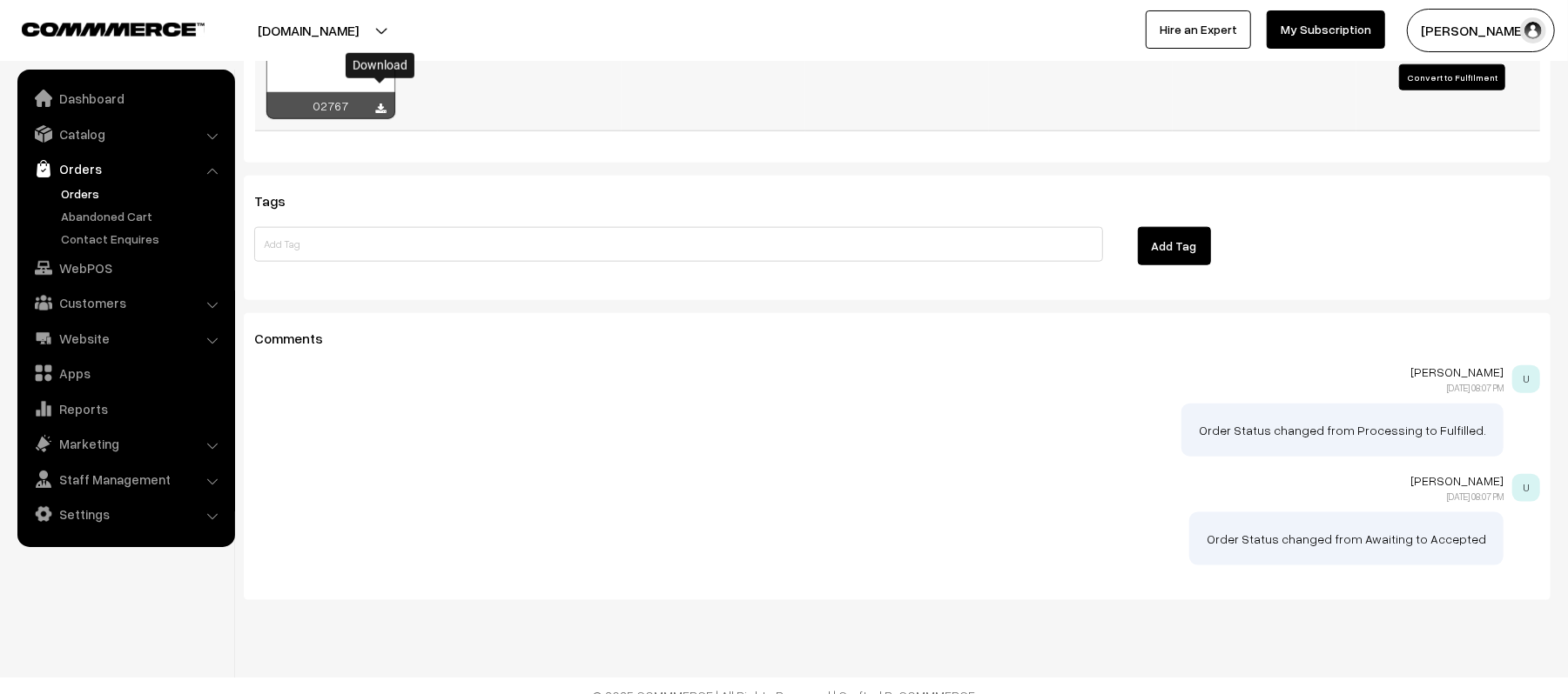
click at [376, 104] on icon at bounding box center [381, 109] width 11 height 12
click at [1289, 203] on div "Tags Add Tag" at bounding box center [897, 238] width 1306 height 125
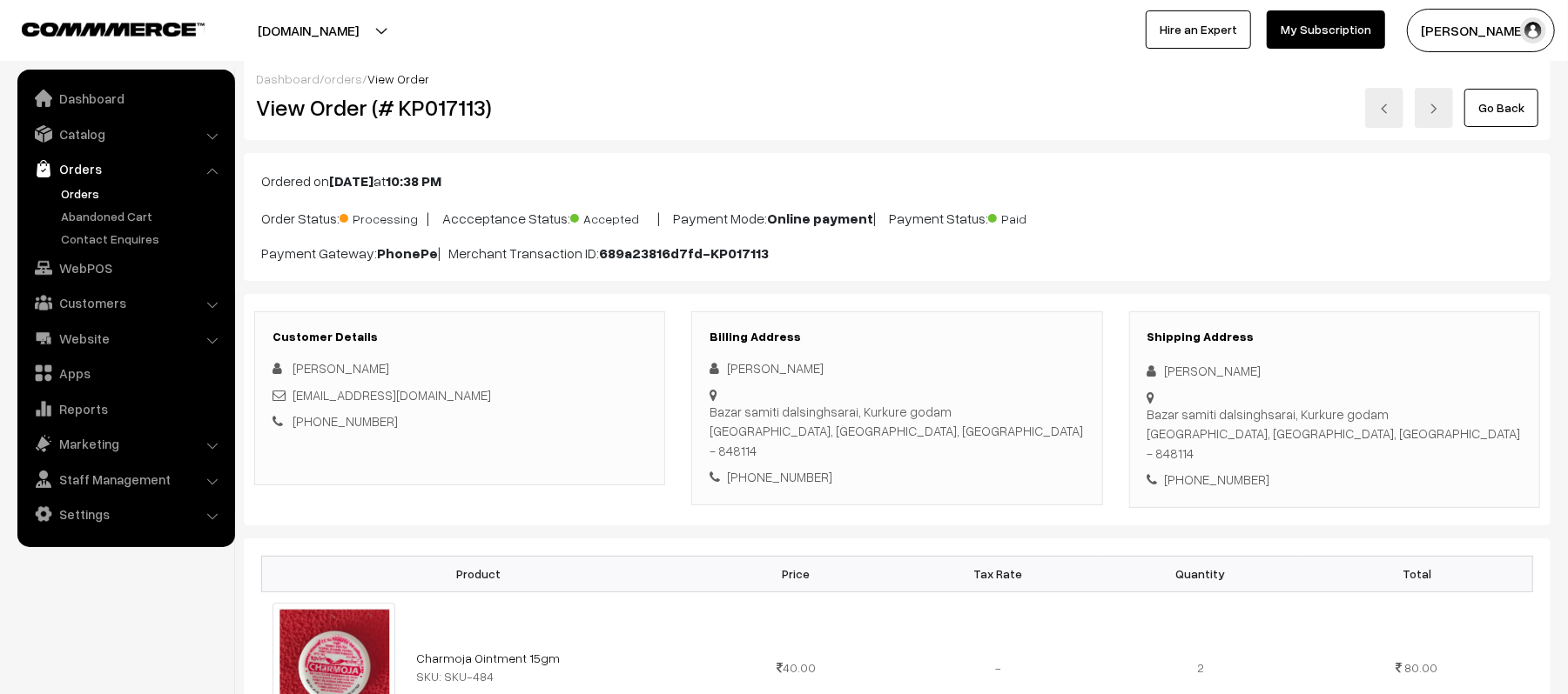
scroll to position [0, 0]
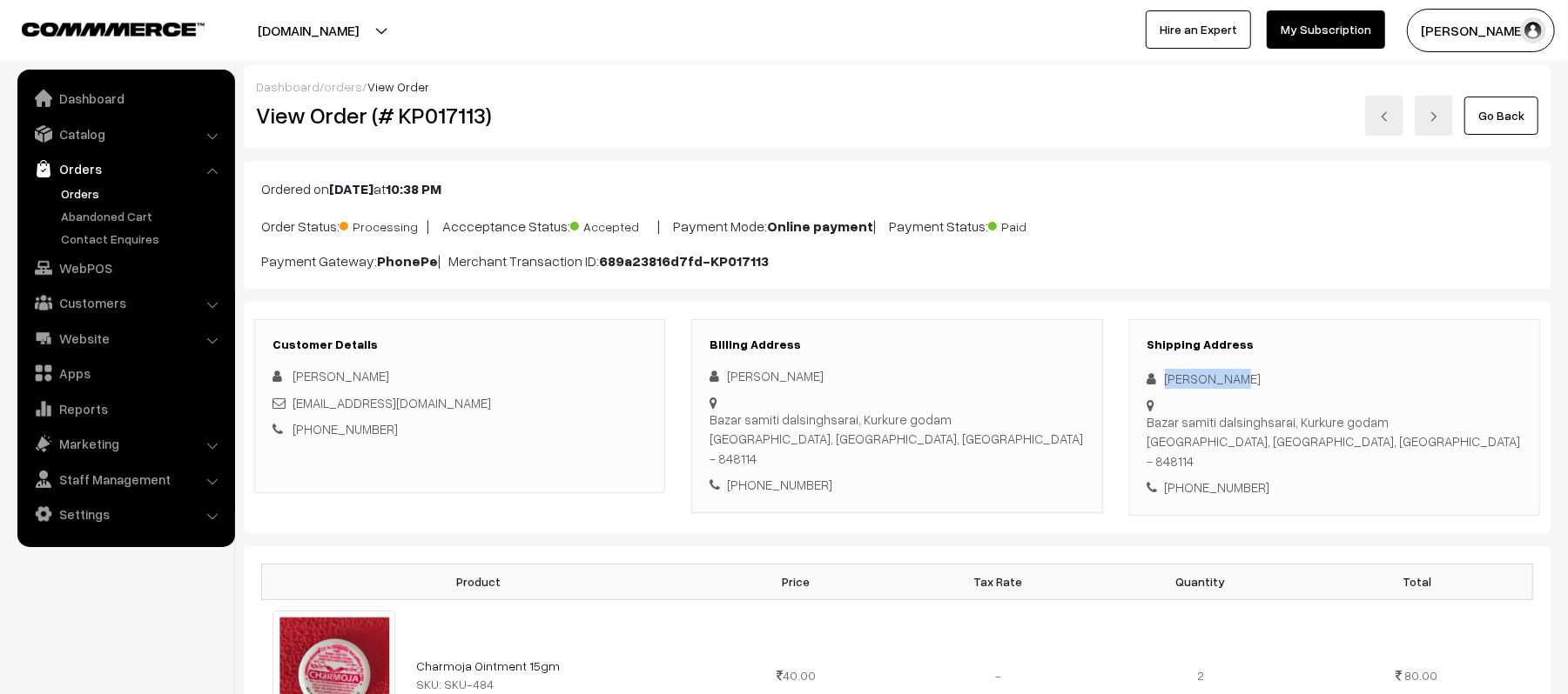
drag, startPoint x: 1237, startPoint y: 380, endPoint x: 1125, endPoint y: 380, distance: 112.0
click at [1125, 380] on div "Shipping Address Vivek Singh Bazar samiti dalsinghsarai, Kurkure godam Samastip…" at bounding box center [1335, 417] width 437 height 197
copy div "Vivek Singh"
click at [1203, 477] on div "+91 8299861057" at bounding box center [1334, 487] width 374 height 20
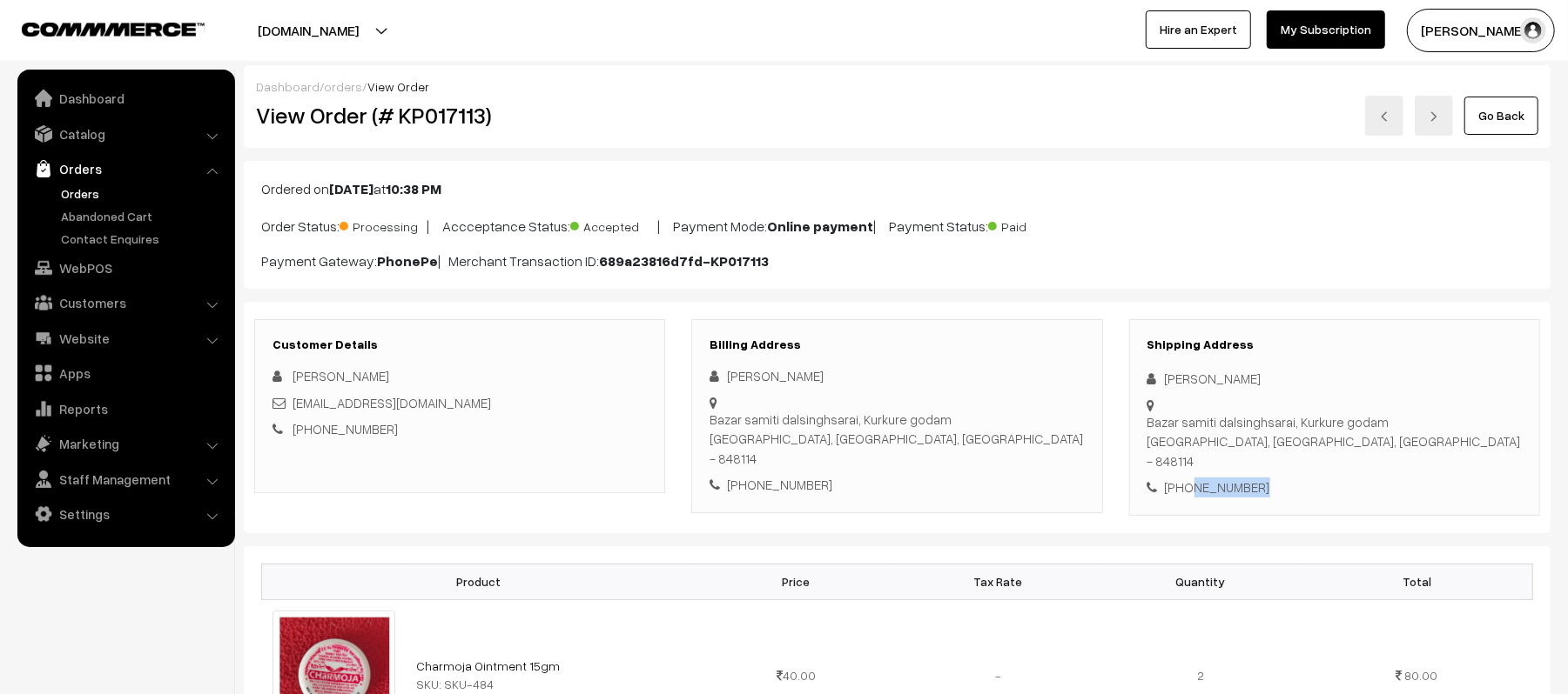
click at [1203, 477] on div "+91 8299861057" at bounding box center [1334, 487] width 374 height 20
copy div "8299861057"
drag, startPoint x: 435, startPoint y: 407, endPoint x: 291, endPoint y: 405, distance: 144.0
click at [291, 405] on div "vs7832021@gmail.com" at bounding box center [459, 403] width 374 height 20
copy link "vs7832021@gmail.com"
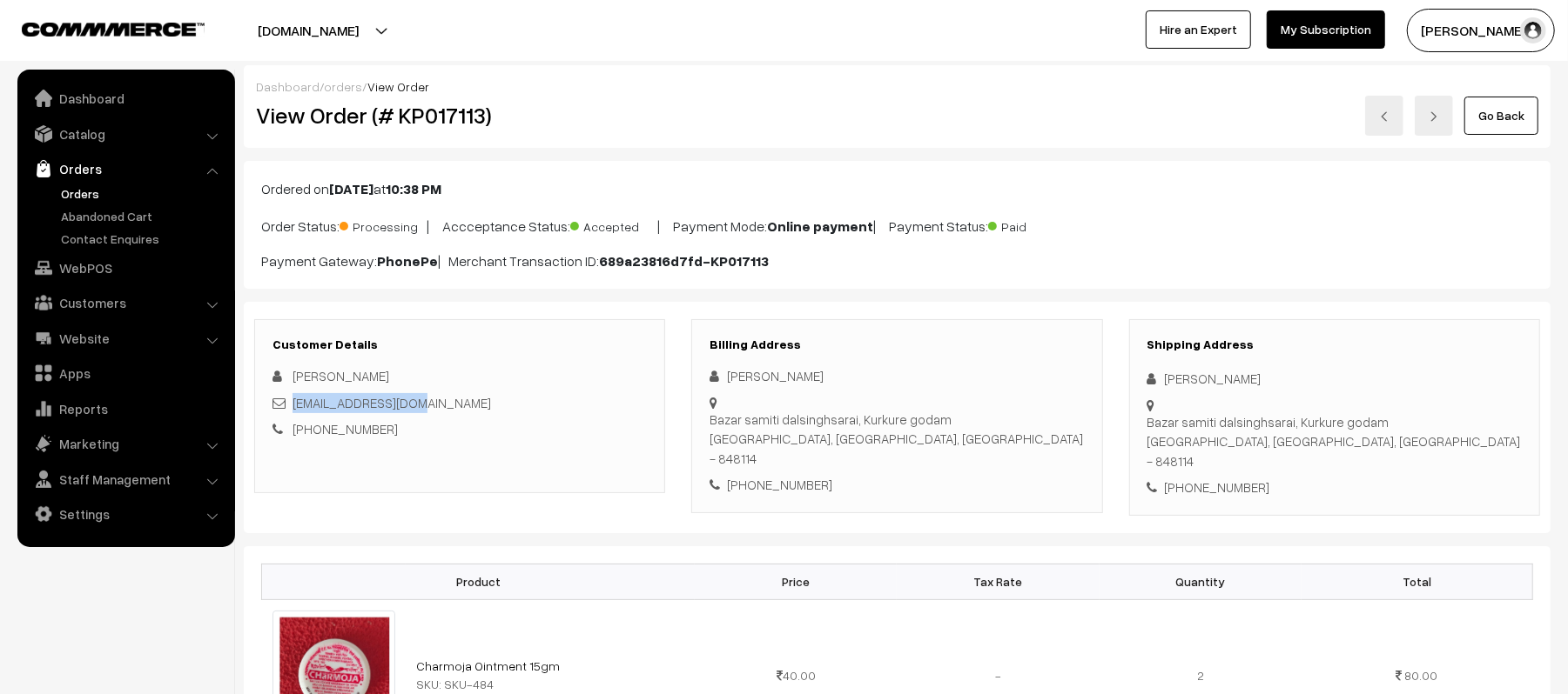
drag, startPoint x: 1164, startPoint y: 404, endPoint x: 1412, endPoint y: 422, distance: 248.7
click at [1412, 422] on div "Shipping Address Vivek Singh Bazar samiti dalsinghsarai, Kurkure godam Samastip…" at bounding box center [1334, 417] width 410 height 197
copy div "Bazar samiti dalsinghsarai, Kurkure godam Samastipur, Bihar, India - 848114"
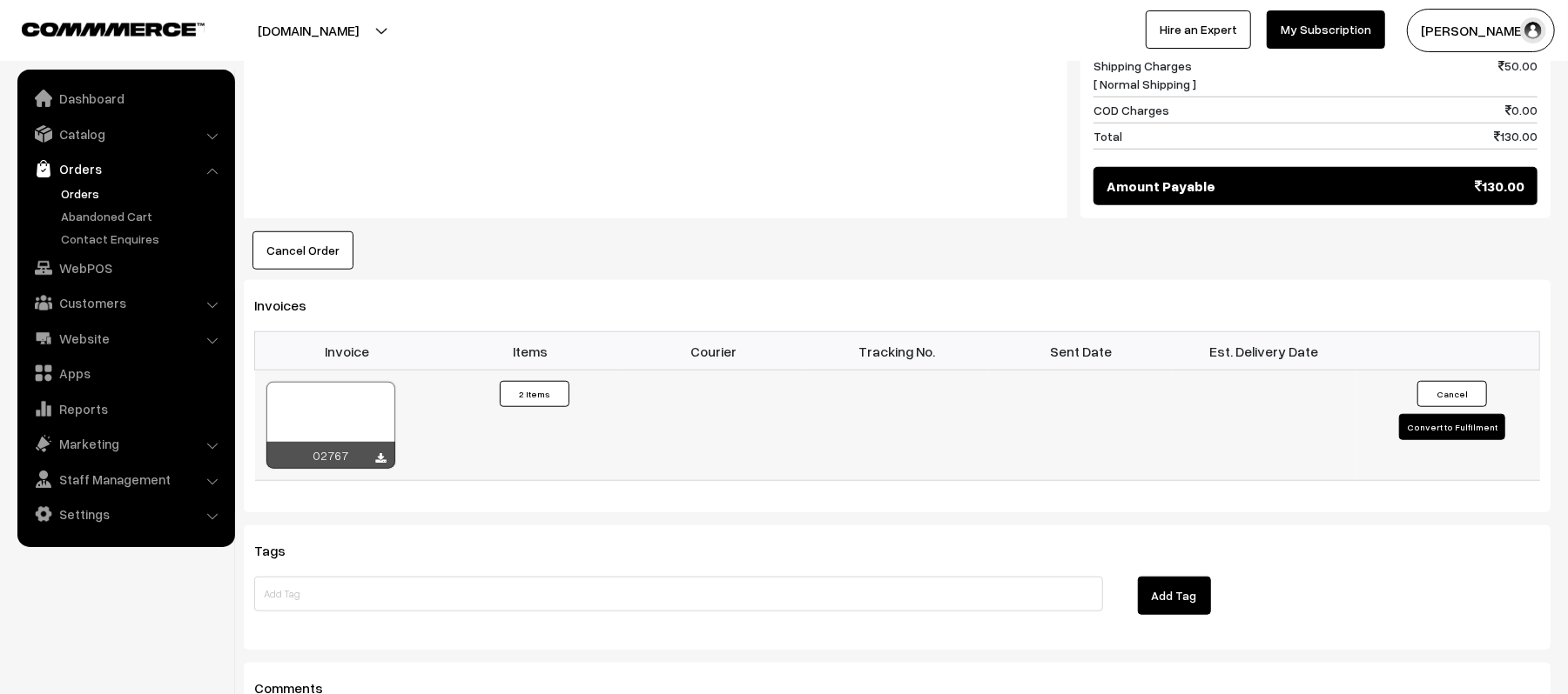
click at [1425, 416] on button "Convert to Fulfilment" at bounding box center [1452, 427] width 106 height 26
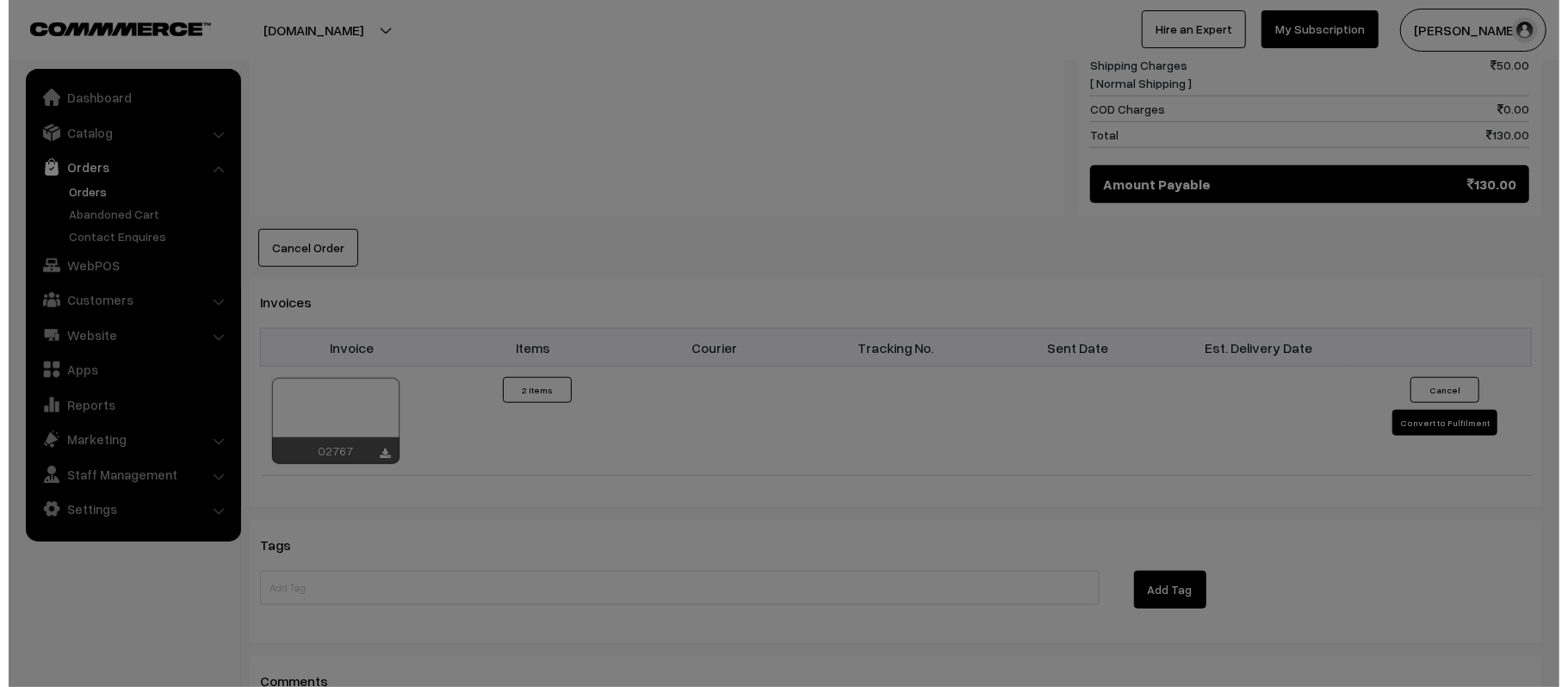
scroll to position [920, 0]
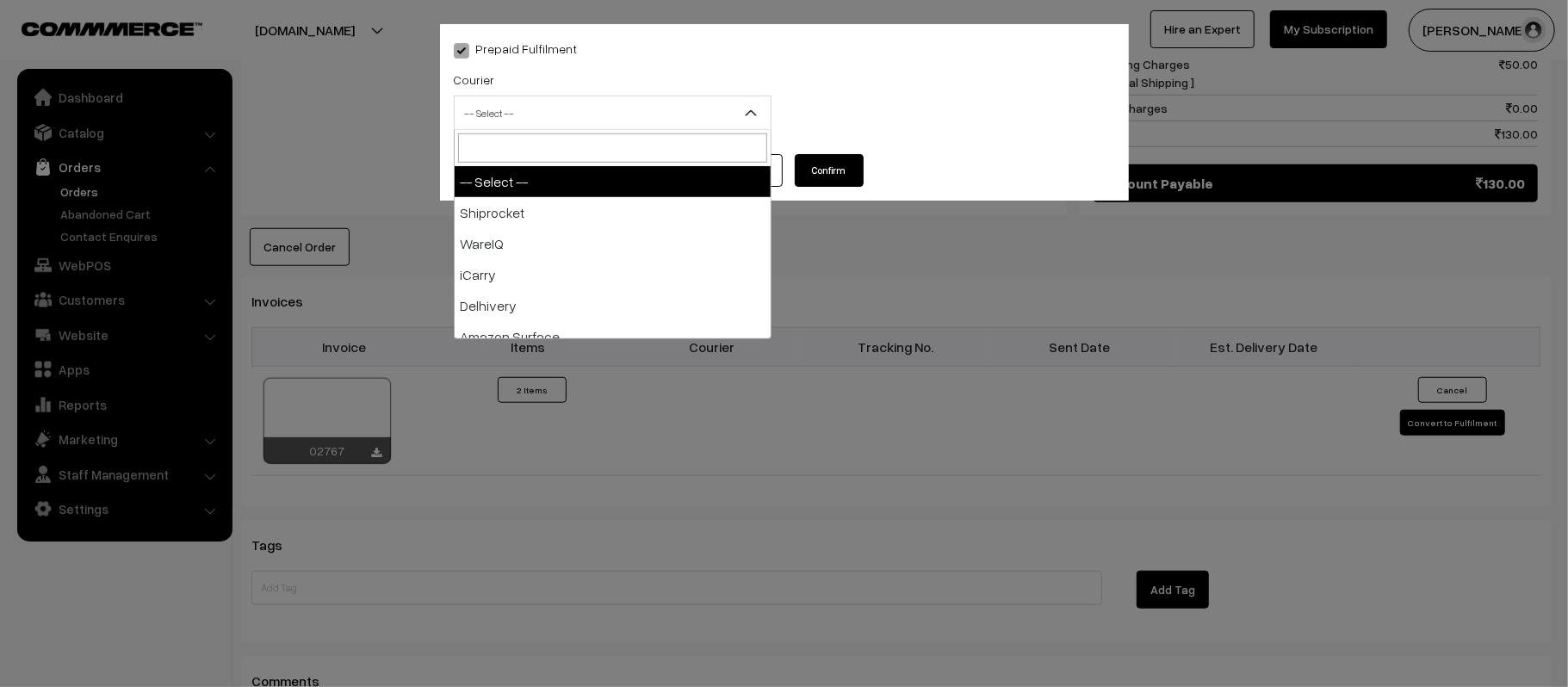
click at [620, 127] on span "-- Select --" at bounding box center [612, 113] width 316 height 30
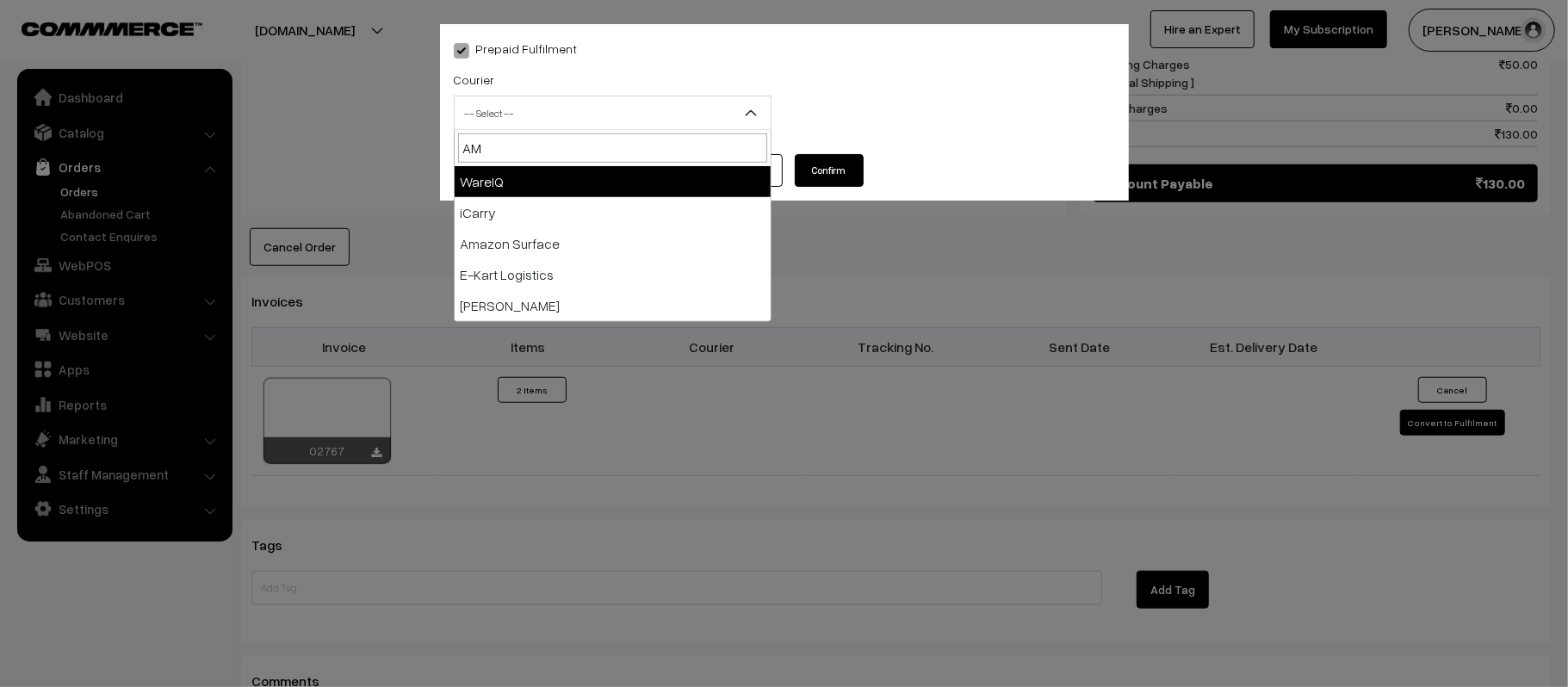
type input "AMA"
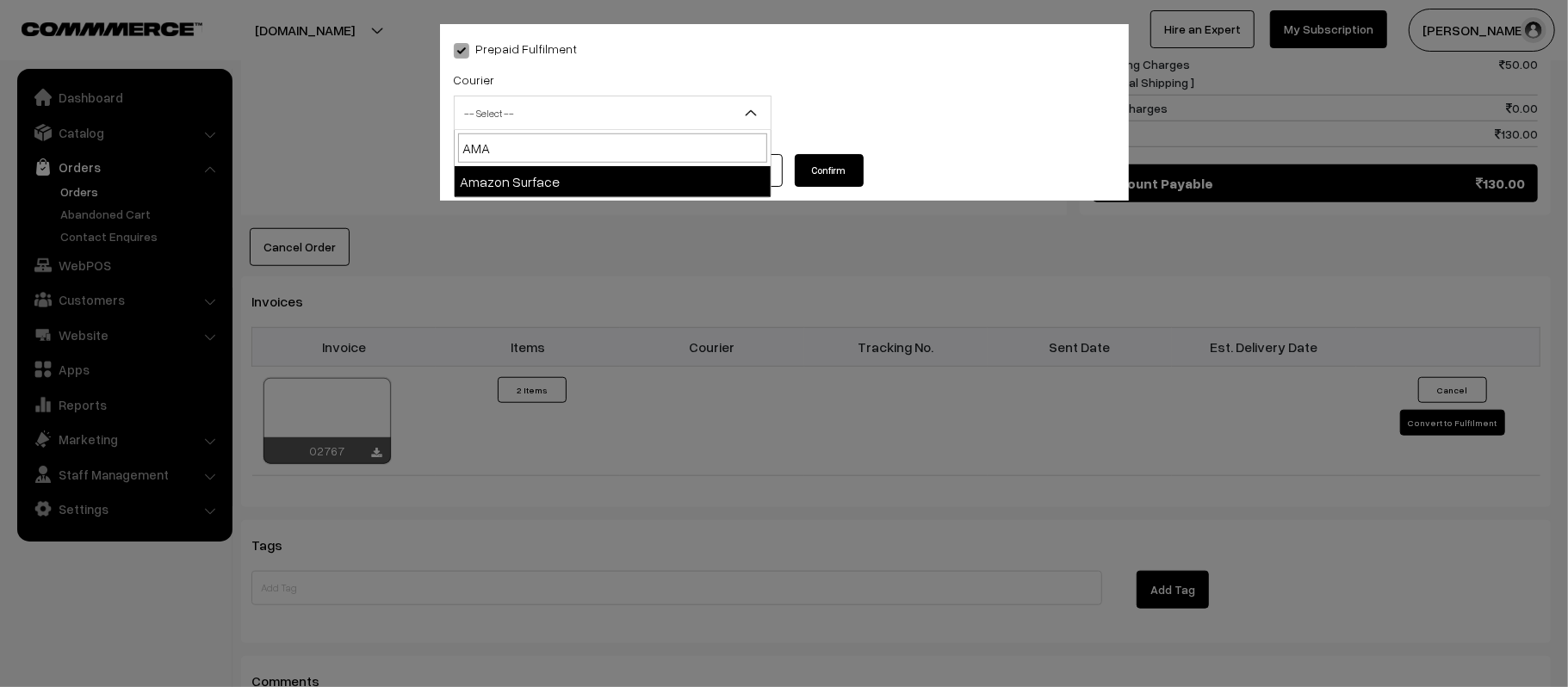
select select "5"
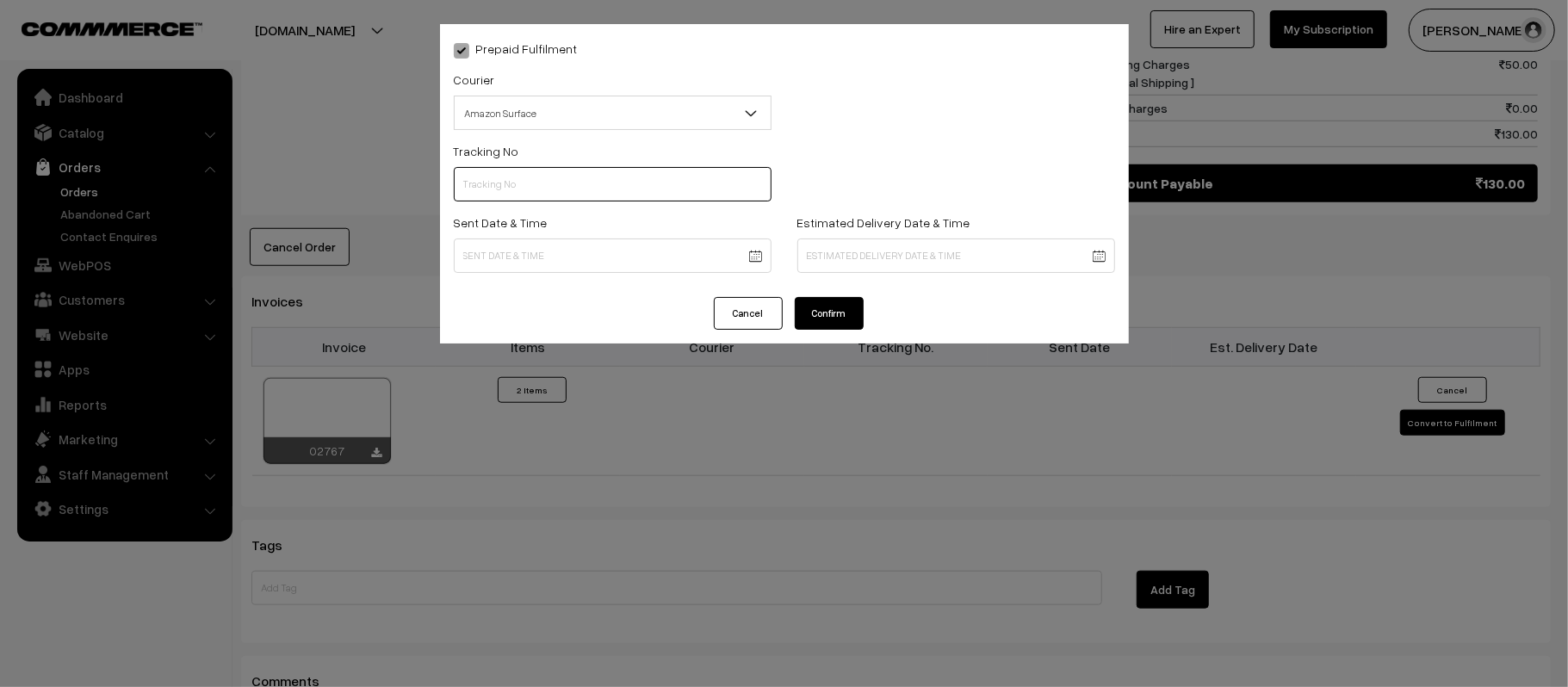
paste input "362736681893"
type input "362736681893"
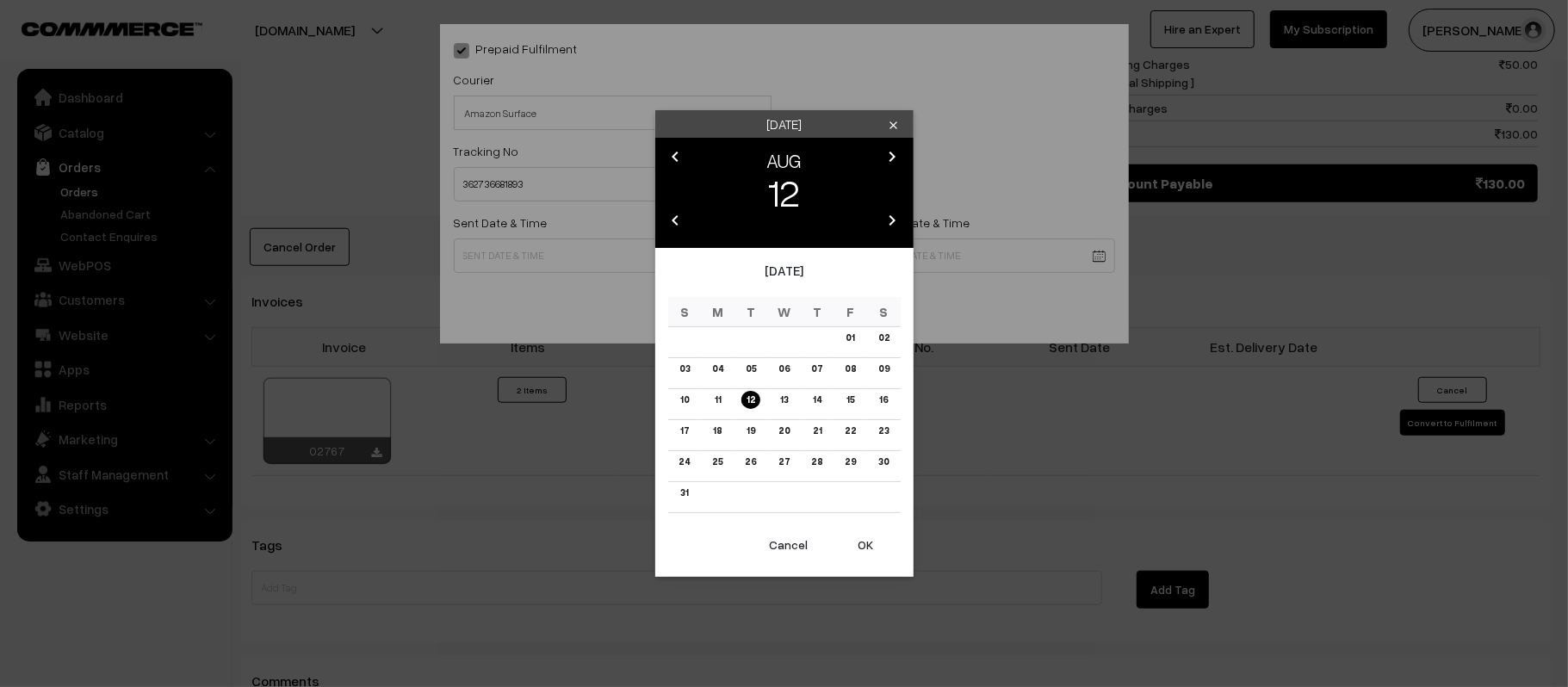
click at [631, 266] on body "Thank you for showing interest. Our team will call you shortly. Close kirtiphar…" at bounding box center [784, 65] width 1568 height 1973
click at [785, 400] on link "13" at bounding box center [784, 399] width 18 height 18
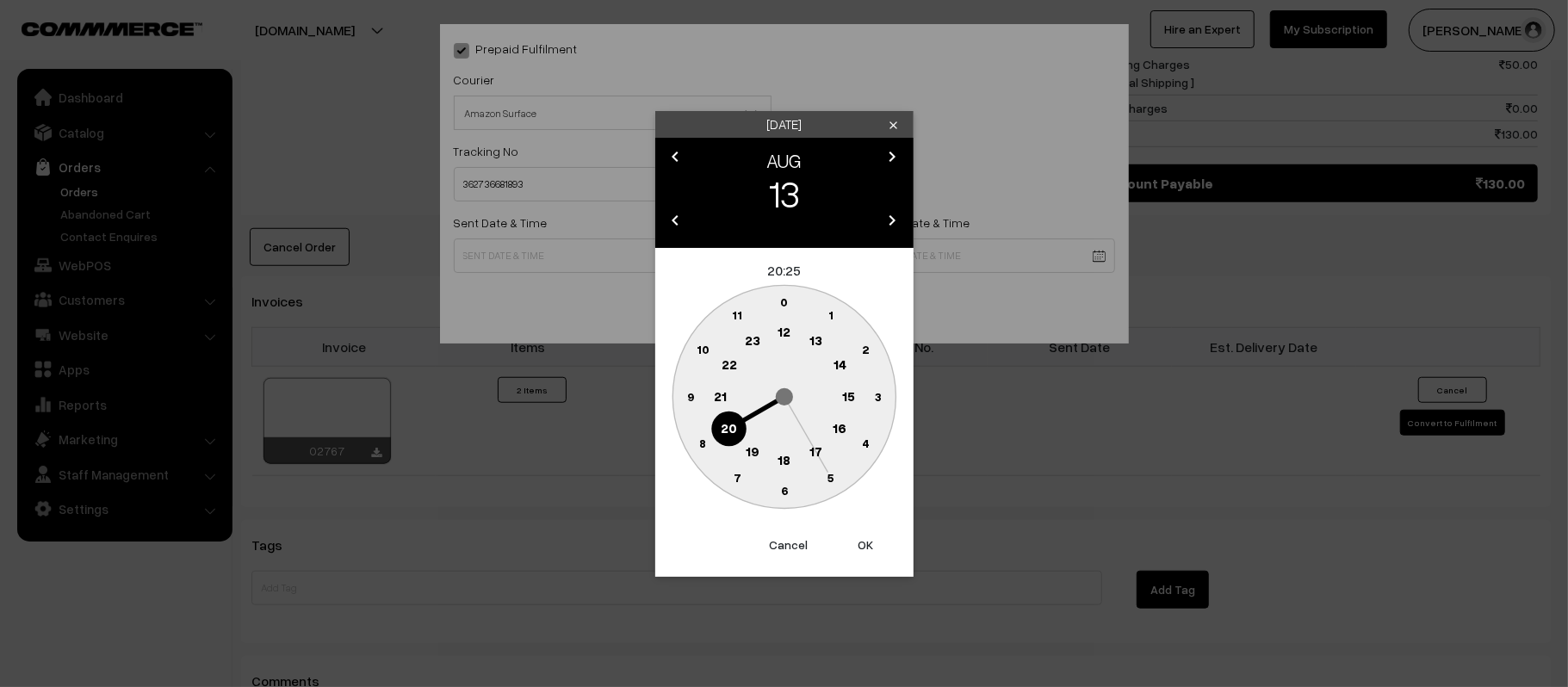
click at [696, 352] on text "10" at bounding box center [702, 348] width 13 height 14
click at [686, 397] on text "45" at bounding box center [690, 395] width 14 height 14
type input "13-08-2025 10:45"
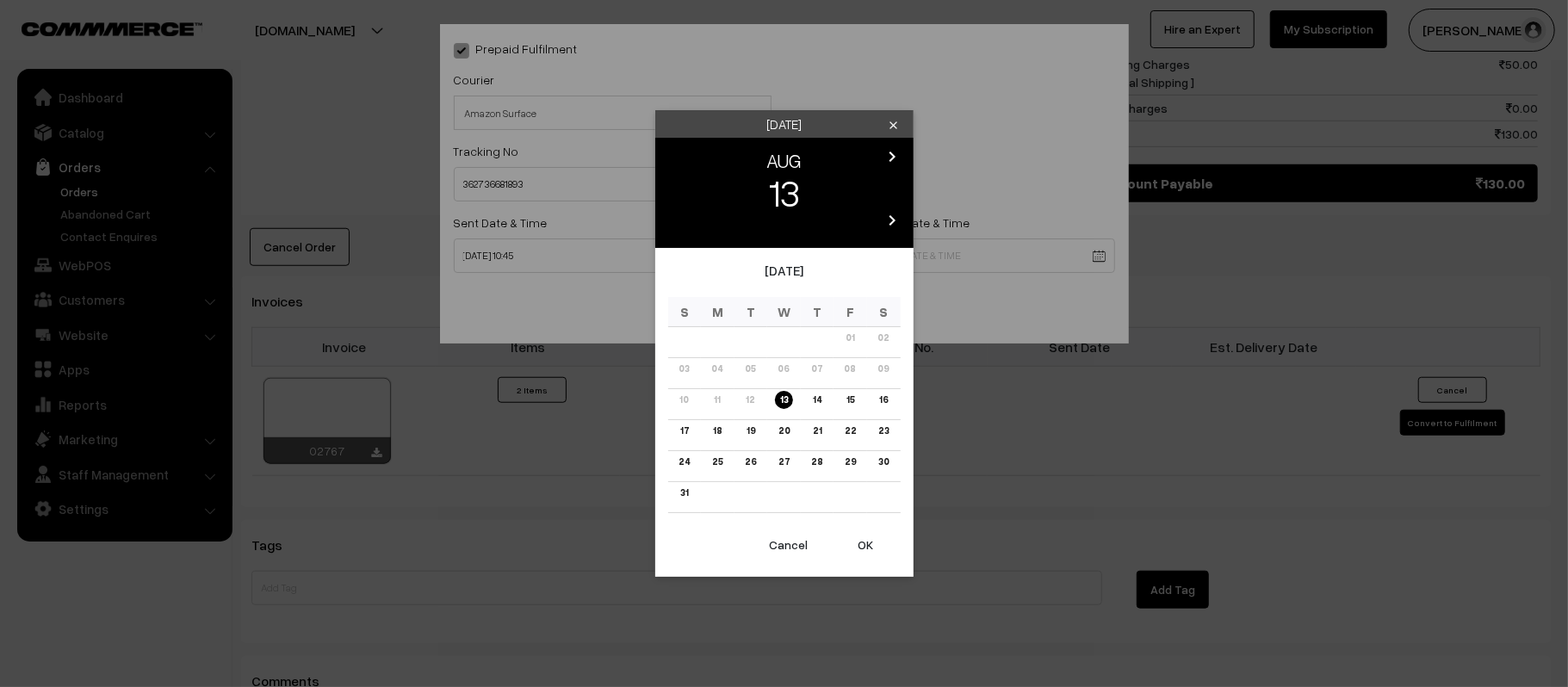
click at [944, 260] on body "Thank you for showing interest. Our team will call you shortly. Close kirtiphar…" at bounding box center [784, 65] width 1568 height 1973
click at [751, 431] on link "19" at bounding box center [751, 431] width 19 height 18
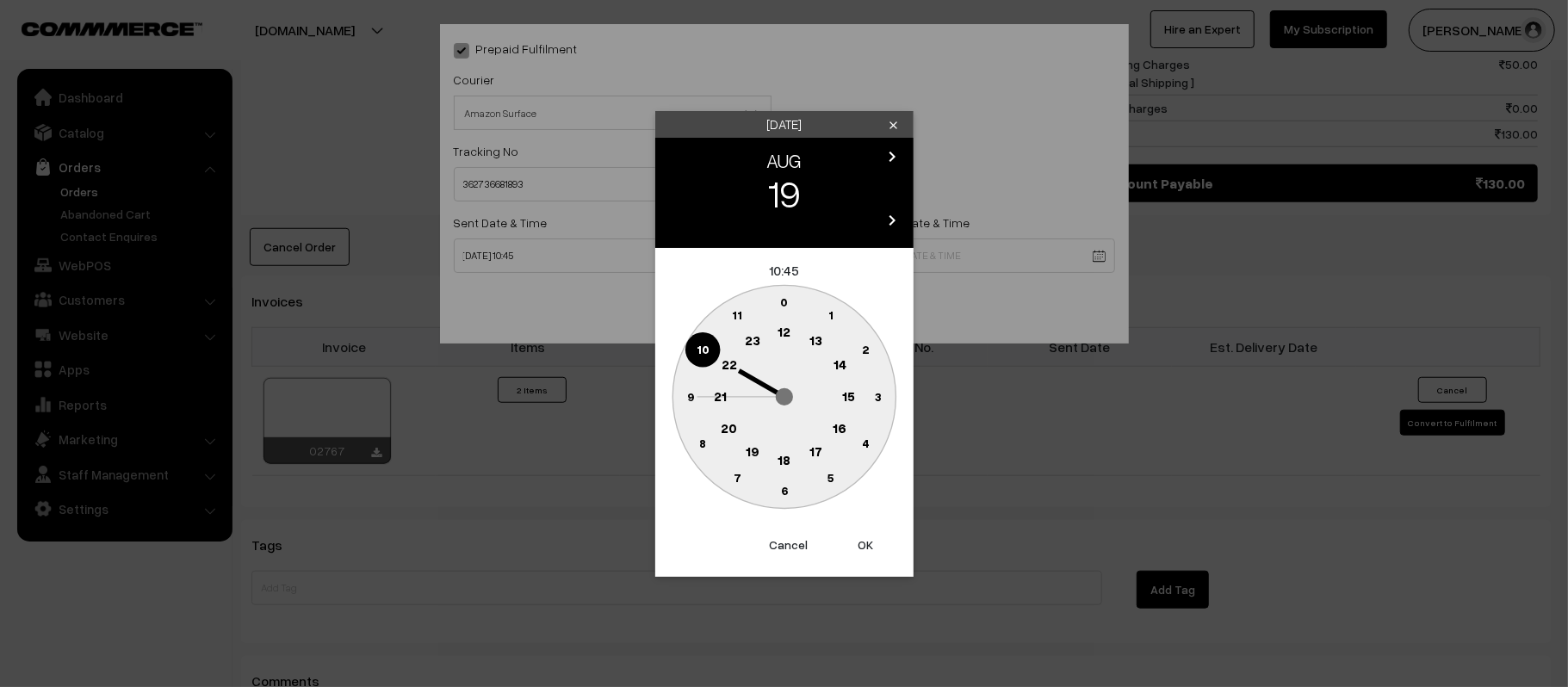
click at [730, 393] on circle at bounding box center [720, 396] width 35 height 35
click at [783, 493] on text "30" at bounding box center [784, 490] width 14 height 14
type input "19-08-2025 21:30"
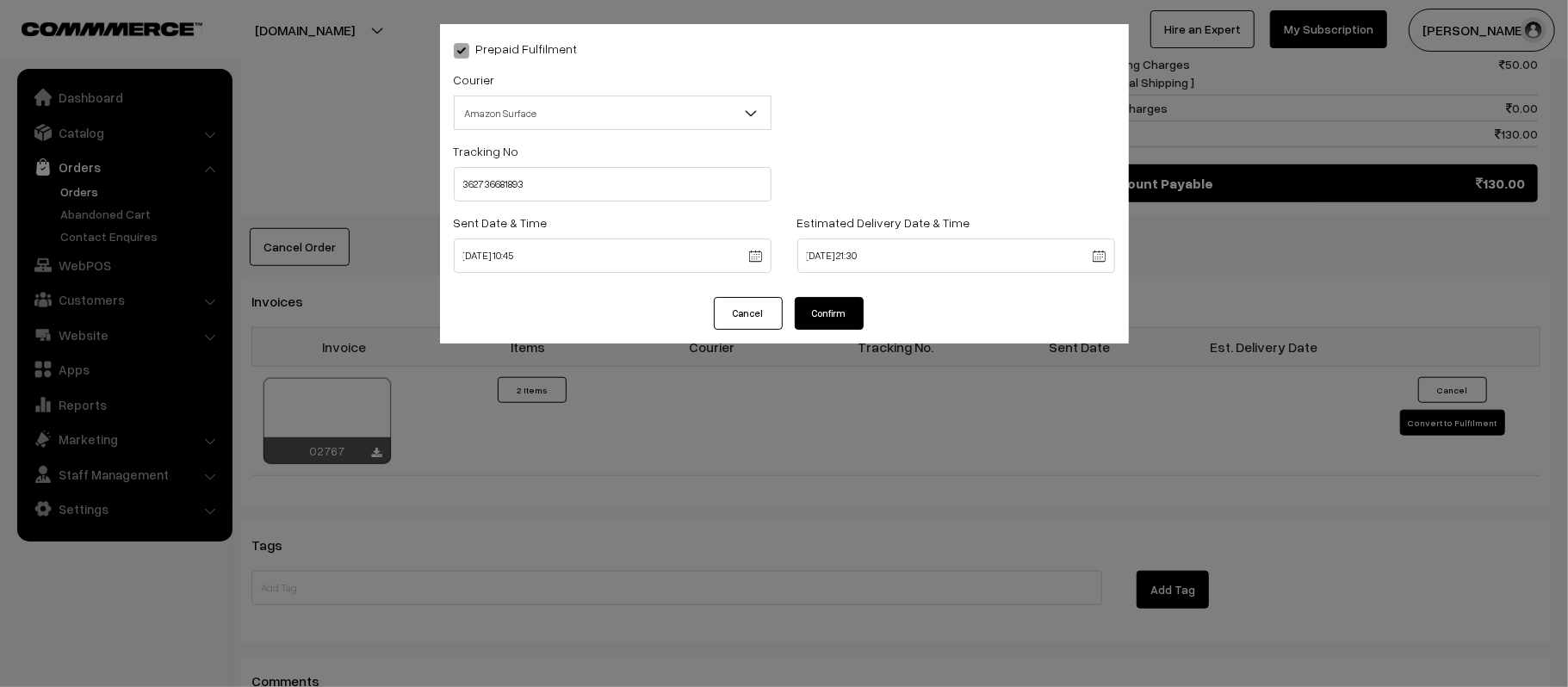
click at [823, 325] on button "Confirm" at bounding box center [829, 313] width 69 height 32
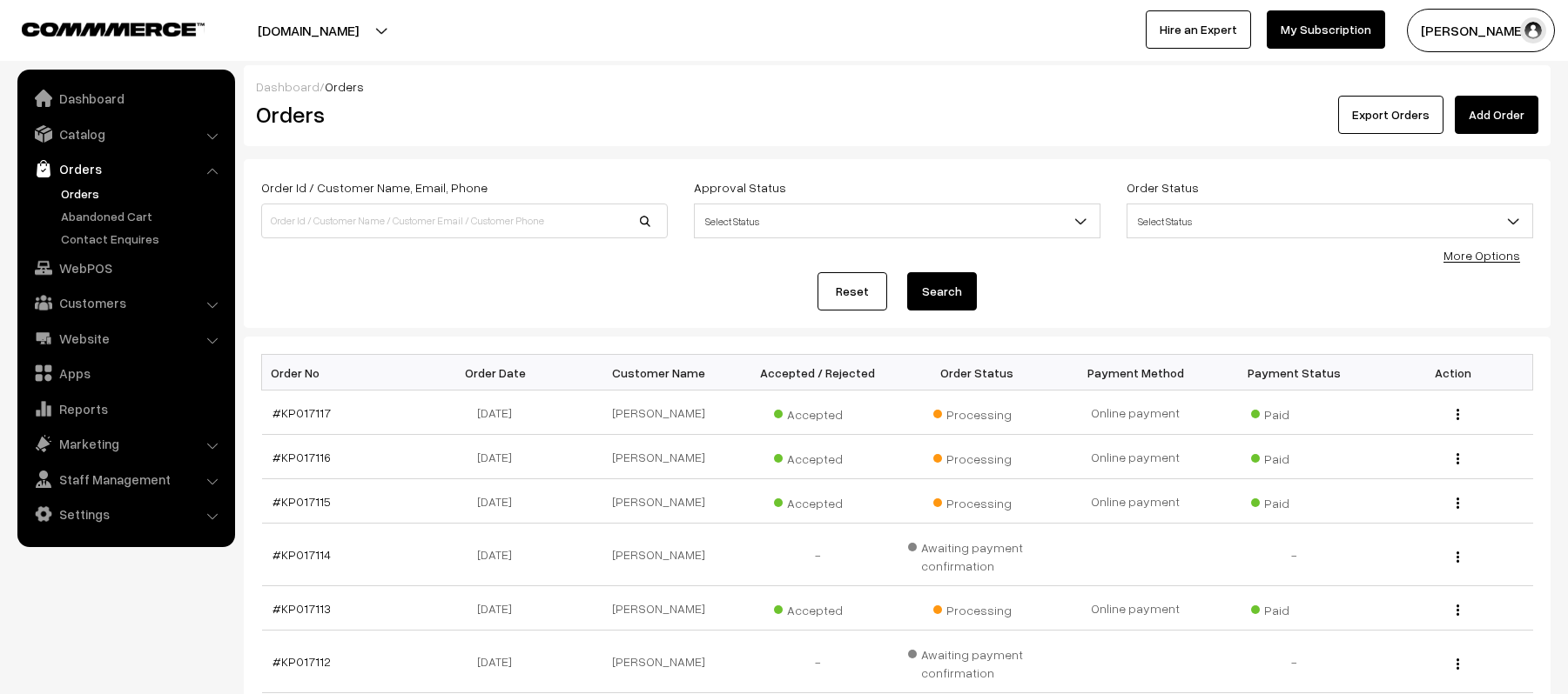
scroll to position [399, 0]
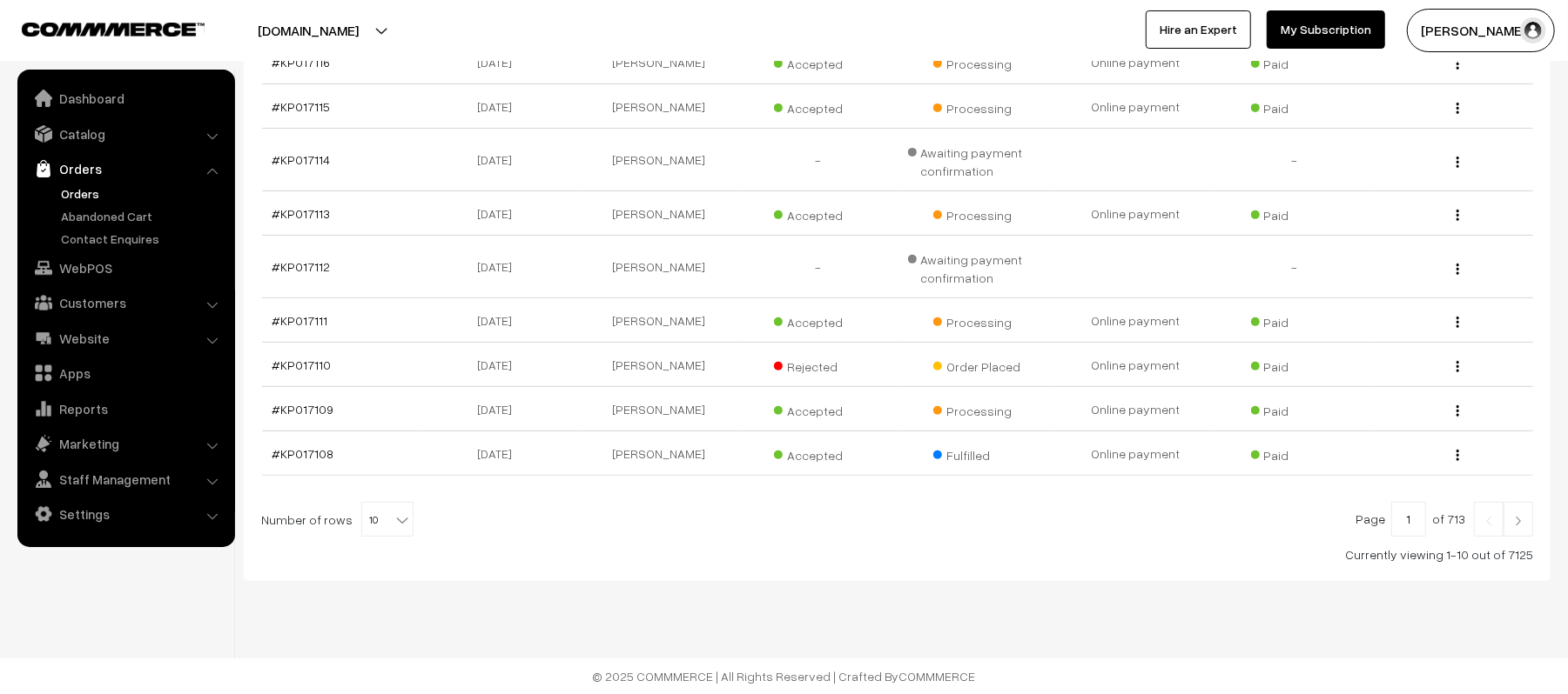
click at [1506, 533] on link at bounding box center [1518, 520] width 30 height 35
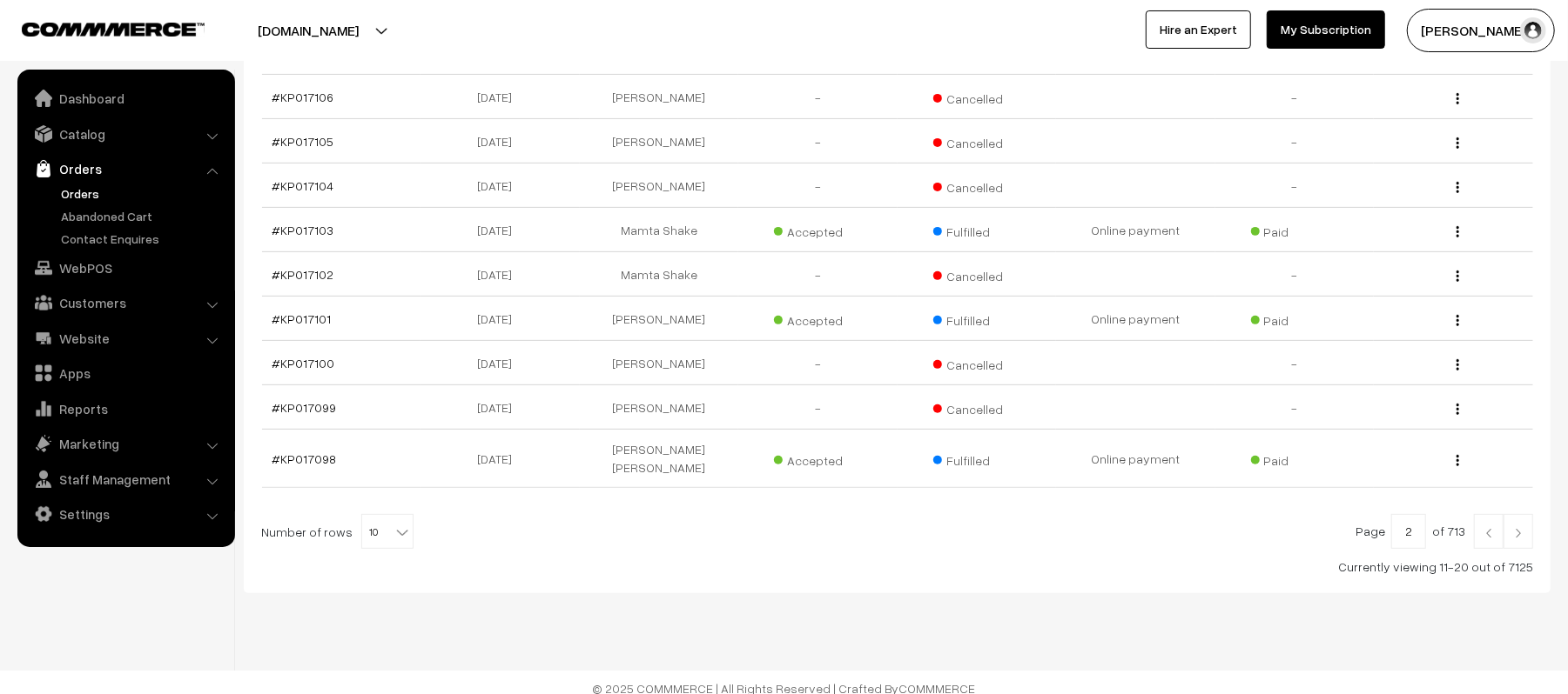
scroll to position [363, 0]
click at [1525, 527] on link at bounding box center [1518, 529] width 30 height 35
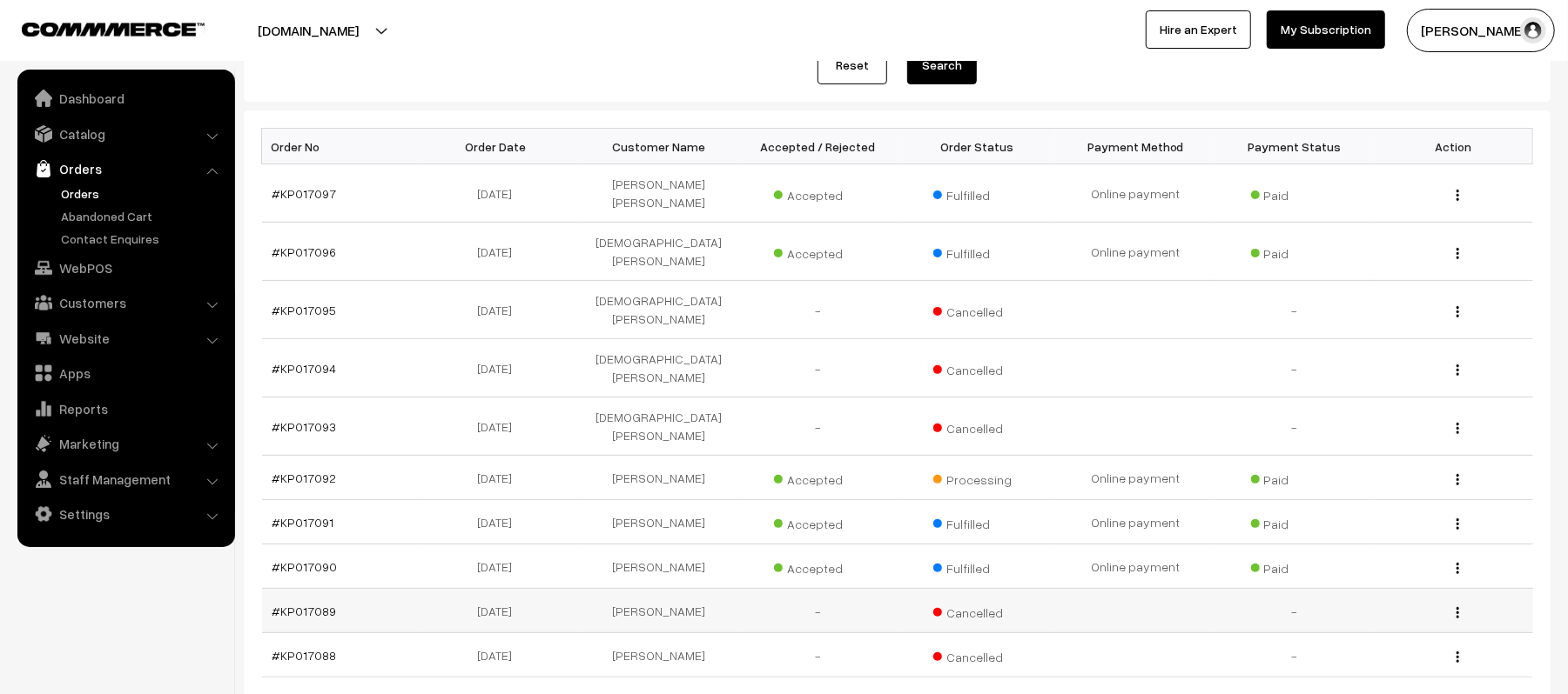
scroll to position [231, 0]
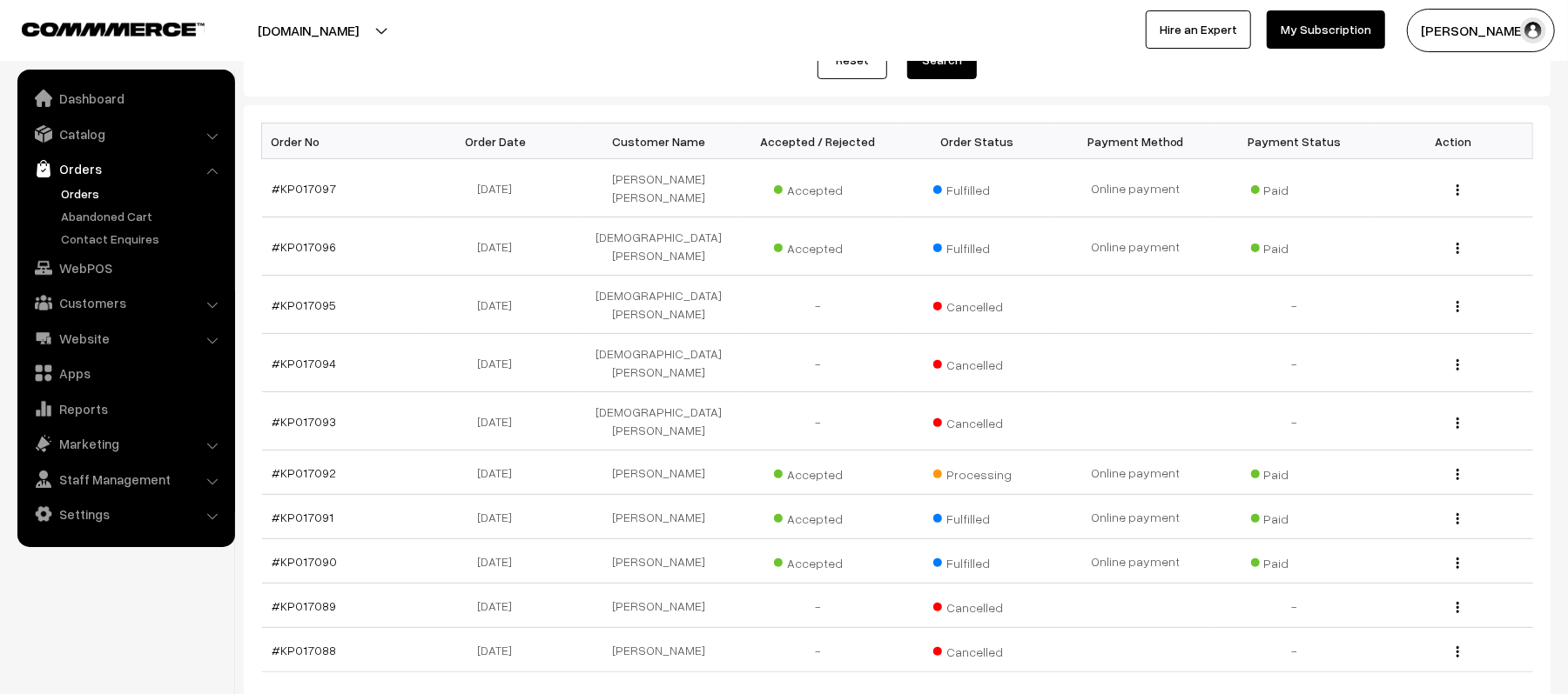
click at [61, 196] on link "Orders" at bounding box center [143, 193] width 173 height 18
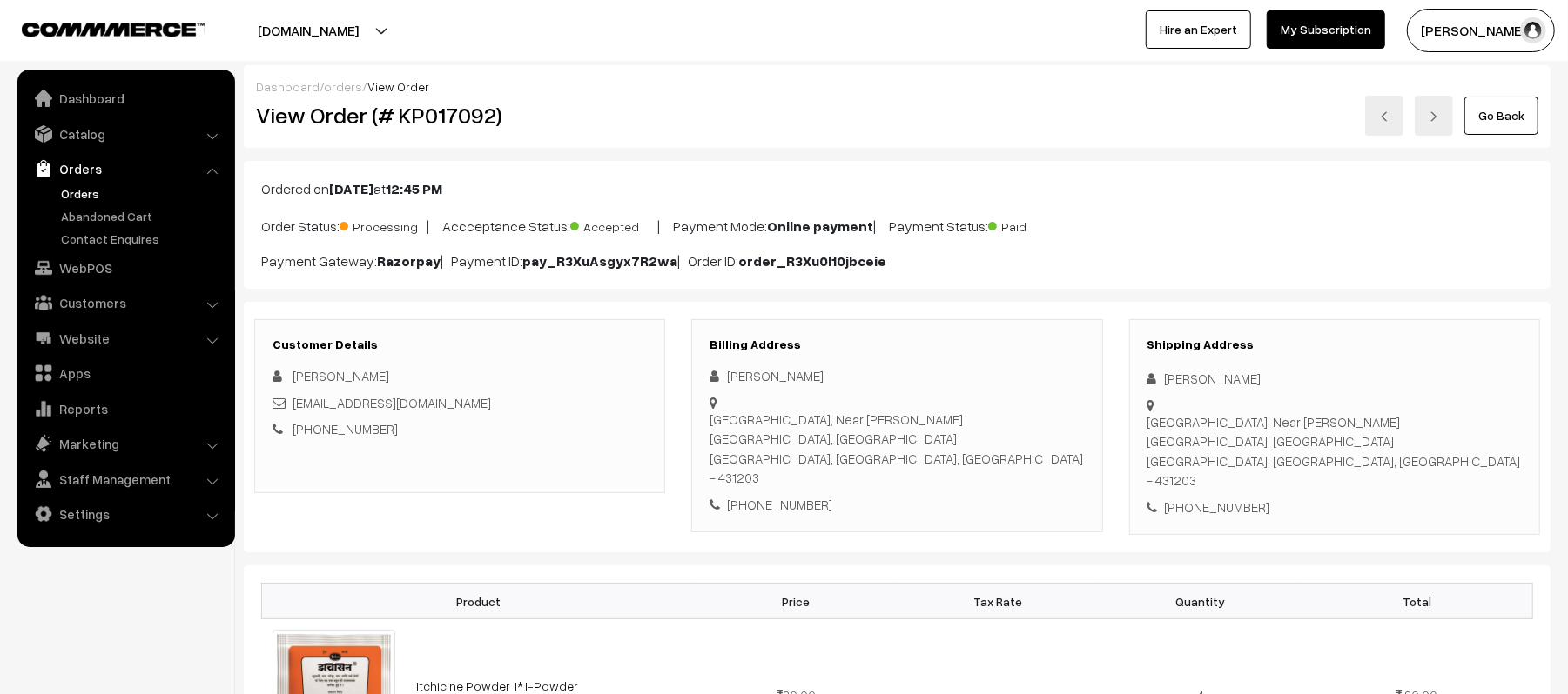
drag, startPoint x: 1299, startPoint y: 373, endPoint x: 1157, endPoint y: 374, distance: 142.0
click at [1157, 374] on div "Dr Vitthal Tidake" at bounding box center [1334, 379] width 374 height 20
copy div "Dr Vitthal Tidake"
click at [1217, 497] on div "+91 9922900930" at bounding box center [1334, 507] width 374 height 20
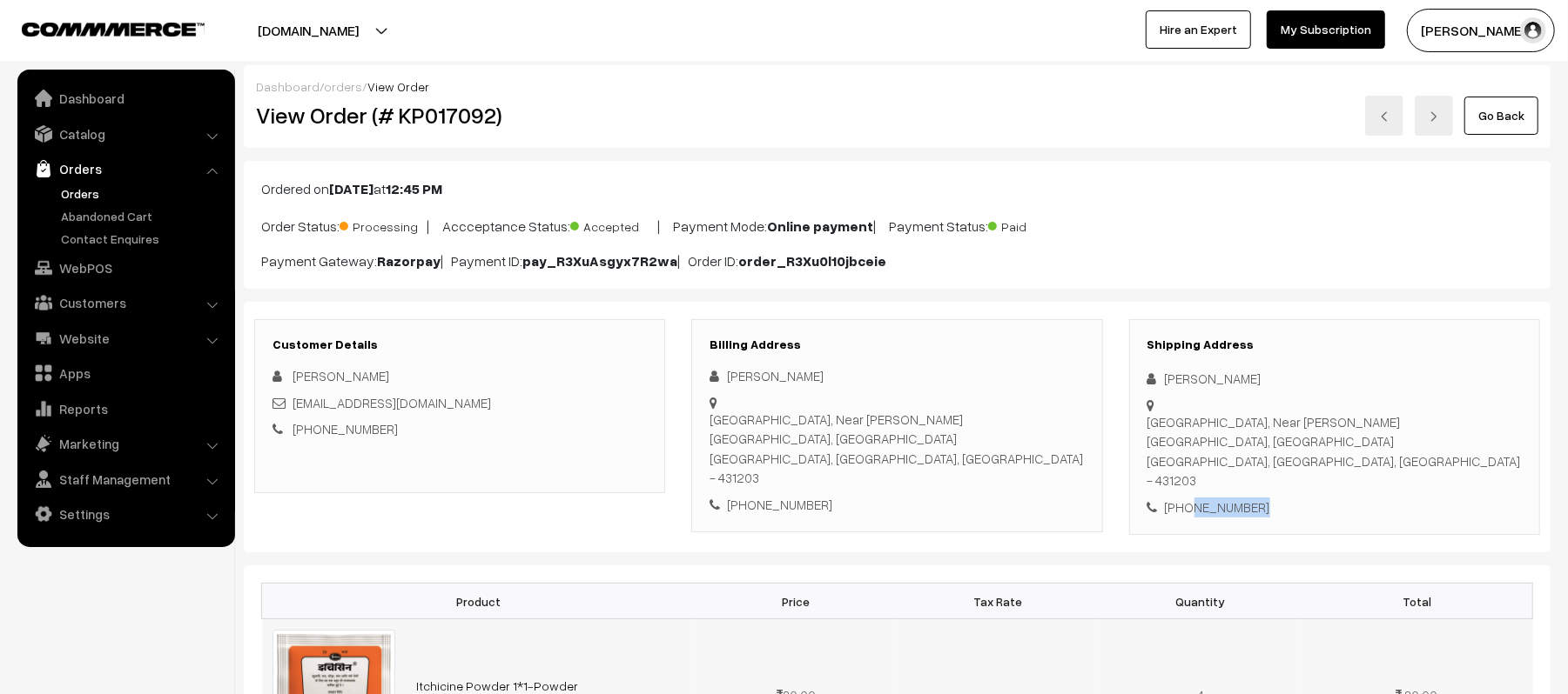
copy div "9922900930"
drag, startPoint x: 430, startPoint y: 405, endPoint x: 296, endPoint y: 408, distance: 134.0
click at [296, 408] on div "vtidke7@gmail.com" at bounding box center [459, 403] width 374 height 20
copy link "vtidke7@gmail.com"
drag, startPoint x: 1166, startPoint y: 409, endPoint x: 1386, endPoint y: 429, distance: 220.9
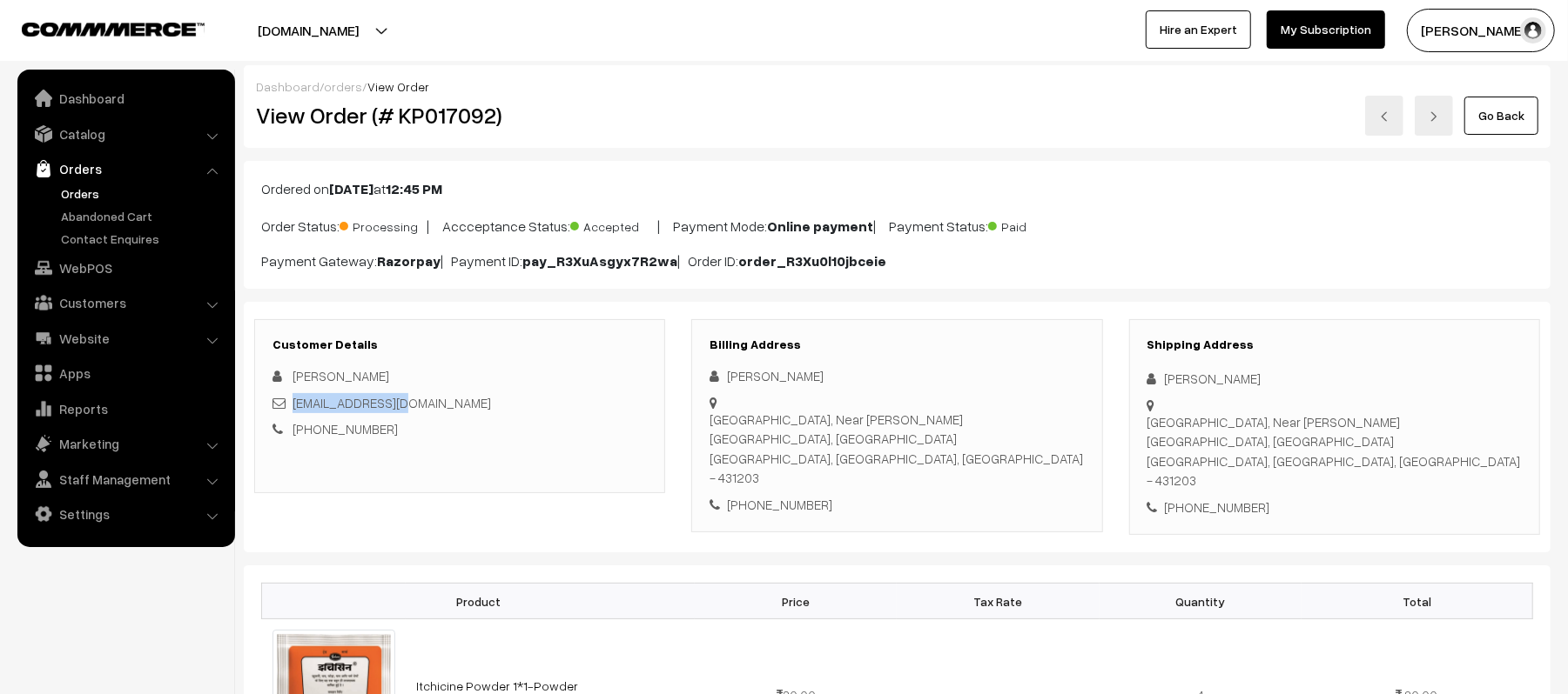
click at [1386, 429] on div "Railway Station Chouk, Near Swami Vivekanand Statue, Jalna Jalna, Maharashtra, …" at bounding box center [1334, 451] width 374 height 79
copy div "Railway Station Chouk, Near Swami Vivekanand Statue, Jalna Jalna, Maharashtra, …"
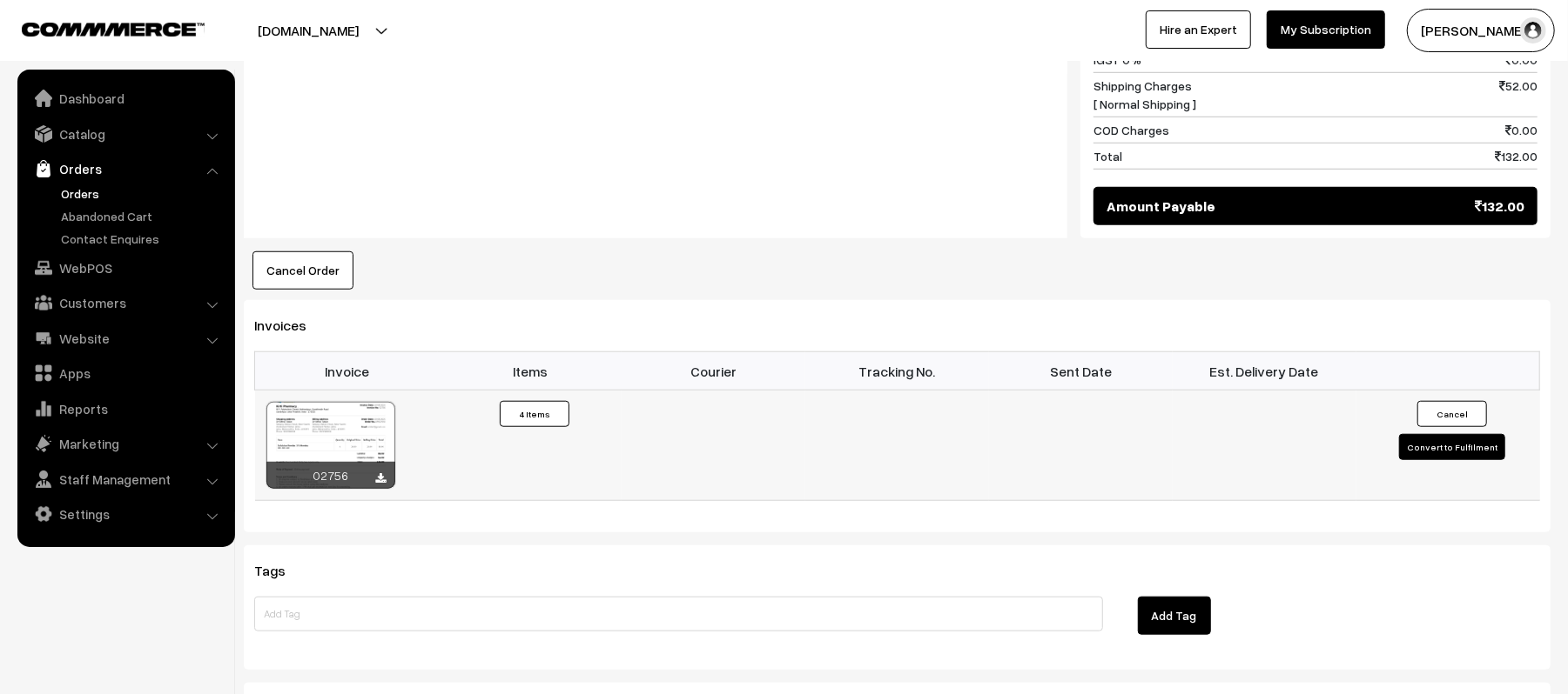
click at [1424, 434] on button "Convert to Fulfilment" at bounding box center [1452, 447] width 106 height 26
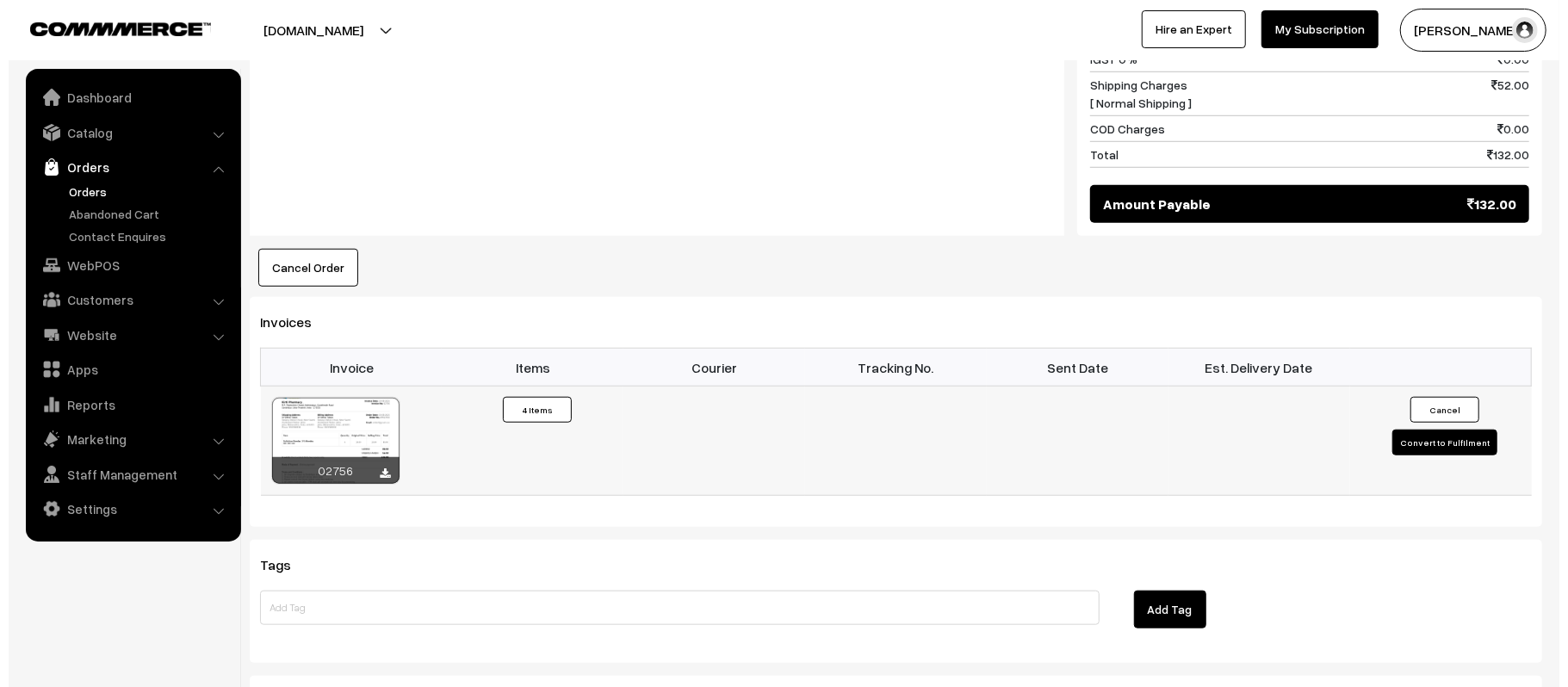
scroll to position [920, 0]
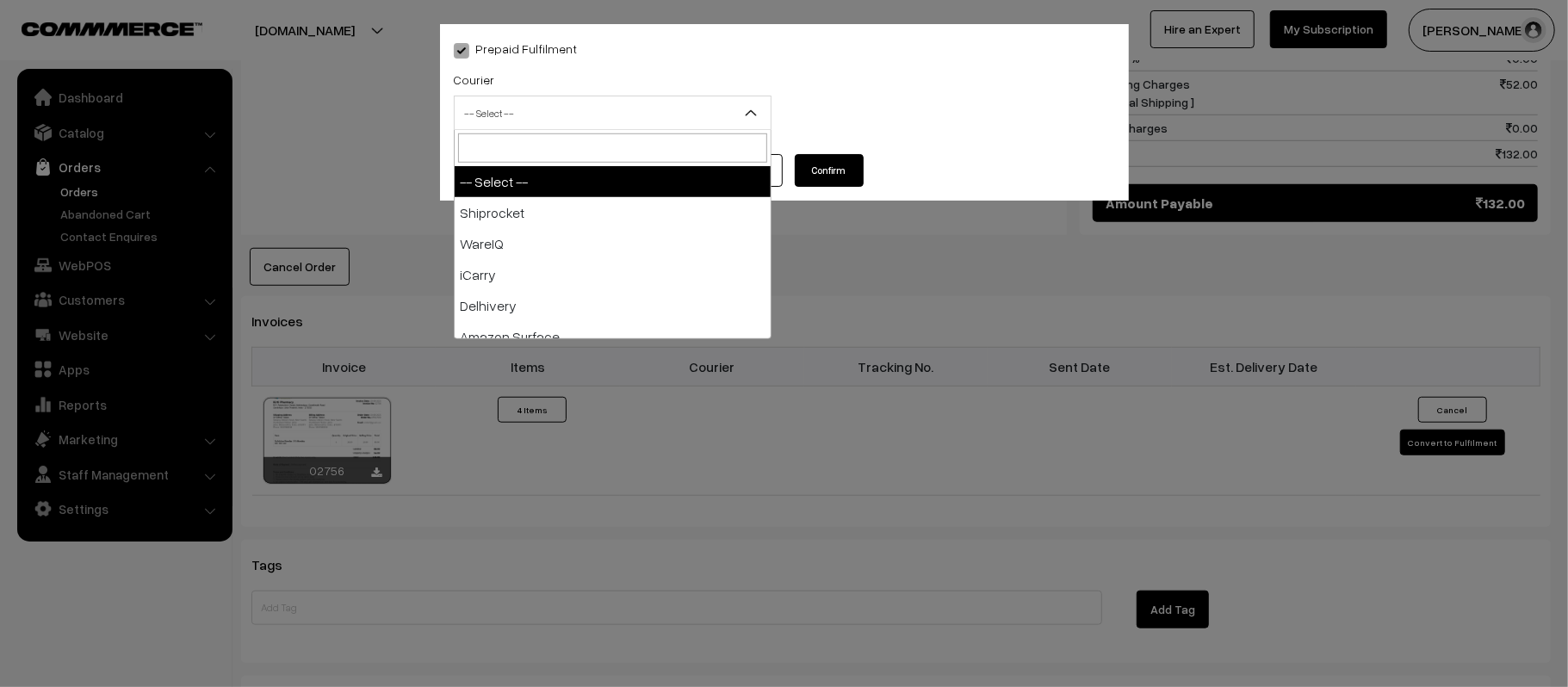
click at [628, 119] on span "-- Select --" at bounding box center [612, 113] width 316 height 30
type input "AM"
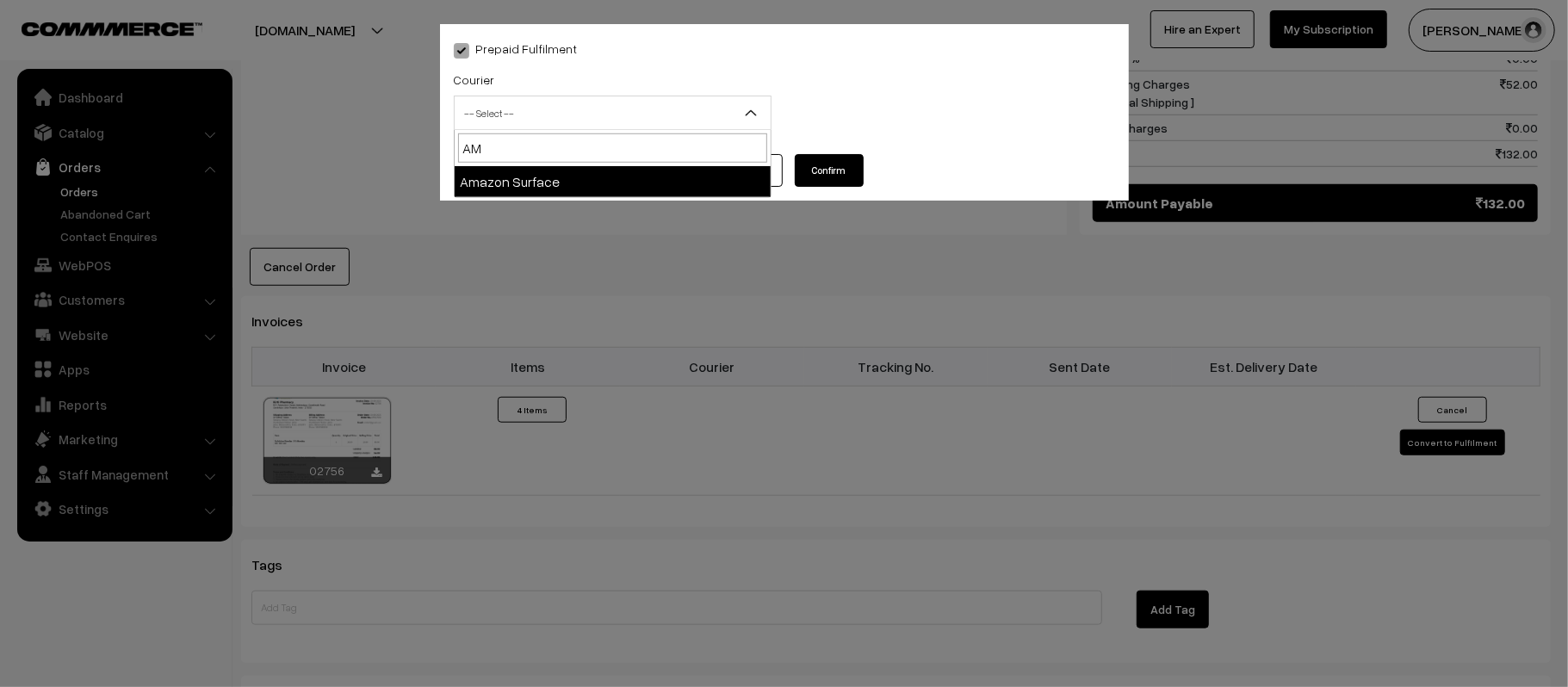
select select "5"
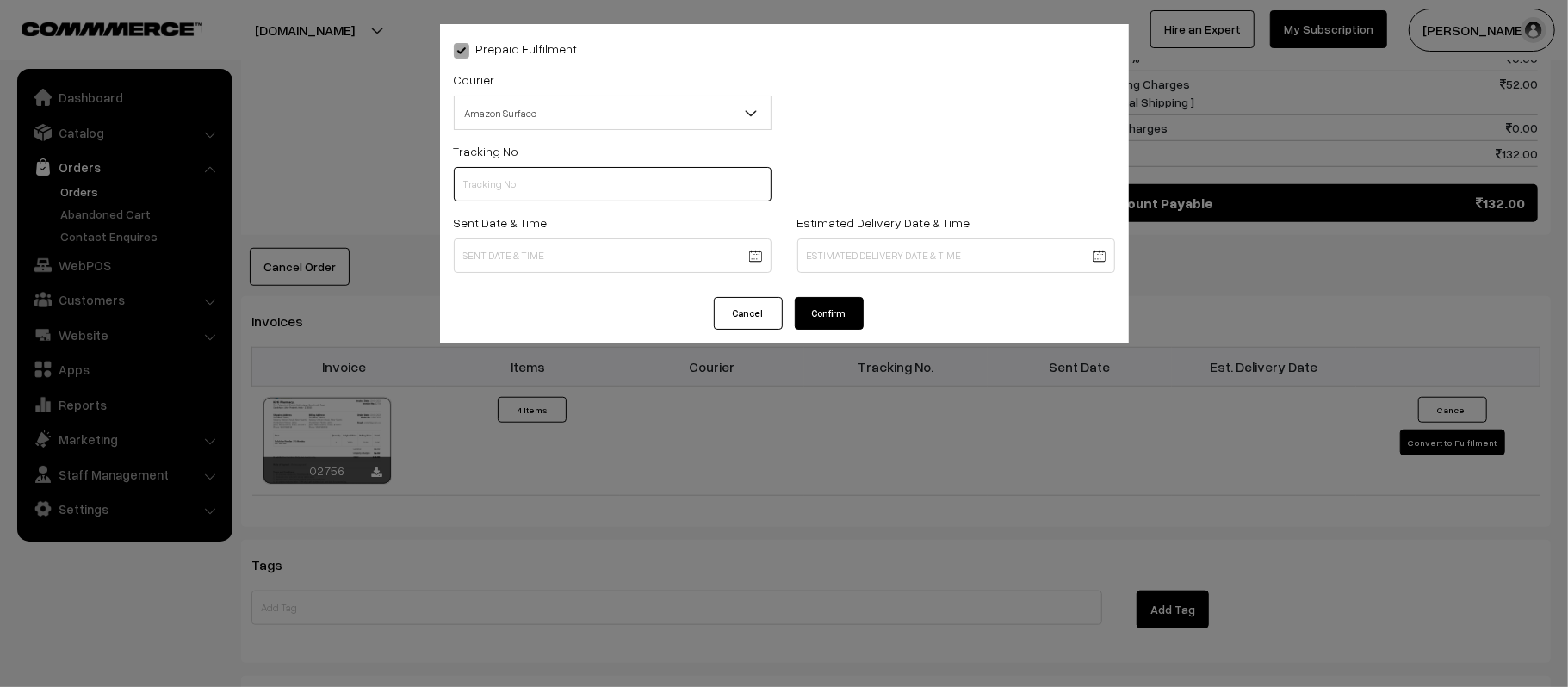
click at [568, 177] on input "text" at bounding box center [612, 184] width 318 height 34
paste input "362736581704"
type input "362736581704"
click at [568, 263] on body "Thank you for showing interest. Our team will call you shortly. Close kirtiphar…" at bounding box center [784, 76] width 1568 height 1993
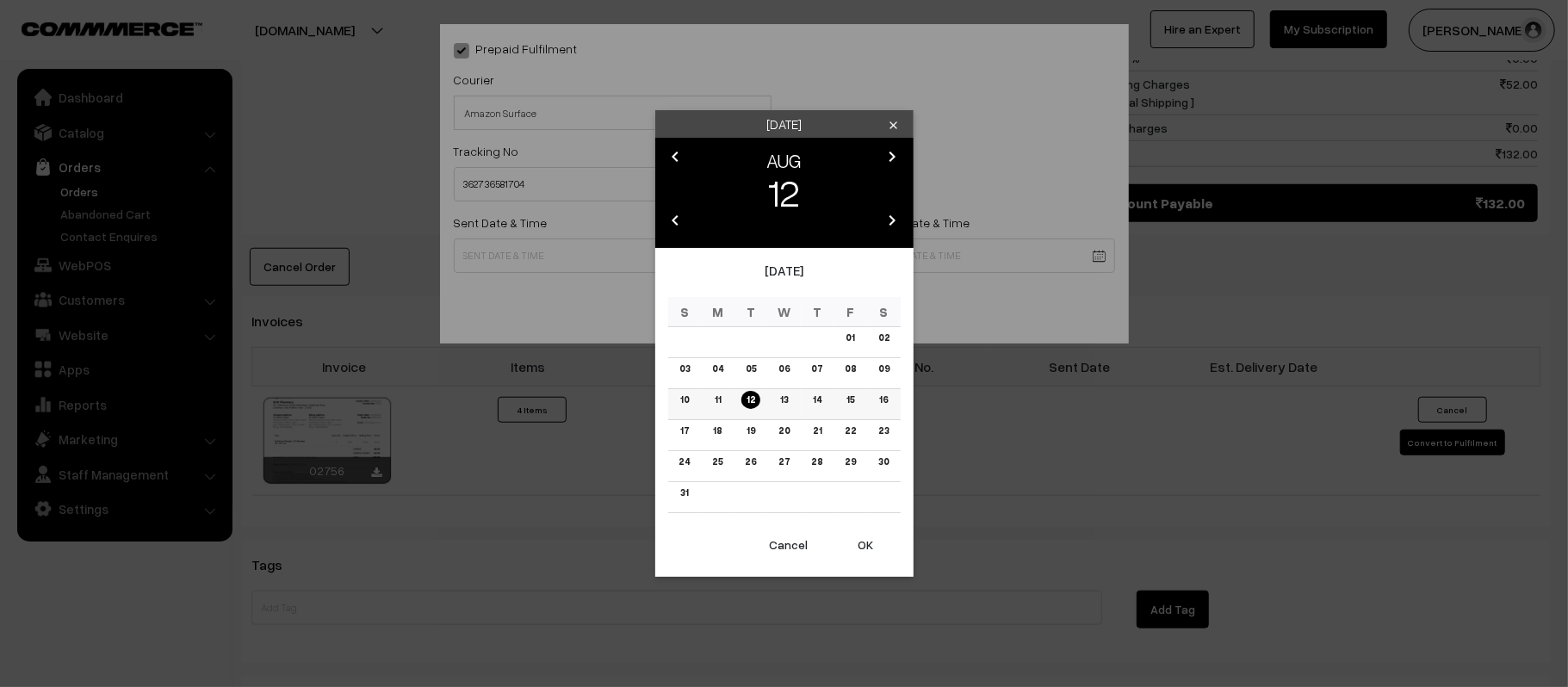
click at [780, 401] on link "13" at bounding box center [784, 399] width 18 height 18
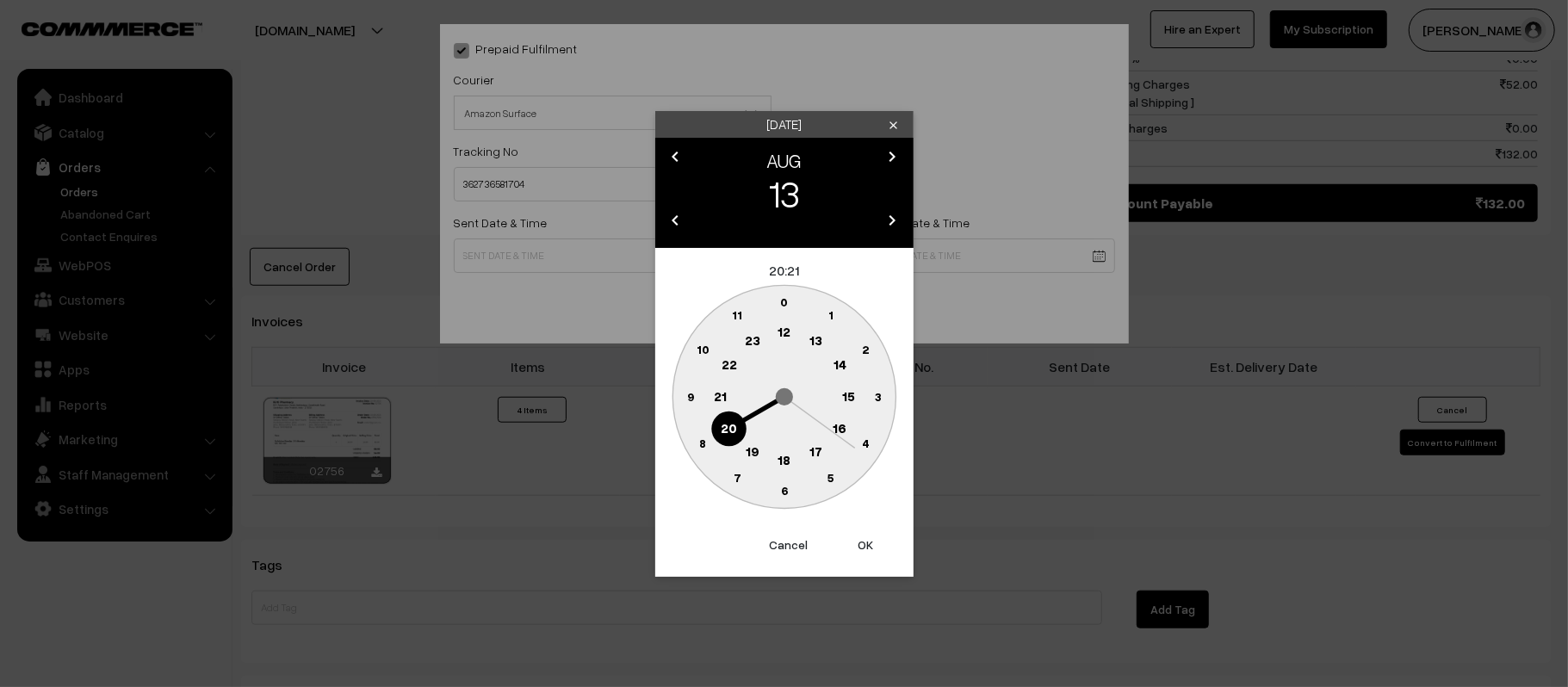
click at [737, 319] on text "11" at bounding box center [737, 314] width 10 height 14
click at [690, 389] on text "45" at bounding box center [690, 395] width 14 height 14
type input "13-08-2025 11:45"
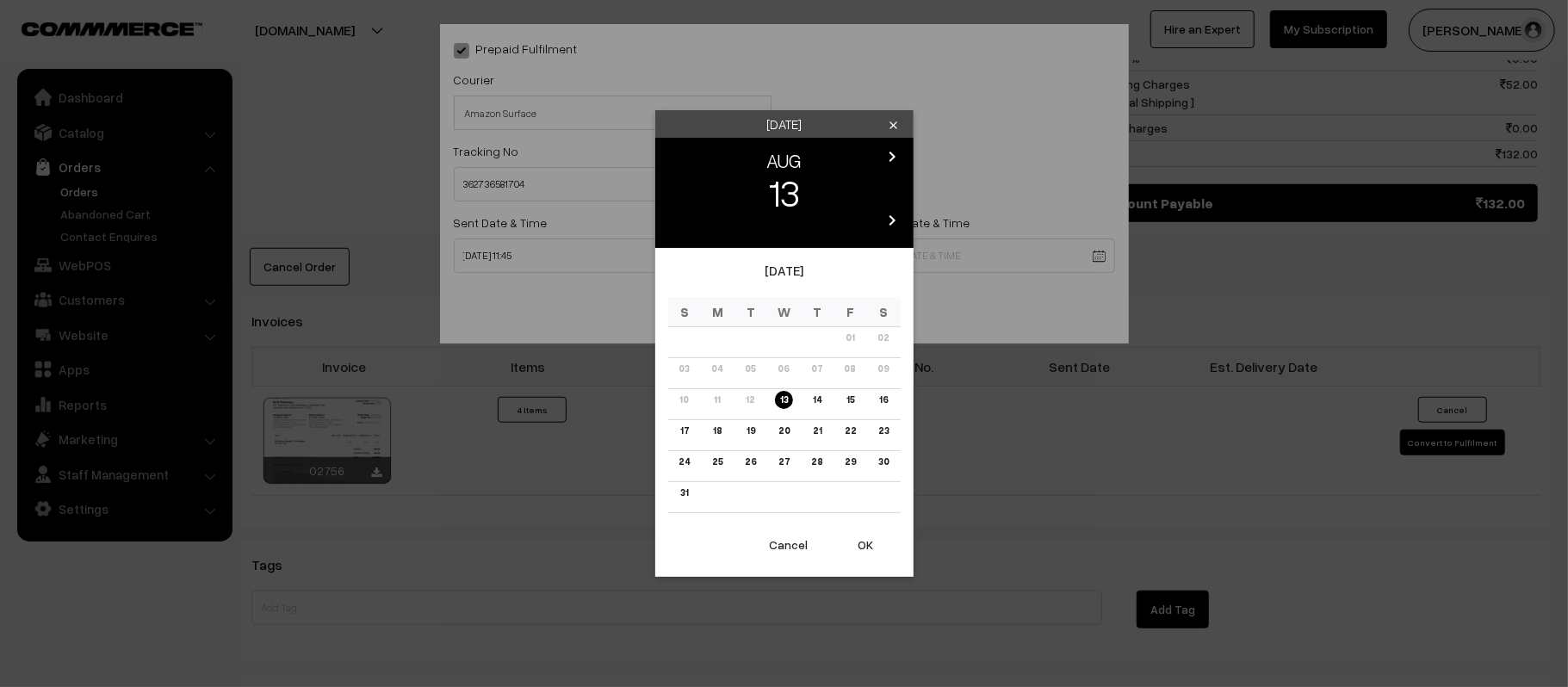
click at [938, 243] on body "Thank you for showing interest. Our team will call you shortly. Close kirtiphar…" at bounding box center [784, 76] width 1568 height 1993
click at [749, 431] on link "19" at bounding box center [751, 431] width 19 height 18
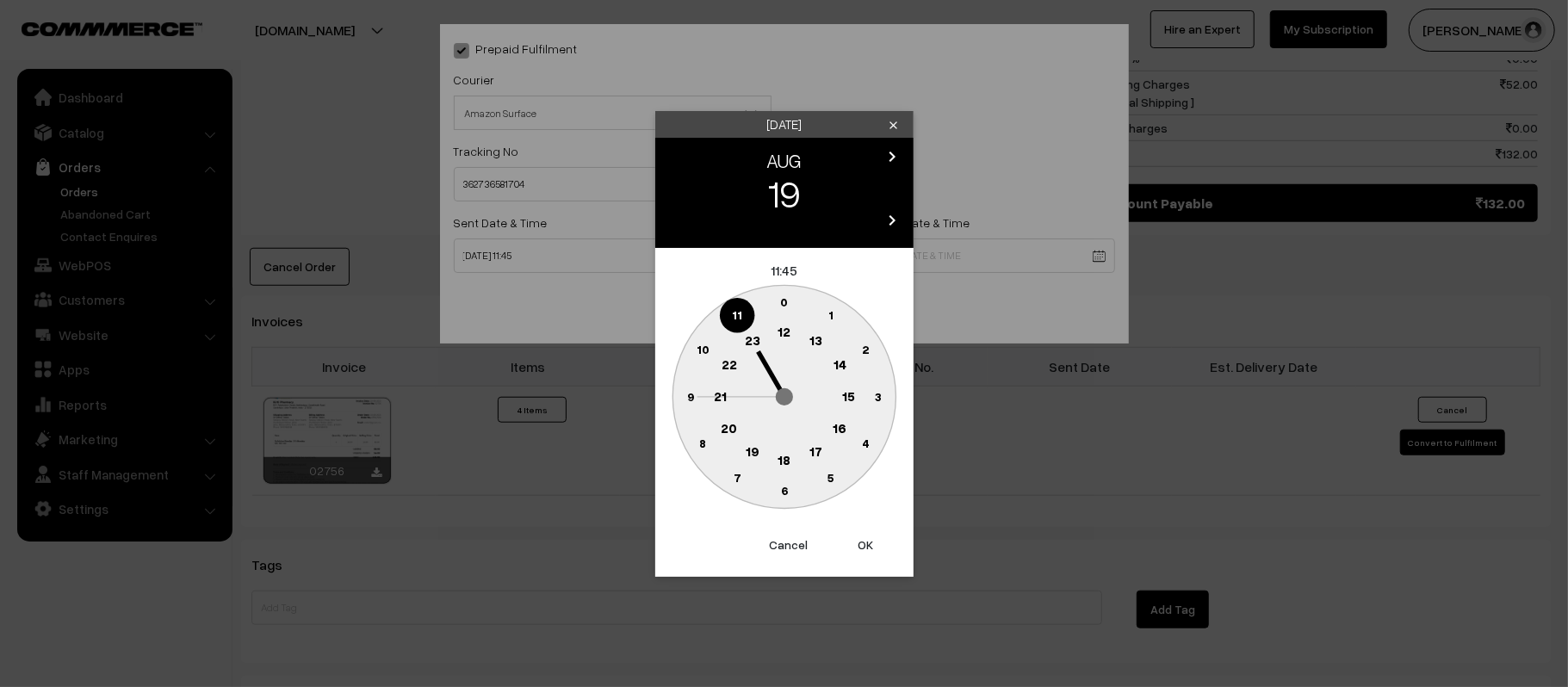
click at [802, 539] on button "Cancel" at bounding box center [788, 546] width 69 height 38
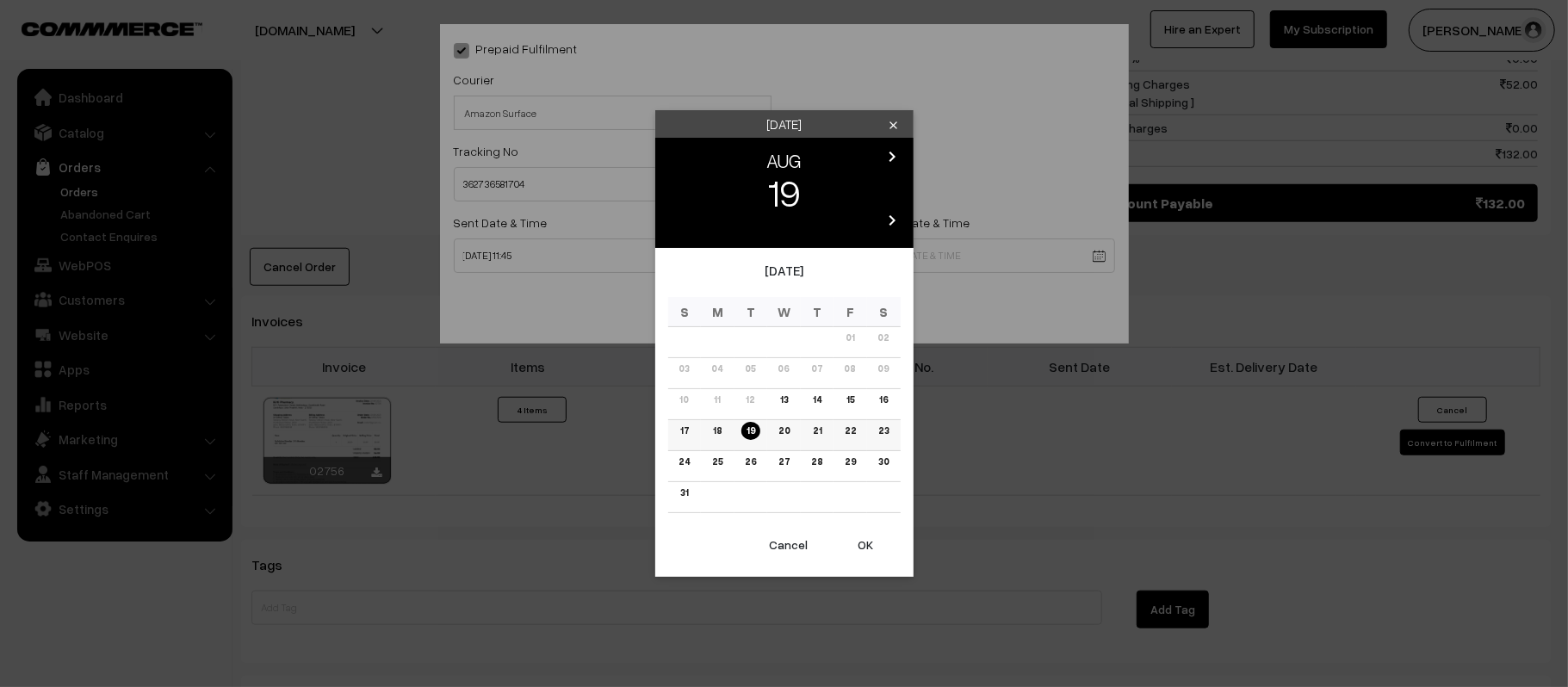
click at [723, 436] on link "18" at bounding box center [717, 431] width 19 height 18
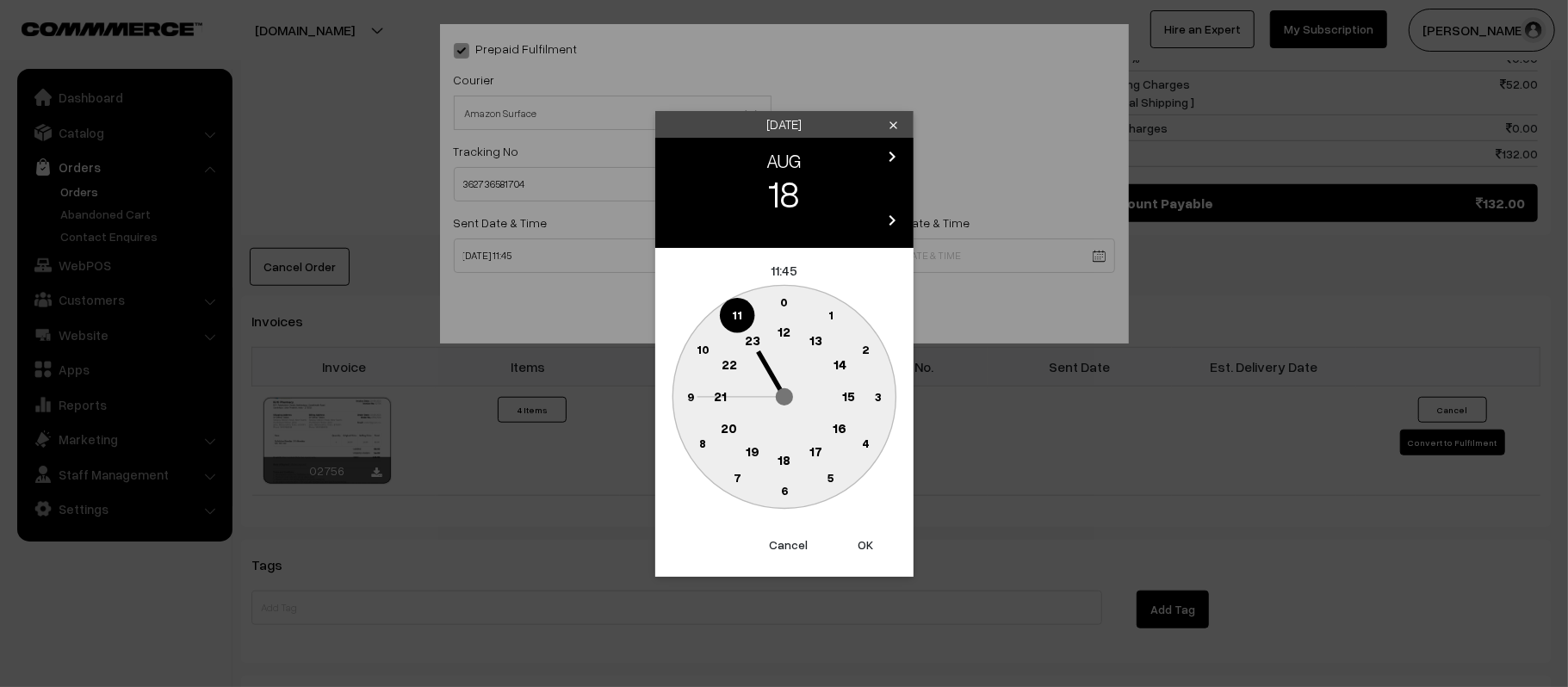
click at [716, 399] on text "21" at bounding box center [720, 395] width 13 height 15
click at [785, 490] on text "30" at bounding box center [784, 490] width 14 height 14
type input "18-08-2025 21:30"
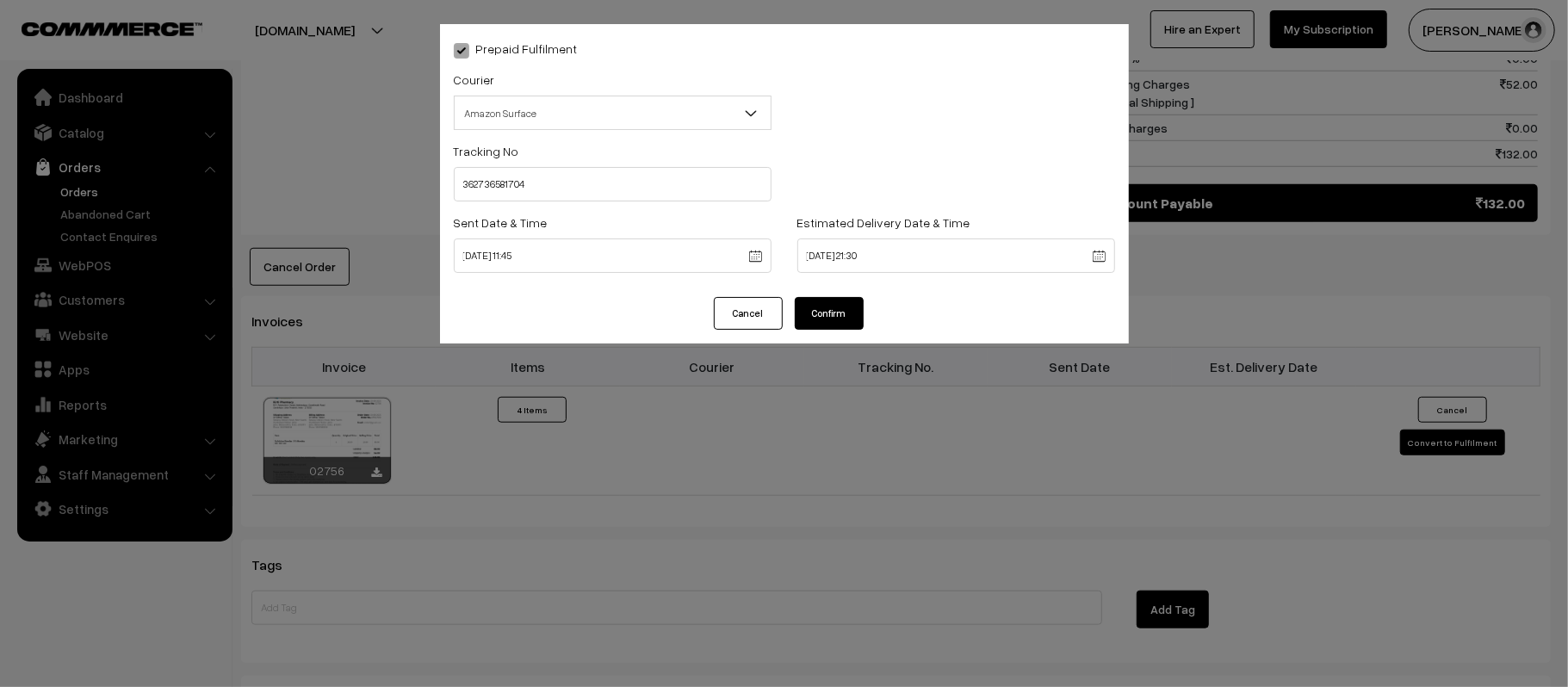
click at [854, 312] on button "Confirm" at bounding box center [829, 313] width 69 height 32
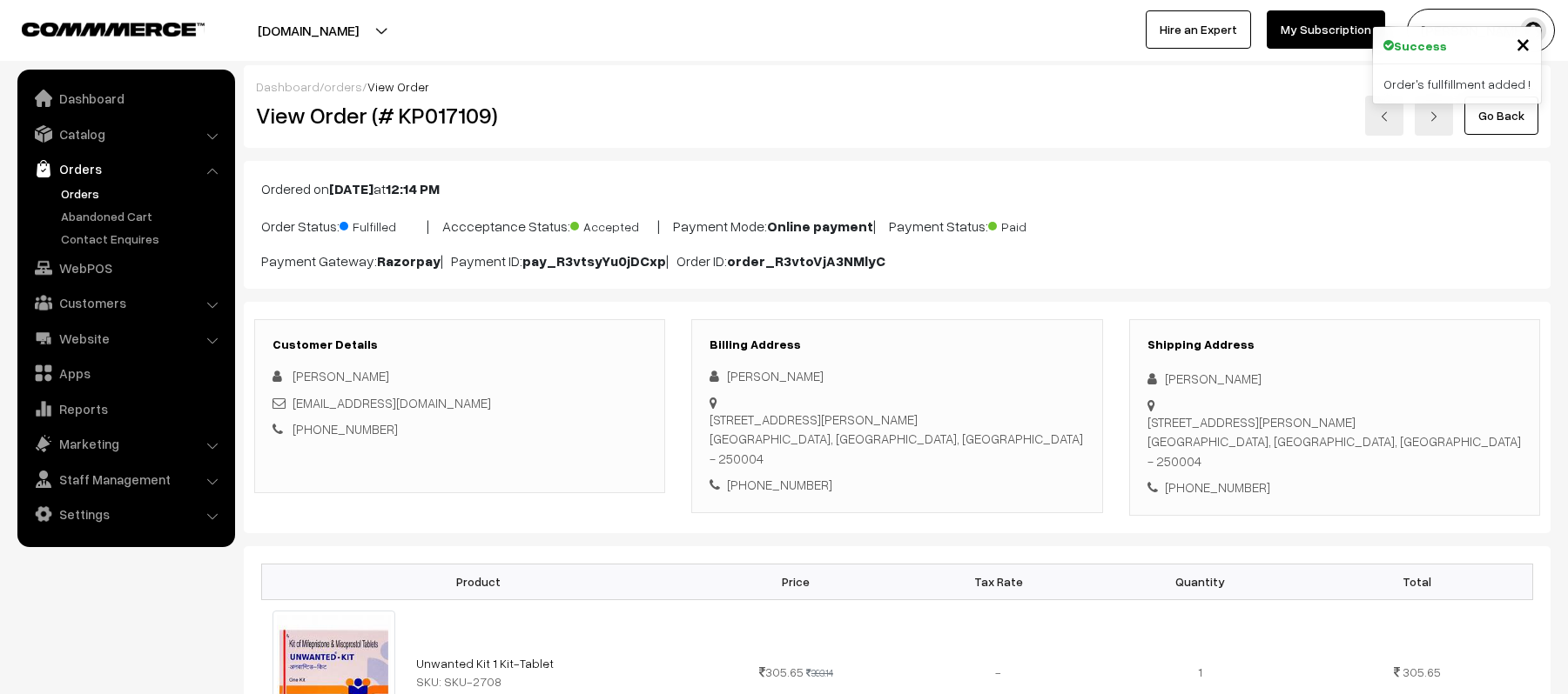
scroll to position [928, 0]
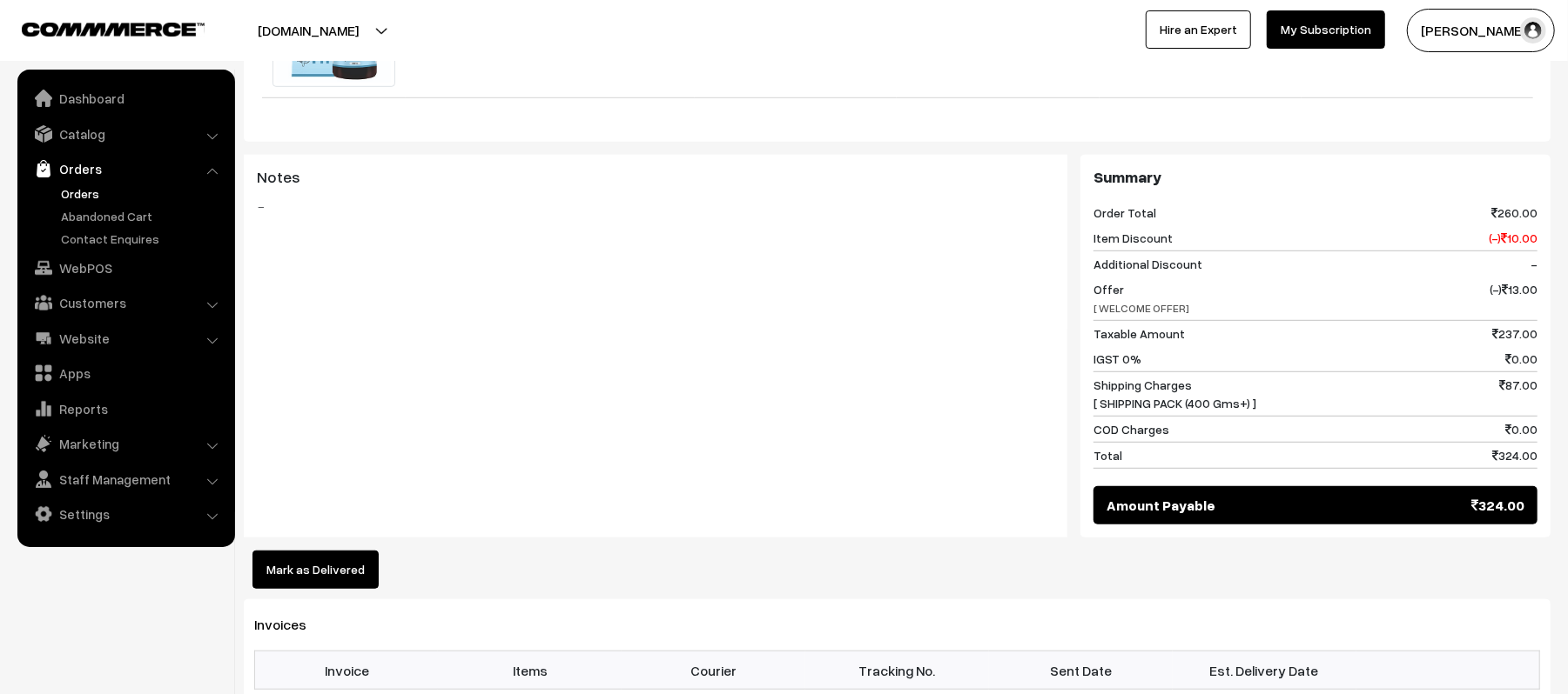
scroll to position [348, 0]
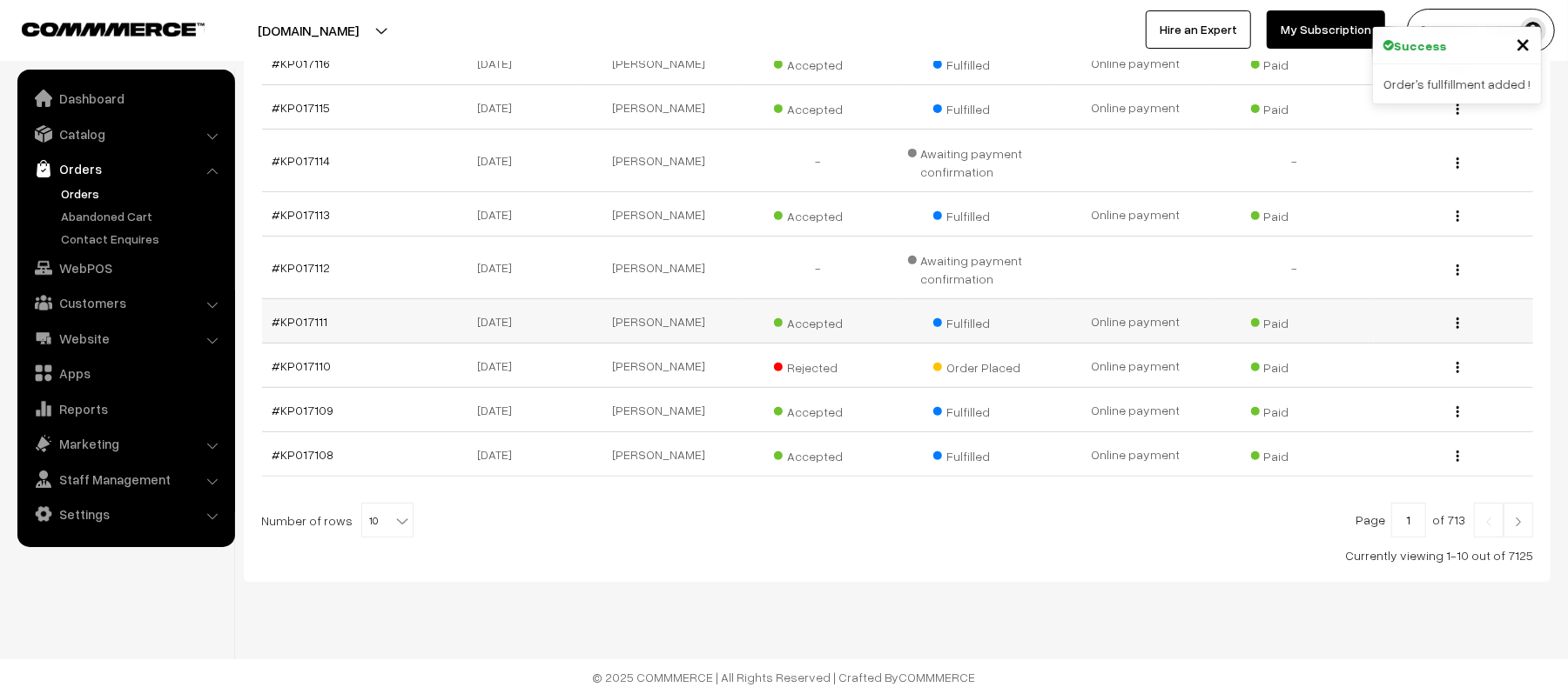
scroll to position [399, 0]
click at [1527, 520] on link at bounding box center [1518, 520] width 30 height 35
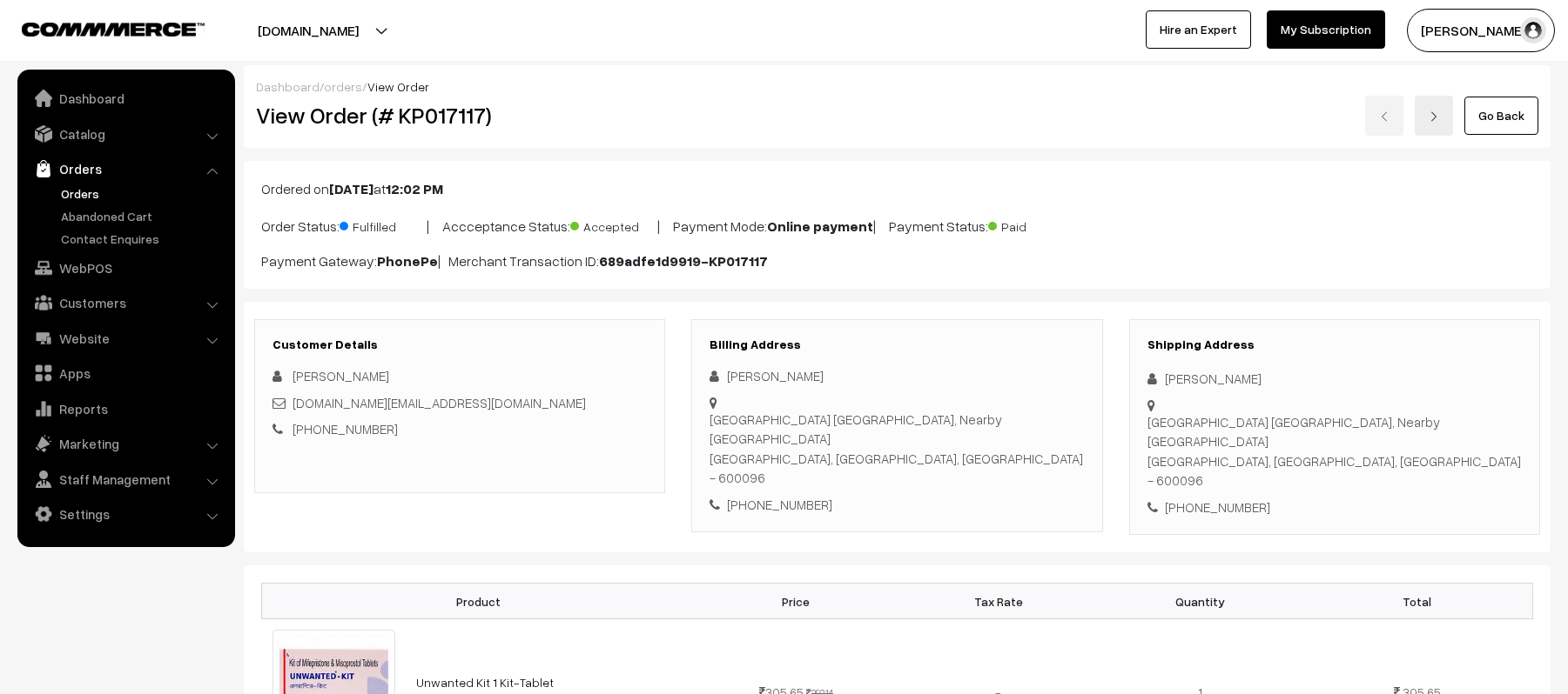
scroll to position [928, 0]
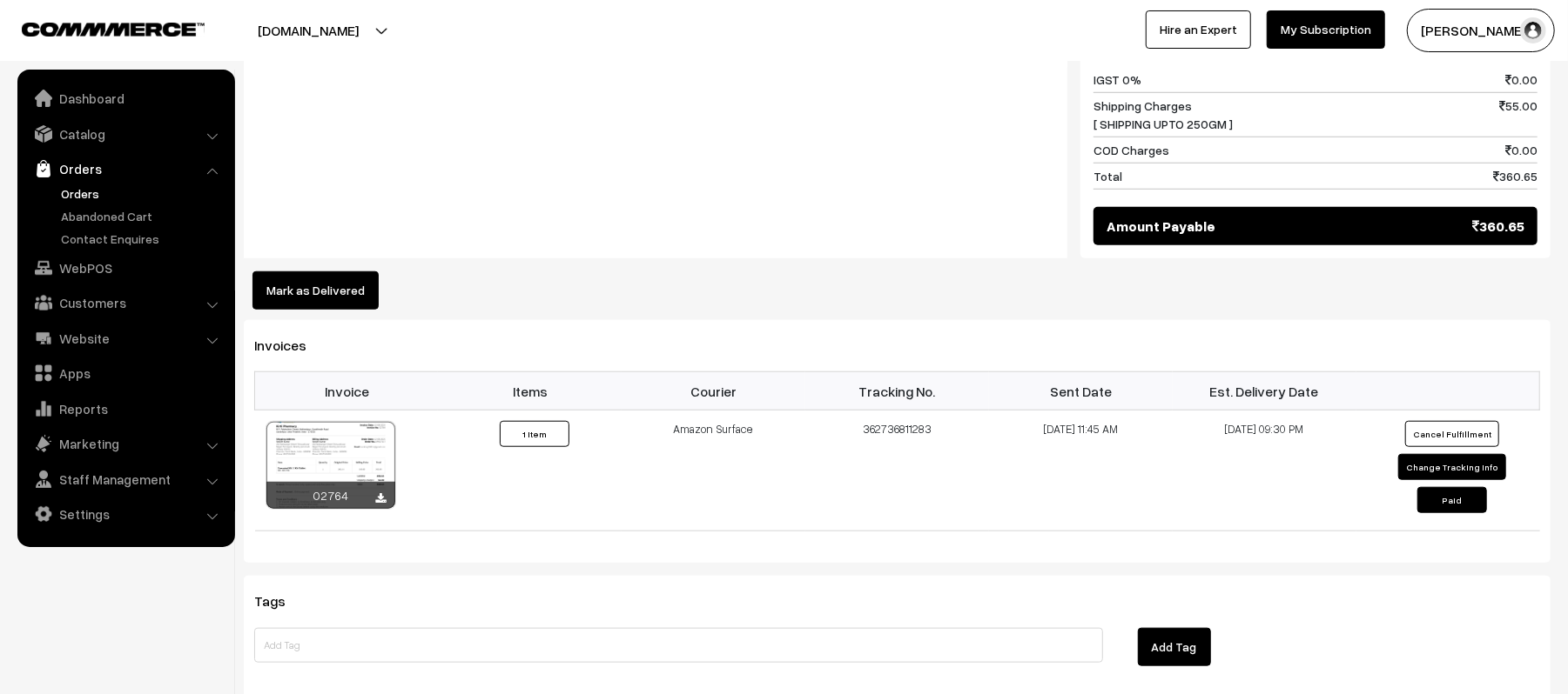
click at [713, 169] on div "Notes -" at bounding box center [655, 76] width 824 height 364
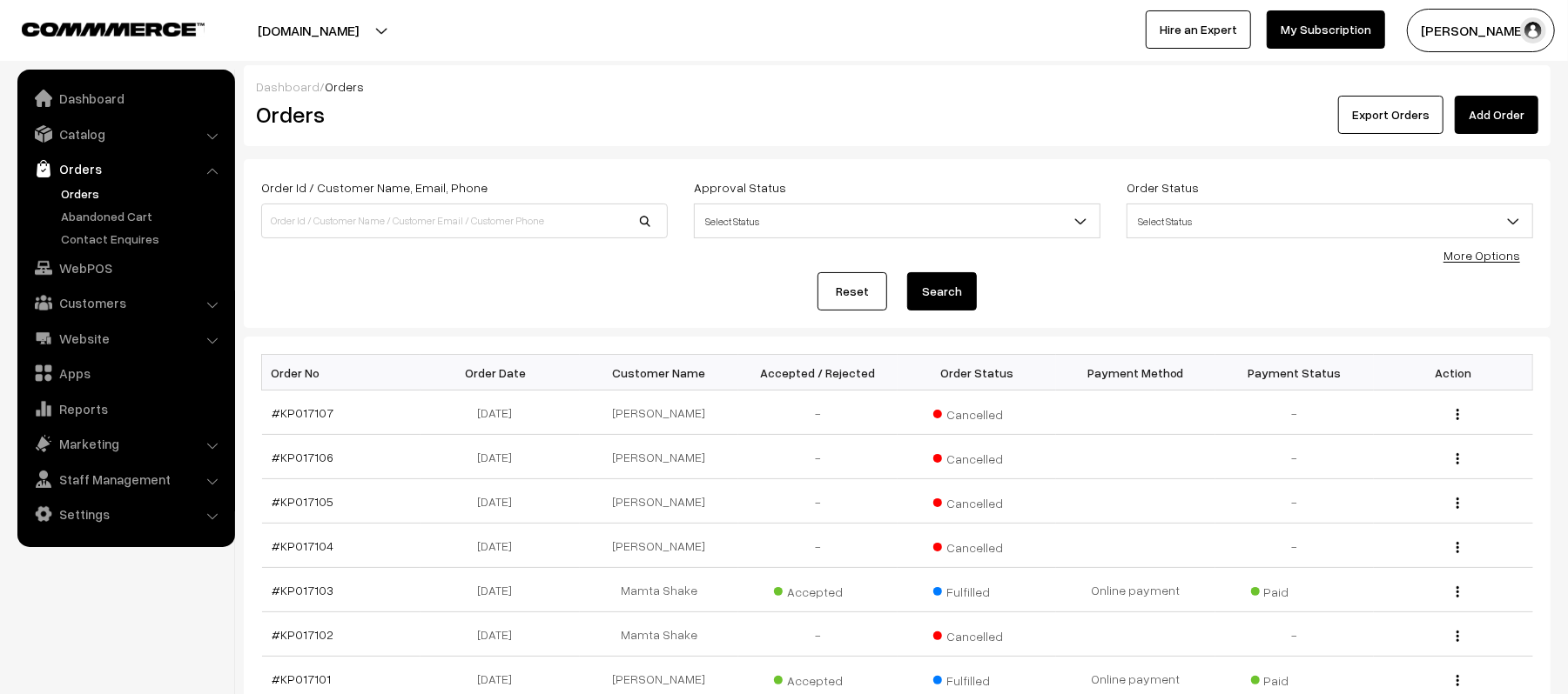
click at [66, 199] on link "Orders" at bounding box center [143, 193] width 173 height 18
